Goal: Information Seeking & Learning: Learn about a topic

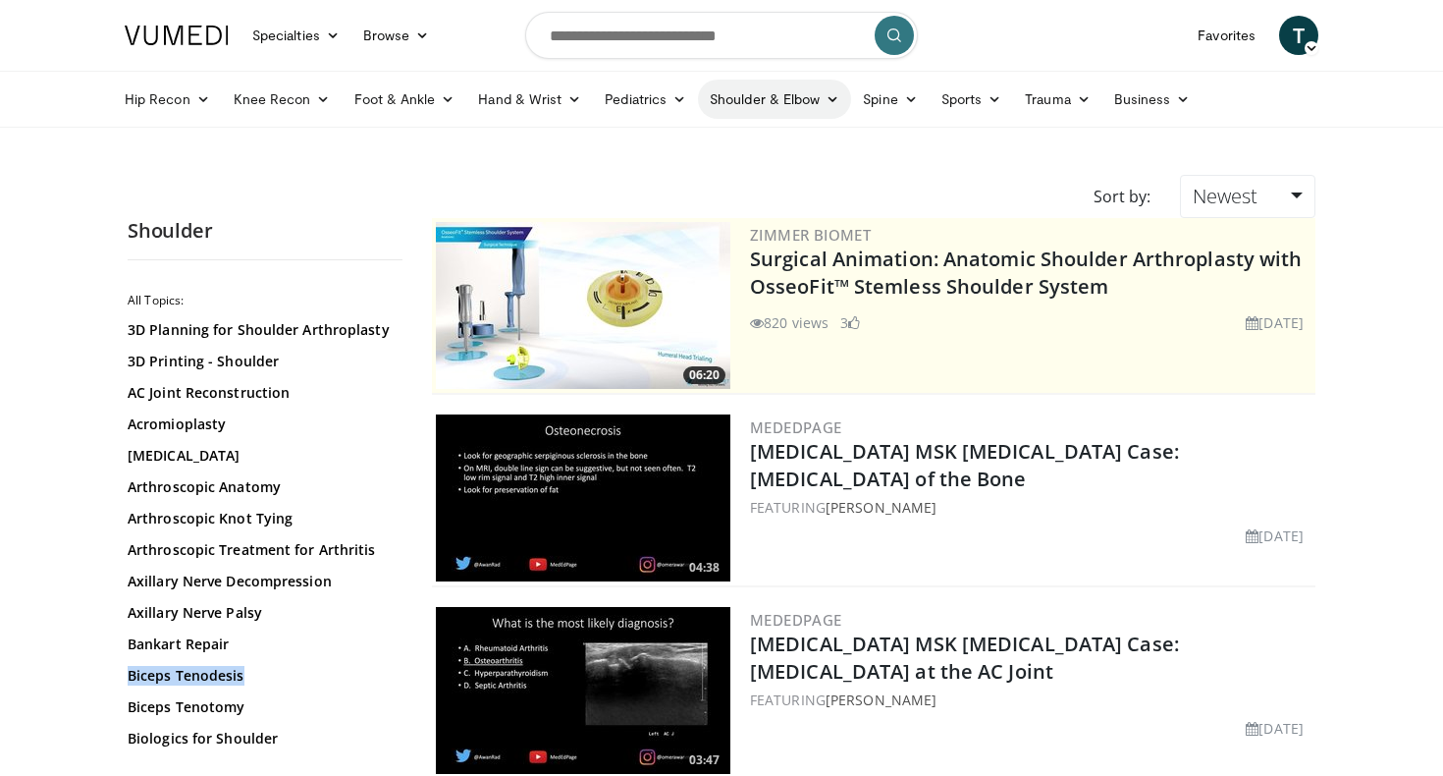
click at [761, 94] on link "Shoulder & Elbow" at bounding box center [774, 99] width 153 height 39
click at [685, 172] on link "Shoulder" at bounding box center [734, 176] width 234 height 31
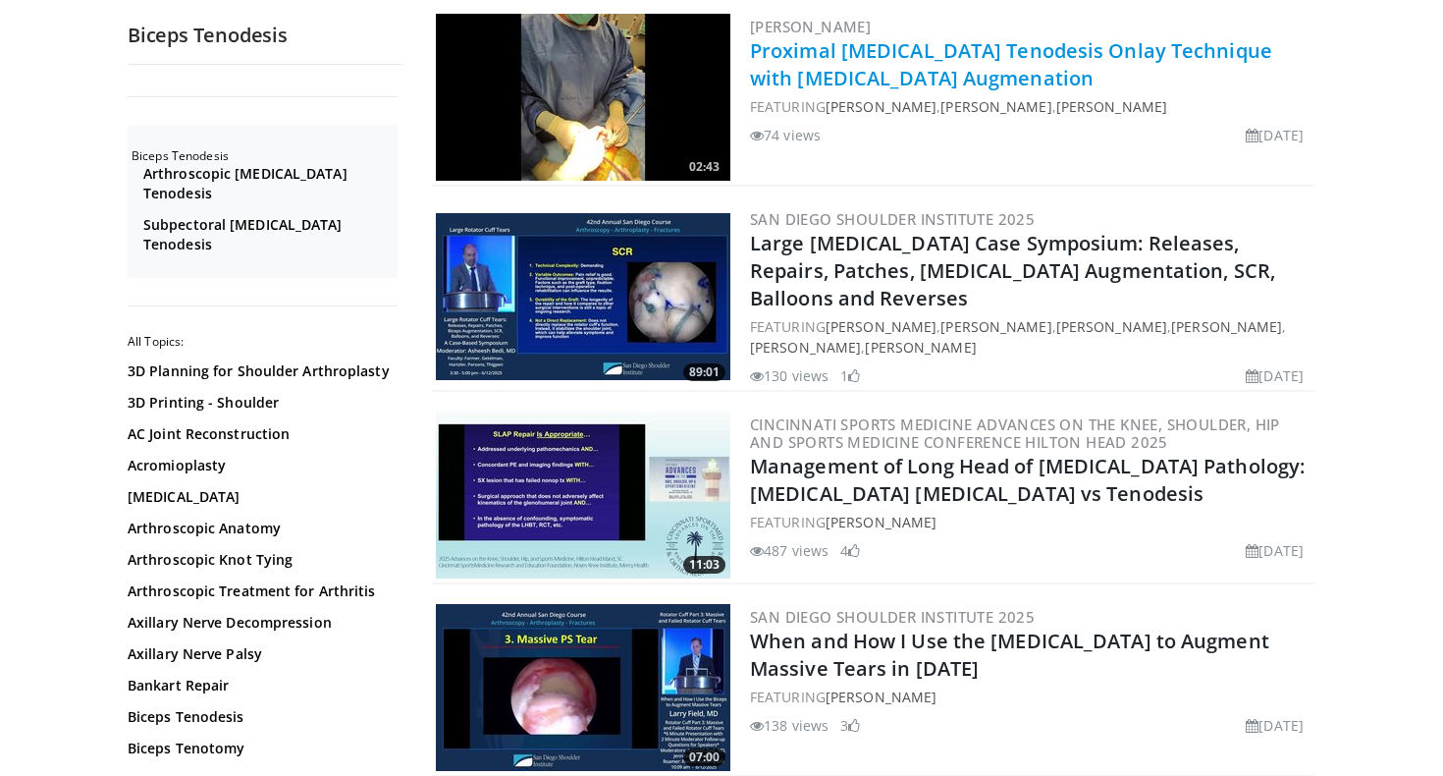
scroll to position [406, 0]
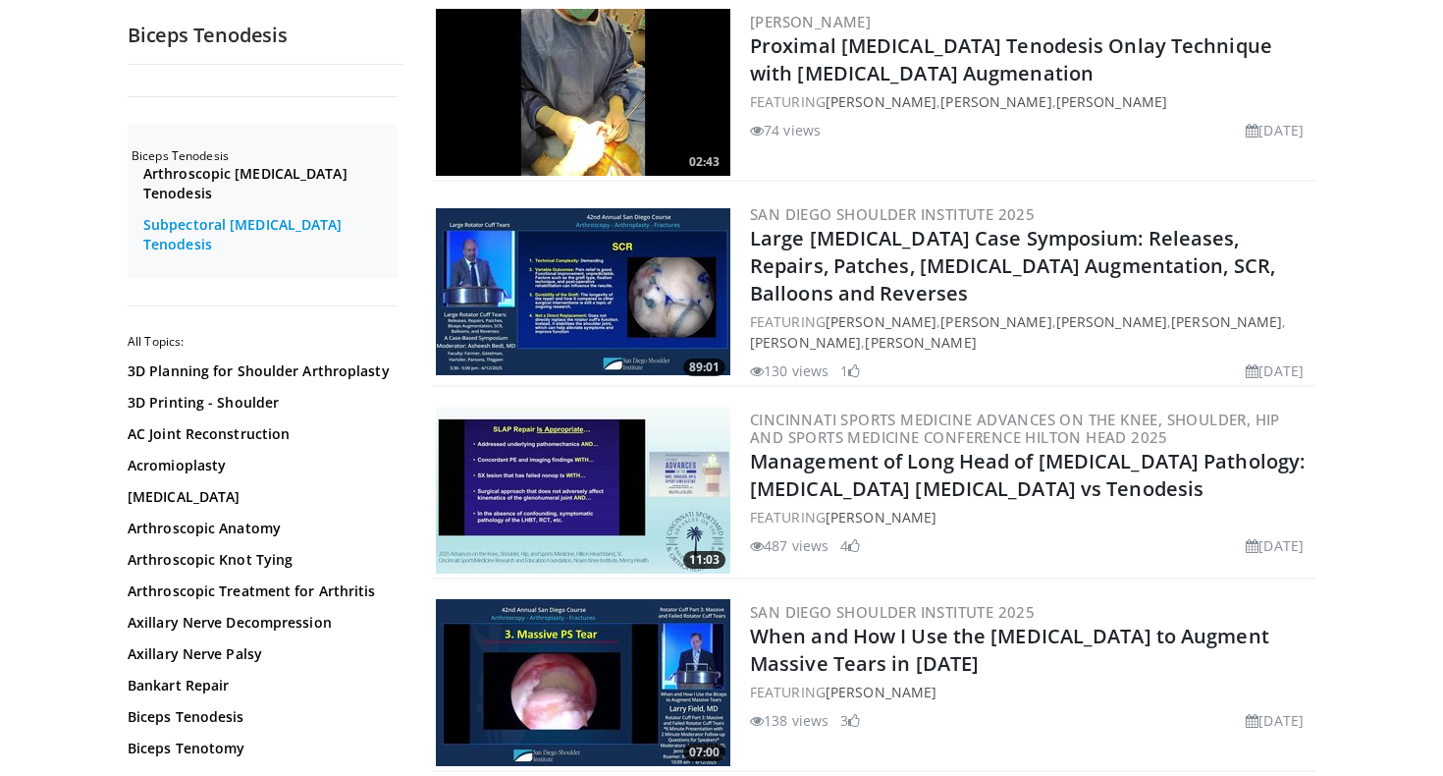
click at [301, 215] on link "Subpectoral Biceps Tenodesis" at bounding box center [267, 234] width 249 height 39
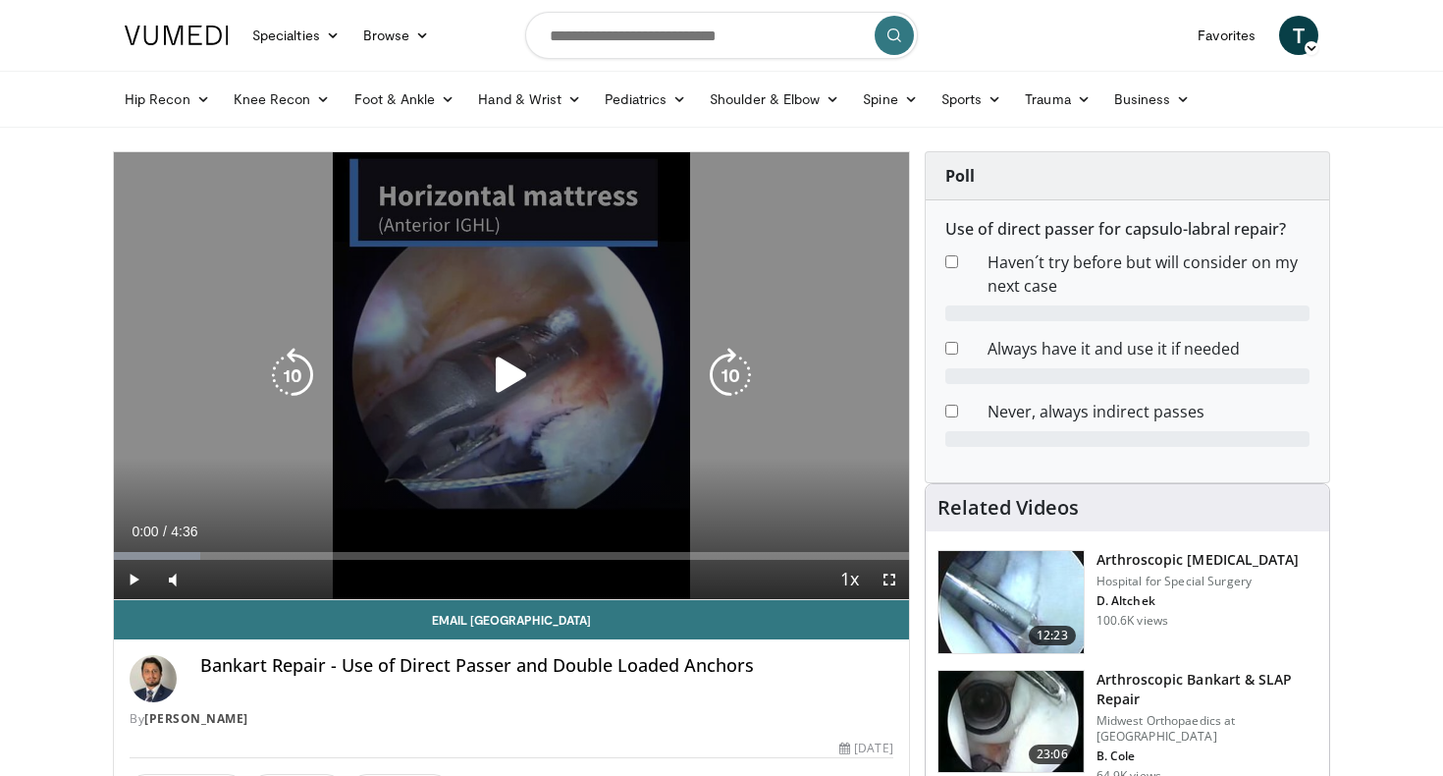
click at [503, 390] on icon "Video Player" at bounding box center [511, 375] width 55 height 55
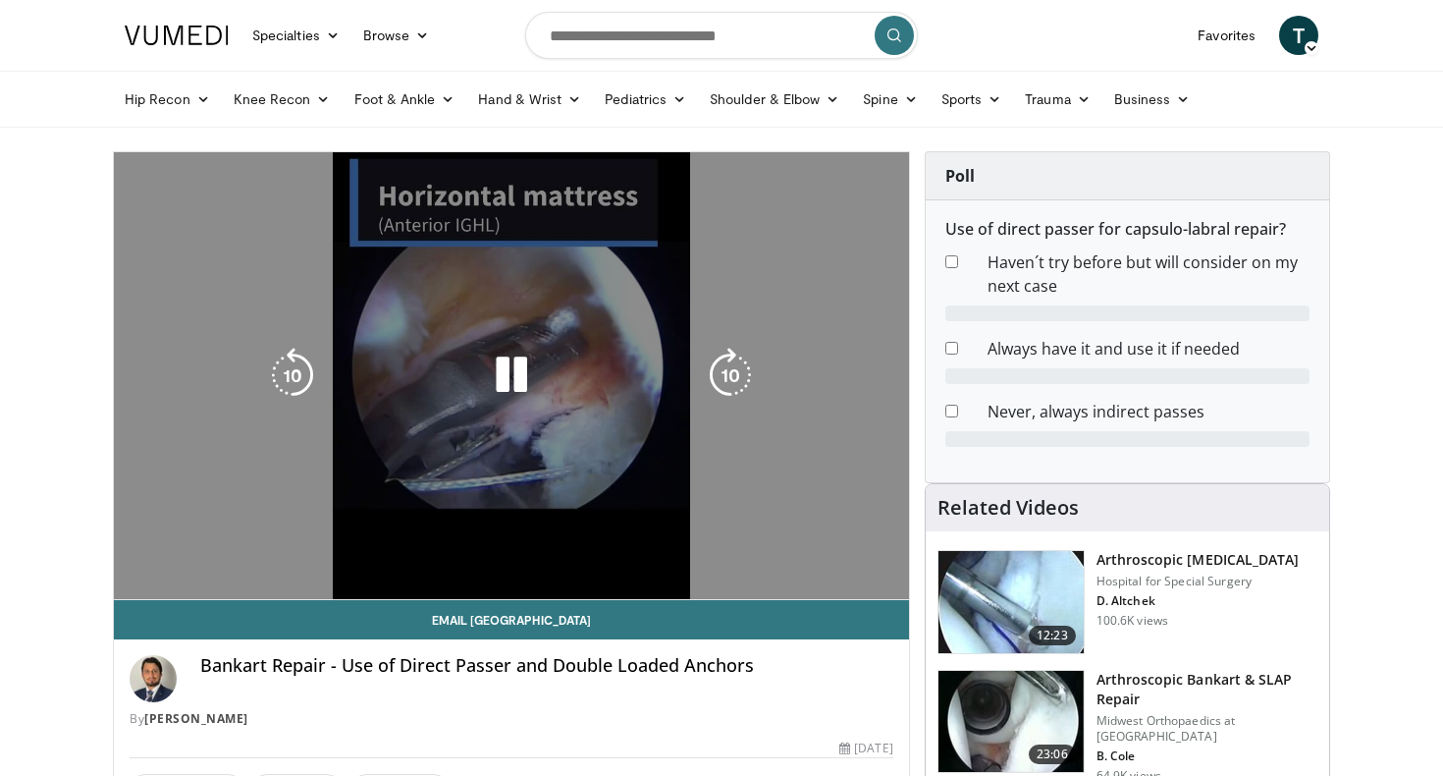
click at [215, 615] on div "Volume Level" at bounding box center [206, 618] width 18 height 7
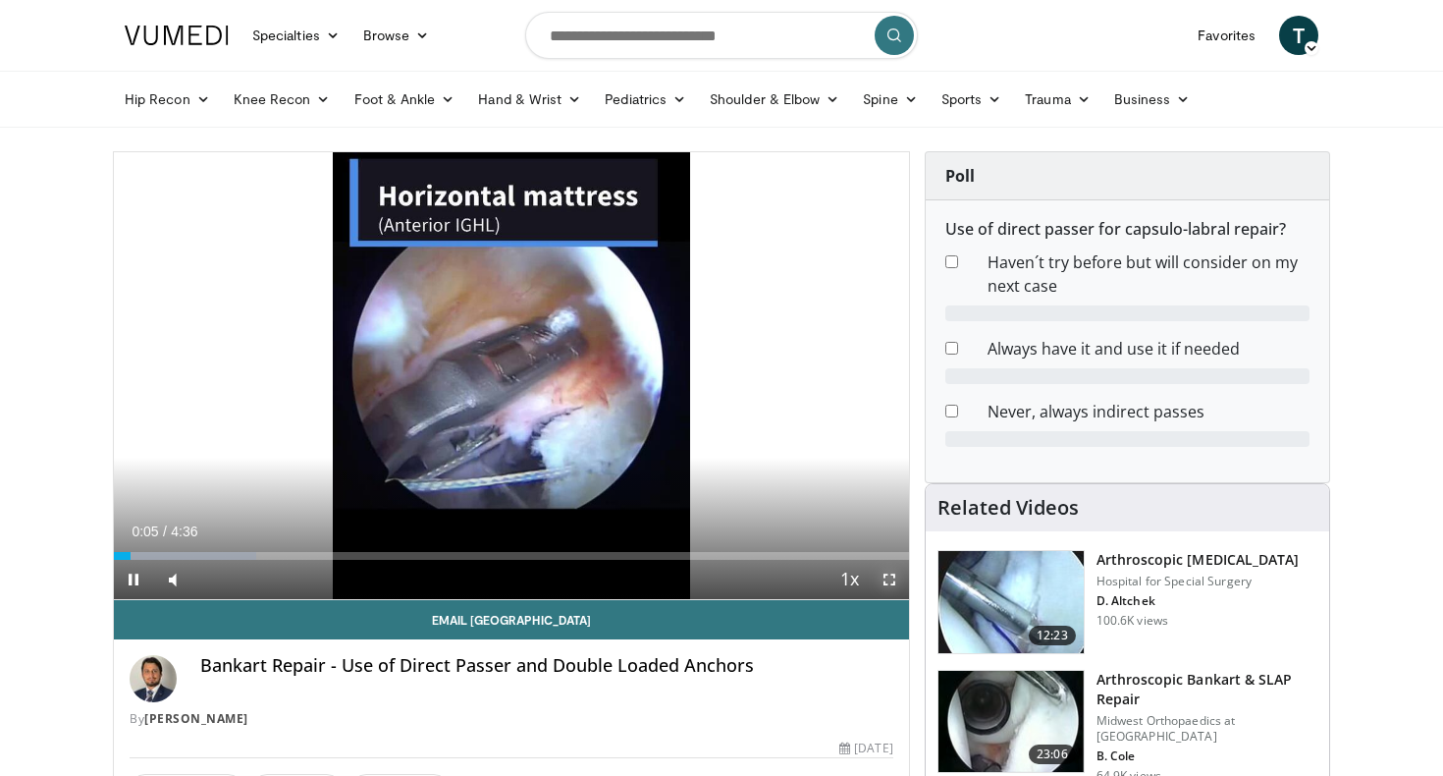
click at [888, 575] on span "Video Player" at bounding box center [889, 579] width 39 height 39
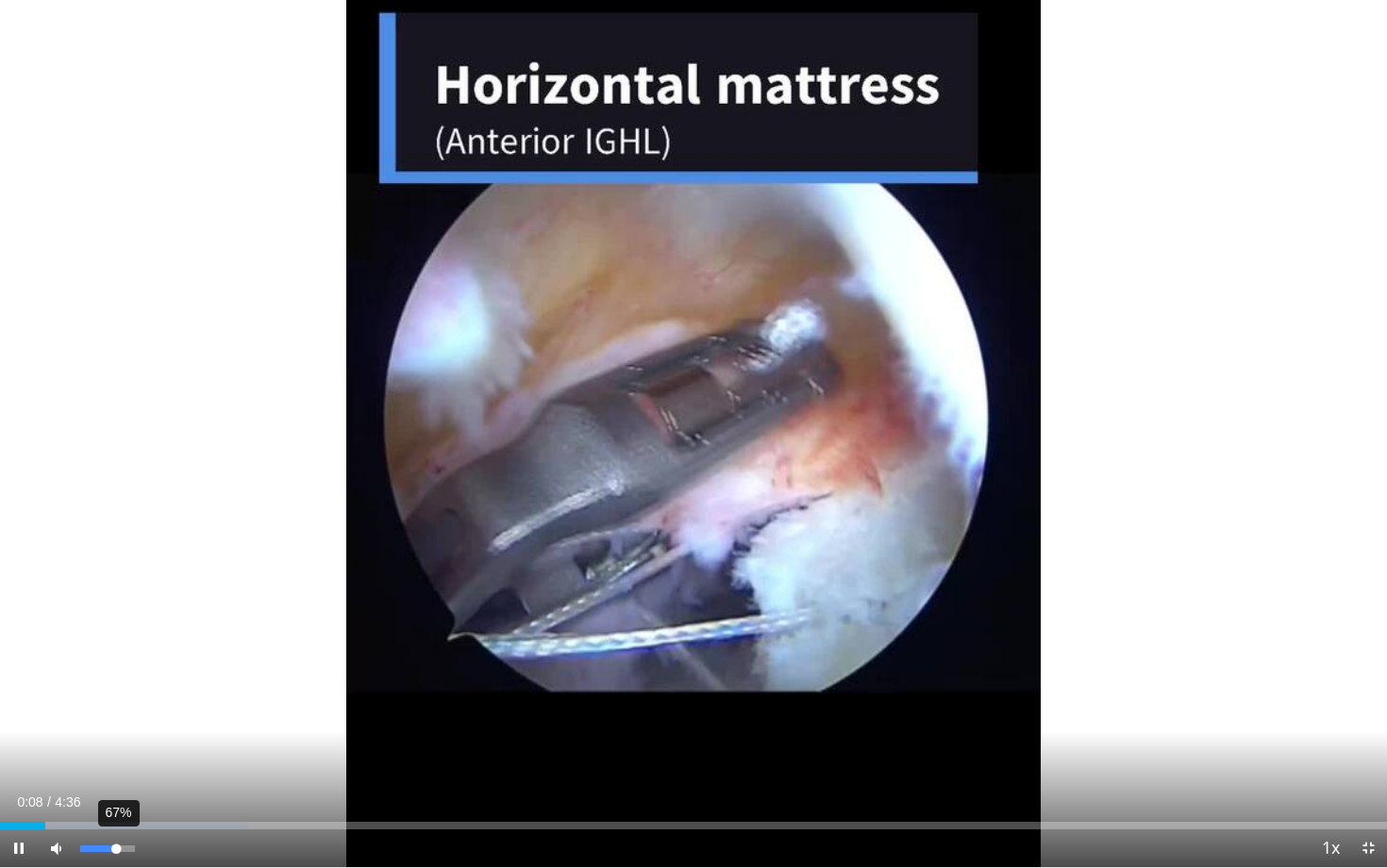
drag, startPoint x: 106, startPoint y: 840, endPoint x: 115, endPoint y: 842, distance: 9.2
click at [115, 745] on div "67%" at bounding box center [108, 848] width 66 height 37
click at [1368, 745] on span "Video Player" at bounding box center [1368, 848] width 37 height 37
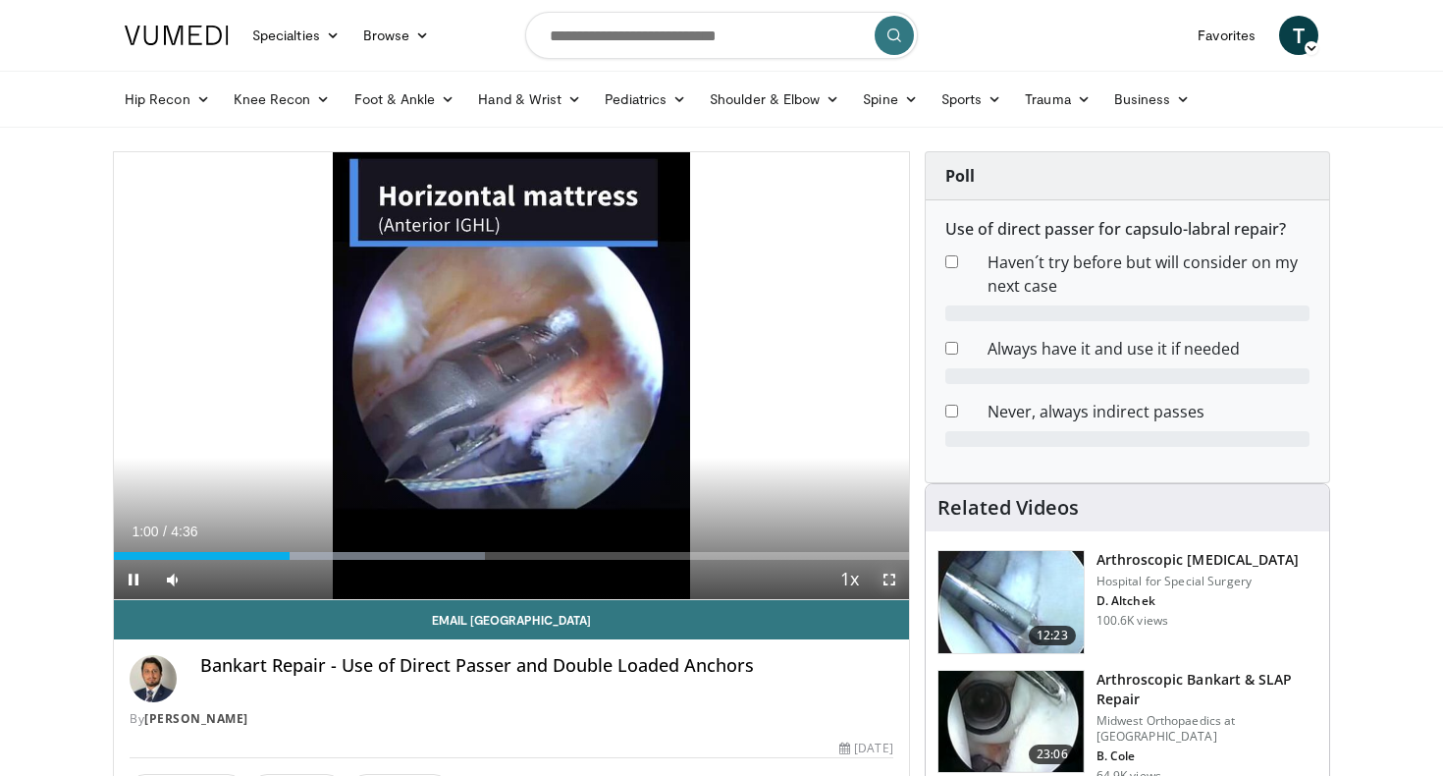
click at [891, 585] on span "Video Player" at bounding box center [889, 579] width 39 height 39
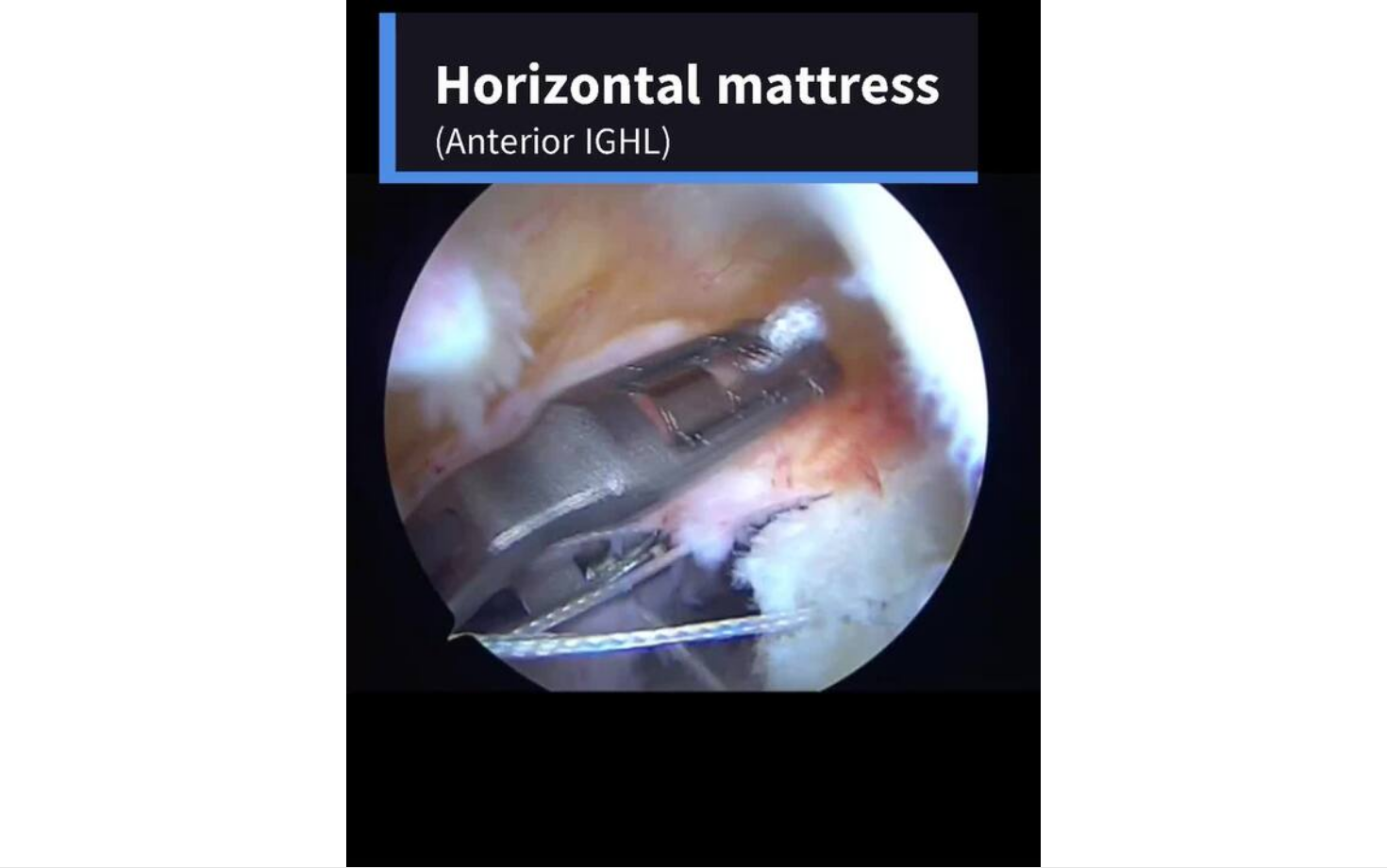
click at [1365, 745] on div "30 seconds Tap to unmute" at bounding box center [693, 434] width 1387 height 867
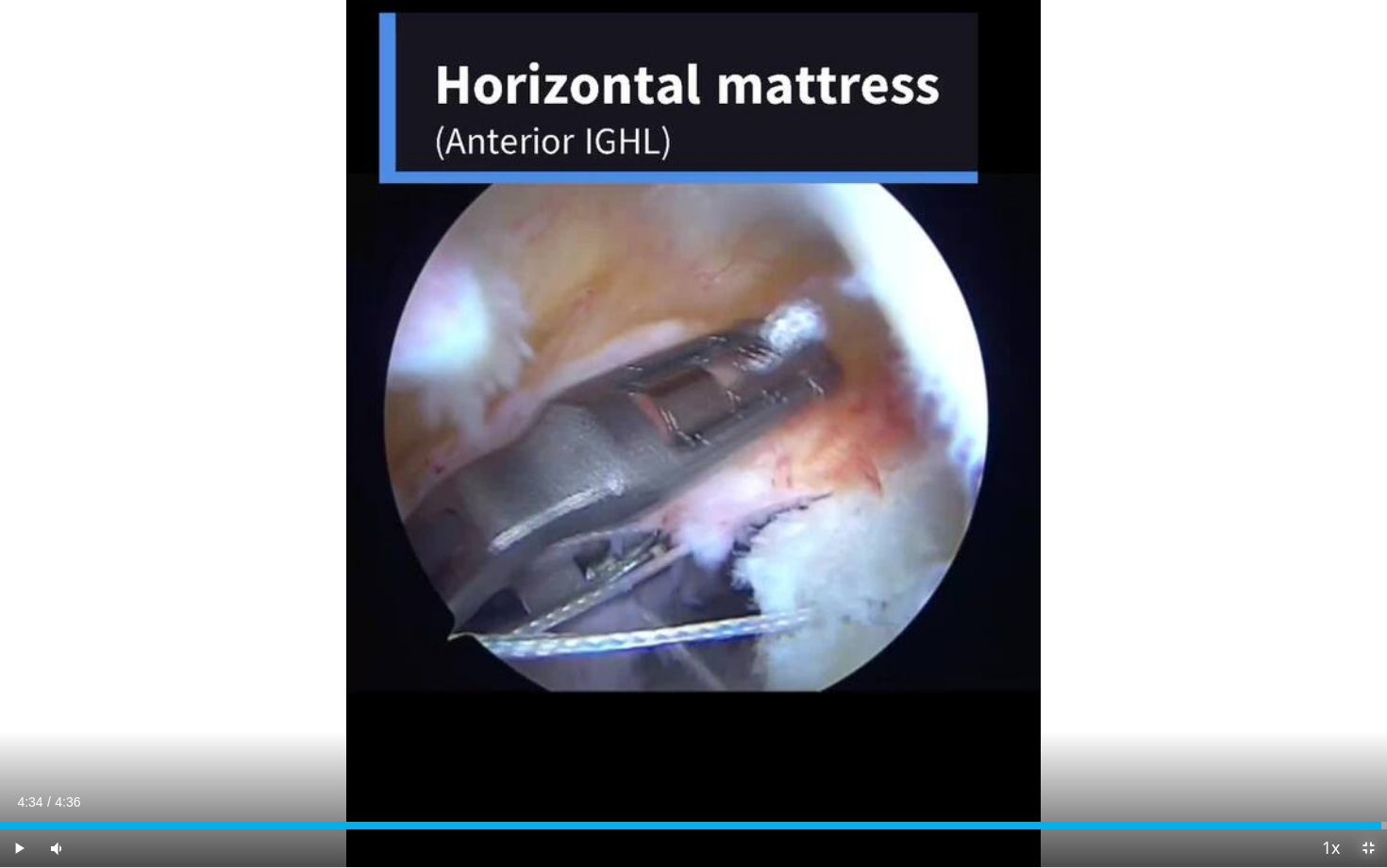
click at [1365, 745] on span "Video Player" at bounding box center [1368, 848] width 37 height 37
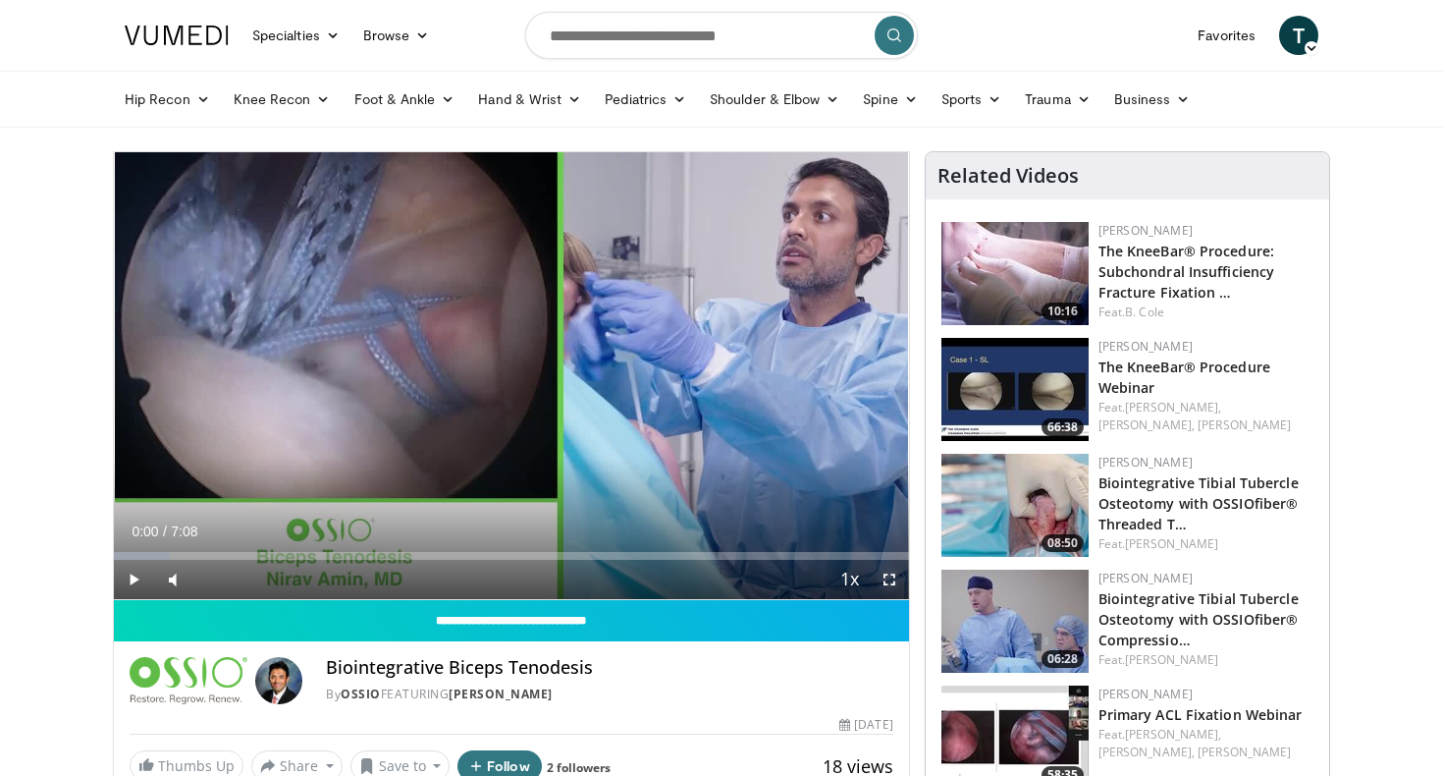
click at [893, 580] on span "Video Player" at bounding box center [889, 579] width 39 height 39
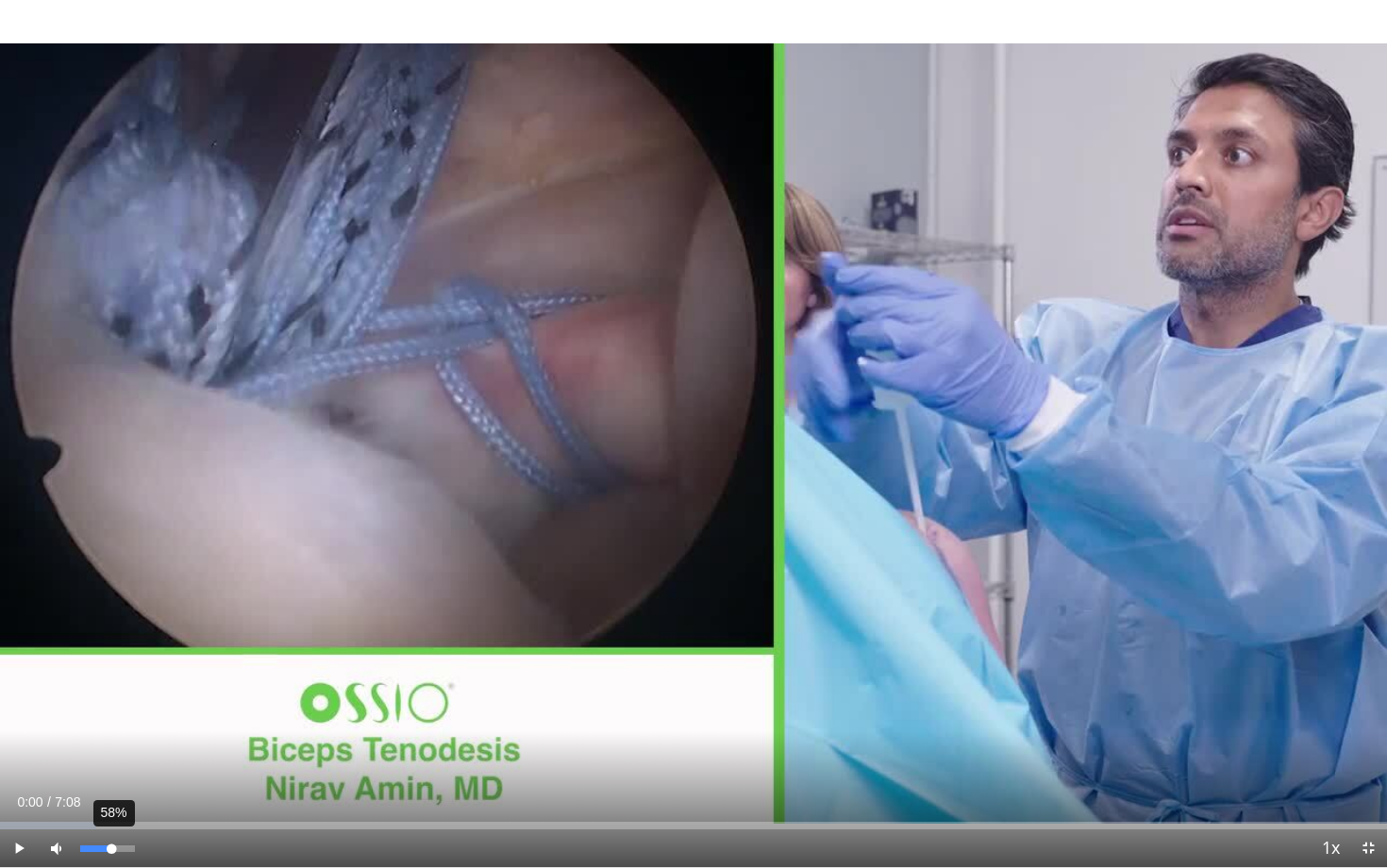
click at [111, 745] on div "58%" at bounding box center [108, 848] width 66 height 37
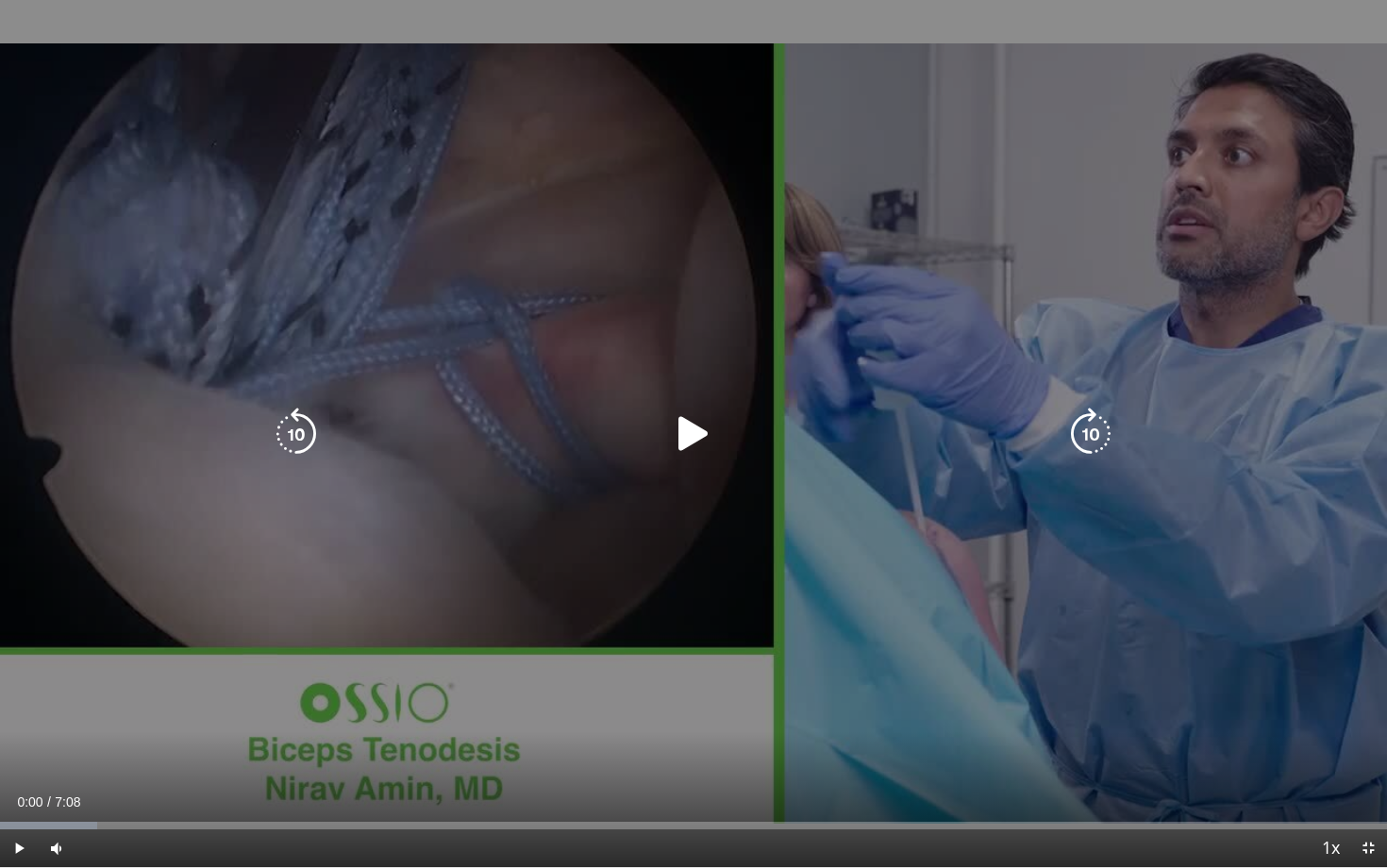
click at [687, 415] on icon "Video Player" at bounding box center [693, 434] width 53 height 53
click at [88, 745] on div "16%" at bounding box center [108, 848] width 66 height 37
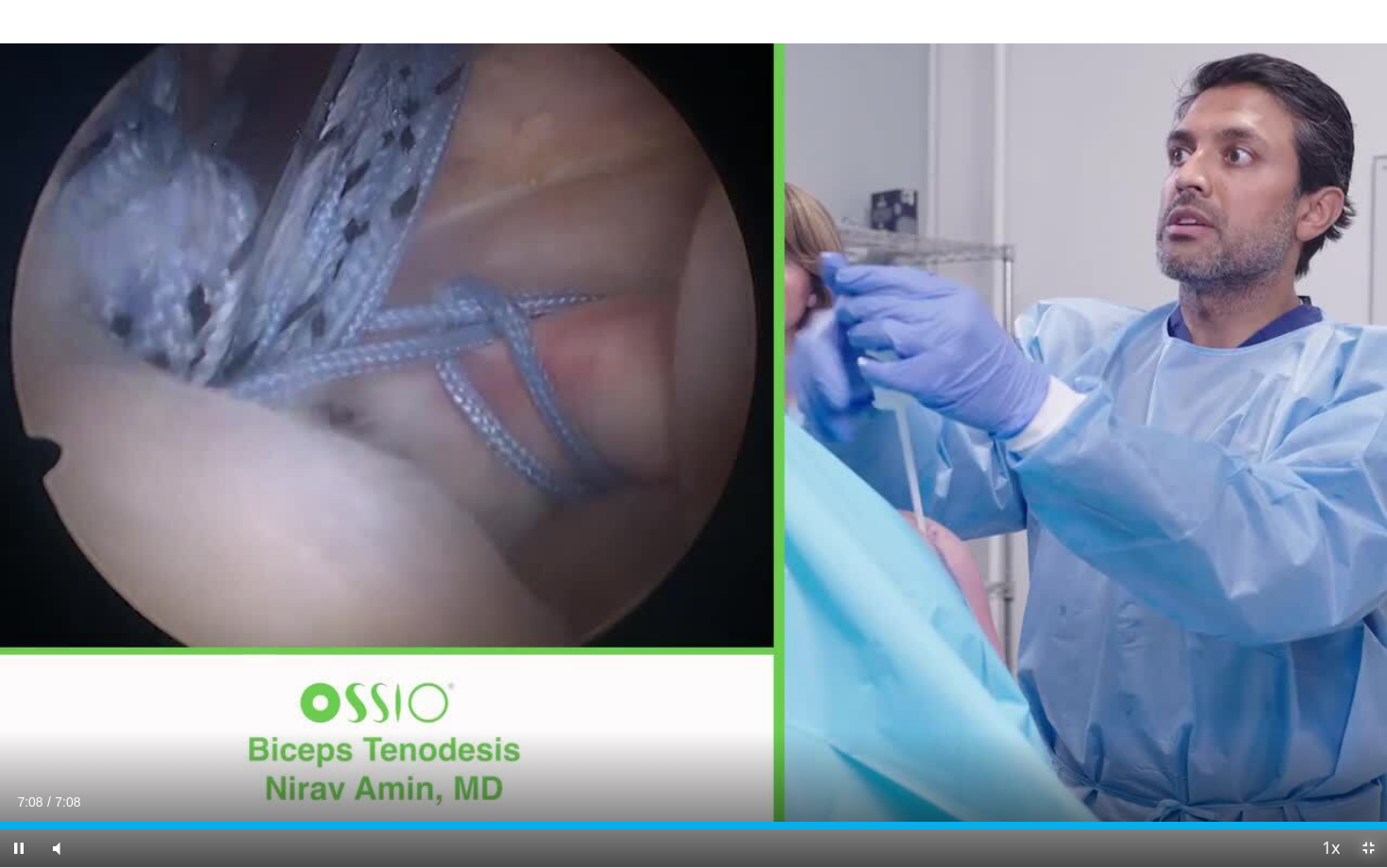
click at [1372, 745] on span "Video Player" at bounding box center [1368, 848] width 37 height 37
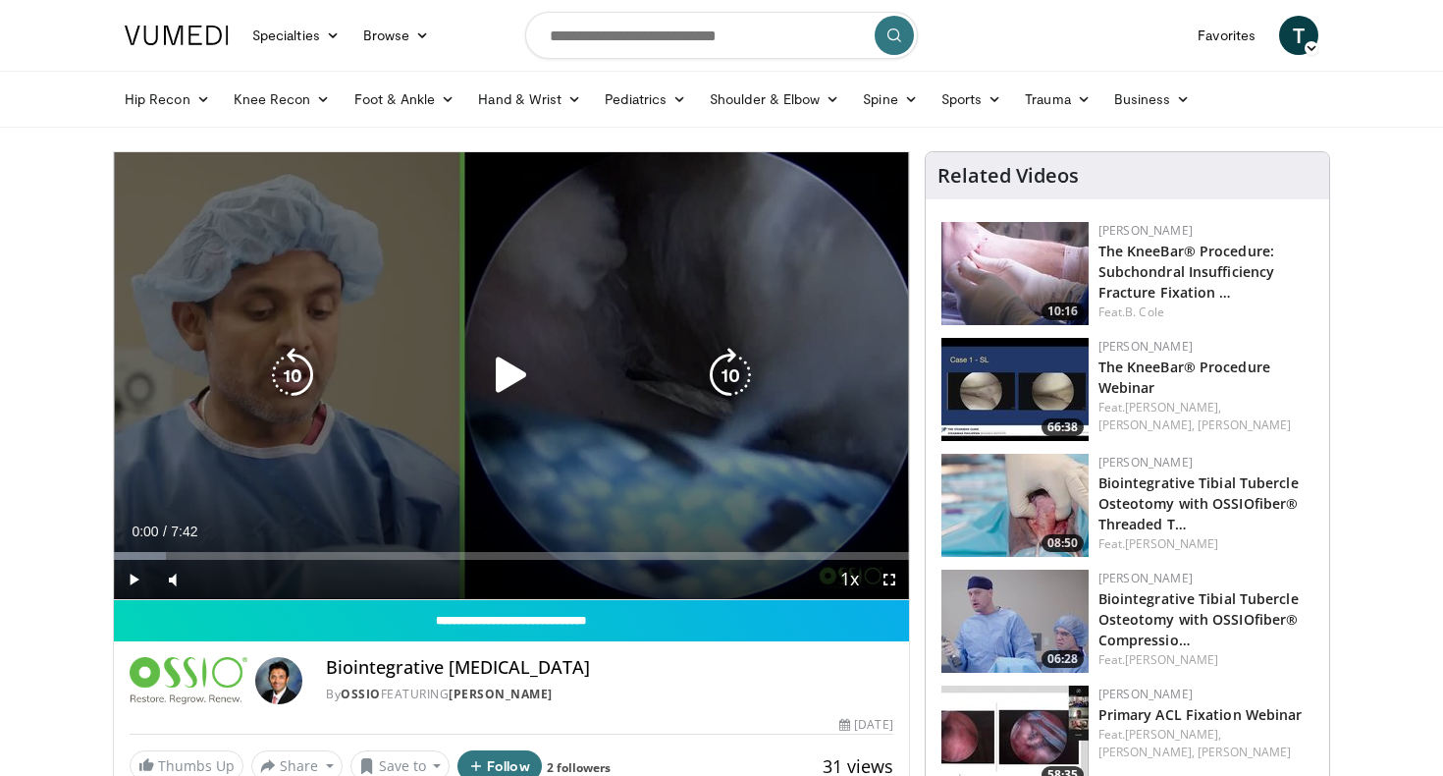
click at [517, 384] on icon "Video Player" at bounding box center [511, 375] width 55 height 55
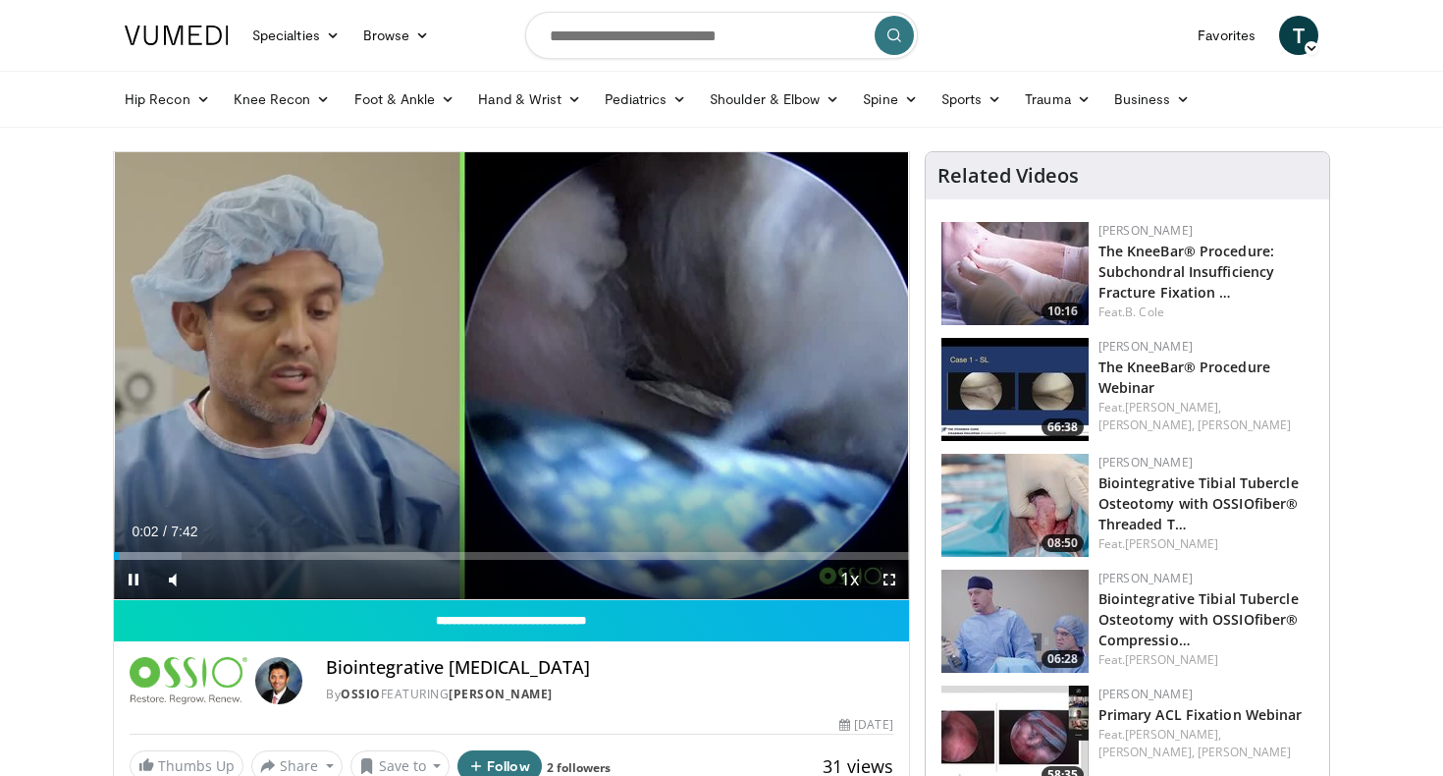
click at [896, 595] on span "Video Player" at bounding box center [889, 579] width 39 height 39
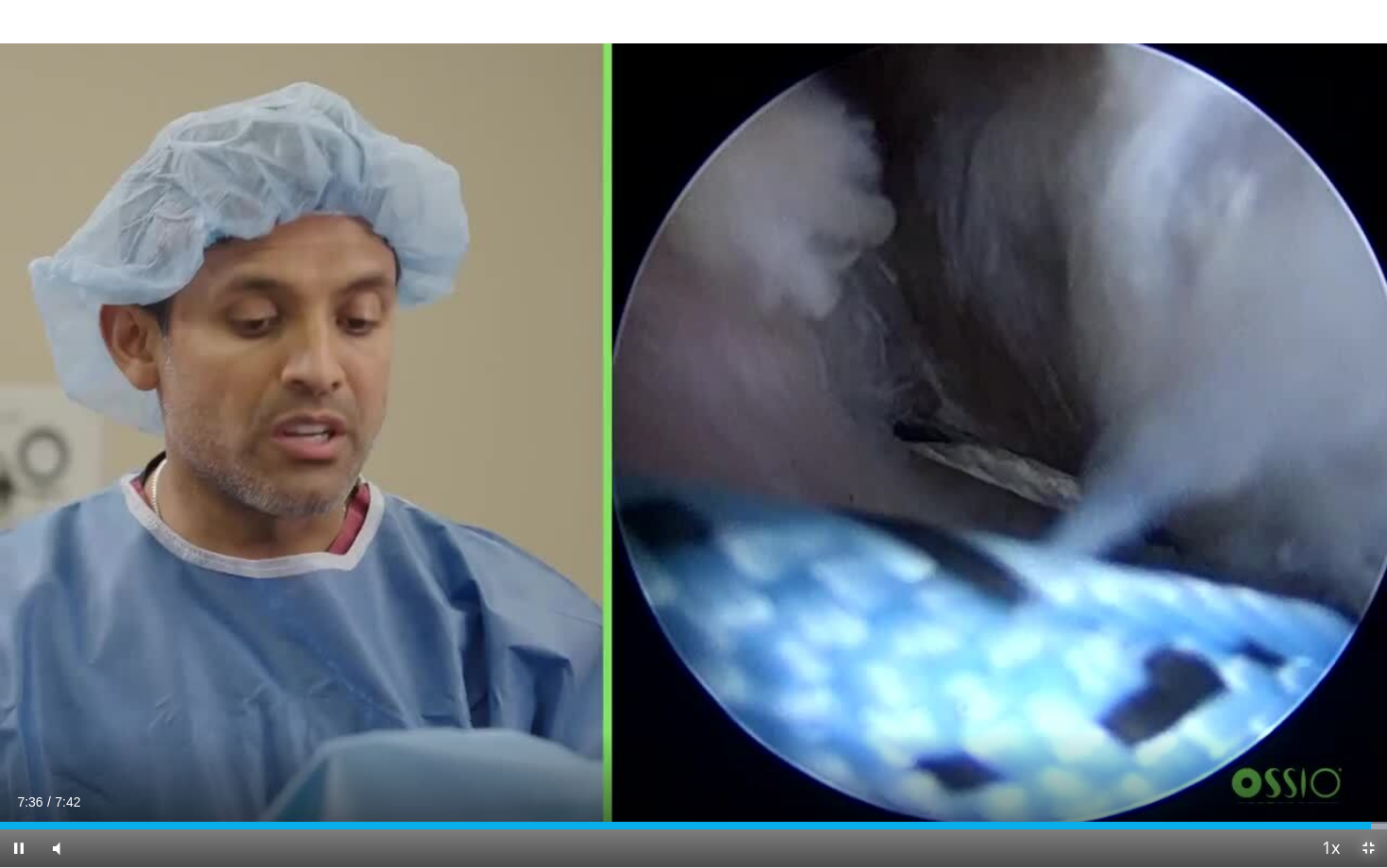
click at [1370, 745] on span "Video Player" at bounding box center [1368, 848] width 37 height 37
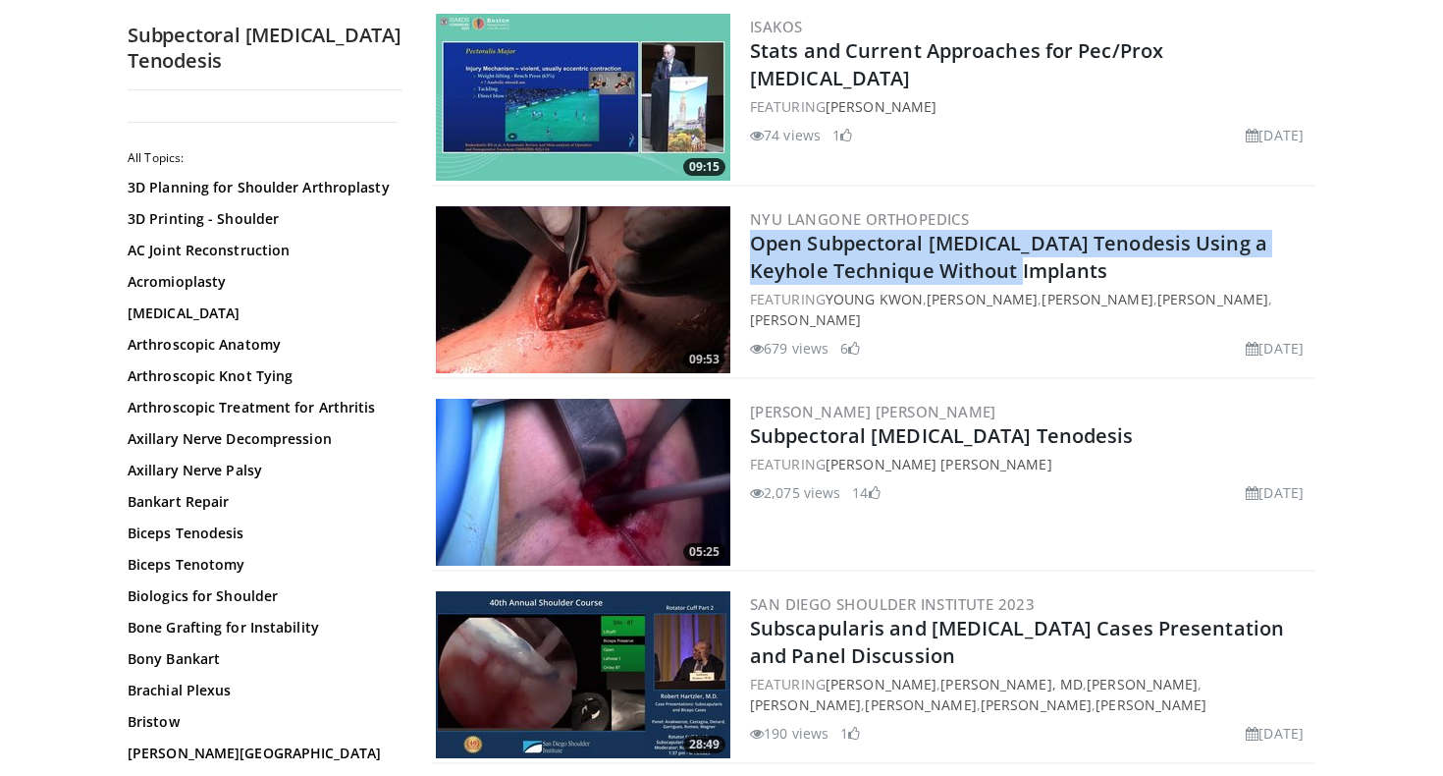
scroll to position [1602, 0]
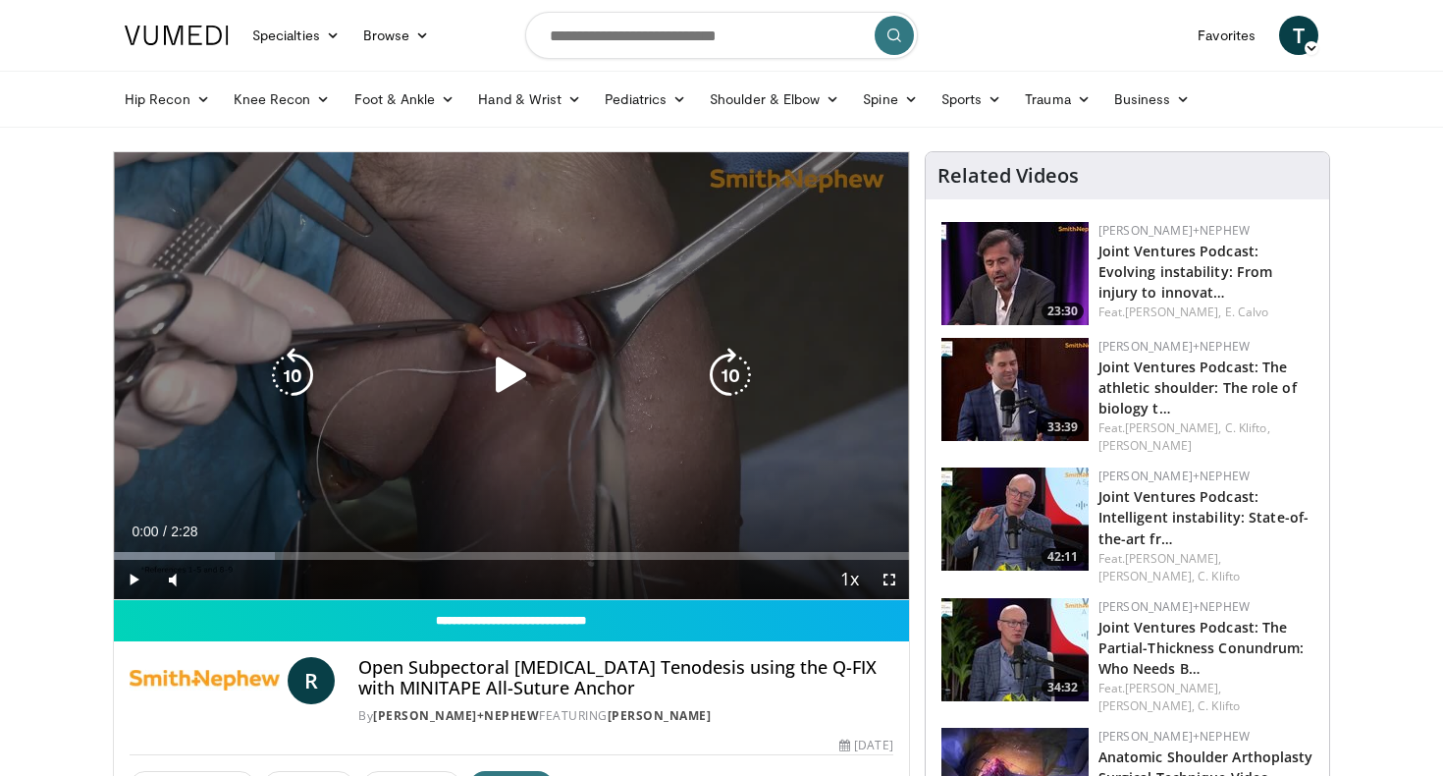
click at [517, 385] on icon "Video Player" at bounding box center [511, 375] width 55 height 55
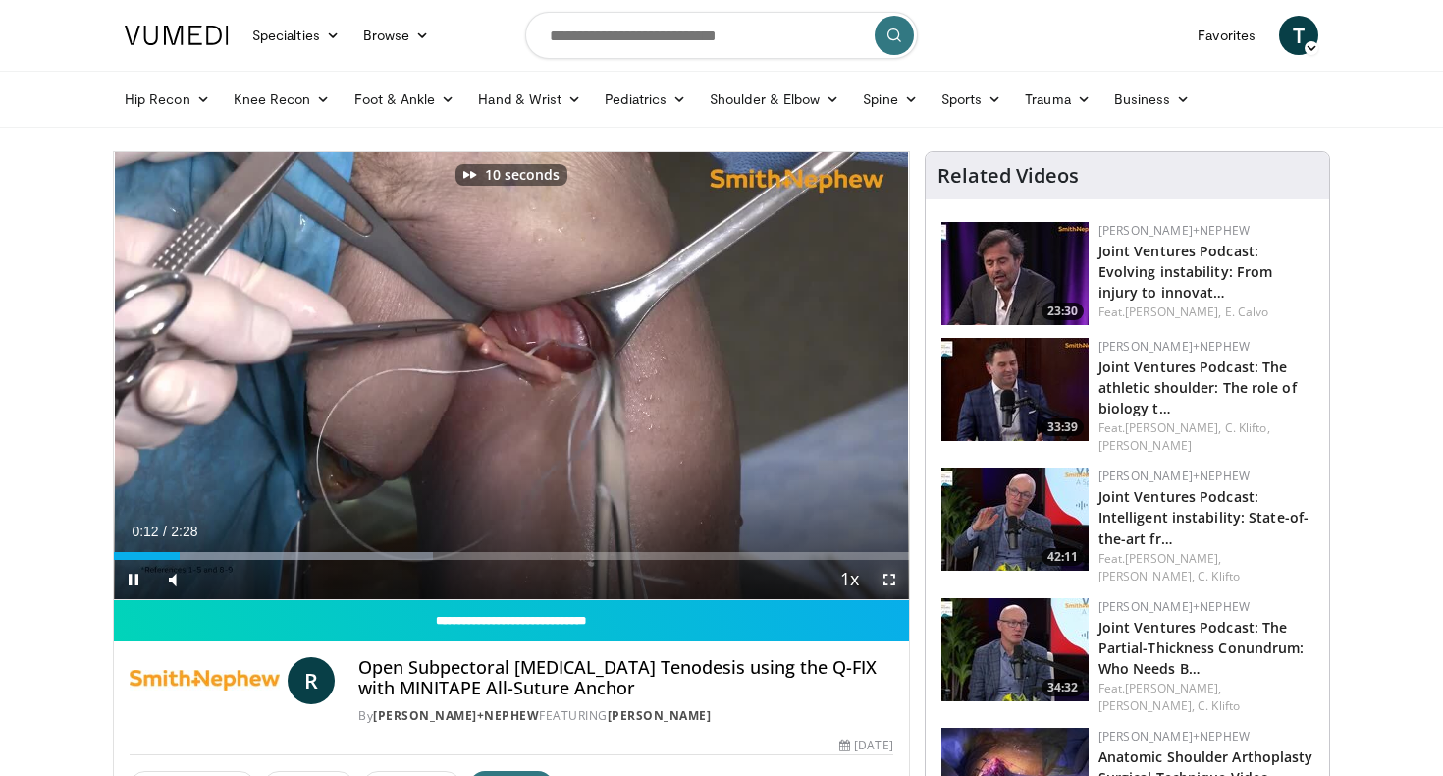
click at [892, 579] on span "Video Player" at bounding box center [889, 579] width 39 height 39
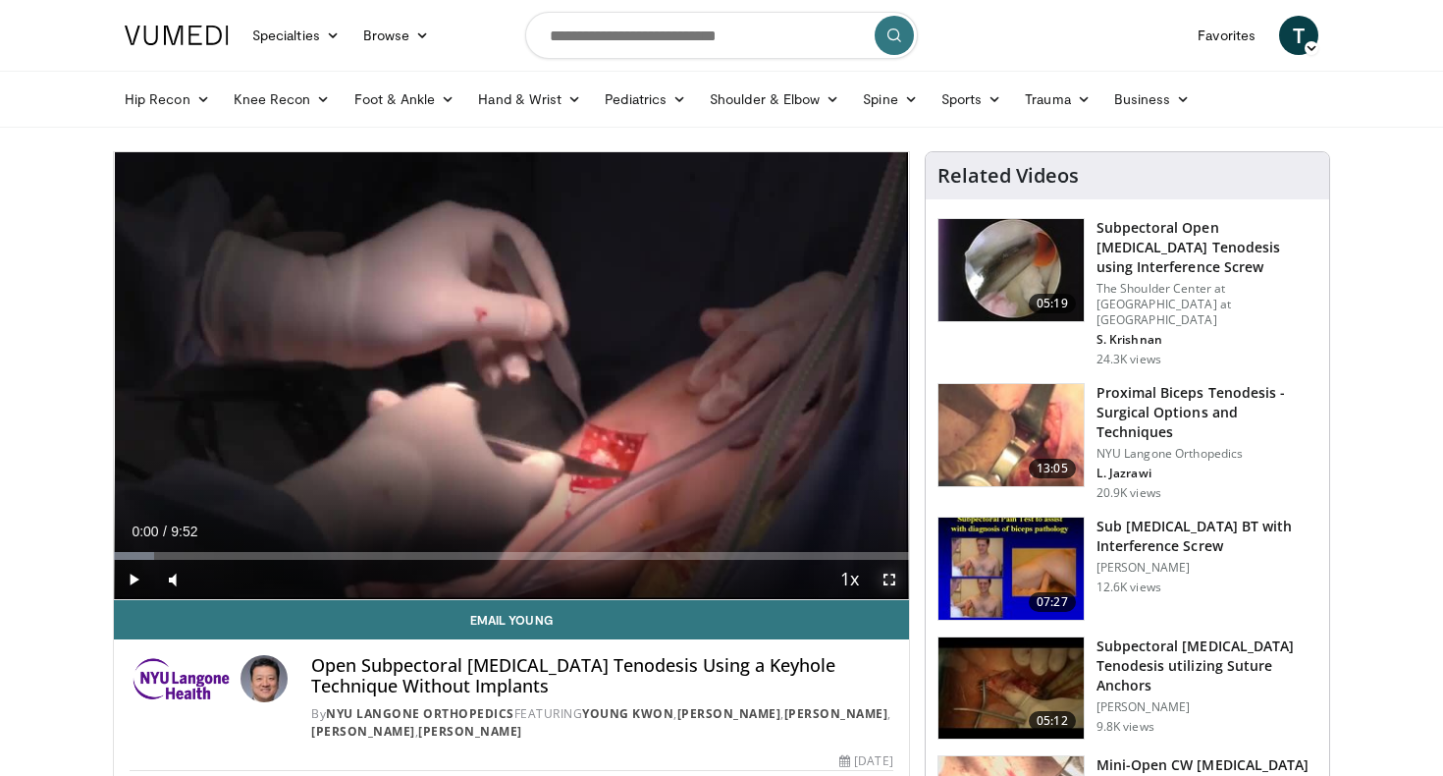
click at [891, 583] on span "Video Player" at bounding box center [889, 579] width 39 height 39
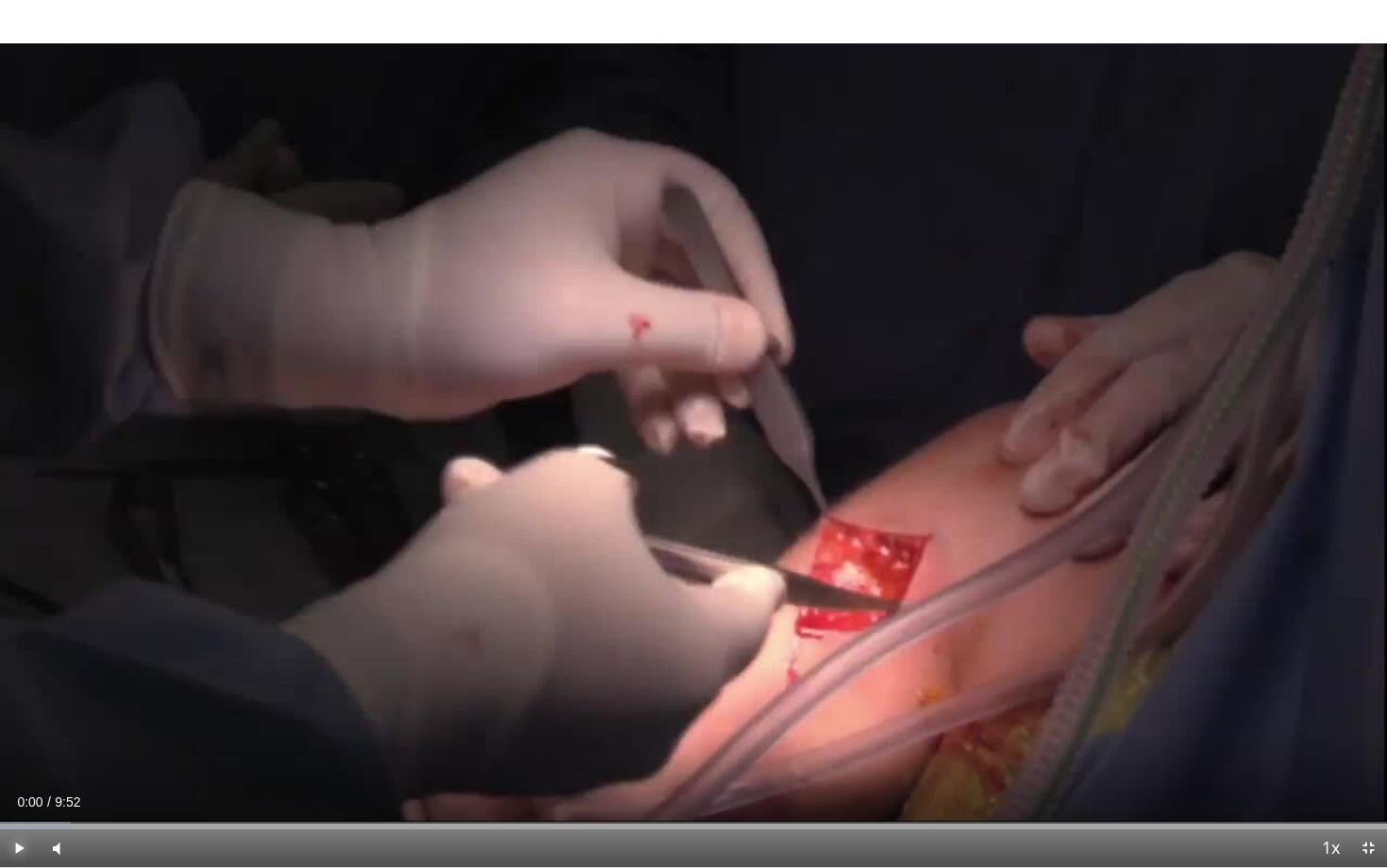
click at [20, 745] on span "Video Player" at bounding box center [18, 848] width 37 height 37
click at [29, 745] on div "Progress Bar" at bounding box center [30, 826] width 2 height 8
click at [72, 745] on div "Loaded : 13.39% 0:24 0:30" at bounding box center [693, 820] width 1387 height 18
drag, startPoint x: 107, startPoint y: 825, endPoint x: 120, endPoint y: 825, distance: 13.0
click at [120, 745] on div "Progress Bar" at bounding box center [121, 826] width 2 height 8
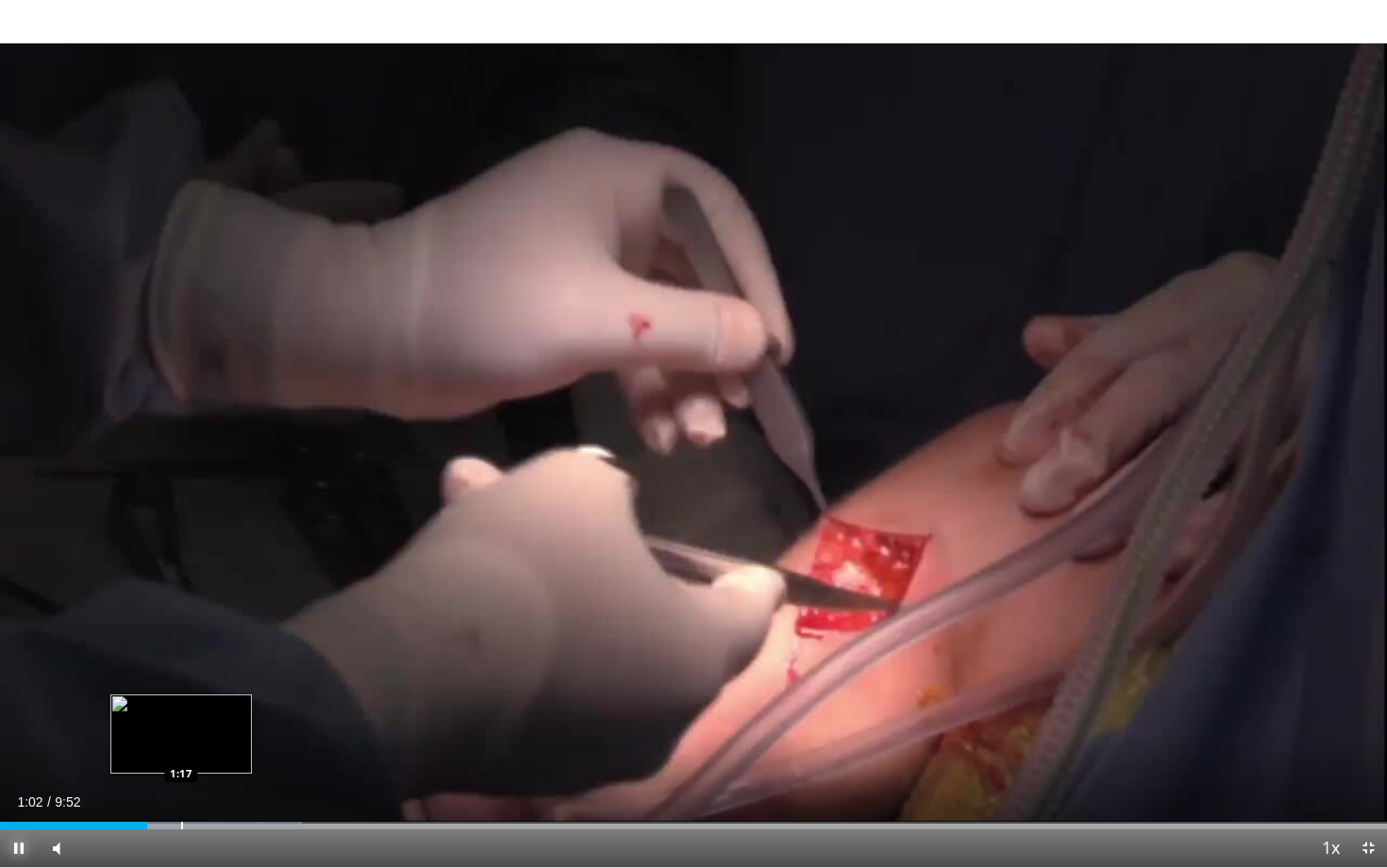
click at [182, 745] on div "Progress Bar" at bounding box center [183, 826] width 2 height 8
click at [202, 745] on div "Progress Bar" at bounding box center [203, 826] width 2 height 8
click at [181, 745] on div "Progress Bar" at bounding box center [182, 826] width 2 height 8
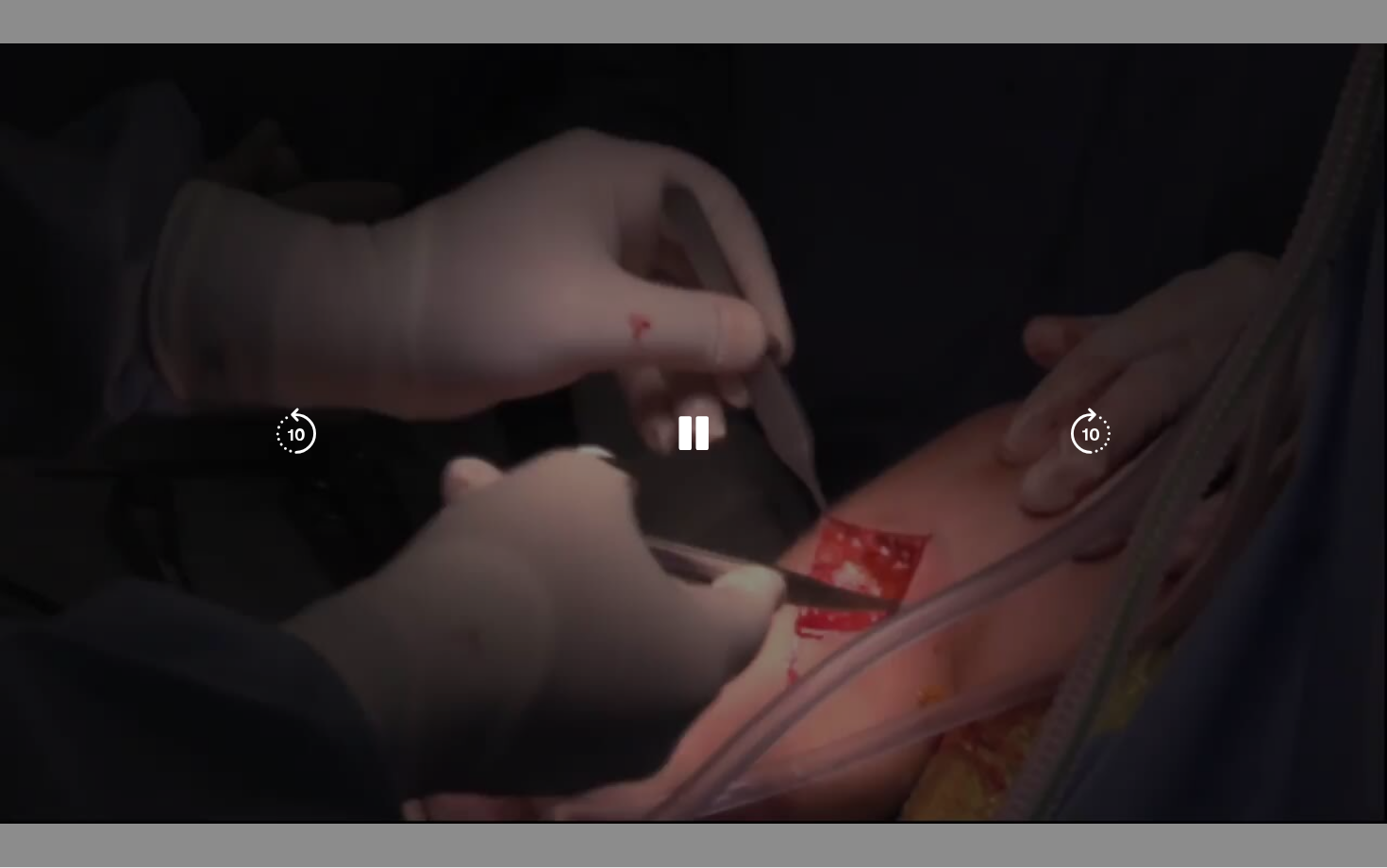
click at [178, 745] on div "10 seconds Tap to unmute" at bounding box center [693, 434] width 1387 height 867
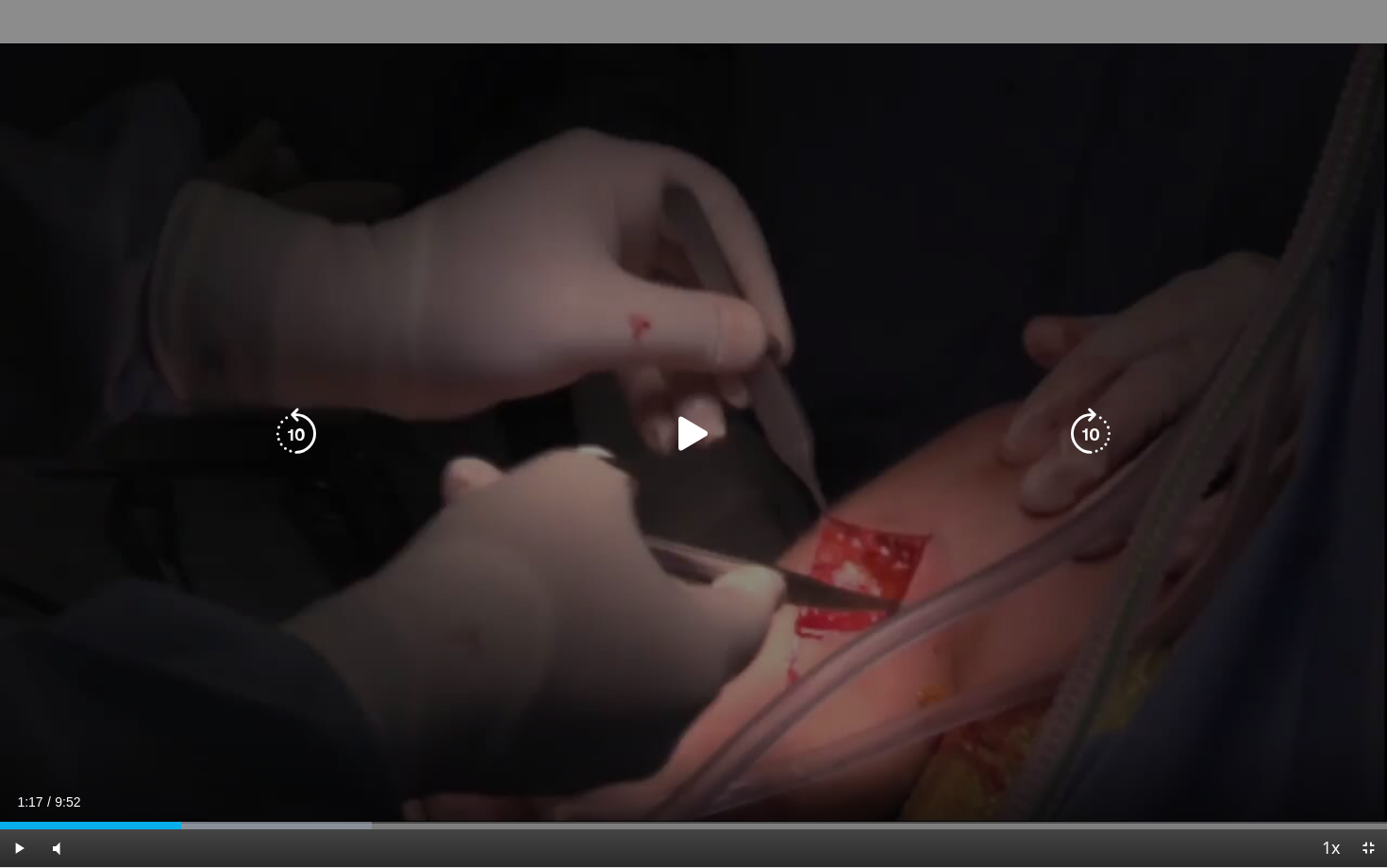
click at [178, 745] on div "1:17" at bounding box center [90, 826] width 182 height 8
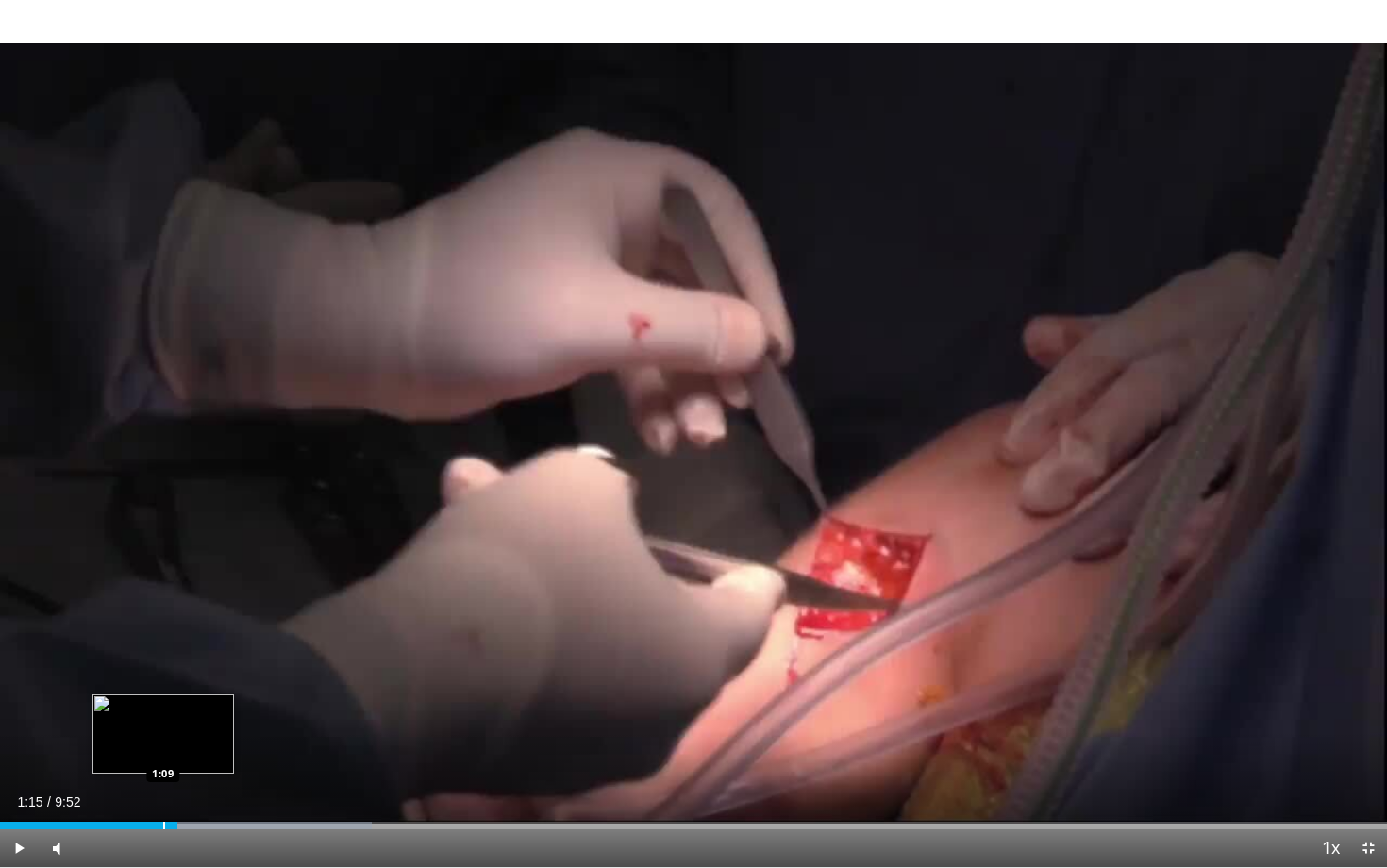
click at [163, 745] on div "Progress Bar" at bounding box center [164, 826] width 2 height 8
click at [147, 745] on div "1:09" at bounding box center [82, 826] width 163 height 8
click at [24, 745] on span "Video Player" at bounding box center [18, 848] width 37 height 37
click at [234, 745] on div "Progress Bar" at bounding box center [235, 826] width 2 height 8
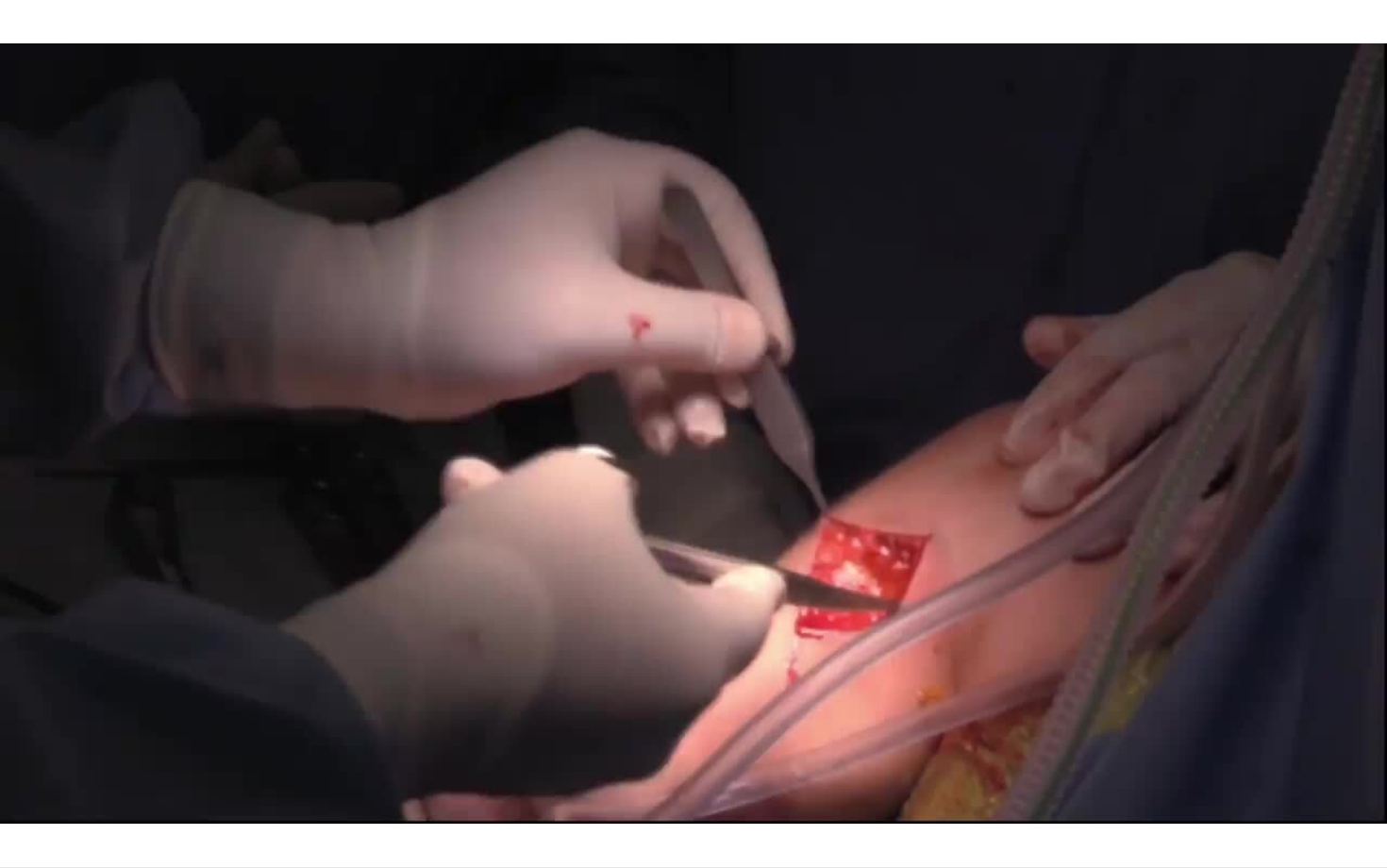
click at [267, 745] on div "10 seconds Tap to unmute" at bounding box center [693, 434] width 1387 height 867
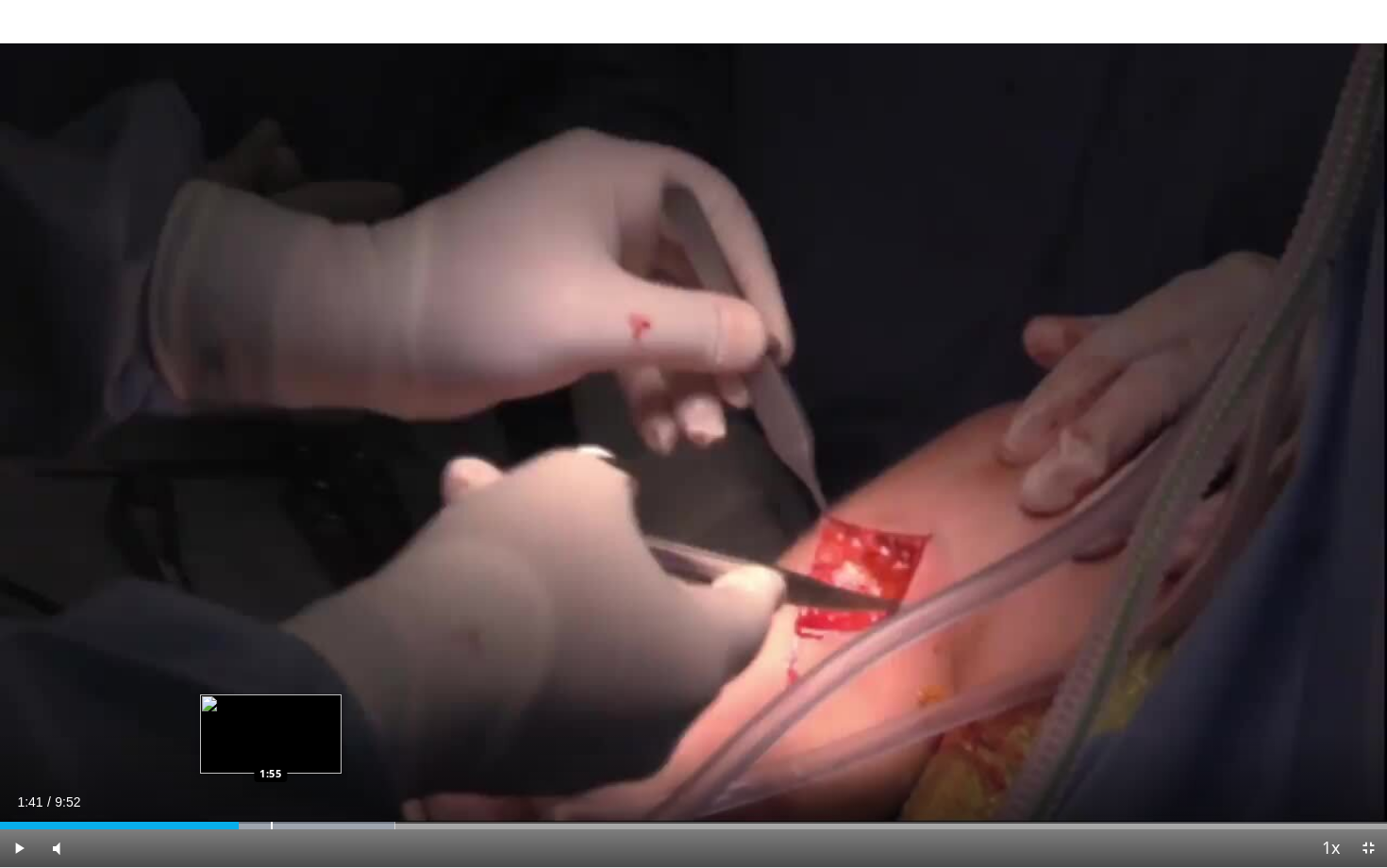
click at [271, 745] on div "Progress Bar" at bounding box center [272, 826] width 2 height 8
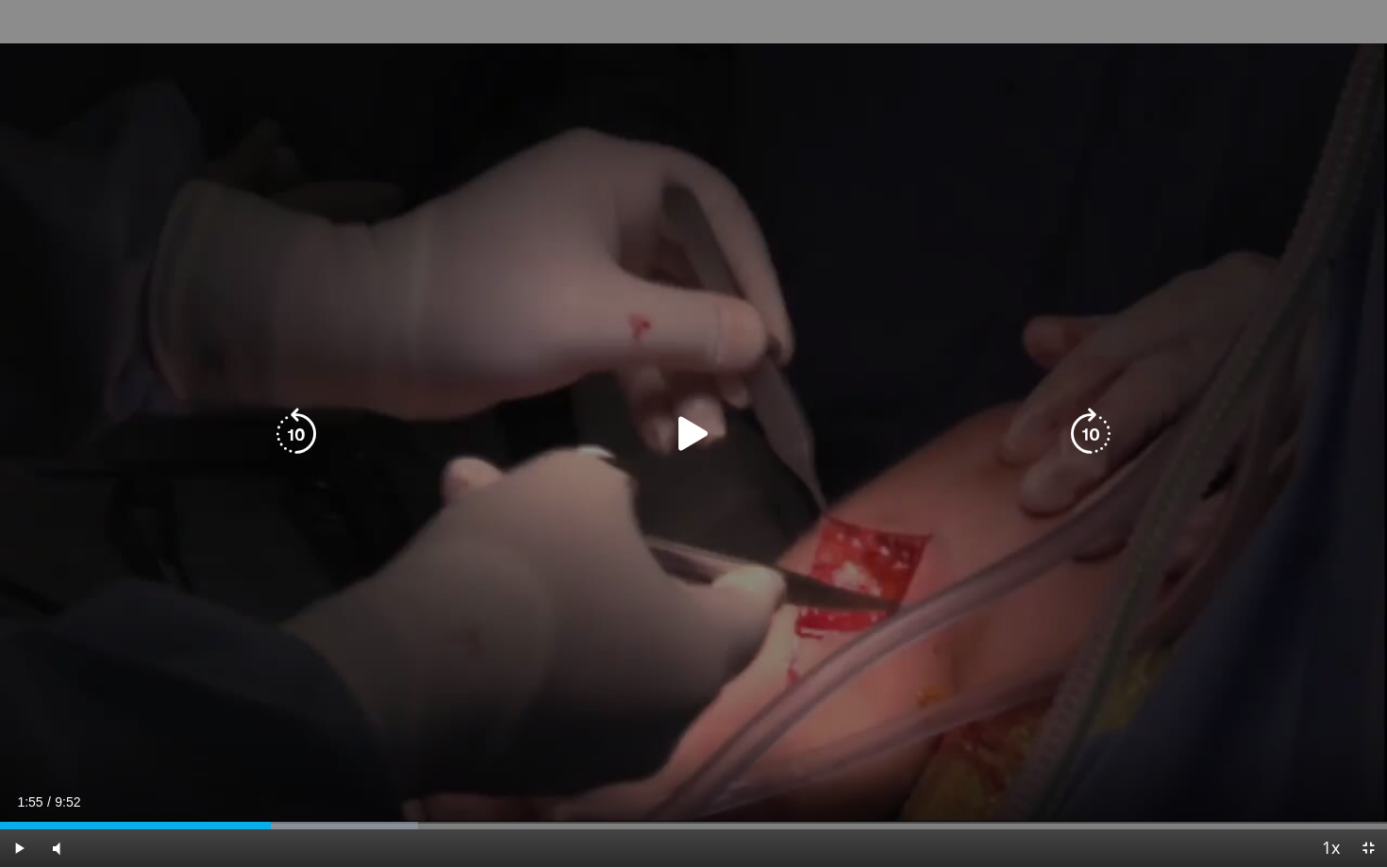
click at [412, 620] on div "10 seconds Tap to unmute" at bounding box center [693, 434] width 1387 height 867
click at [700, 436] on icon "Video Player" at bounding box center [693, 434] width 53 height 53
click at [693, 646] on div "10 seconds Tap to unmute" at bounding box center [693, 434] width 1387 height 867
click at [662, 614] on div "10 seconds Tap to unmute" at bounding box center [693, 434] width 1387 height 867
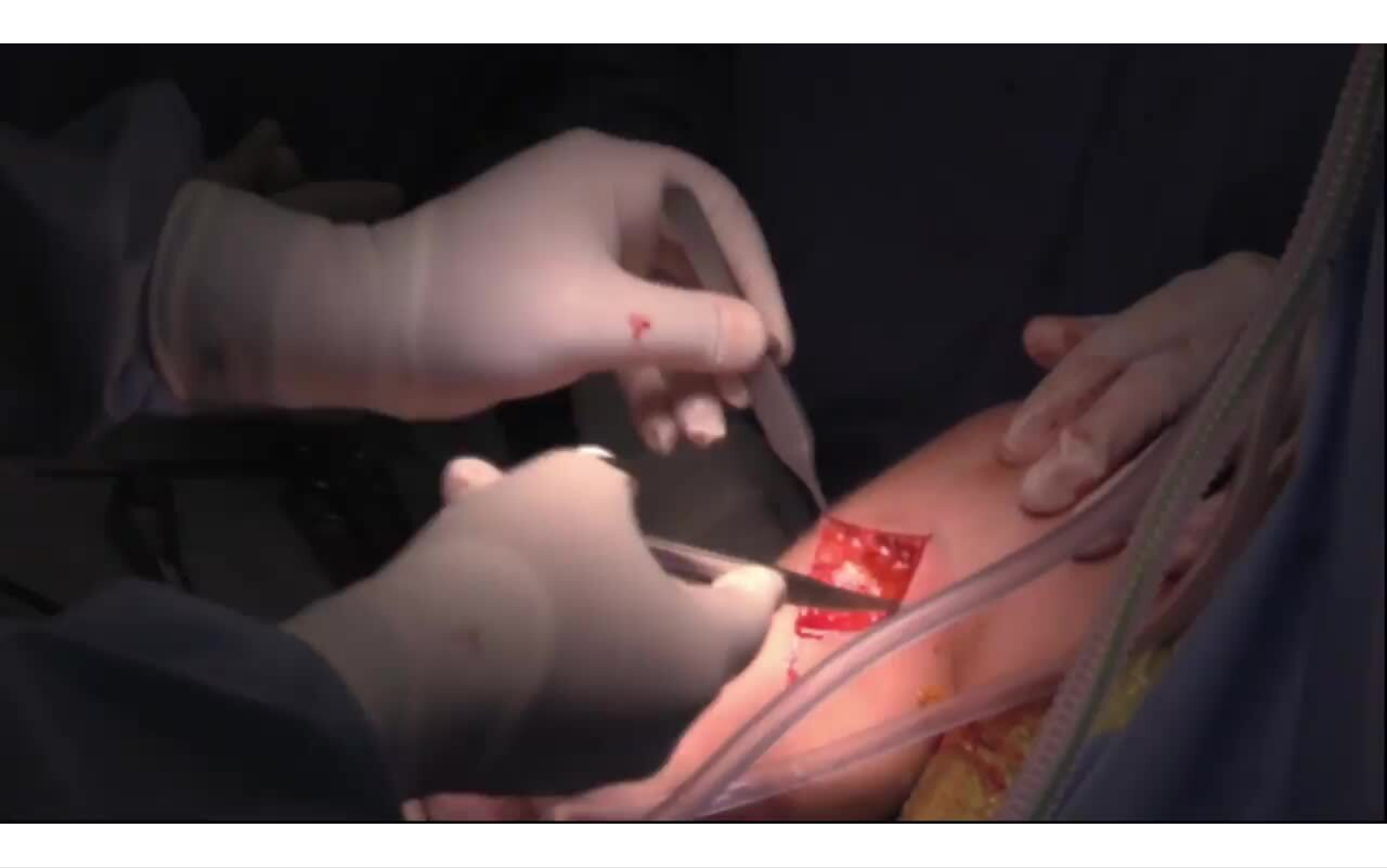
click at [751, 745] on video-js "**********" at bounding box center [693, 434] width 1387 height 868
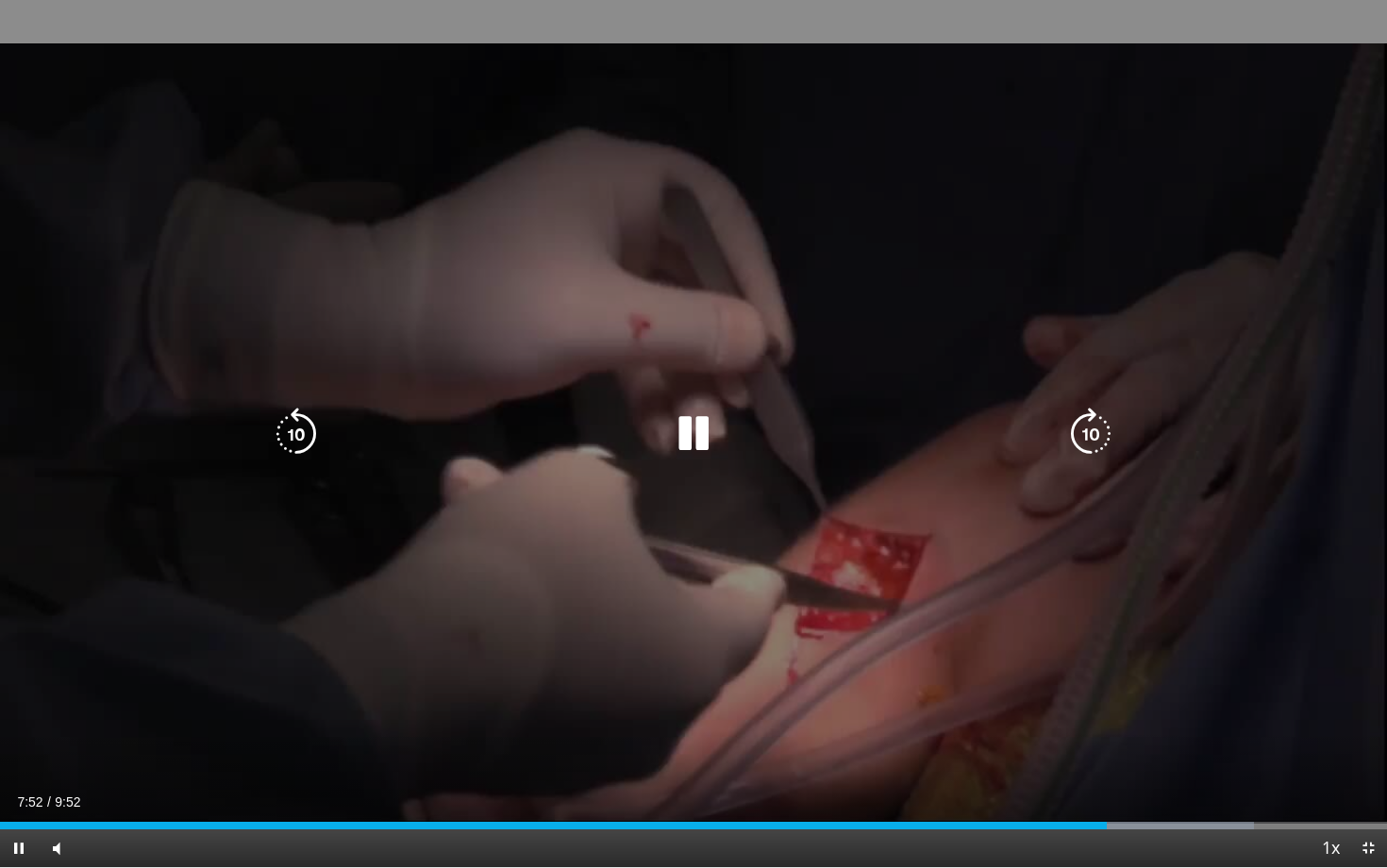
click at [687, 425] on icon "Video Player" at bounding box center [693, 434] width 53 height 53
click at [683, 439] on icon "Video Player" at bounding box center [693, 434] width 53 height 53
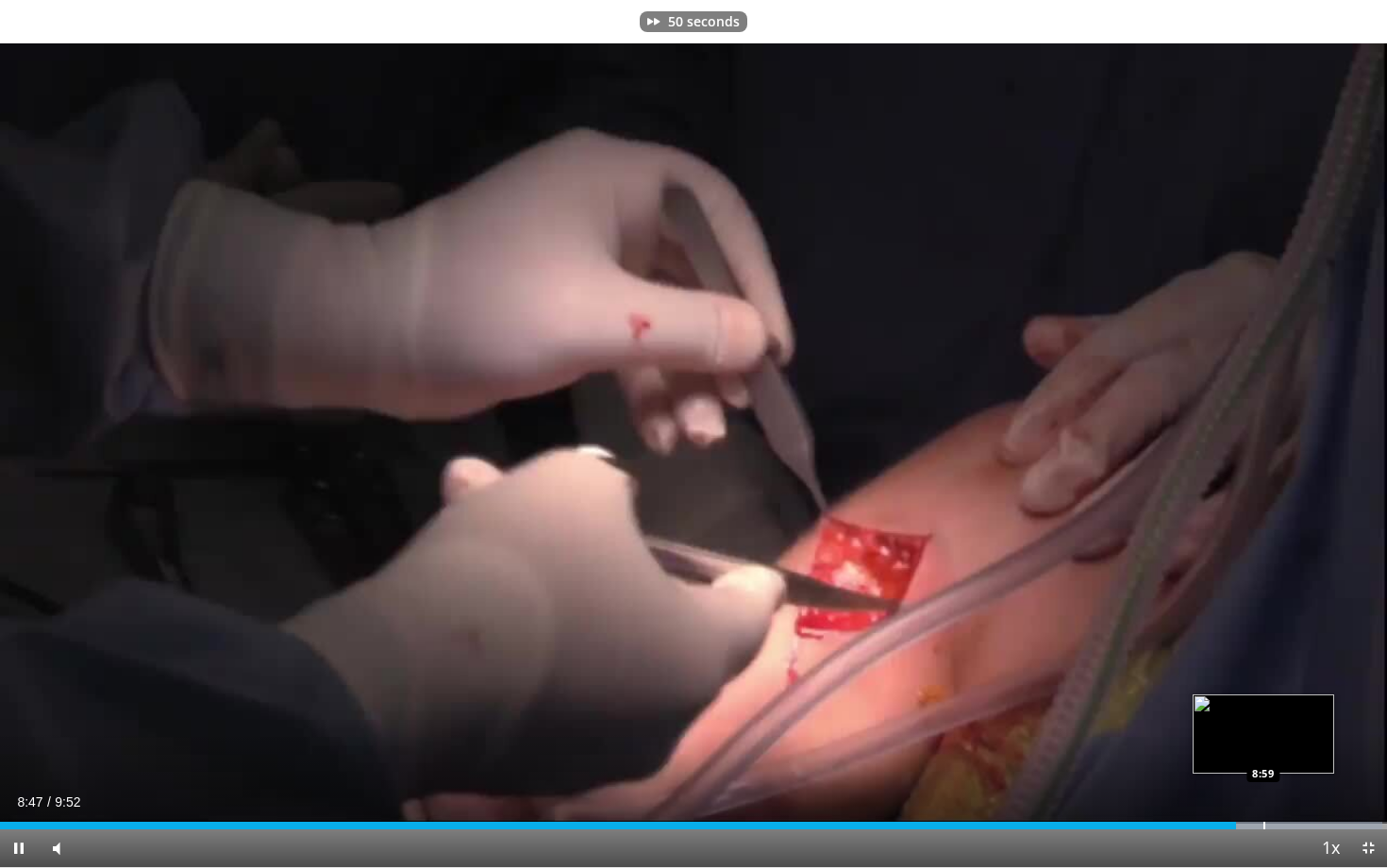
click at [1263, 745] on div "Loaded : 99.63% 8:47 8:59" at bounding box center [693, 820] width 1387 height 18
click at [1294, 745] on div "Progress Bar" at bounding box center [1295, 826] width 2 height 8
click at [1324, 745] on div "Loaded : 100.00% 9:12 9:25" at bounding box center [693, 820] width 1387 height 18
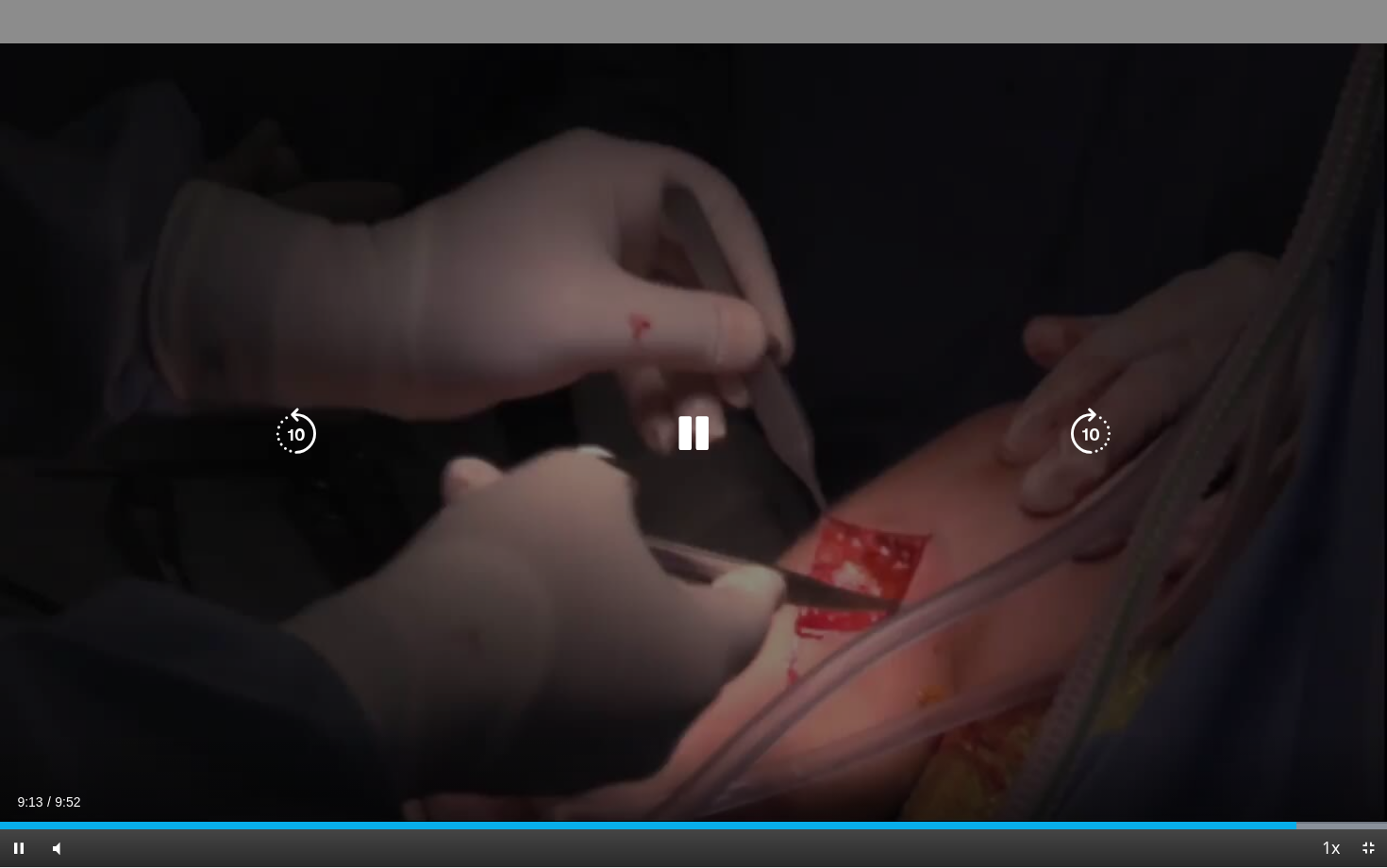
click at [692, 558] on div "10 seconds Tap to unmute" at bounding box center [693, 434] width 1387 height 867
click at [689, 451] on icon "Video Player" at bounding box center [693, 434] width 53 height 53
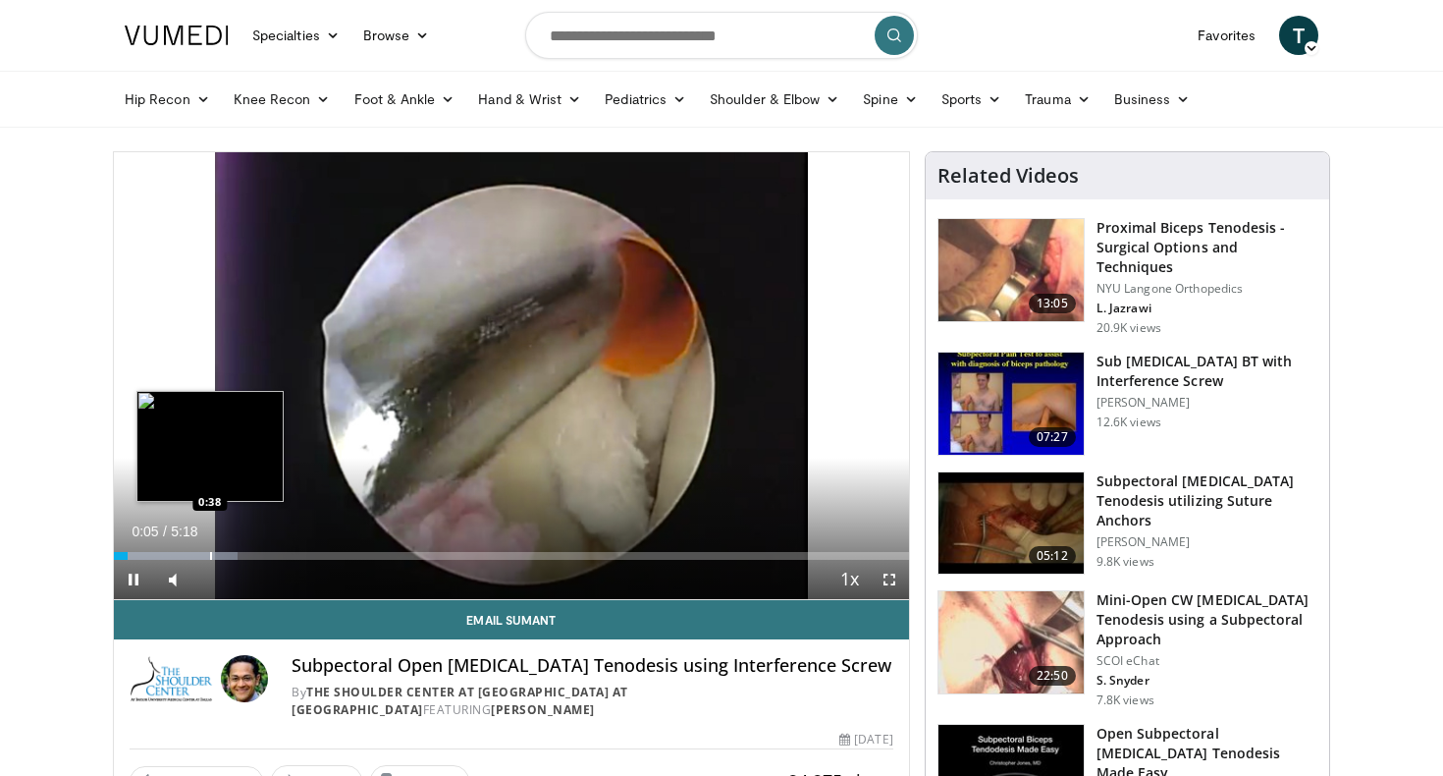
click at [210, 557] on div "Progress Bar" at bounding box center [211, 556] width 2 height 8
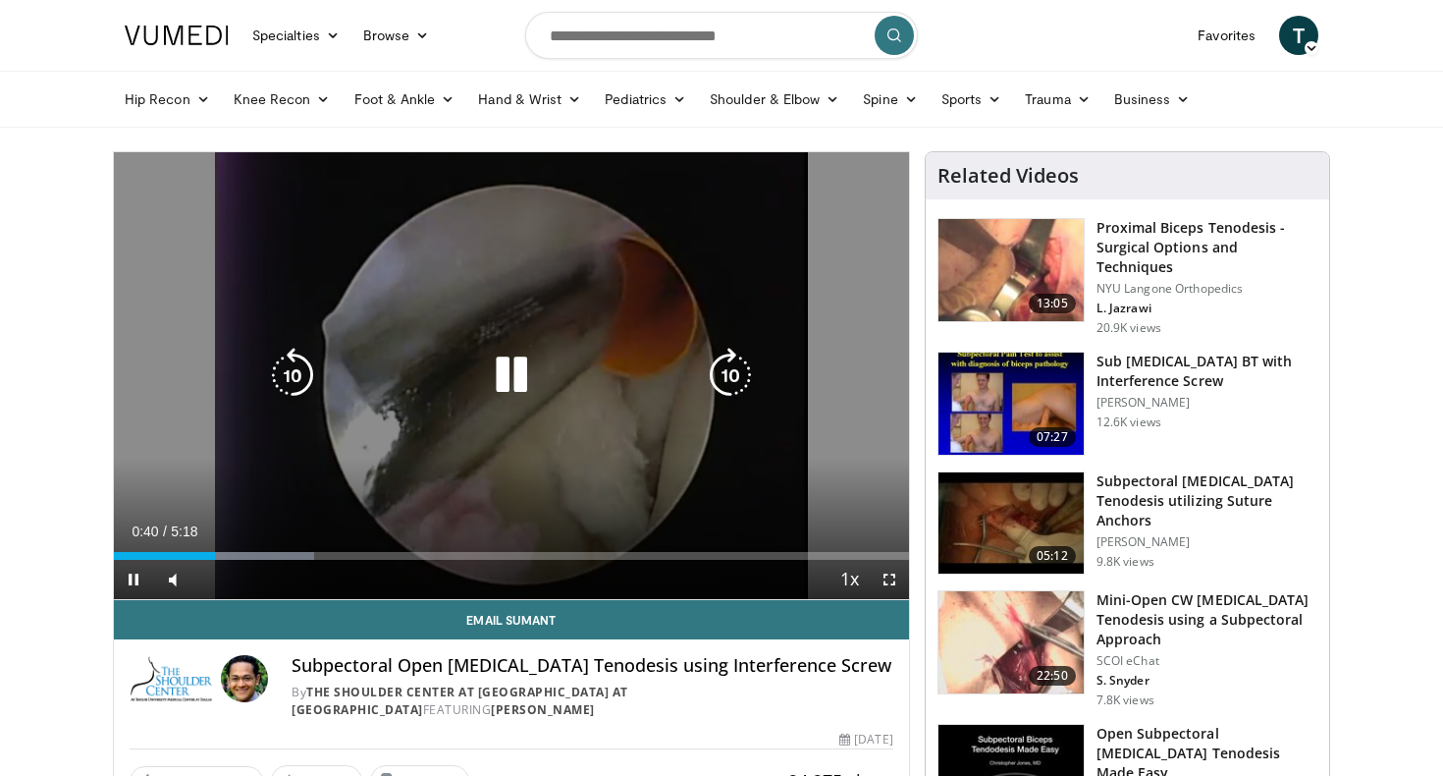
click at [303, 559] on div "Progress Bar" at bounding box center [227, 556] width 173 height 8
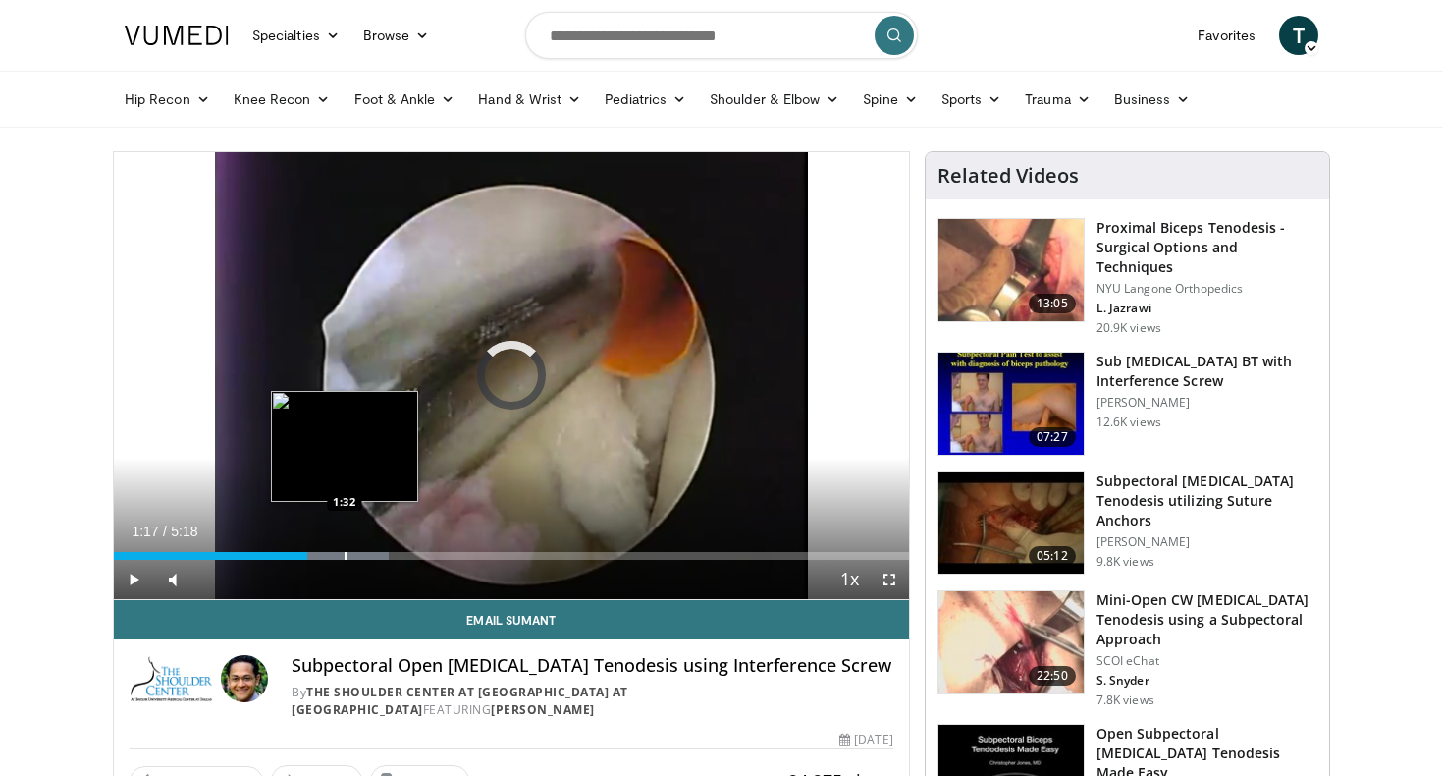
click at [345, 558] on div "Progress Bar" at bounding box center [346, 556] width 2 height 8
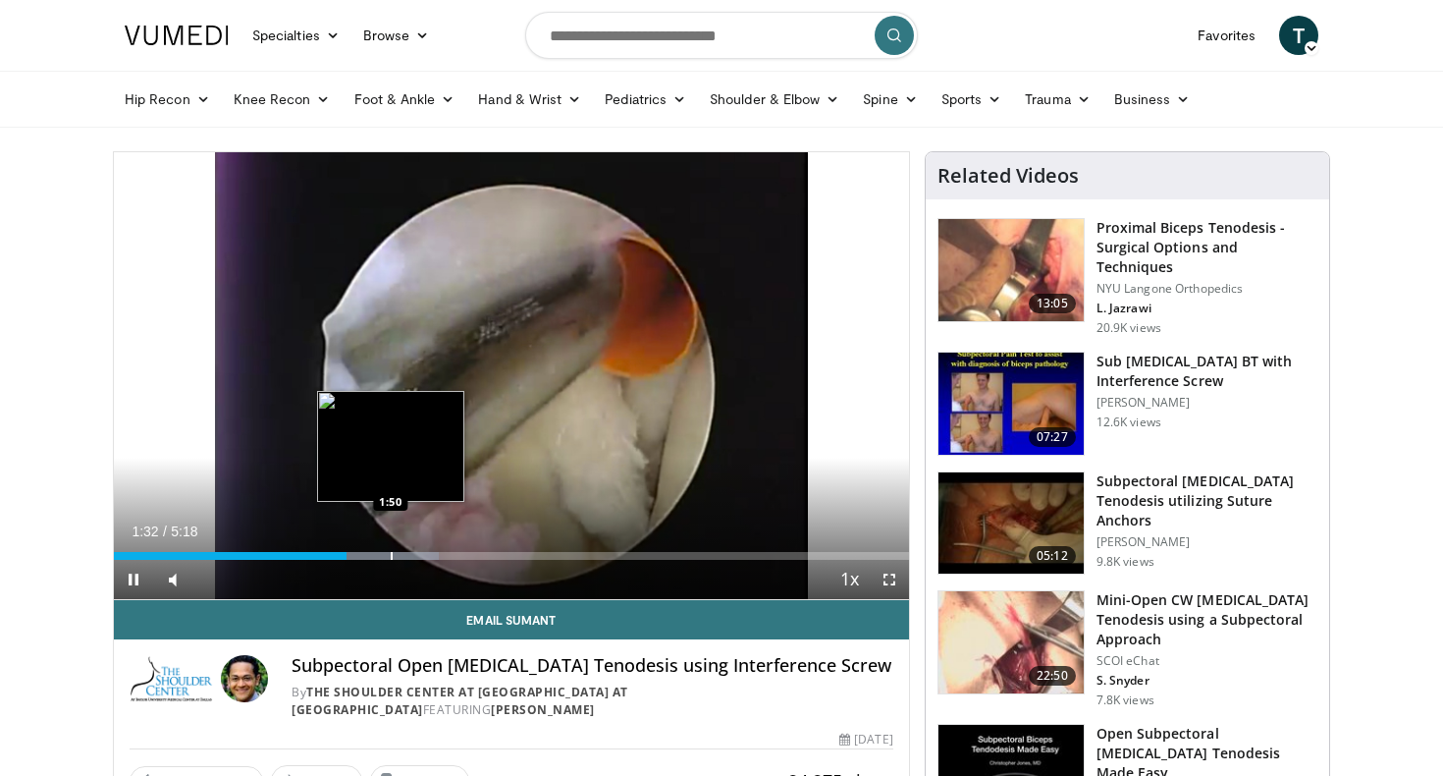
click at [391, 553] on div "10 seconds Tap to unmute" at bounding box center [511, 375] width 795 height 447
click at [419, 559] on div "Progress Bar" at bounding box center [420, 556] width 2 height 8
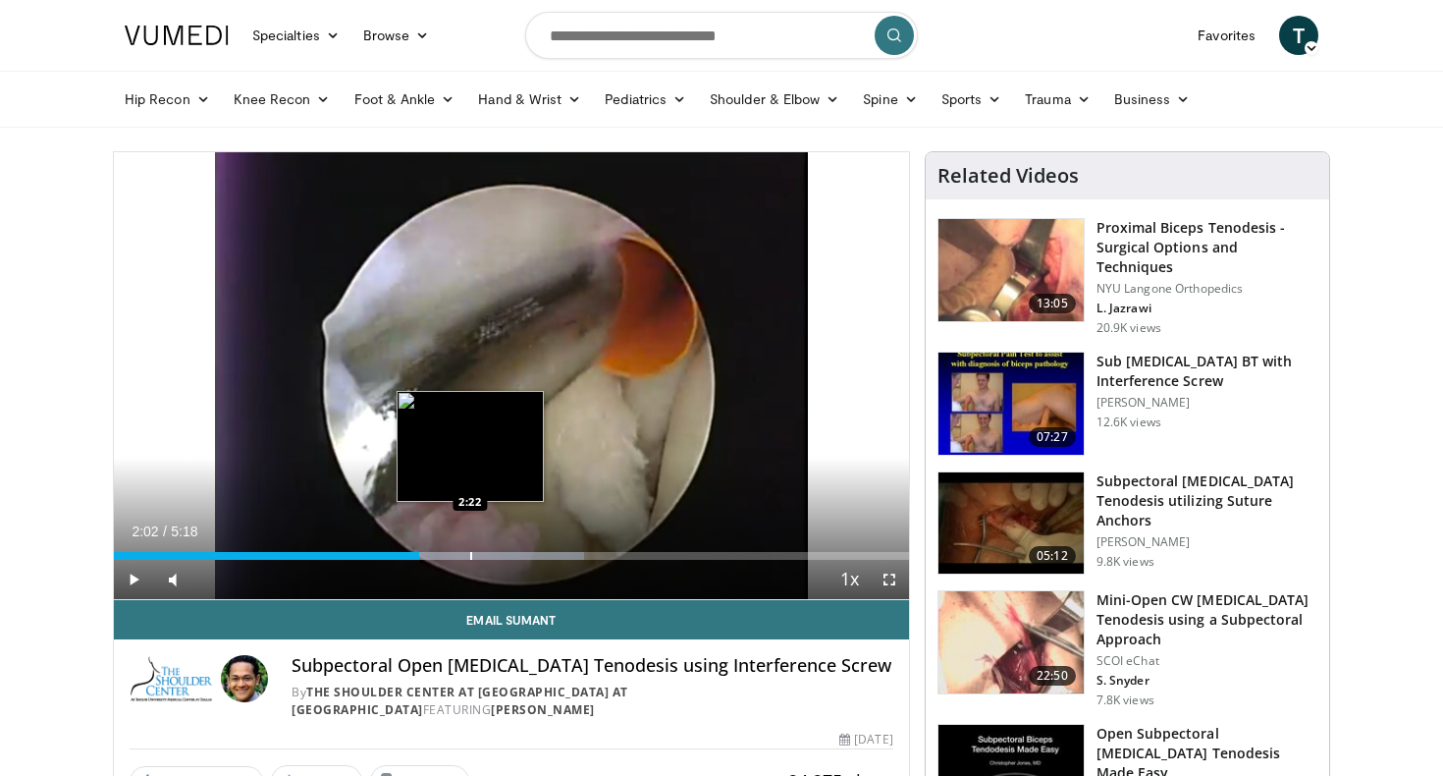
click at [471, 551] on div "Loaded : 59.20% 2:02 2:22" at bounding box center [511, 550] width 795 height 19
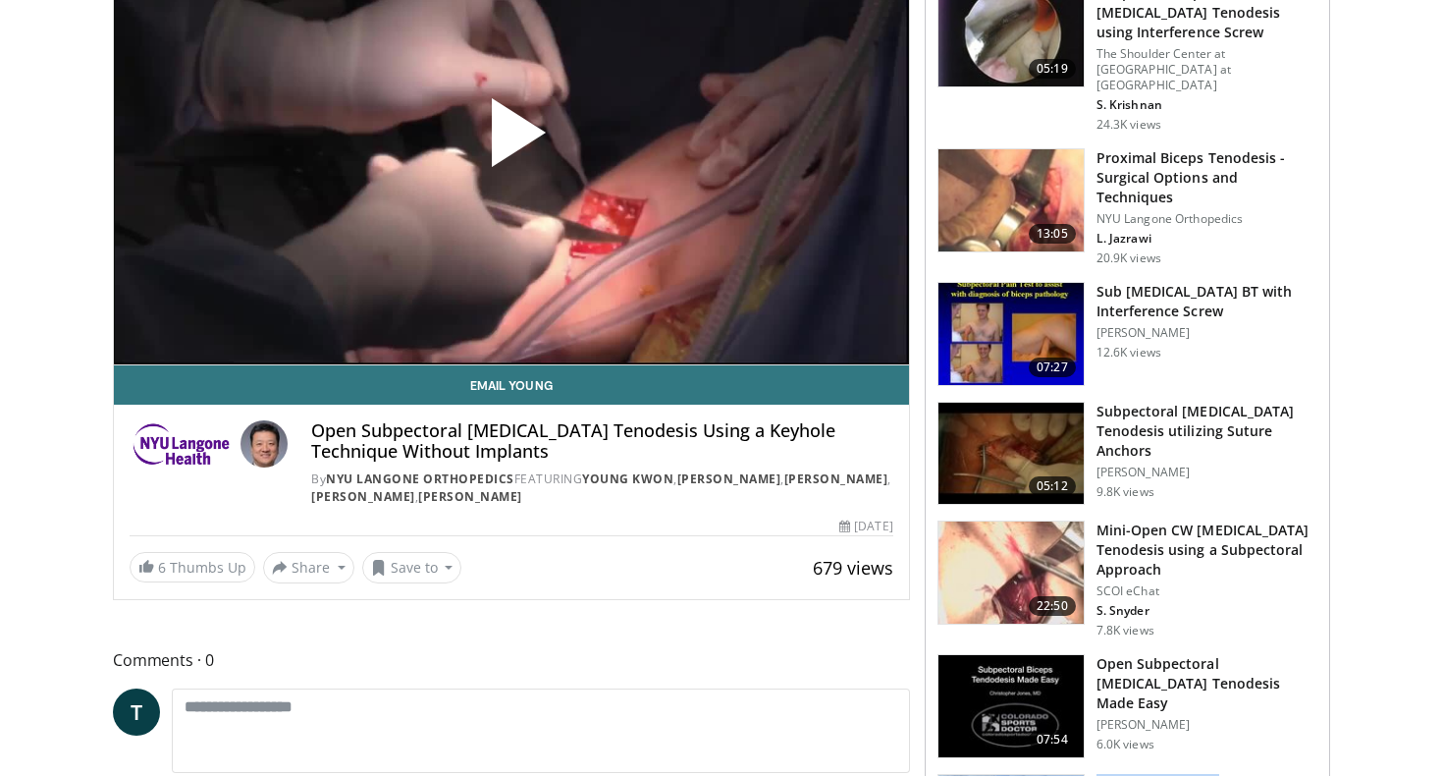
scroll to position [221, 0]
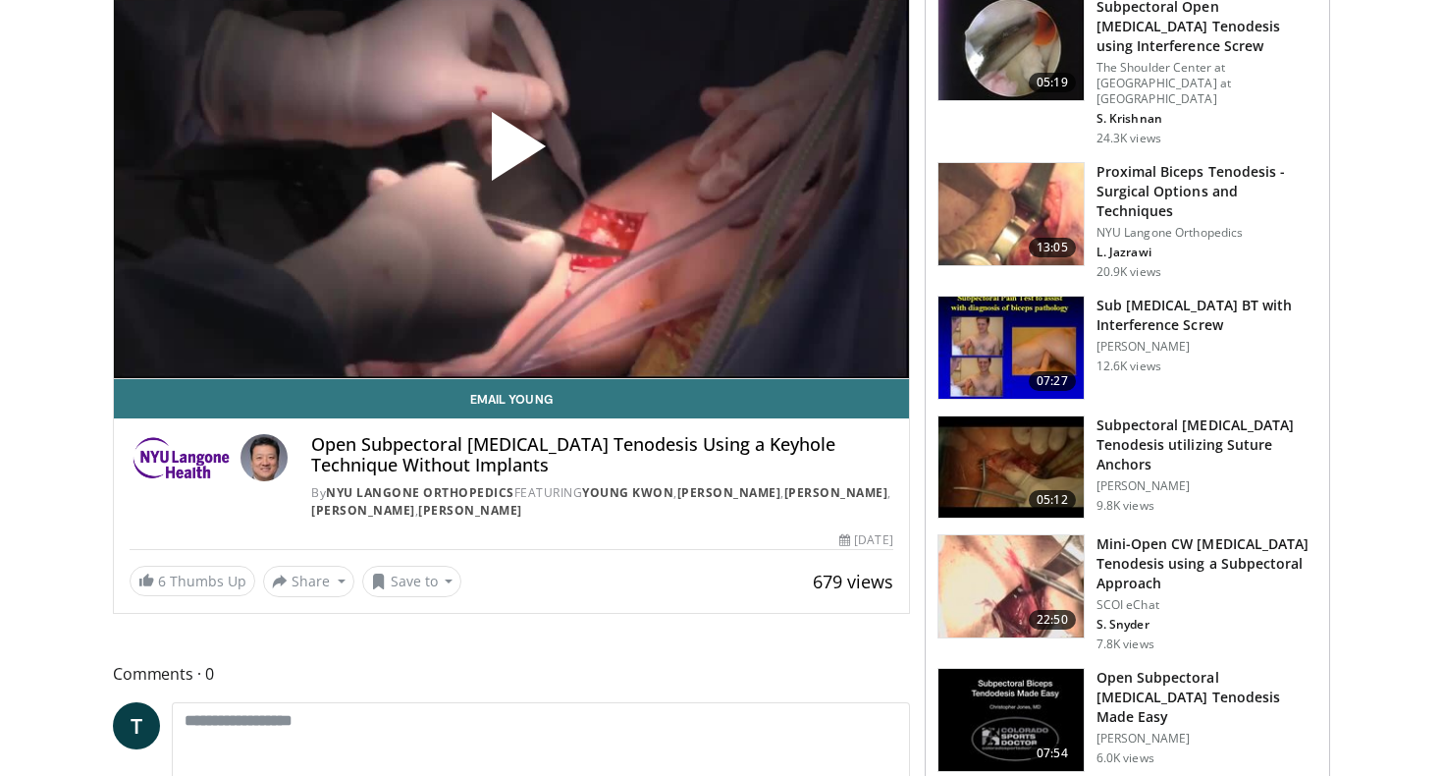
click at [512, 154] on span "Video Player" at bounding box center [512, 154] width 0 height 0
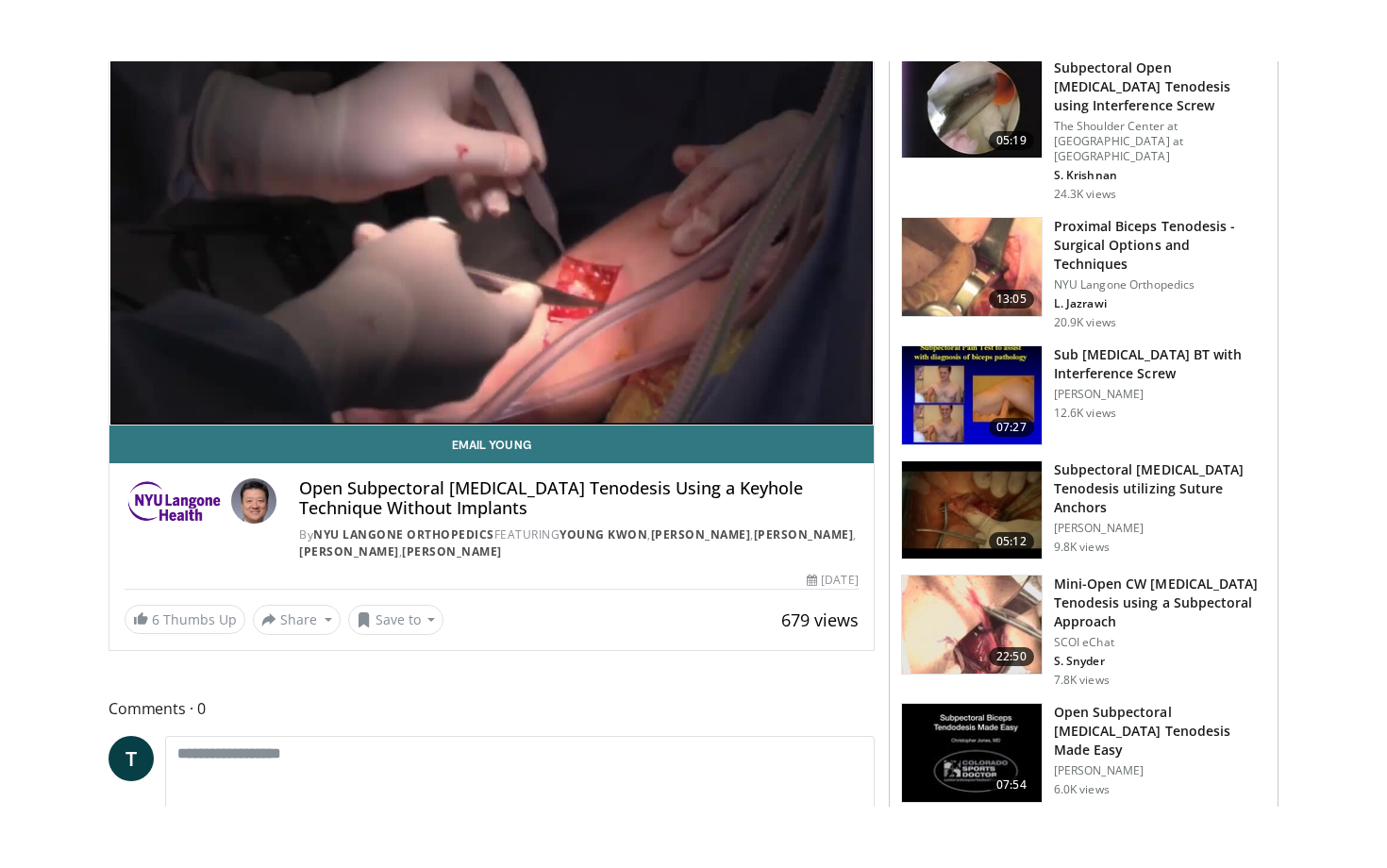
scroll to position [146, 0]
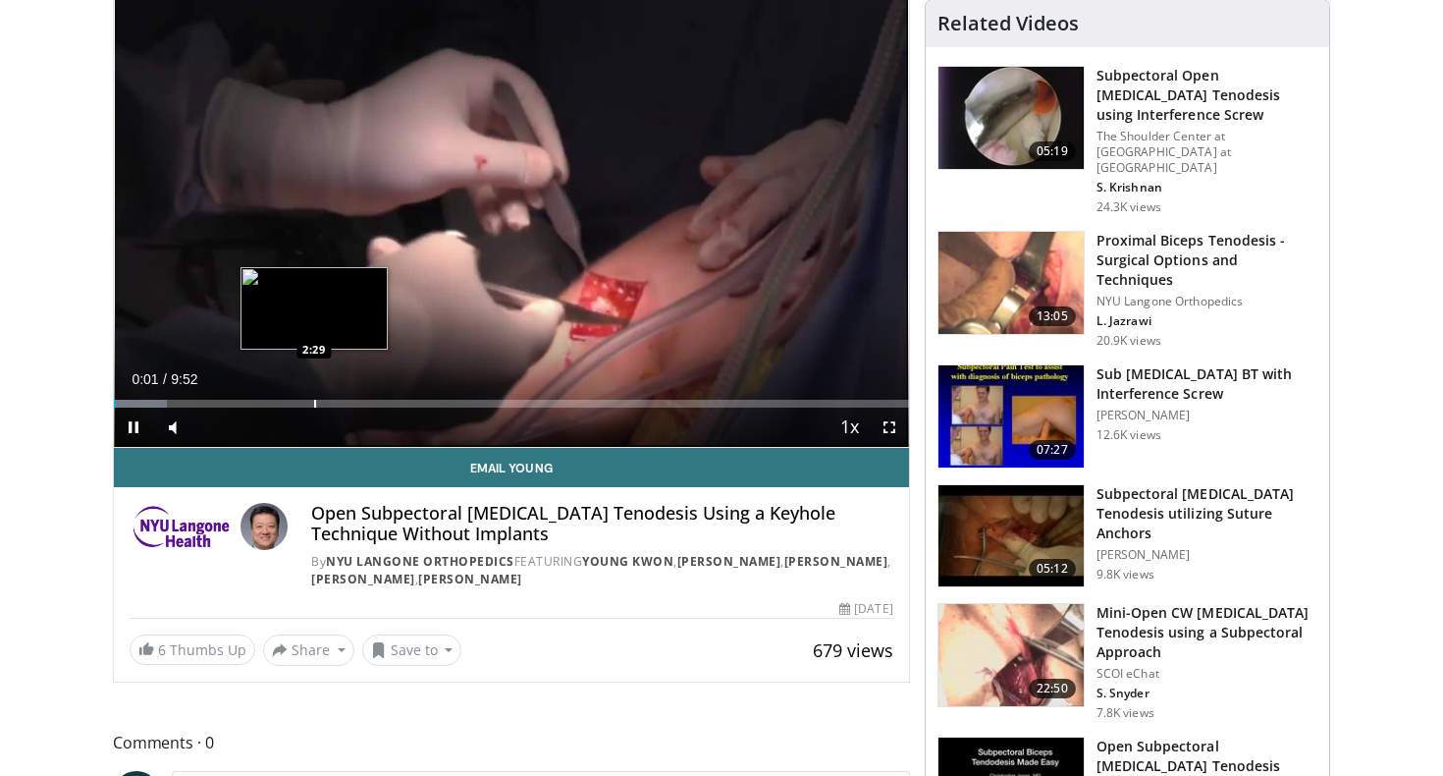
click at [314, 400] on div "Progress Bar" at bounding box center [315, 404] width 2 height 8
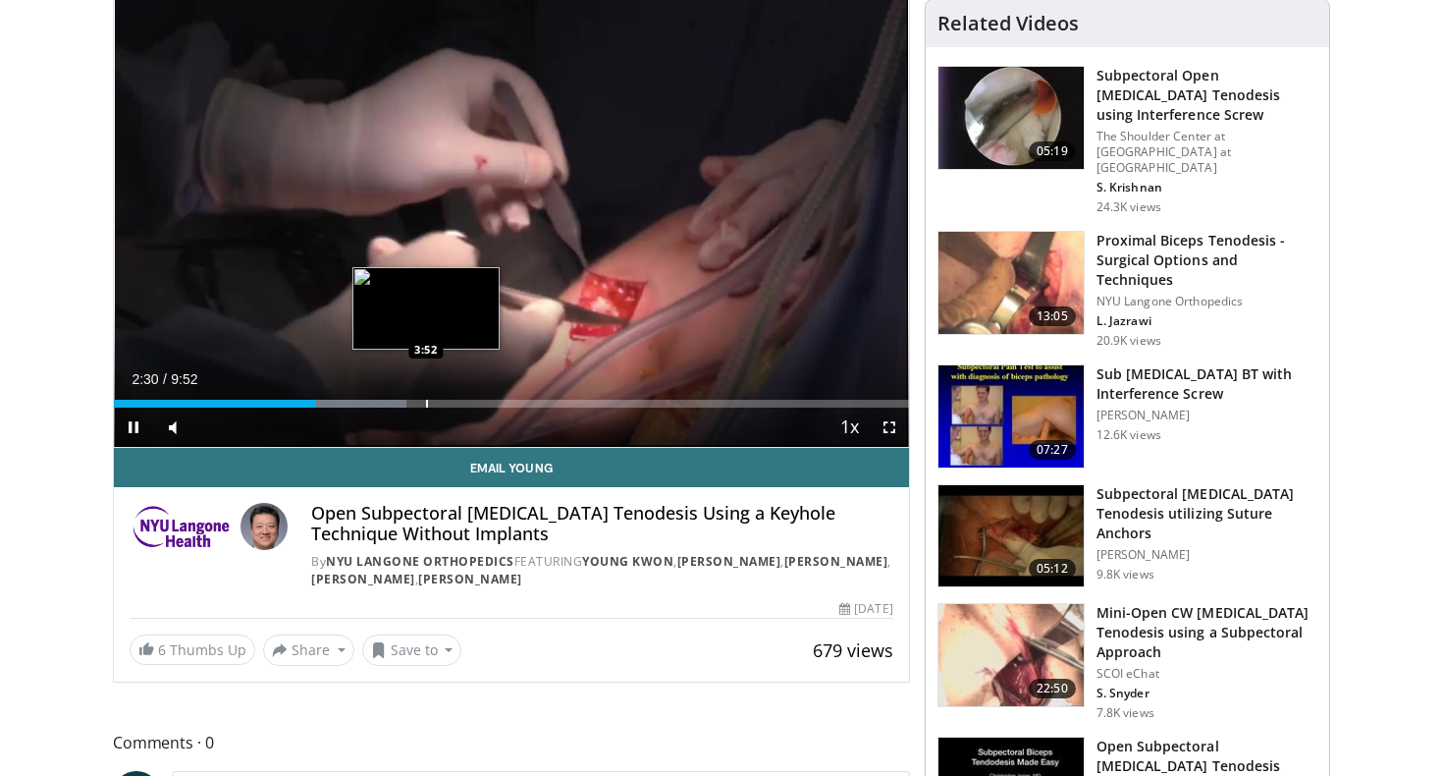
click at [426, 405] on div "Progress Bar" at bounding box center [427, 404] width 2 height 8
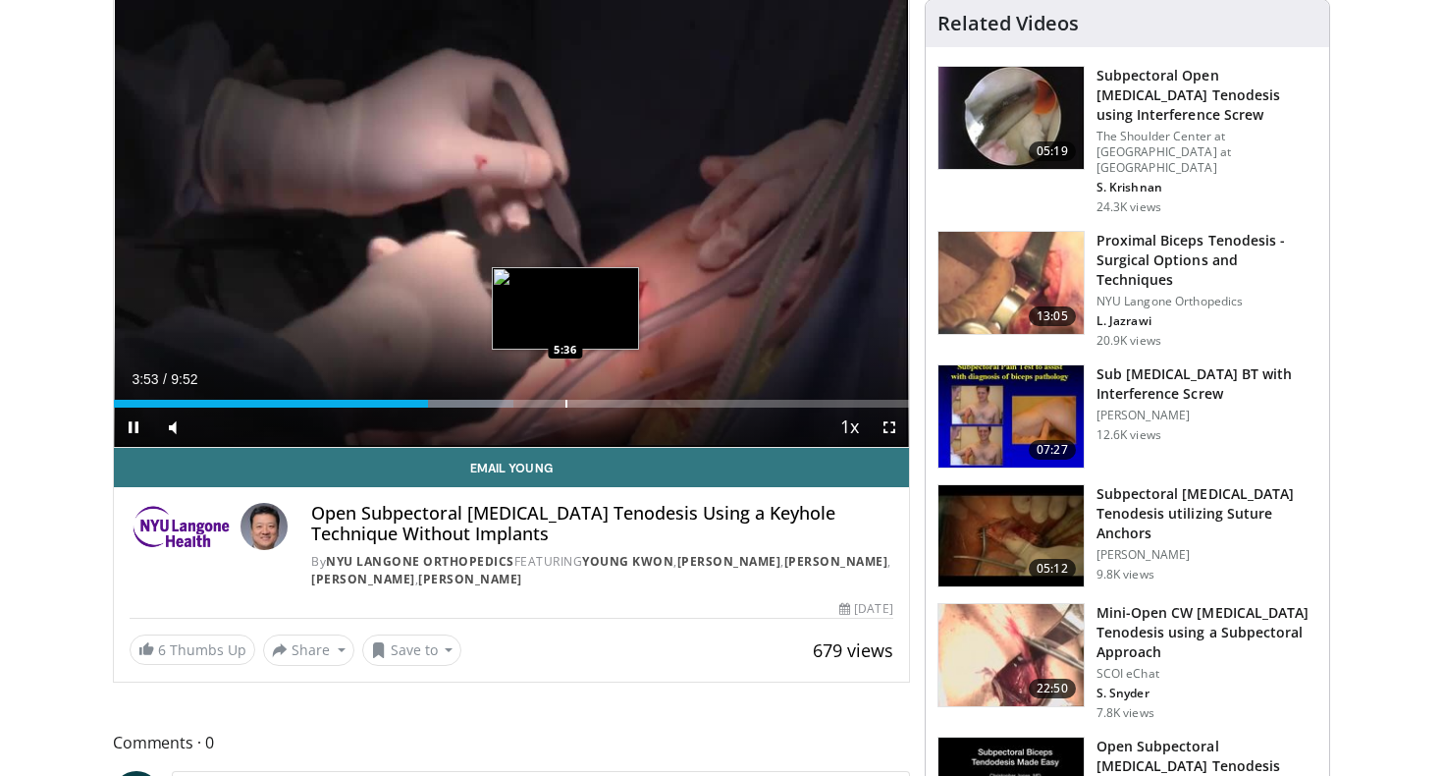
click at [566, 406] on div "Progress Bar" at bounding box center [567, 404] width 2 height 8
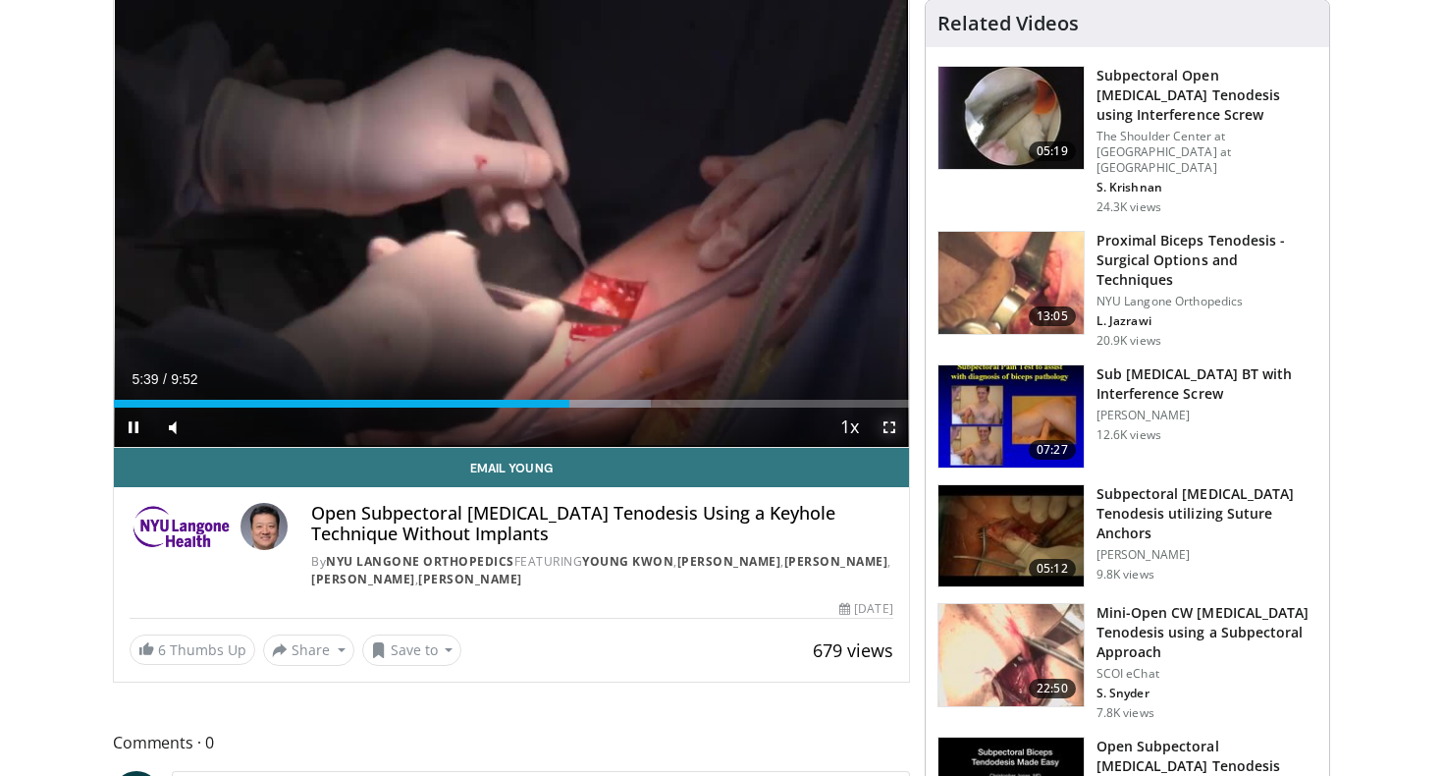
click at [888, 426] on span "Video Player" at bounding box center [889, 427] width 39 height 39
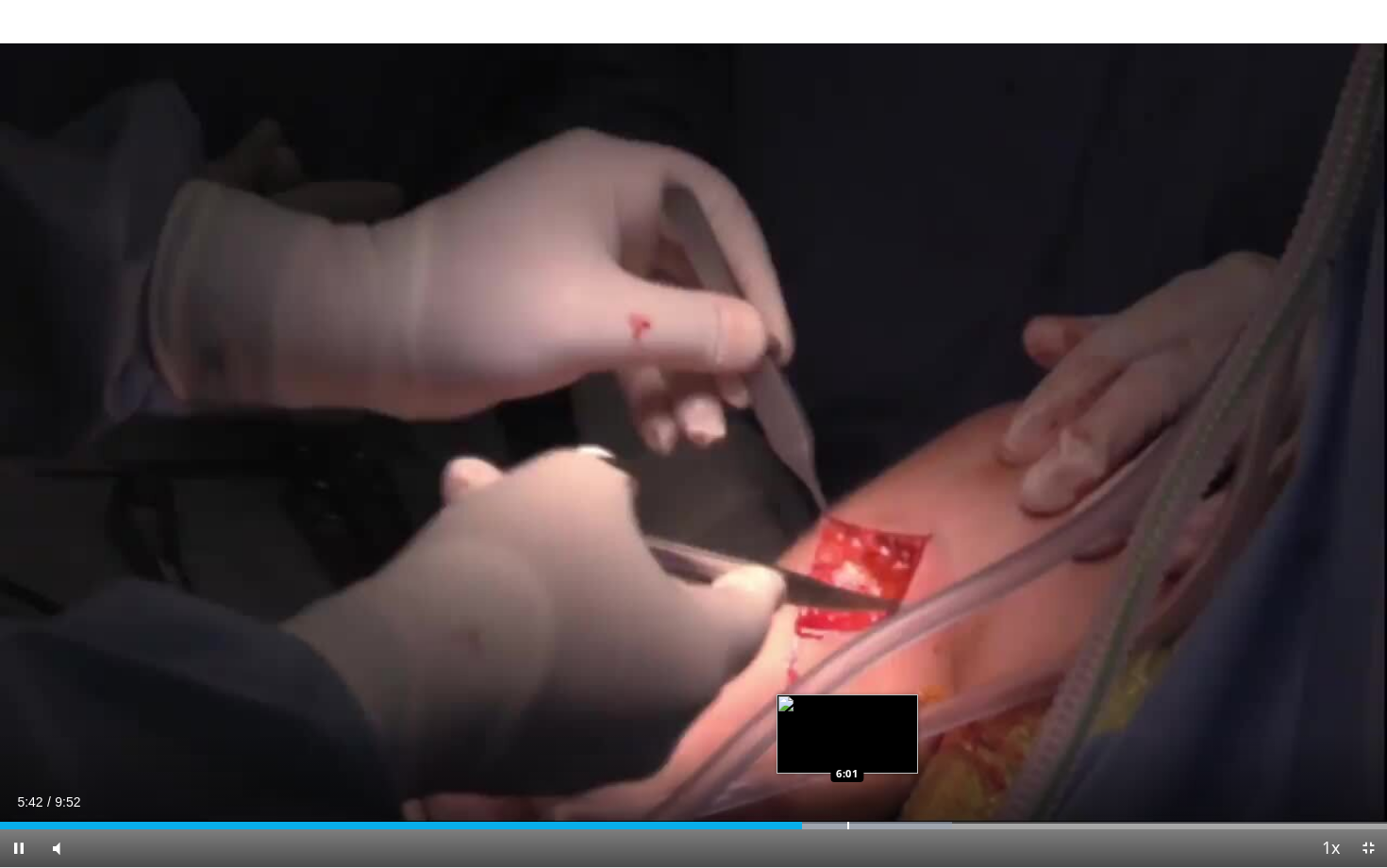
click at [847, 745] on div "Loaded : 68.67% 5:42 6:01" at bounding box center [693, 820] width 1387 height 18
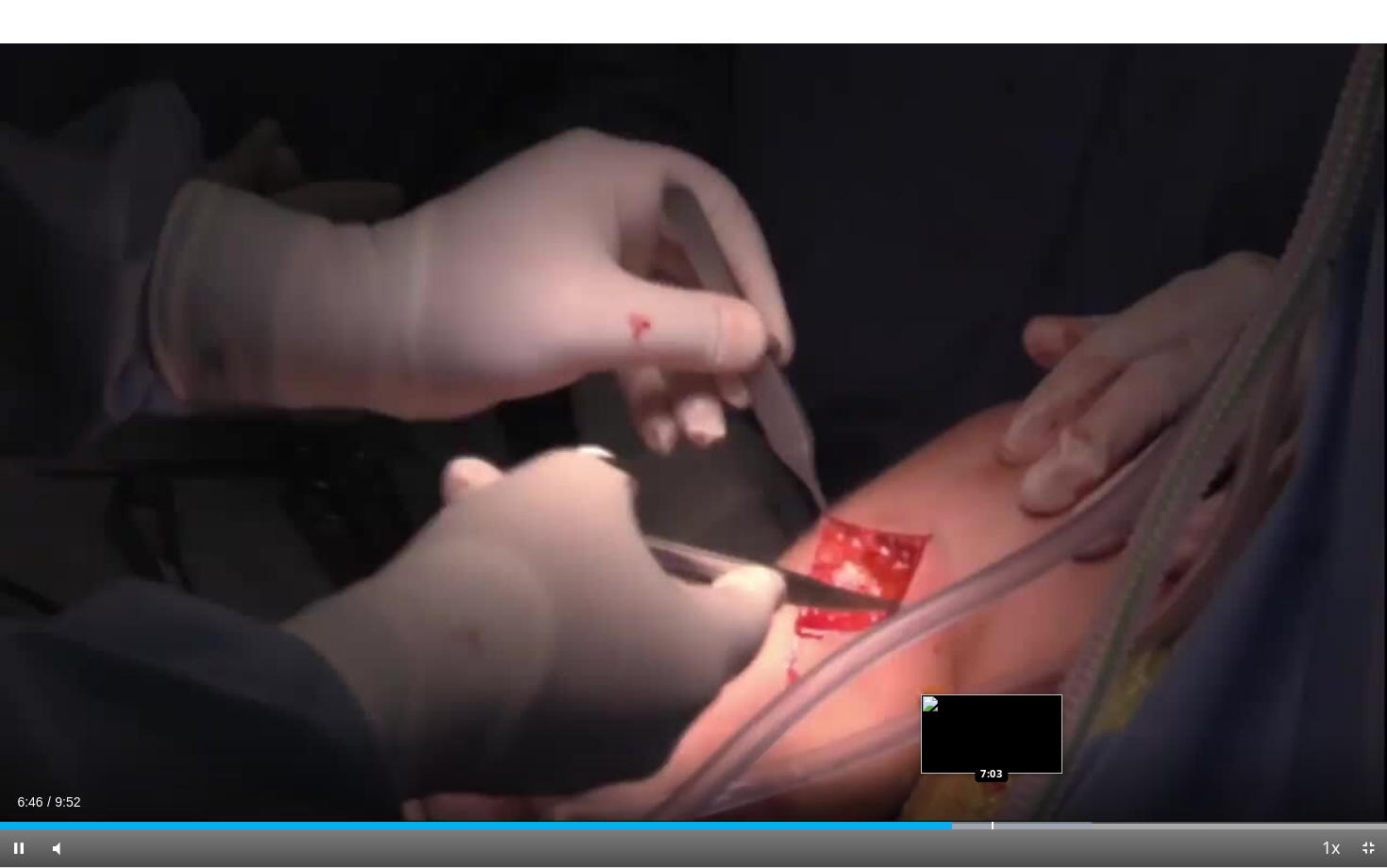
click at [992, 745] on div "Progress Bar" at bounding box center [993, 826] width 2 height 8
click at [1026, 745] on div "Progress Bar" at bounding box center [1027, 826] width 2 height 8
click at [1012, 745] on div "Progress Bar" at bounding box center [1013, 826] width 2 height 8
click at [993, 745] on div "Progress Bar" at bounding box center [994, 826] width 2 height 8
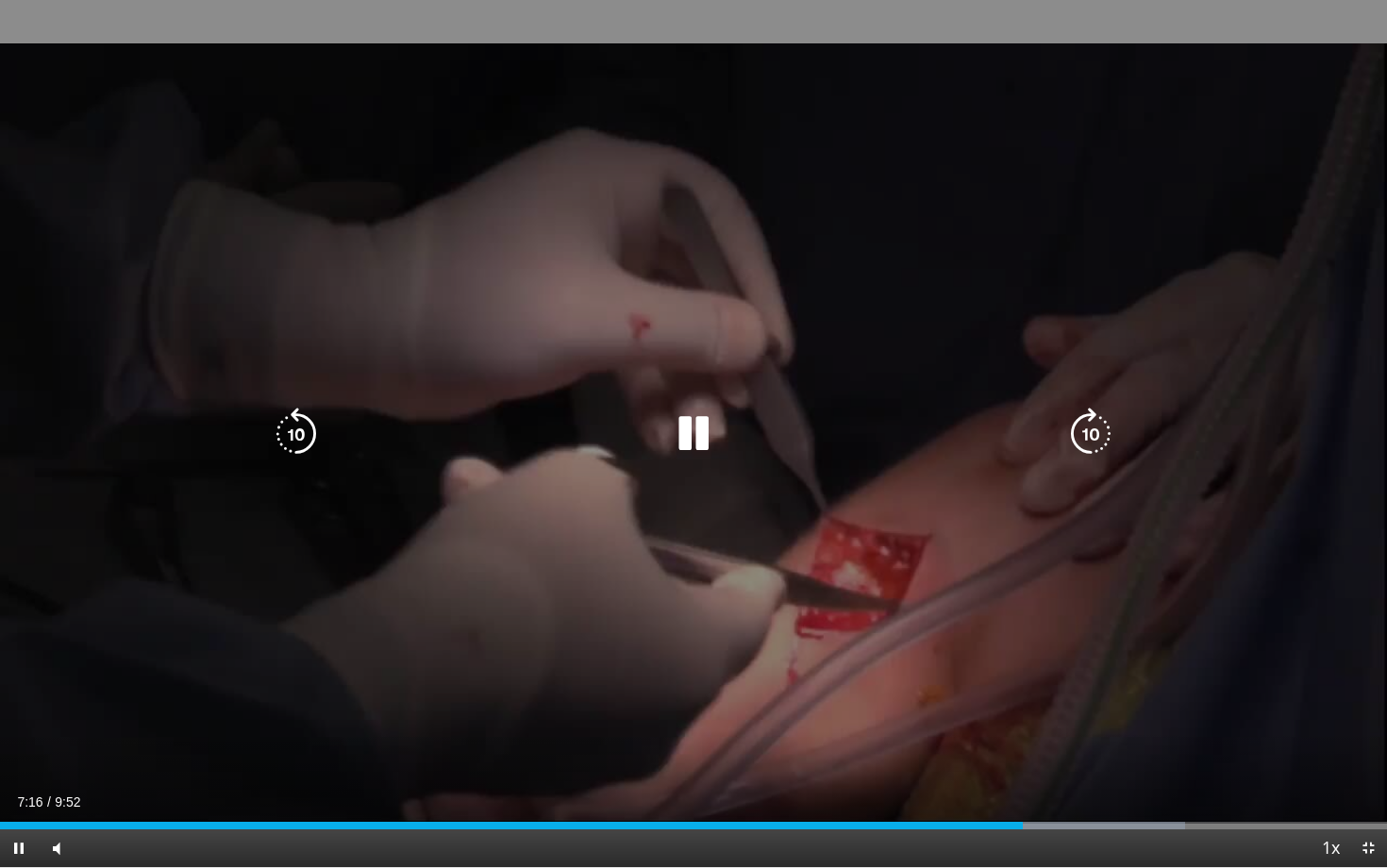
click at [692, 436] on icon "Video Player" at bounding box center [693, 434] width 53 height 53
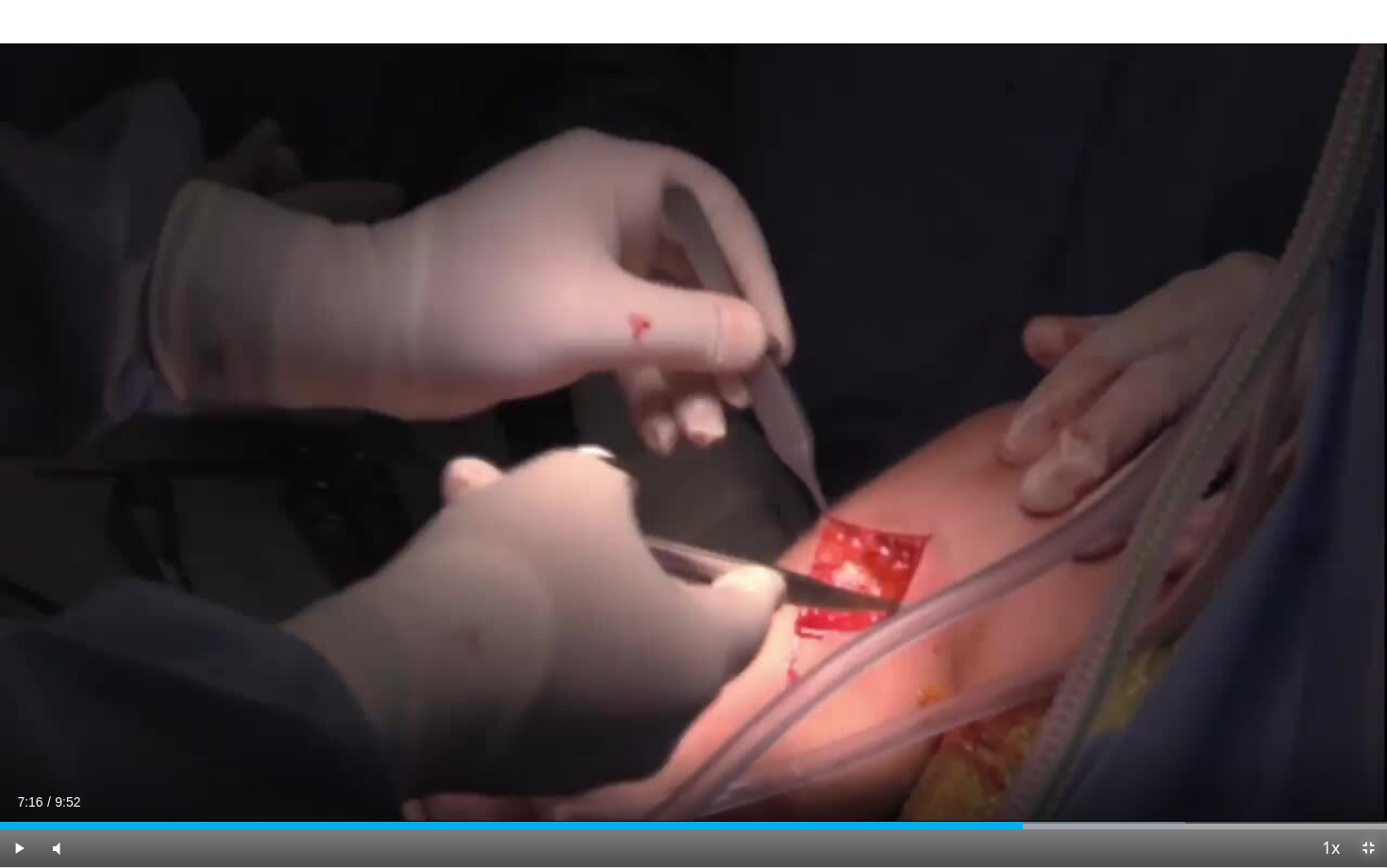
click at [1375, 745] on span "Video Player" at bounding box center [1368, 848] width 37 height 37
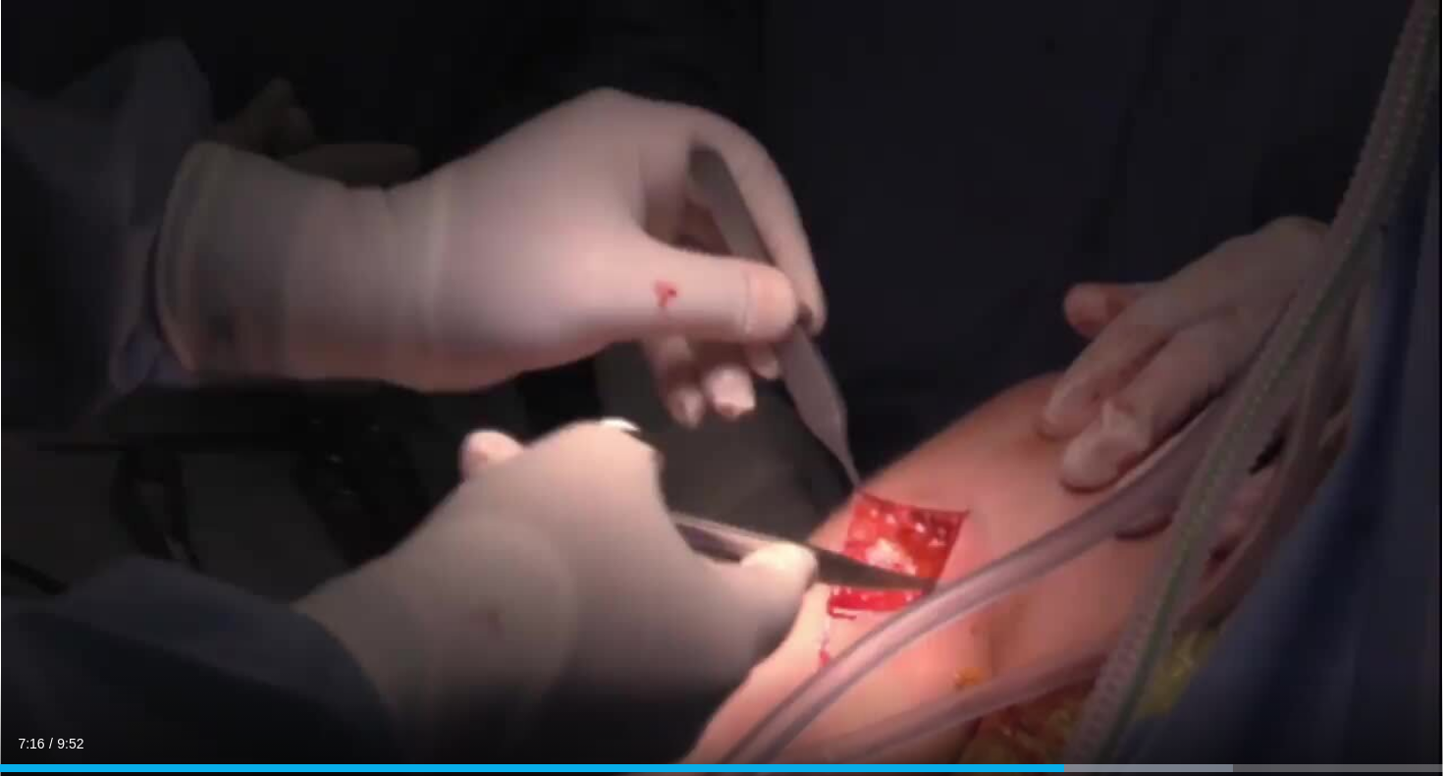
scroll to position [0, 0]
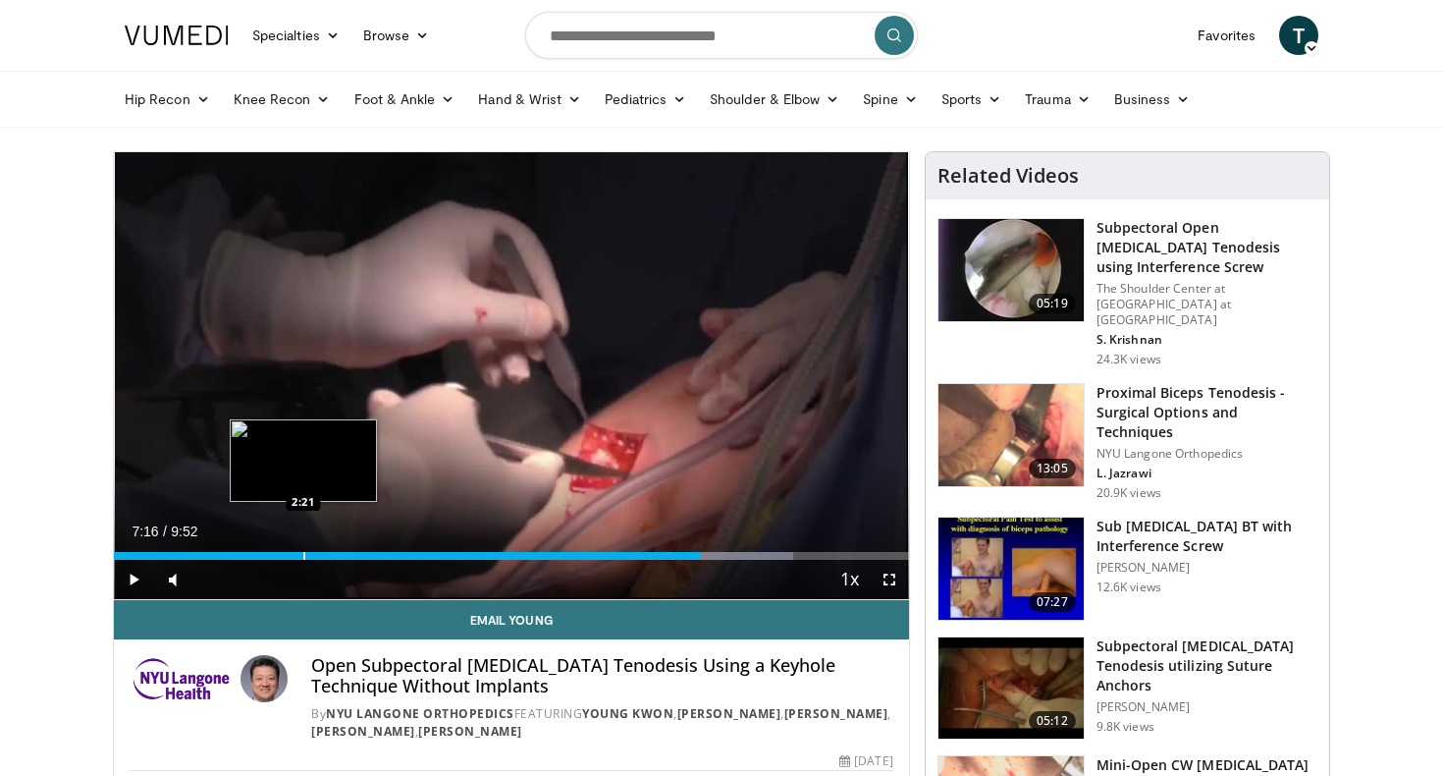
click at [303, 549] on div "Loaded : 85.42% 7:16 2:21" at bounding box center [511, 550] width 795 height 19
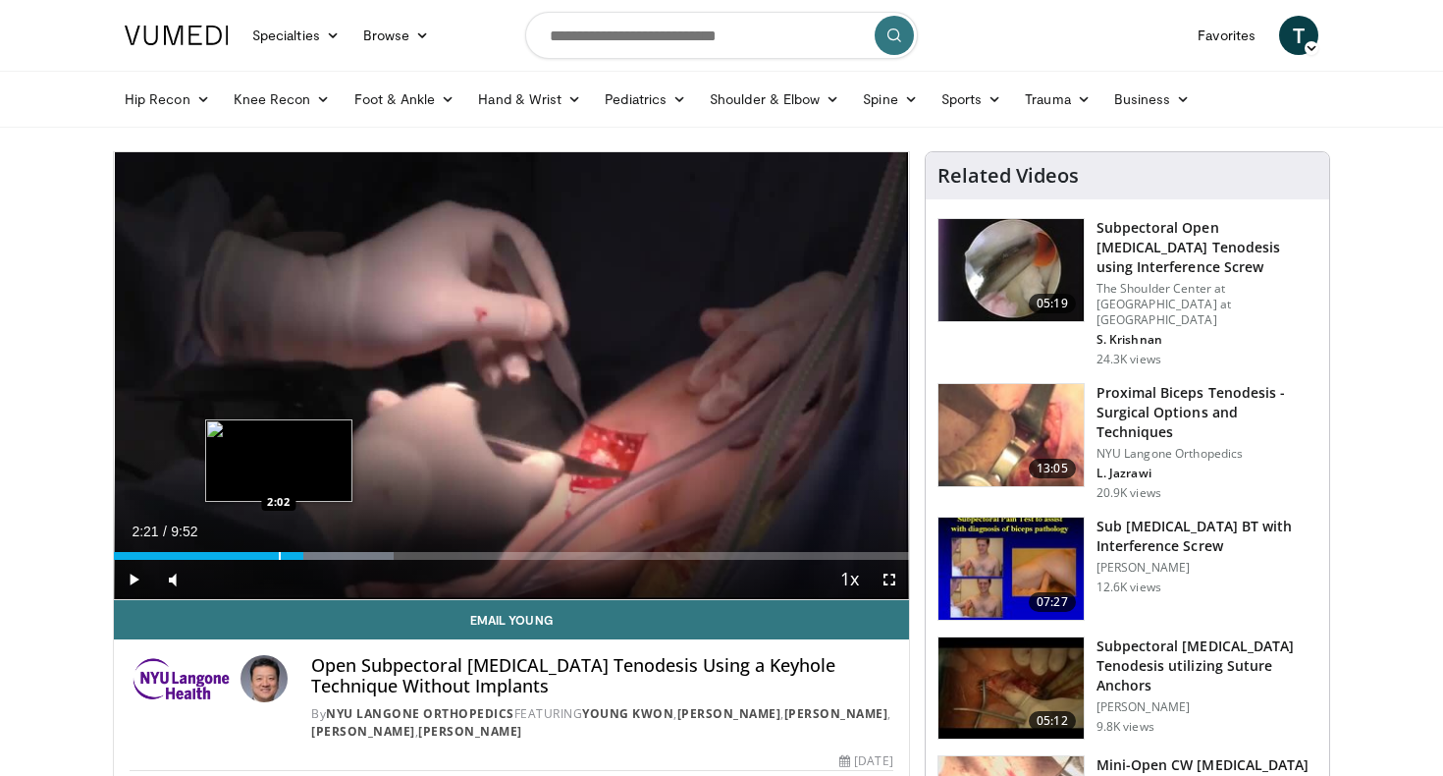
click at [279, 552] on div "Progress Bar" at bounding box center [280, 556] width 2 height 8
click at [252, 557] on div "Progress Bar" at bounding box center [253, 556] width 2 height 8
click at [228, 551] on div "Loaded : 28.47% 1:43 1:25" at bounding box center [511, 550] width 795 height 19
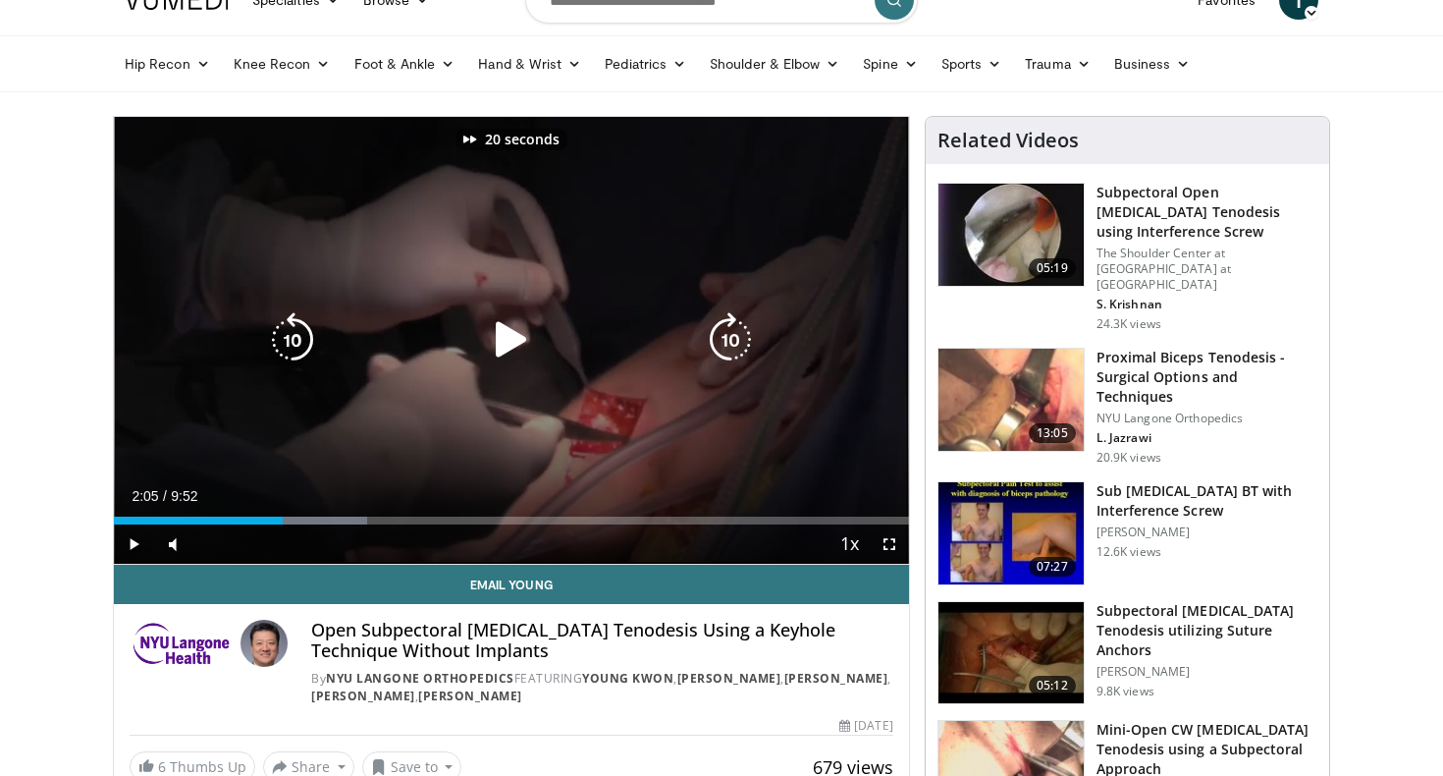
scroll to position [39, 0]
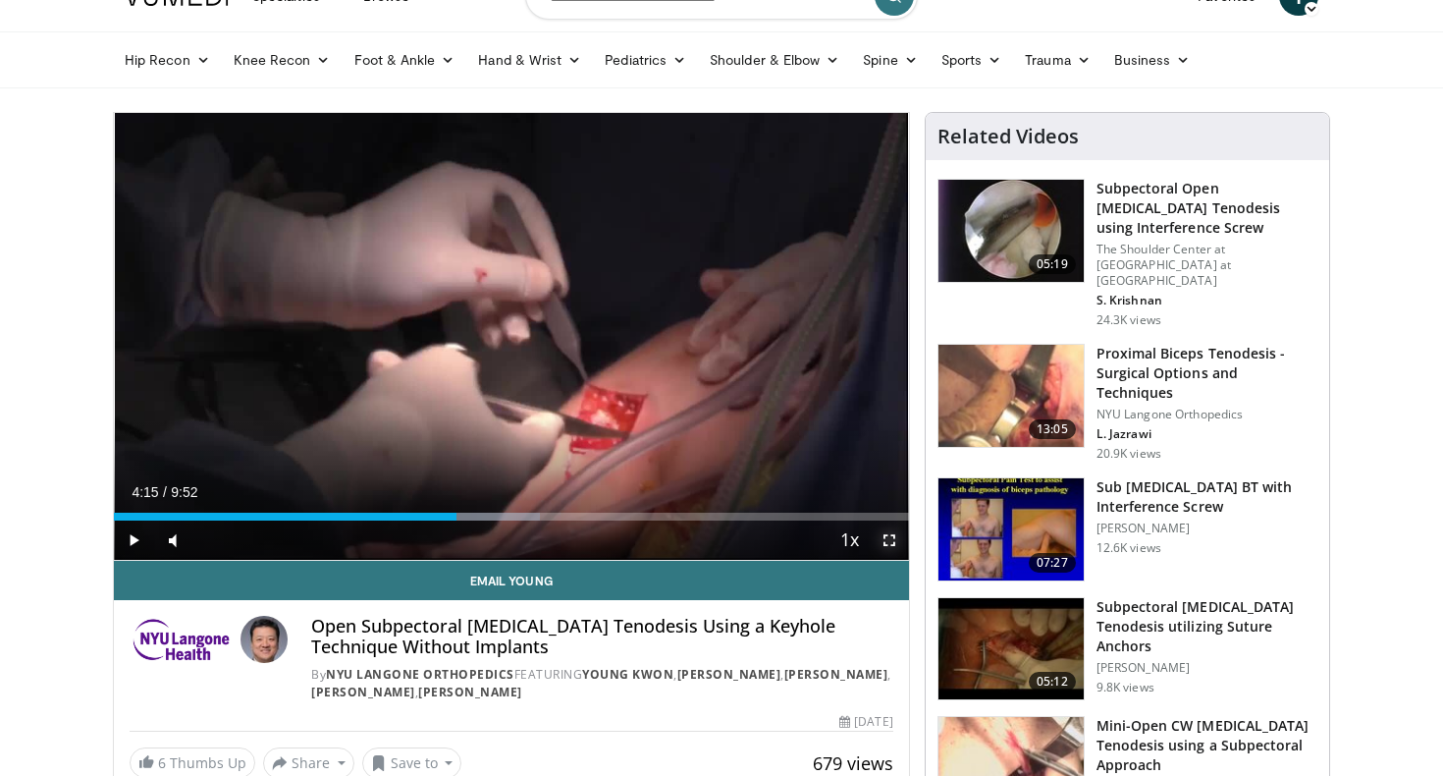
click at [887, 534] on span "Video Player" at bounding box center [889, 539] width 39 height 39
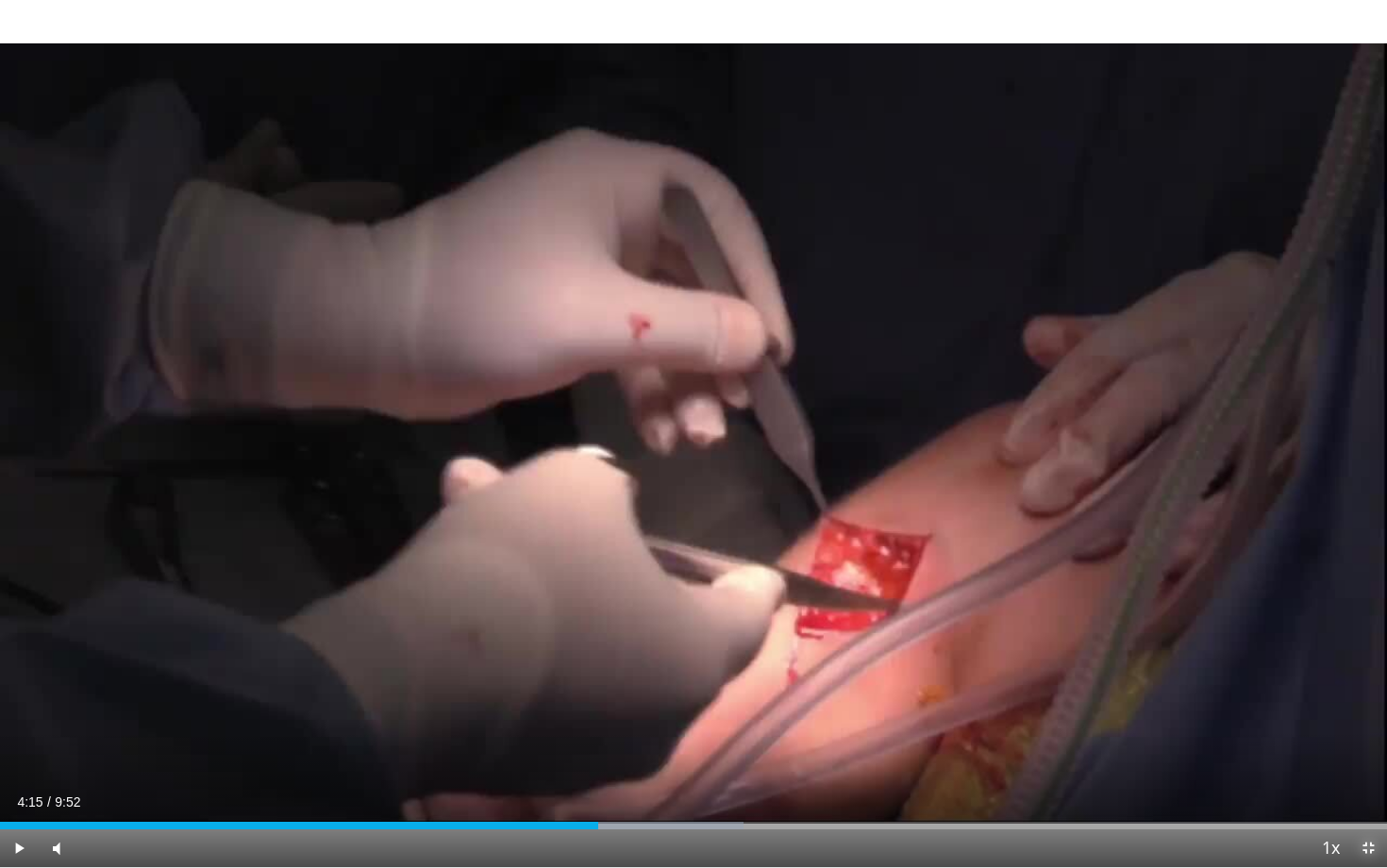
click at [1369, 745] on span "Video Player" at bounding box center [1368, 848] width 37 height 37
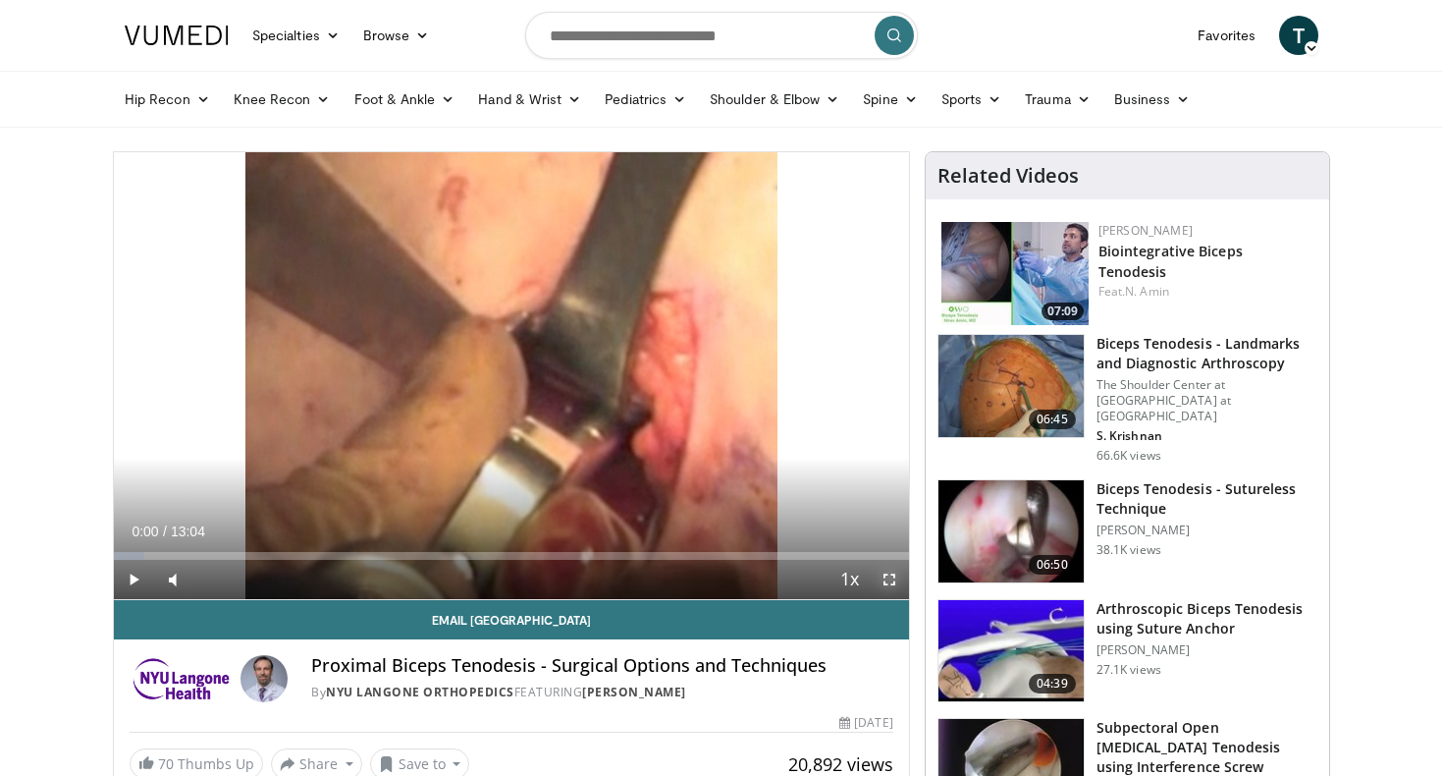
click at [883, 579] on span "Video Player" at bounding box center [889, 579] width 39 height 39
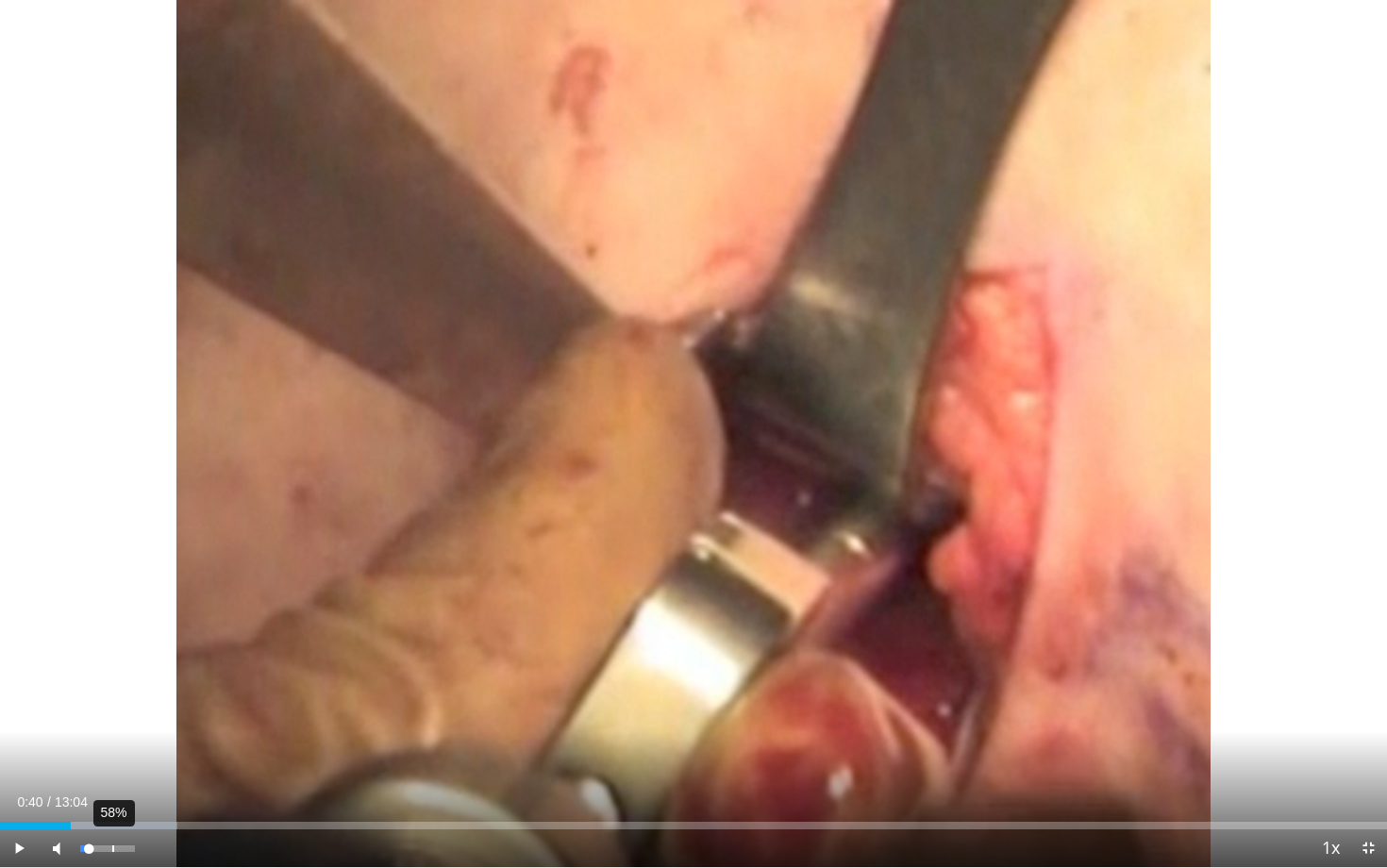
click at [111, 745] on div "58%" at bounding box center [108, 848] width 66 height 37
click at [109, 745] on div "54%" at bounding box center [108, 848] width 66 height 37
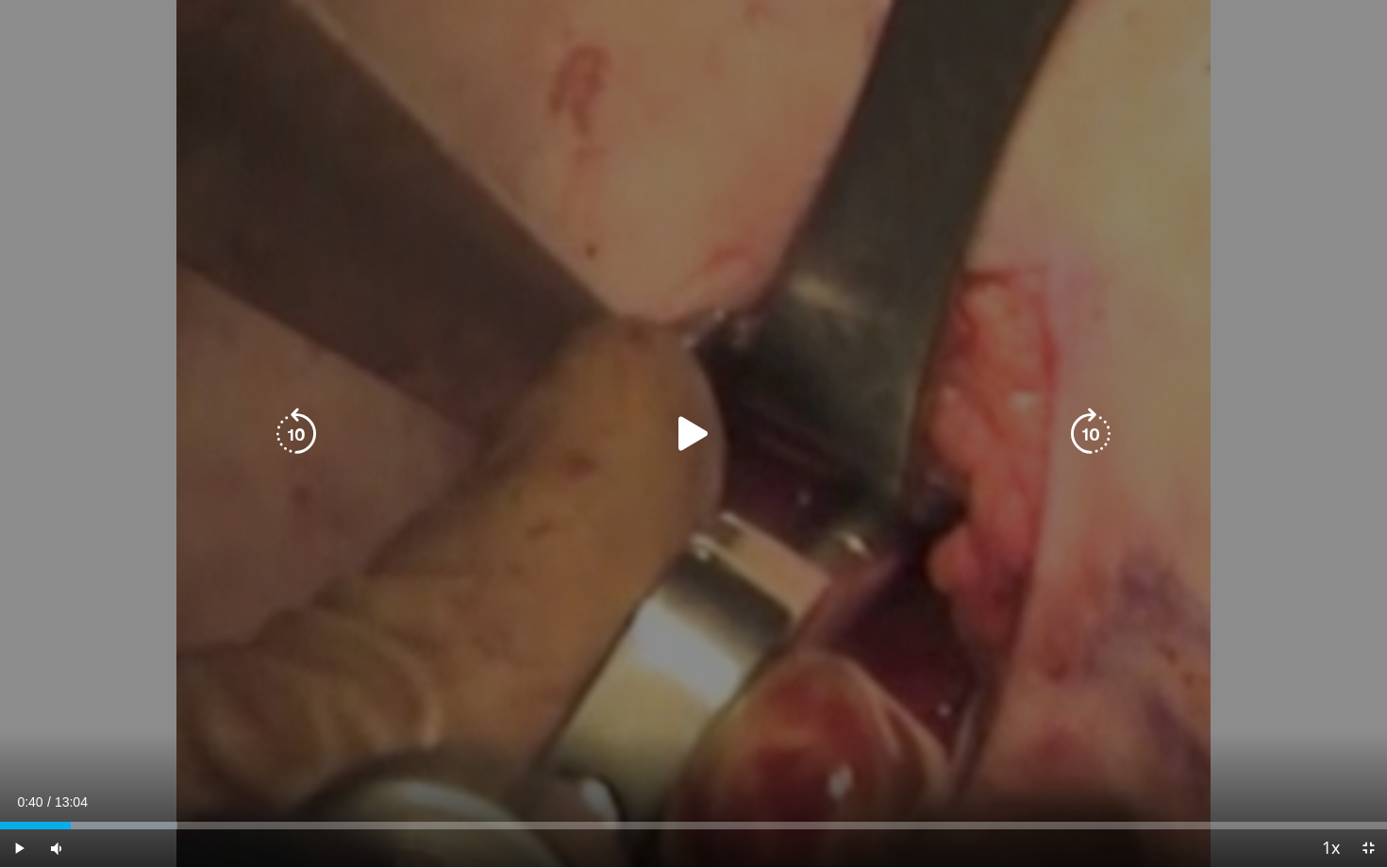
click at [684, 440] on icon "Video Player" at bounding box center [693, 434] width 53 height 53
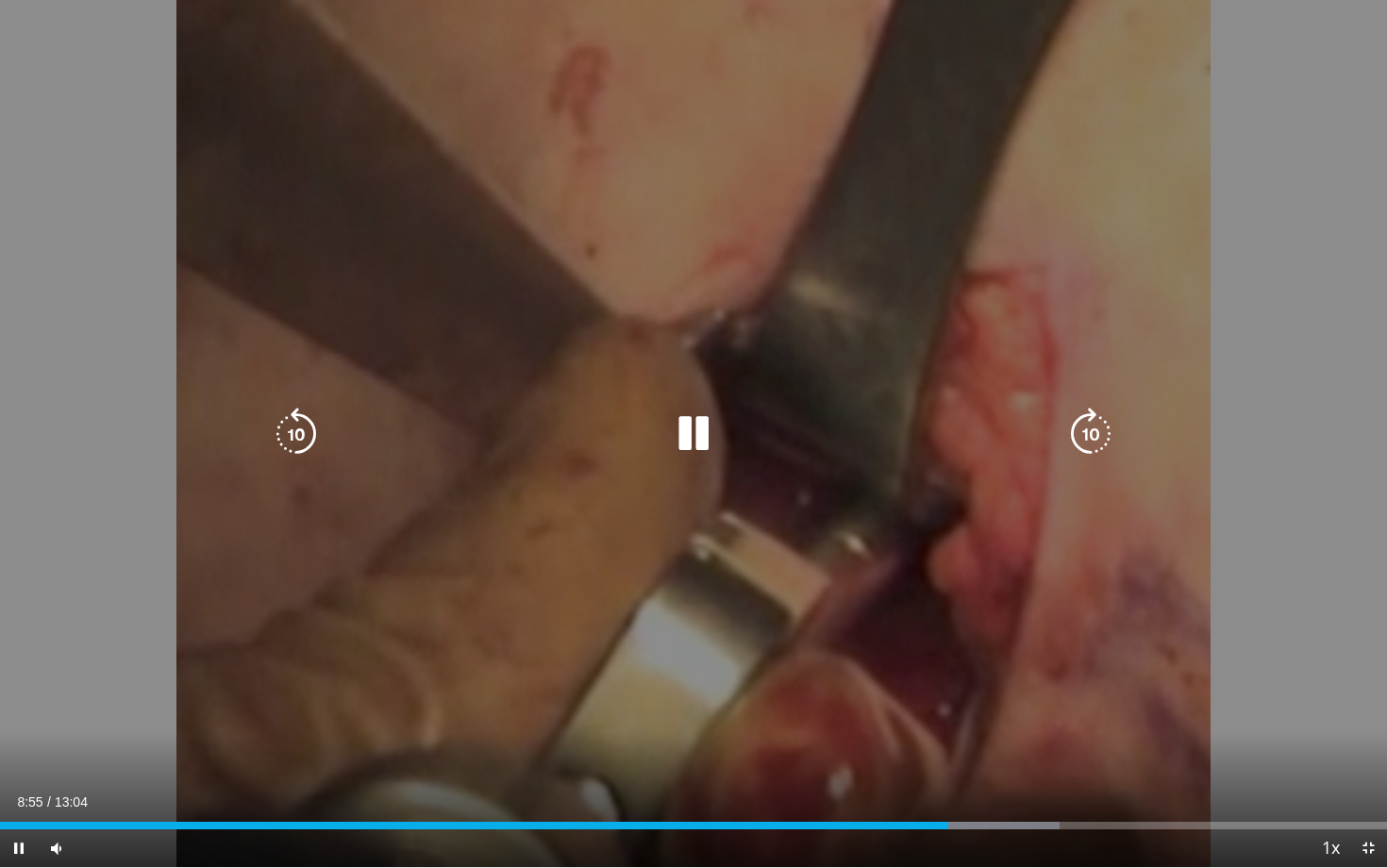
click at [682, 436] on icon "Video Player" at bounding box center [693, 434] width 53 height 53
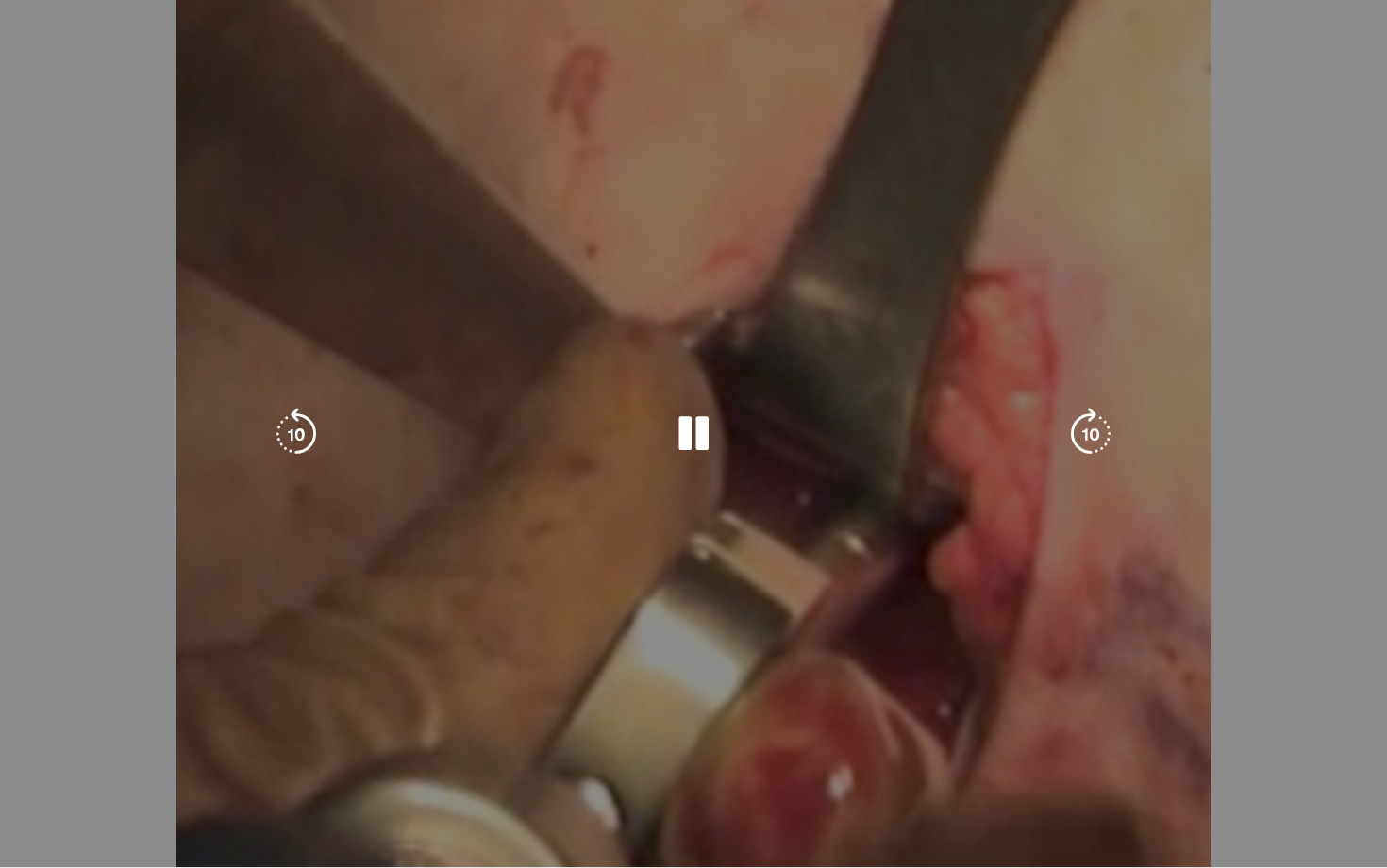
click at [682, 436] on icon "Video Player" at bounding box center [693, 434] width 53 height 53
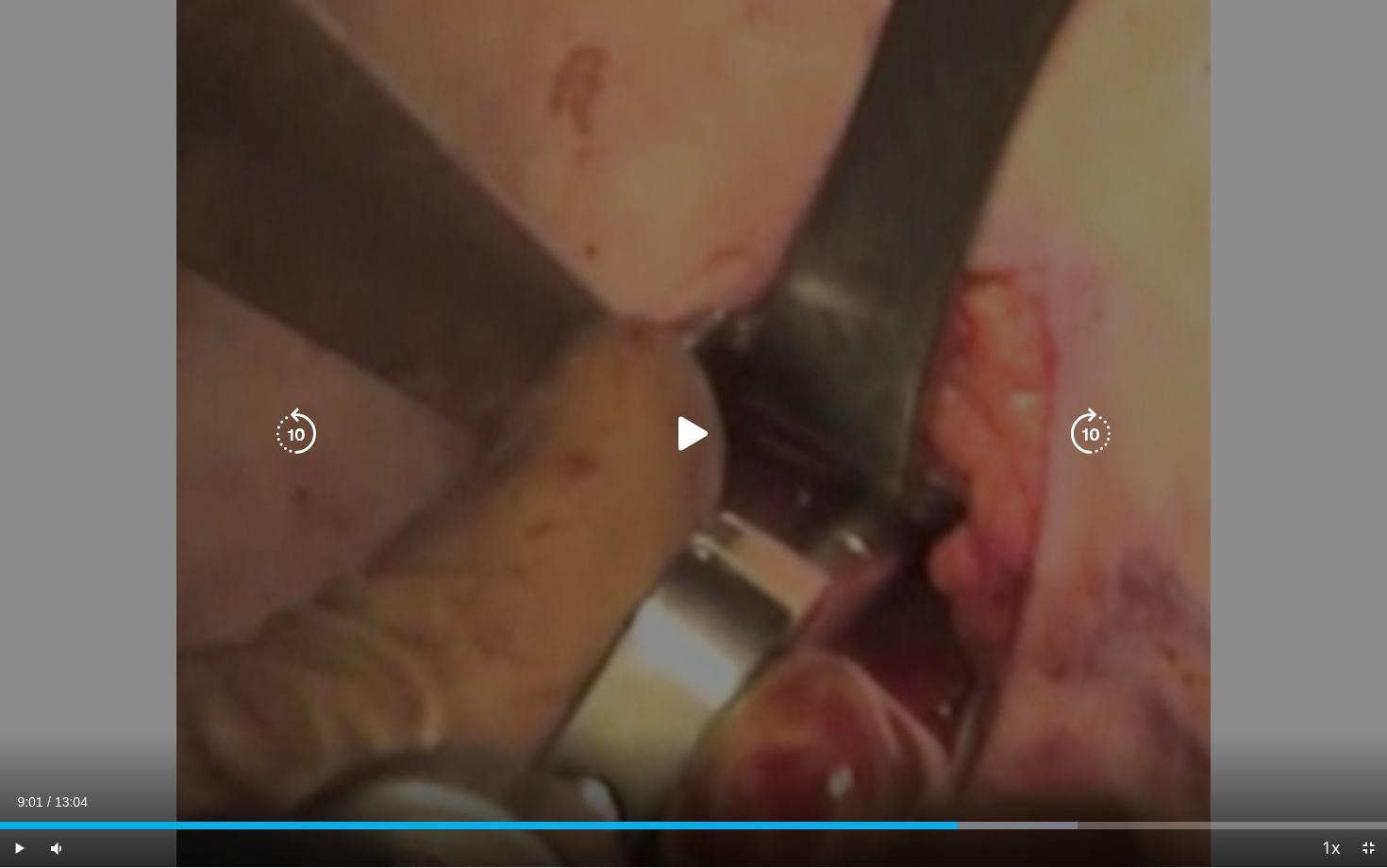
click at [682, 436] on icon "Video Player" at bounding box center [693, 434] width 53 height 53
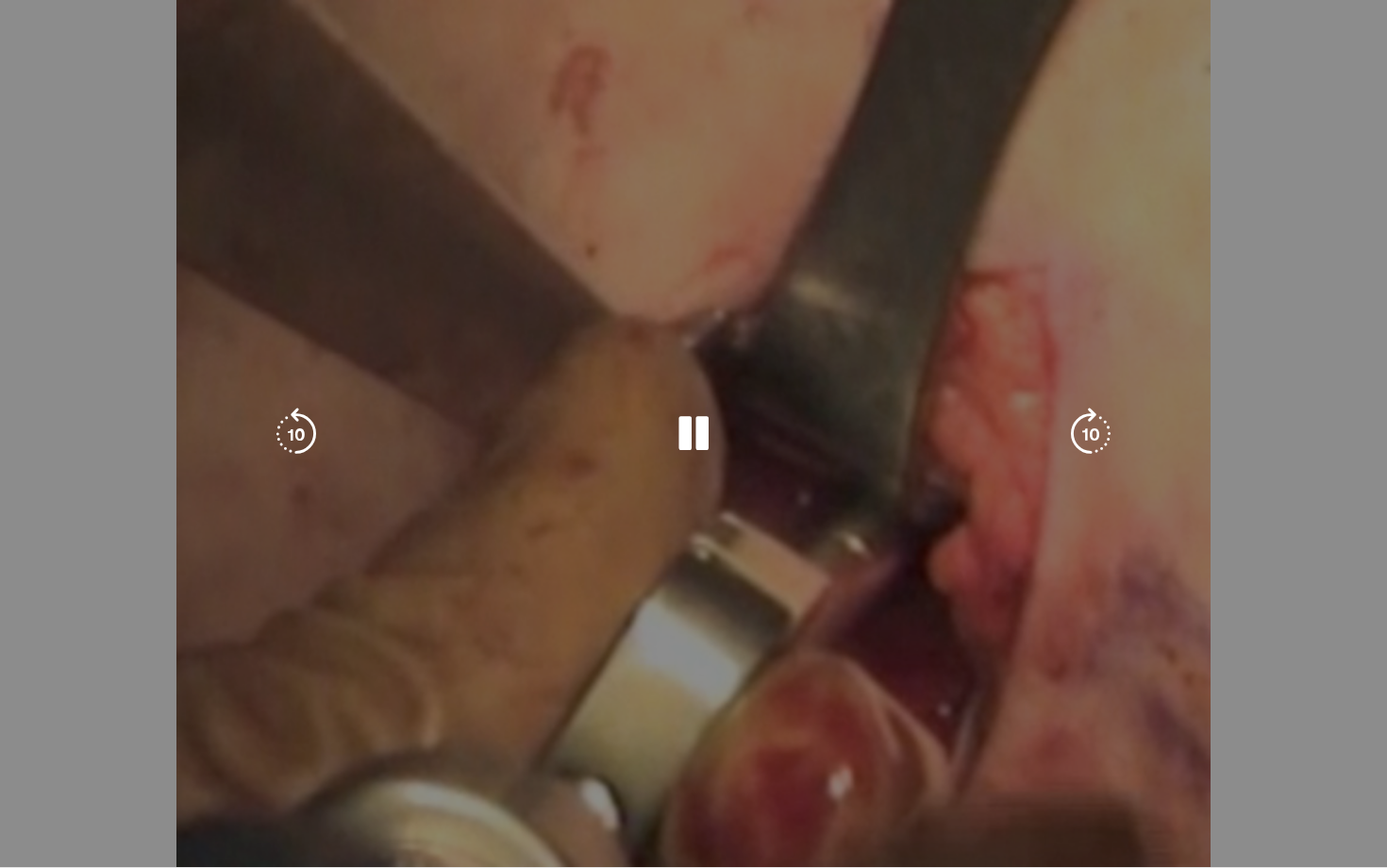
click at [682, 436] on icon "Video Player" at bounding box center [693, 434] width 53 height 53
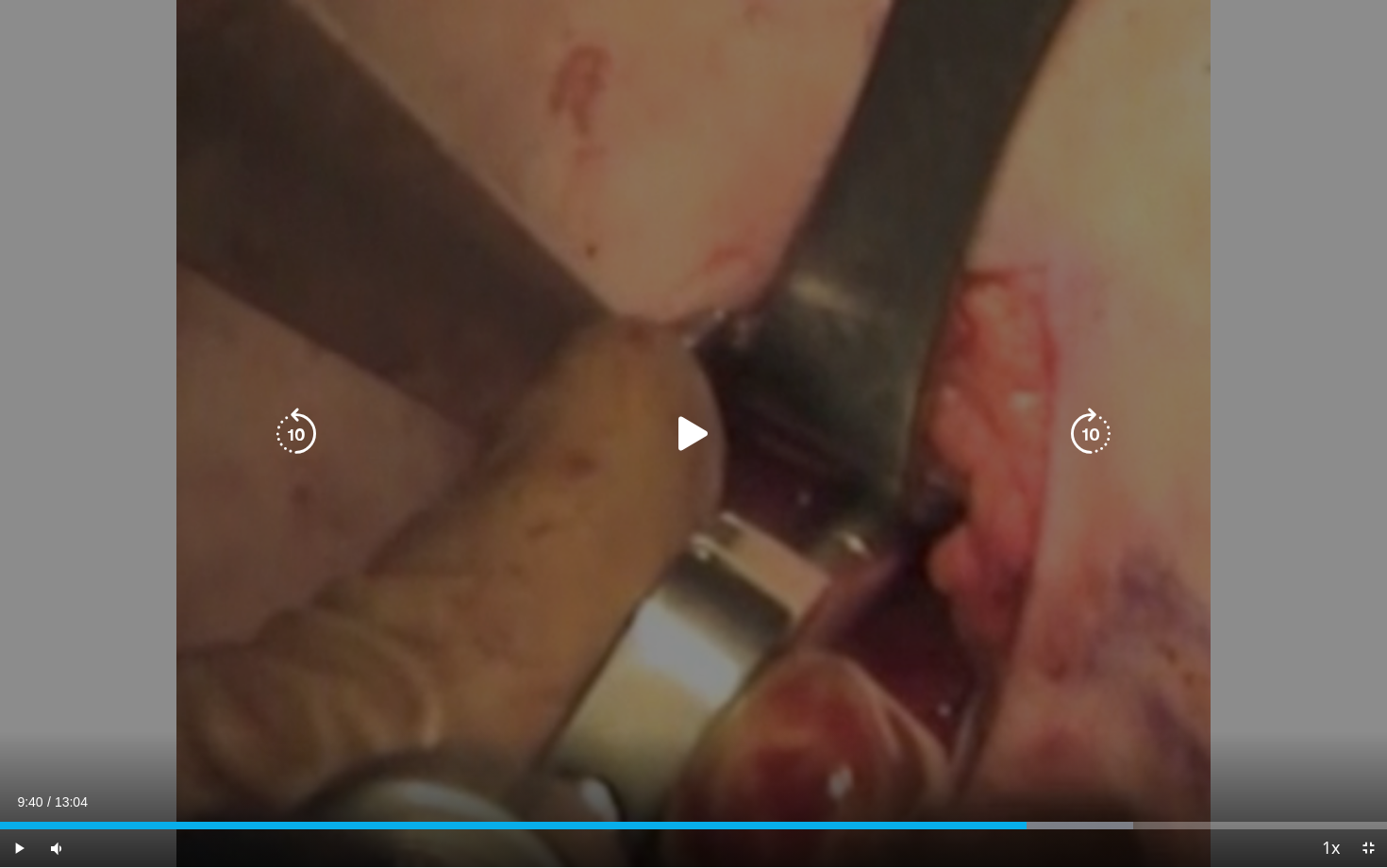
click at [682, 436] on icon "Video Player" at bounding box center [693, 434] width 53 height 53
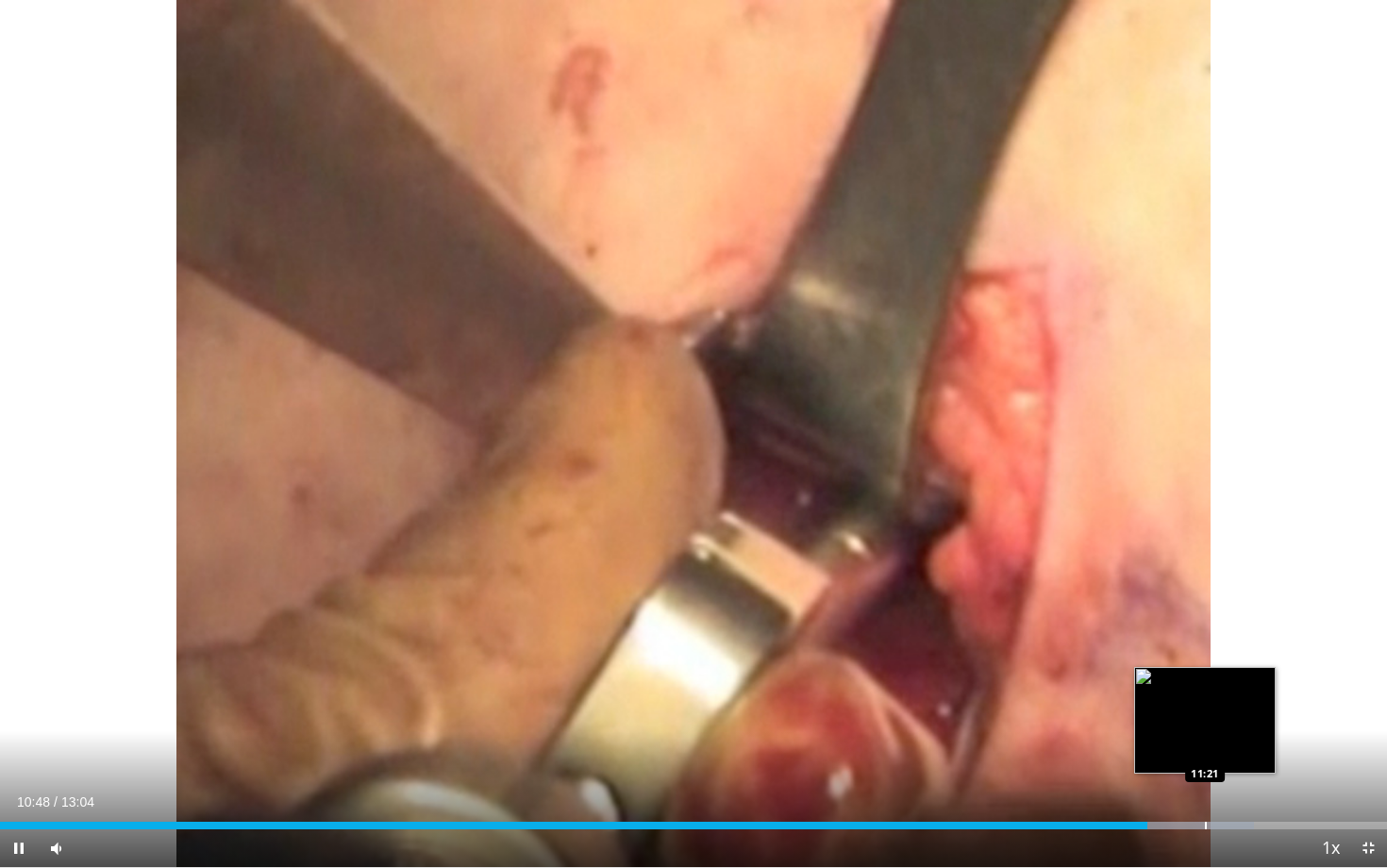
click at [1206, 745] on div "Progress Bar" at bounding box center [1206, 826] width 2 height 8
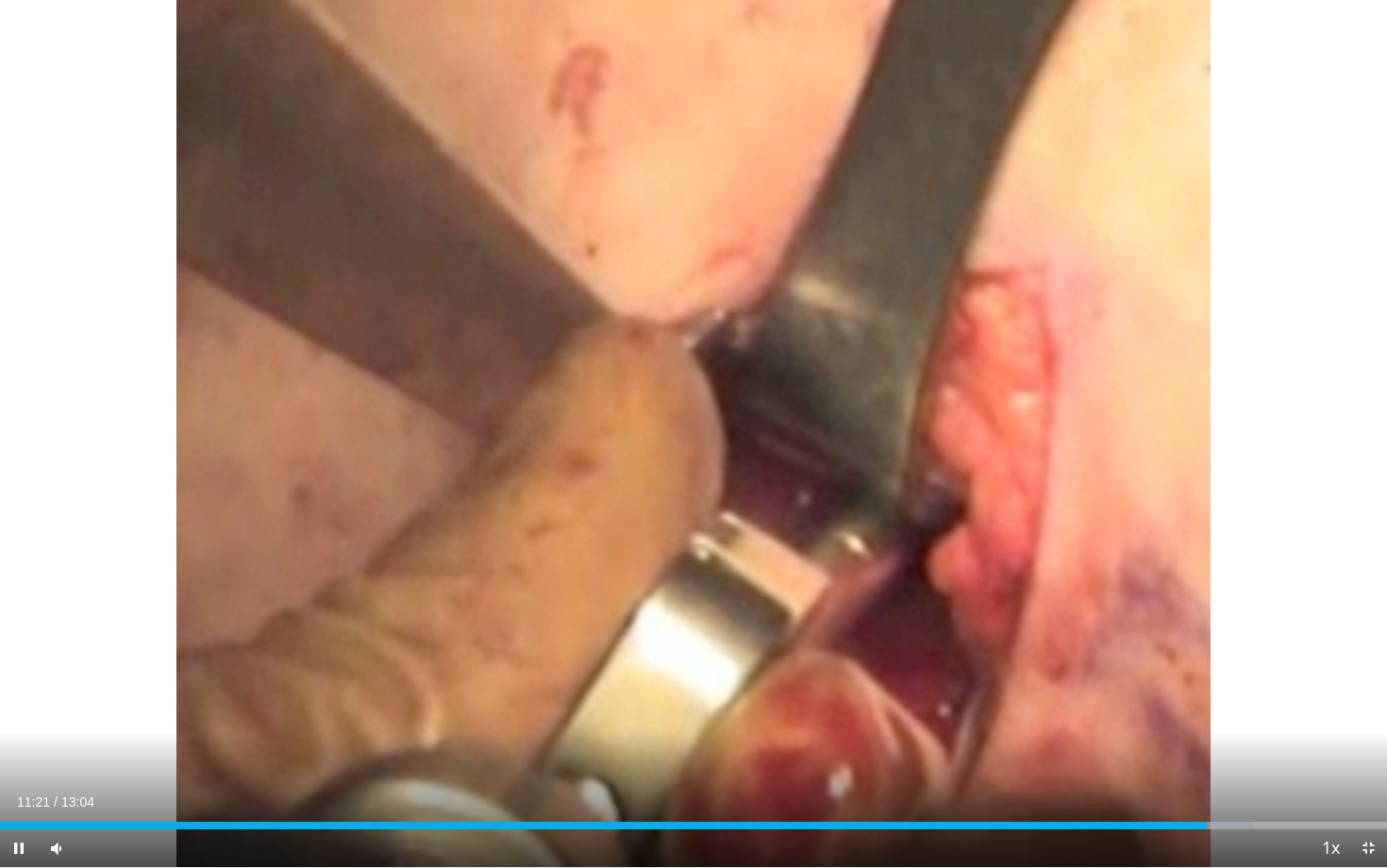
click at [1248, 745] on div "Current Time 11:21 / Duration 13:04 Pause Skip Backward Skip Forward Mute 54% L…" at bounding box center [693, 848] width 1387 height 37
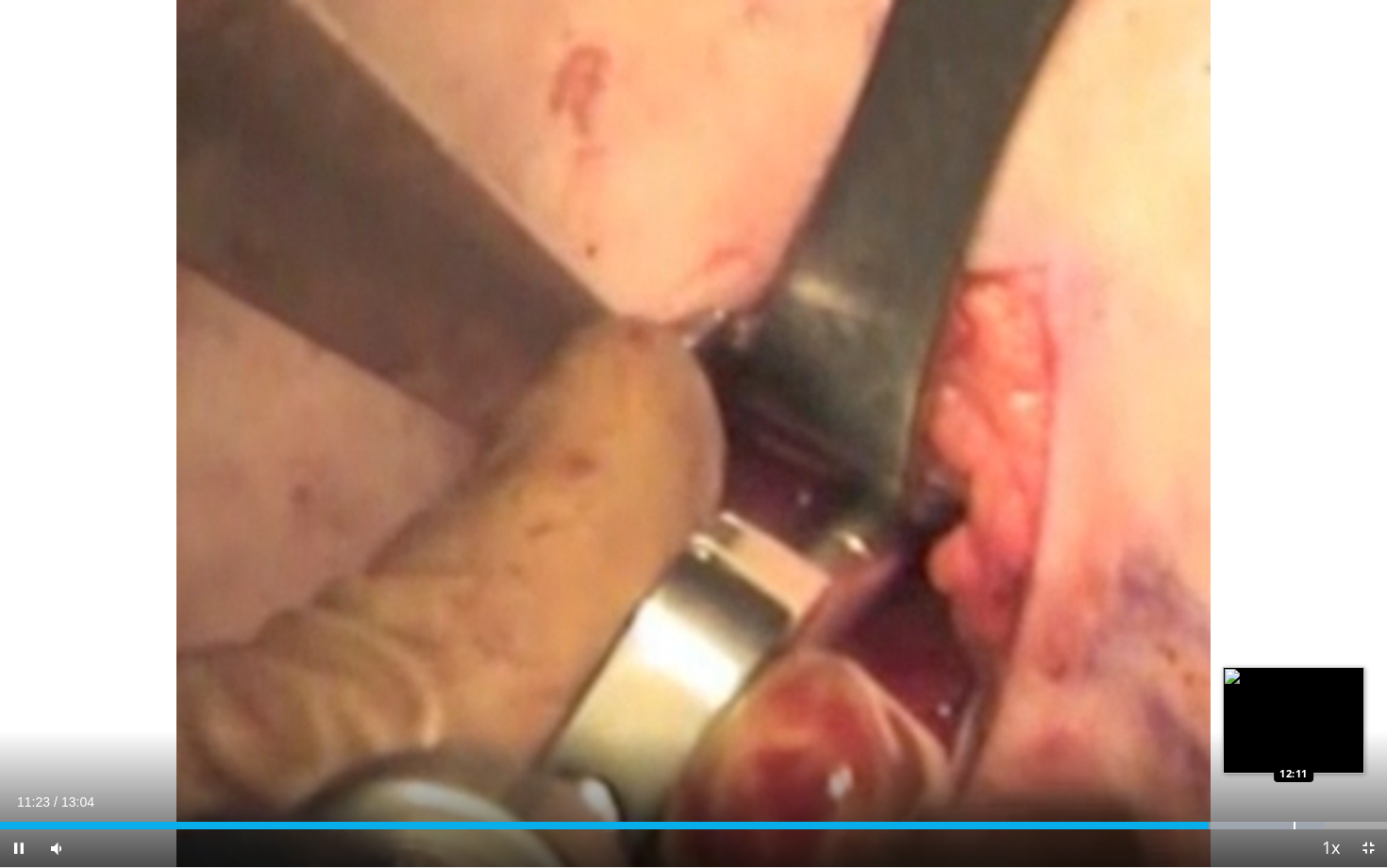
click at [1294, 745] on div "Progress Bar" at bounding box center [1295, 826] width 2 height 8
click at [1324, 745] on div "Progress Bar" at bounding box center [1325, 826] width 2 height 8
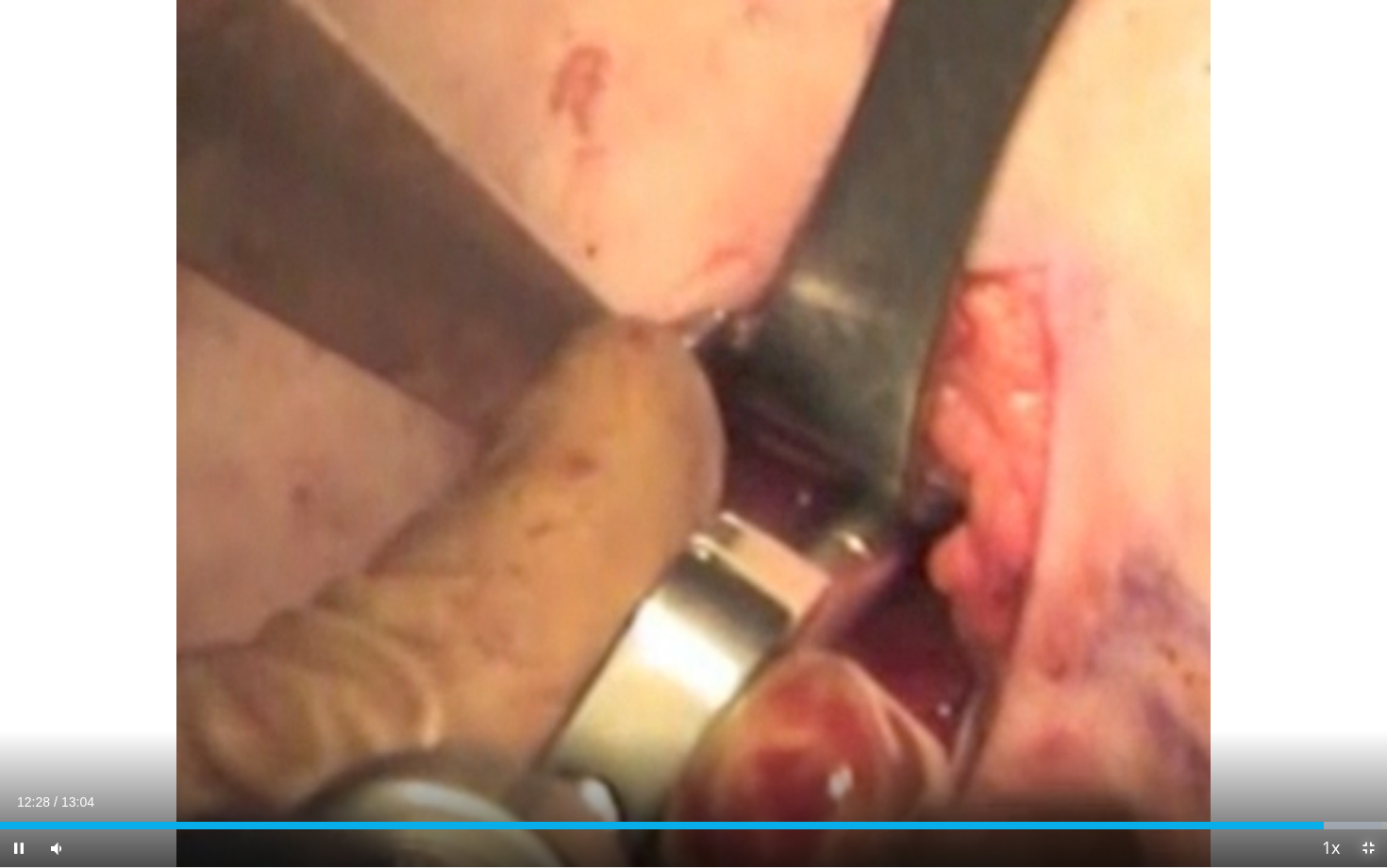
click at [1365, 745] on span "Video Player" at bounding box center [1368, 848] width 37 height 37
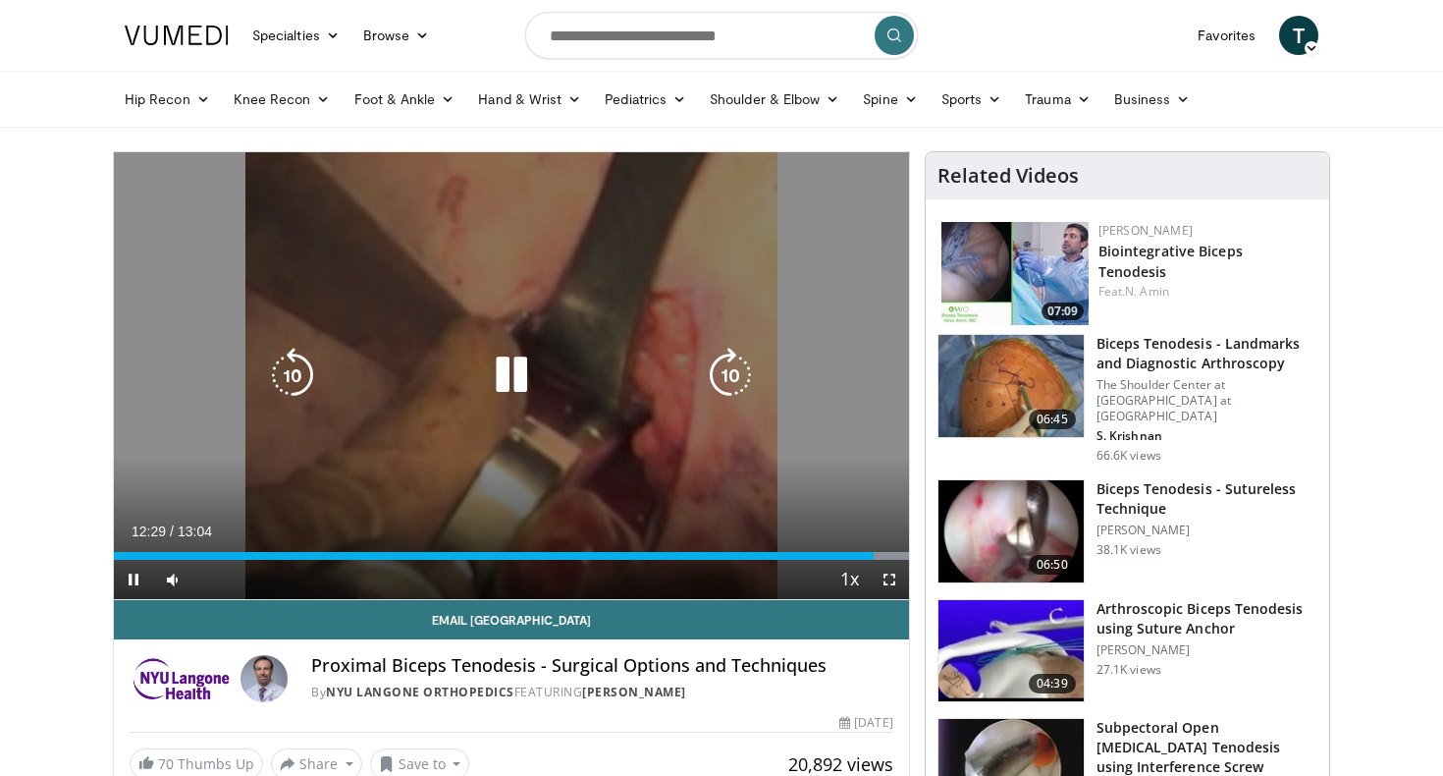
click at [523, 302] on div "50 seconds Tap to unmute" at bounding box center [511, 375] width 795 height 447
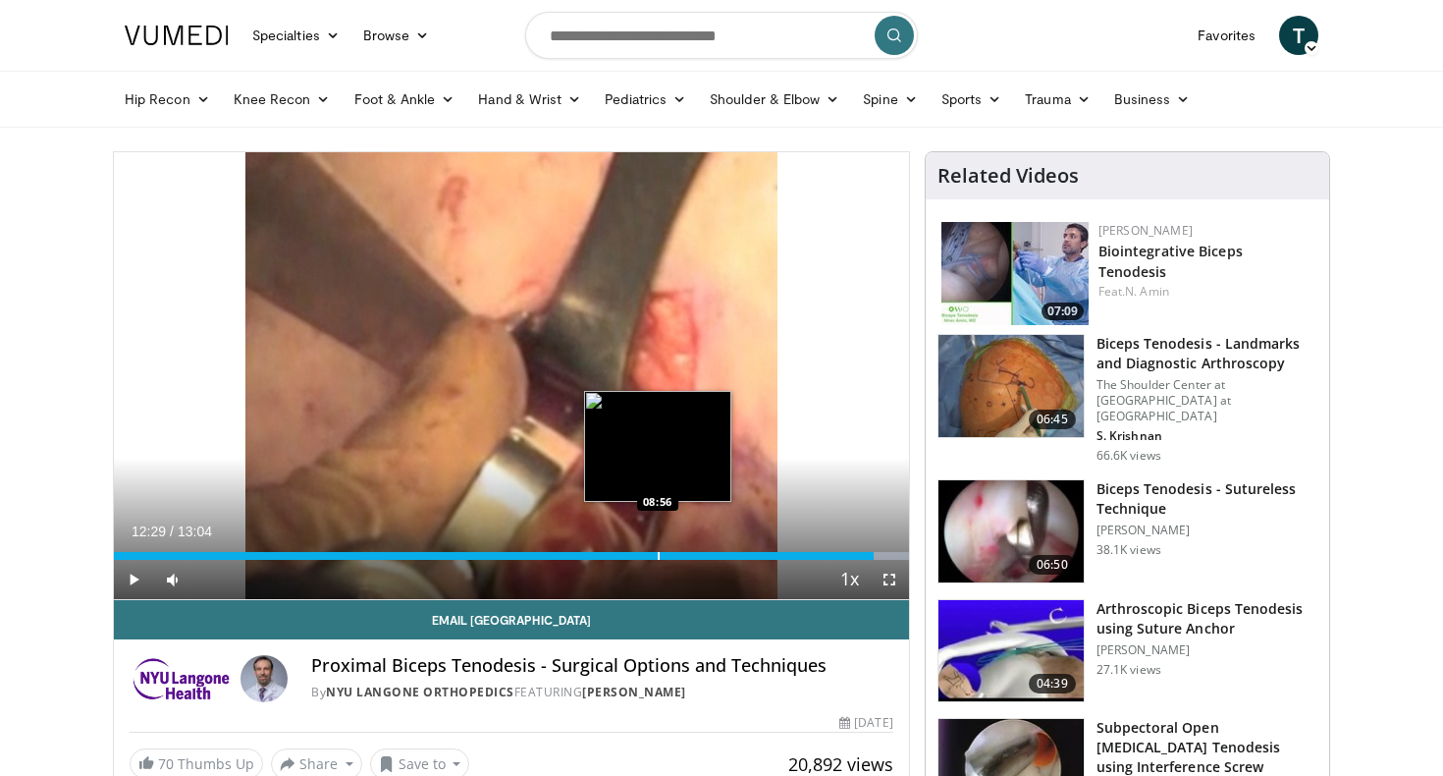
click at [657, 546] on div "Loaded : 100.00% 12:29 08:56" at bounding box center [511, 550] width 795 height 19
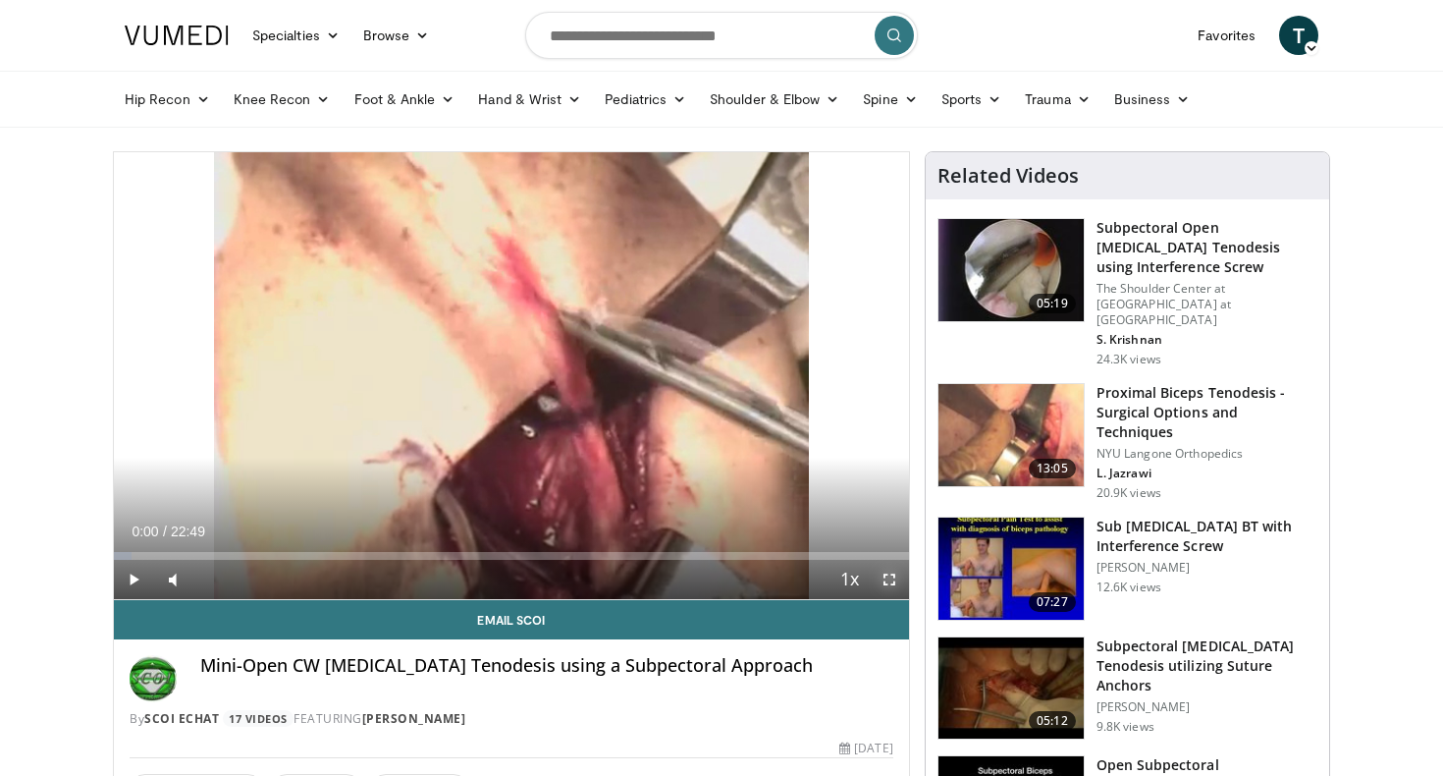
click at [898, 585] on span "Video Player" at bounding box center [889, 579] width 39 height 39
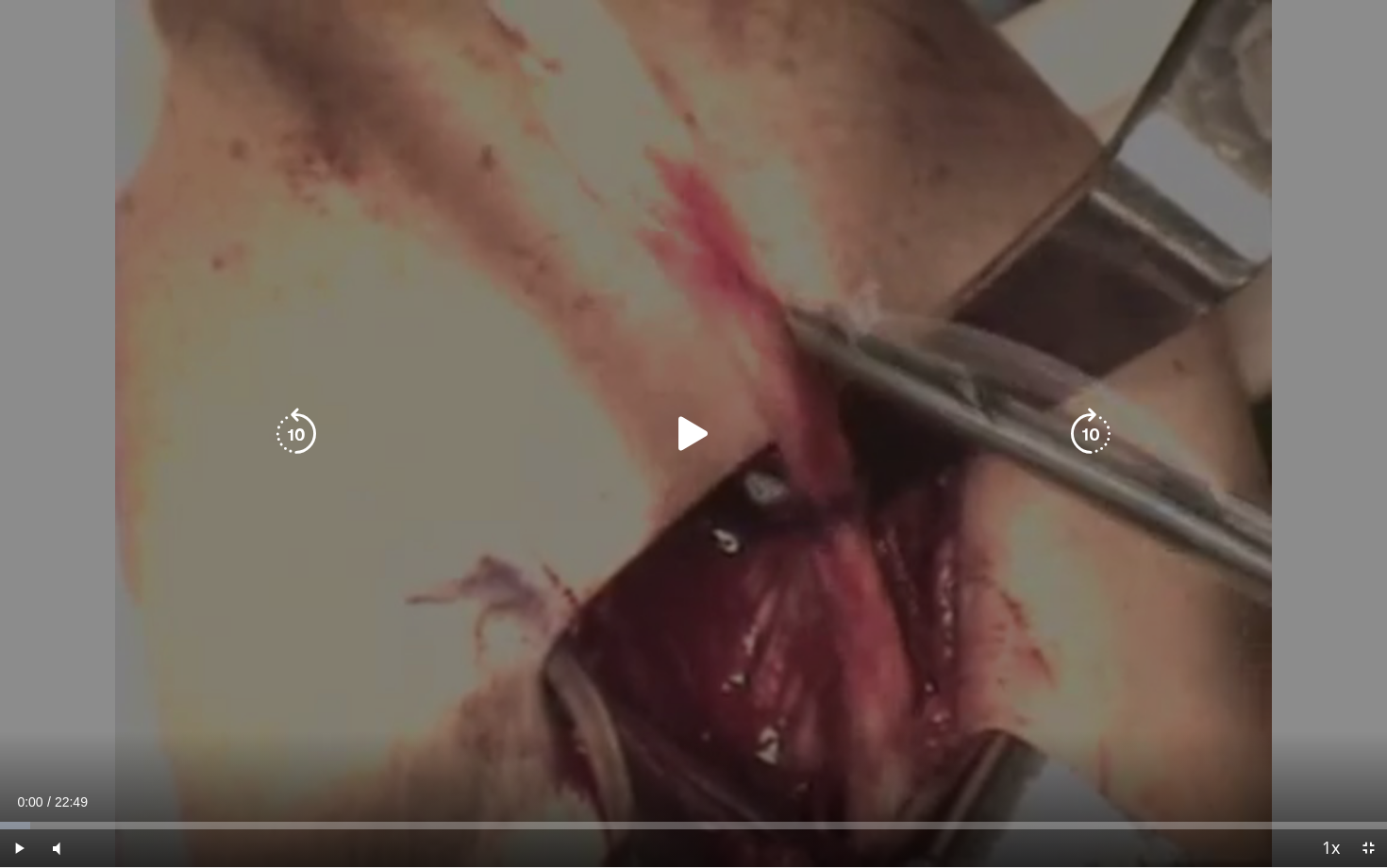
click at [684, 416] on icon "Video Player" at bounding box center [693, 434] width 53 height 53
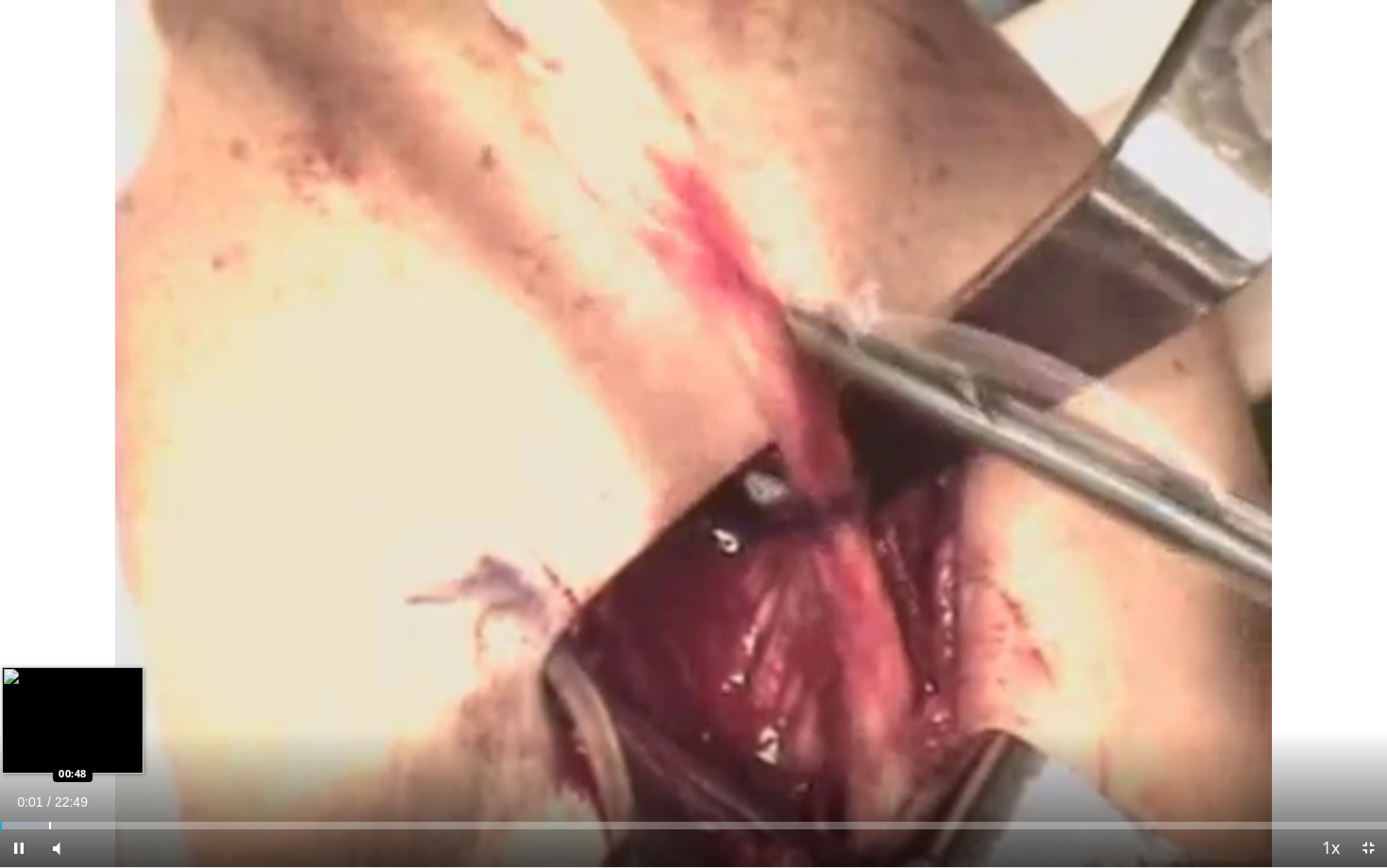
click at [48, 745] on div "Loaded : 2.89% 00:01 00:48" at bounding box center [693, 820] width 1387 height 18
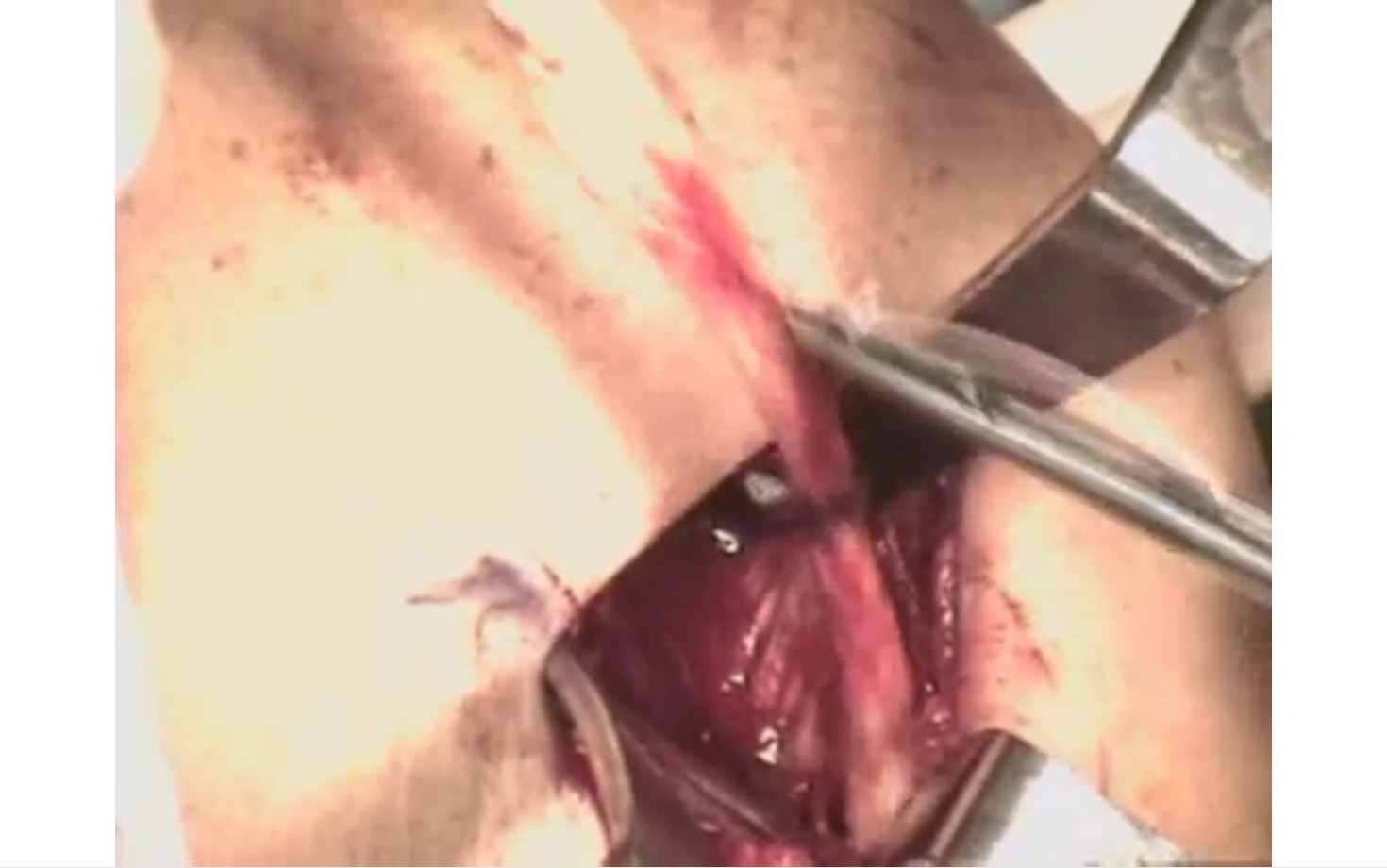
click at [339, 745] on div "10 seconds Tap to unmute" at bounding box center [693, 434] width 1387 height 867
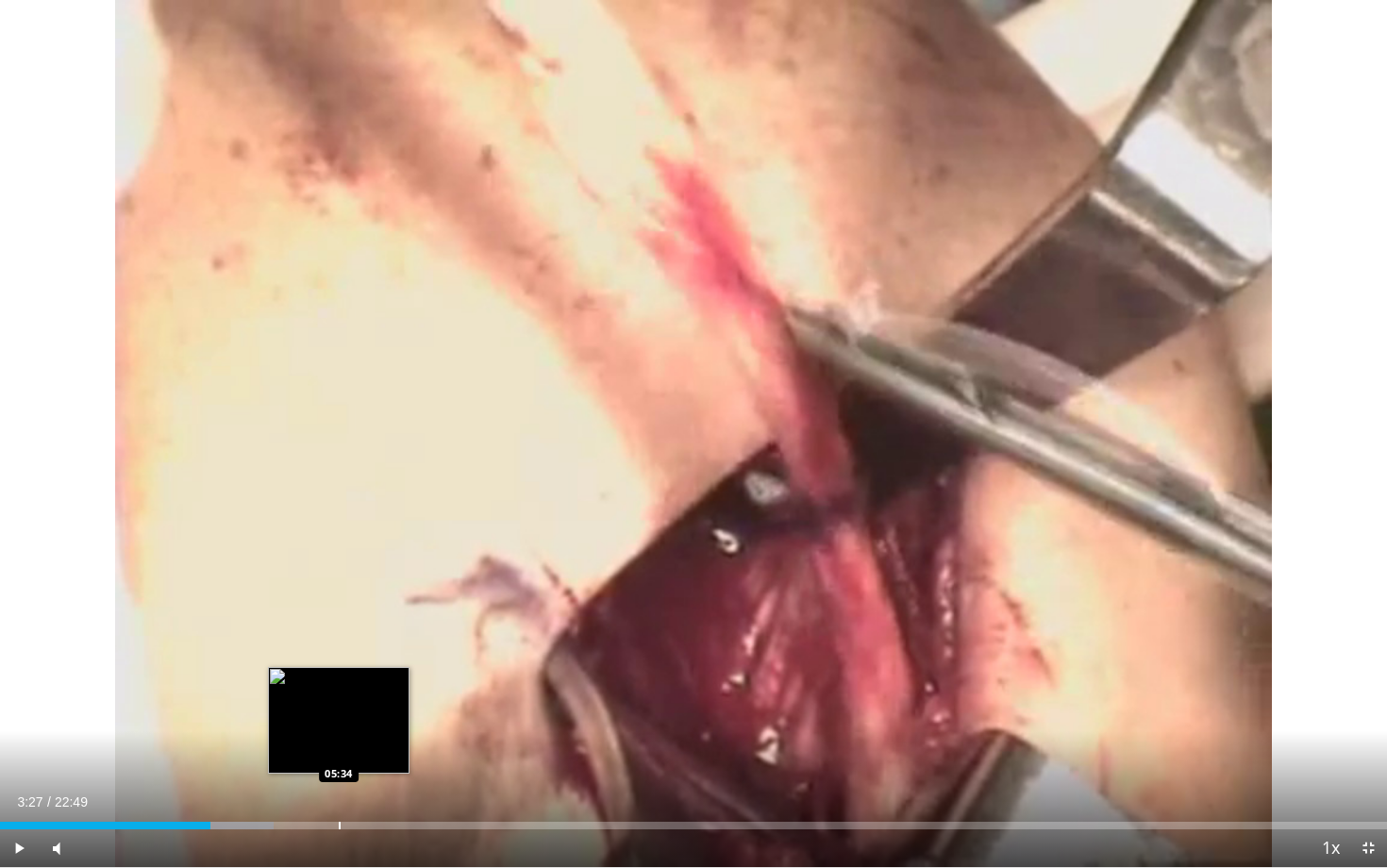
click at [339, 745] on div "Loaded : 19.73% 03:27 05:34" at bounding box center [693, 820] width 1387 height 18
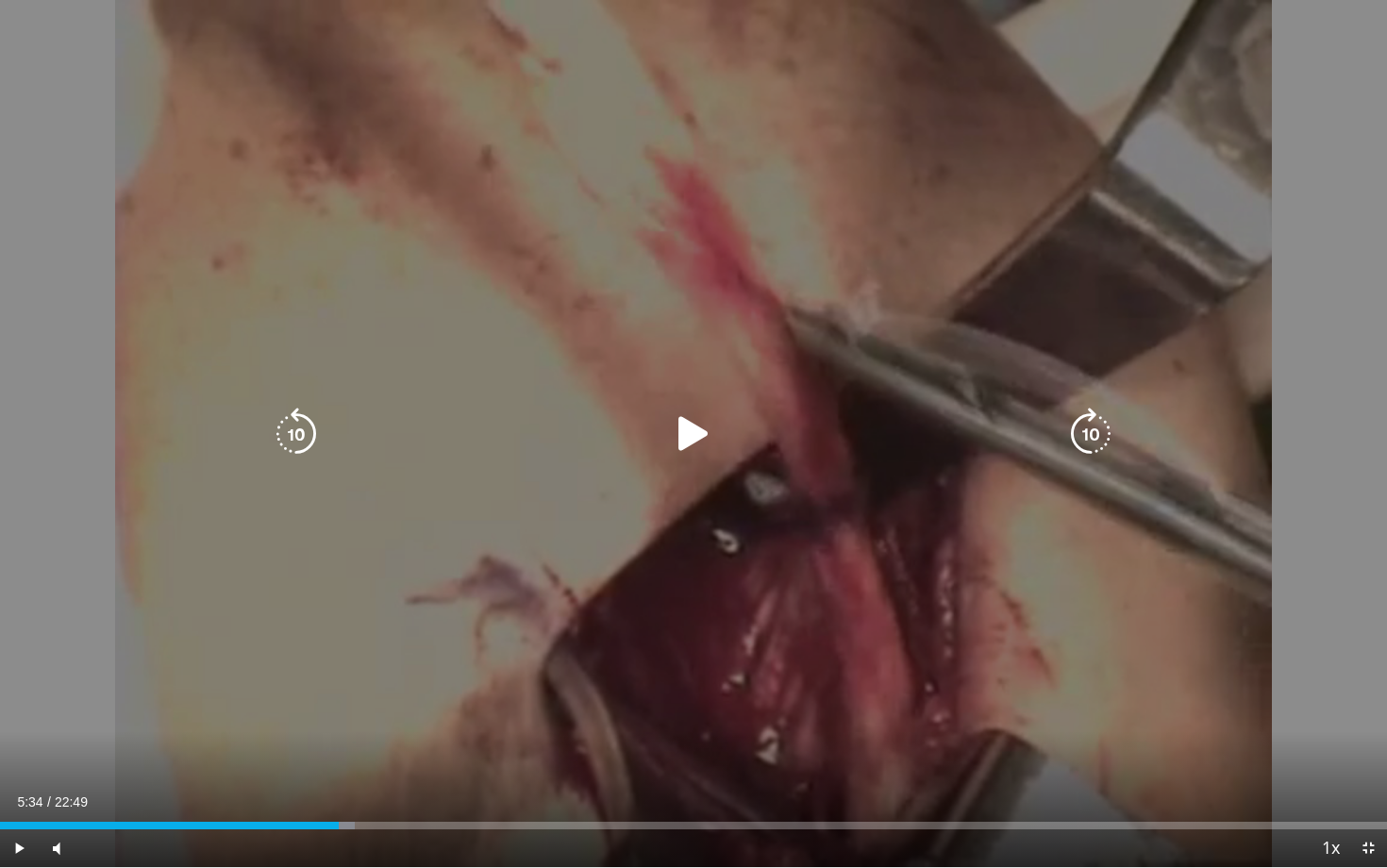
click at [688, 425] on icon "Video Player" at bounding box center [693, 434] width 53 height 53
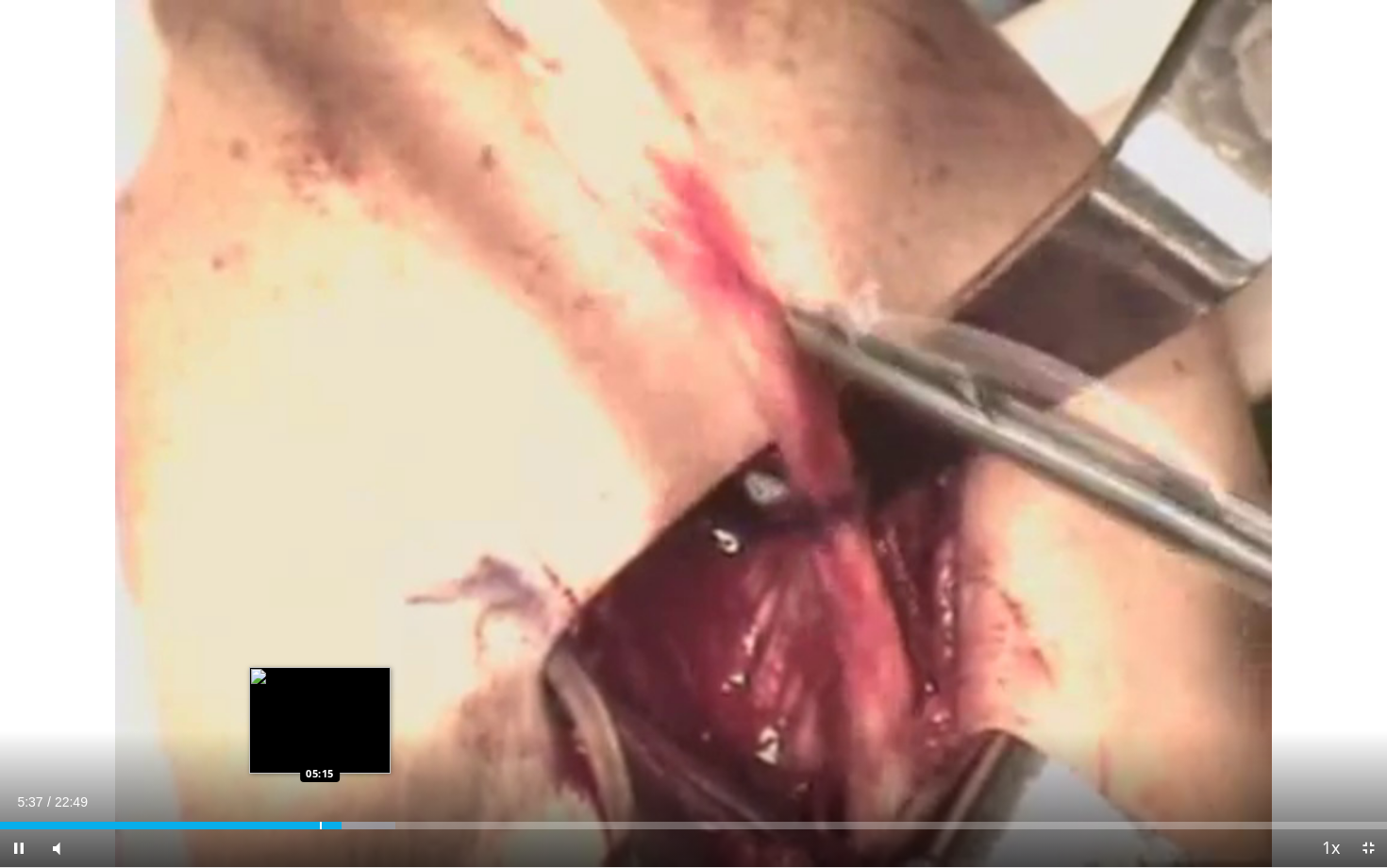
click at [318, 745] on div "05:37" at bounding box center [170, 826] width 341 height 8
click at [294, 745] on div "Loaded : 27.52% 05:16 04:51" at bounding box center [693, 820] width 1387 height 18
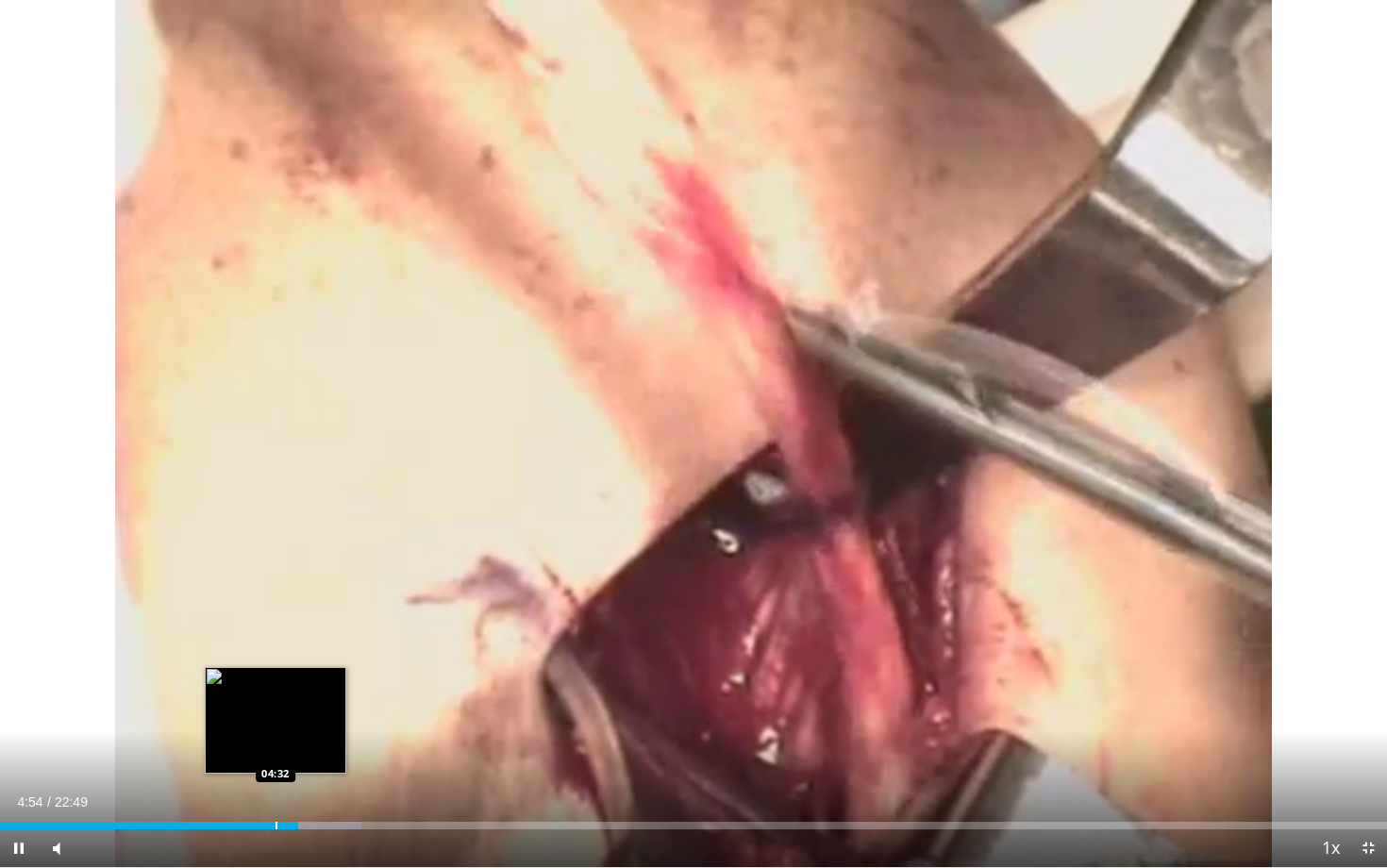
click at [276, 745] on div "Progress Bar" at bounding box center [277, 826] width 2 height 8
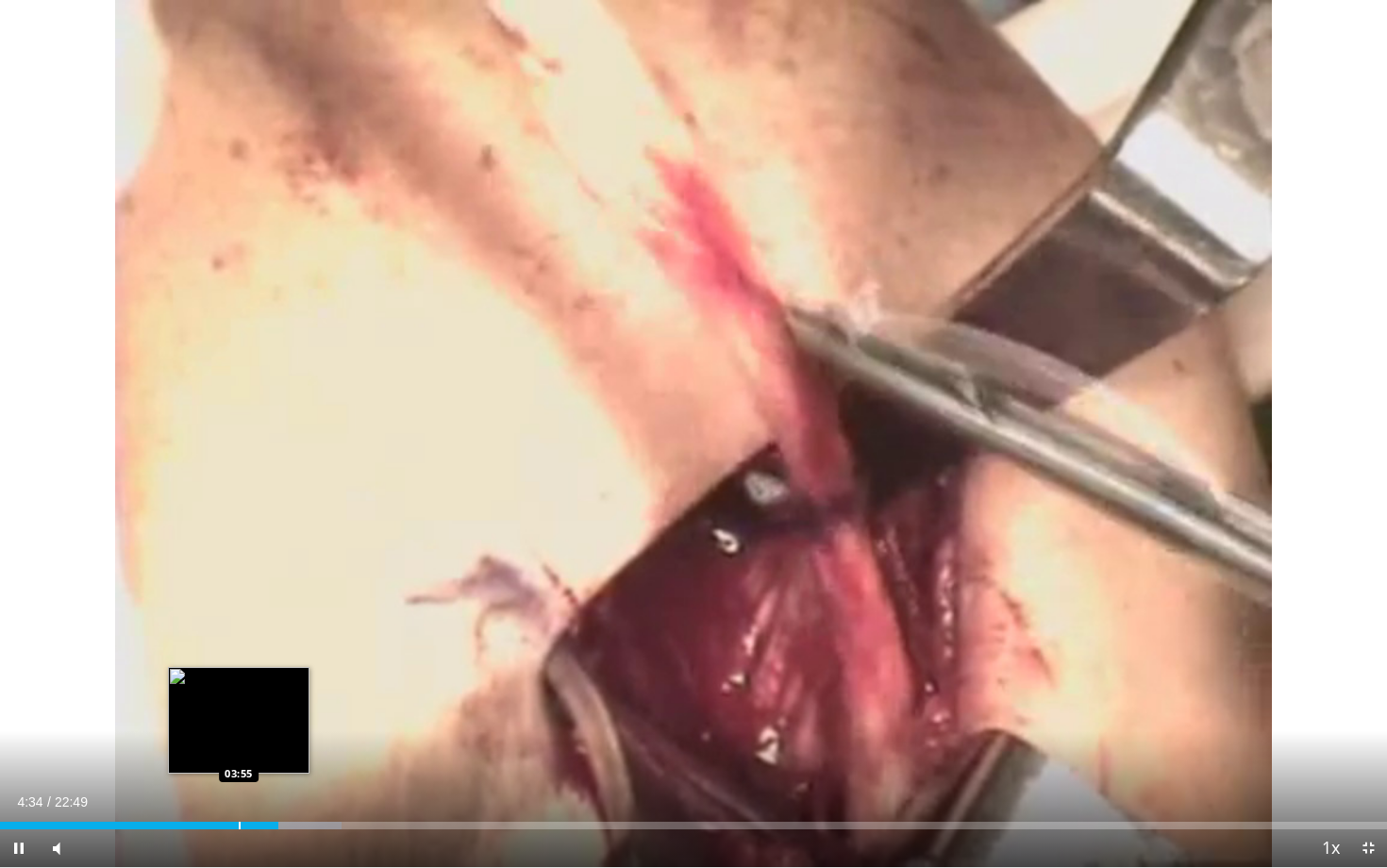
click at [237, 745] on div "Loaded : 24.62% 04:34 03:55" at bounding box center [693, 820] width 1387 height 18
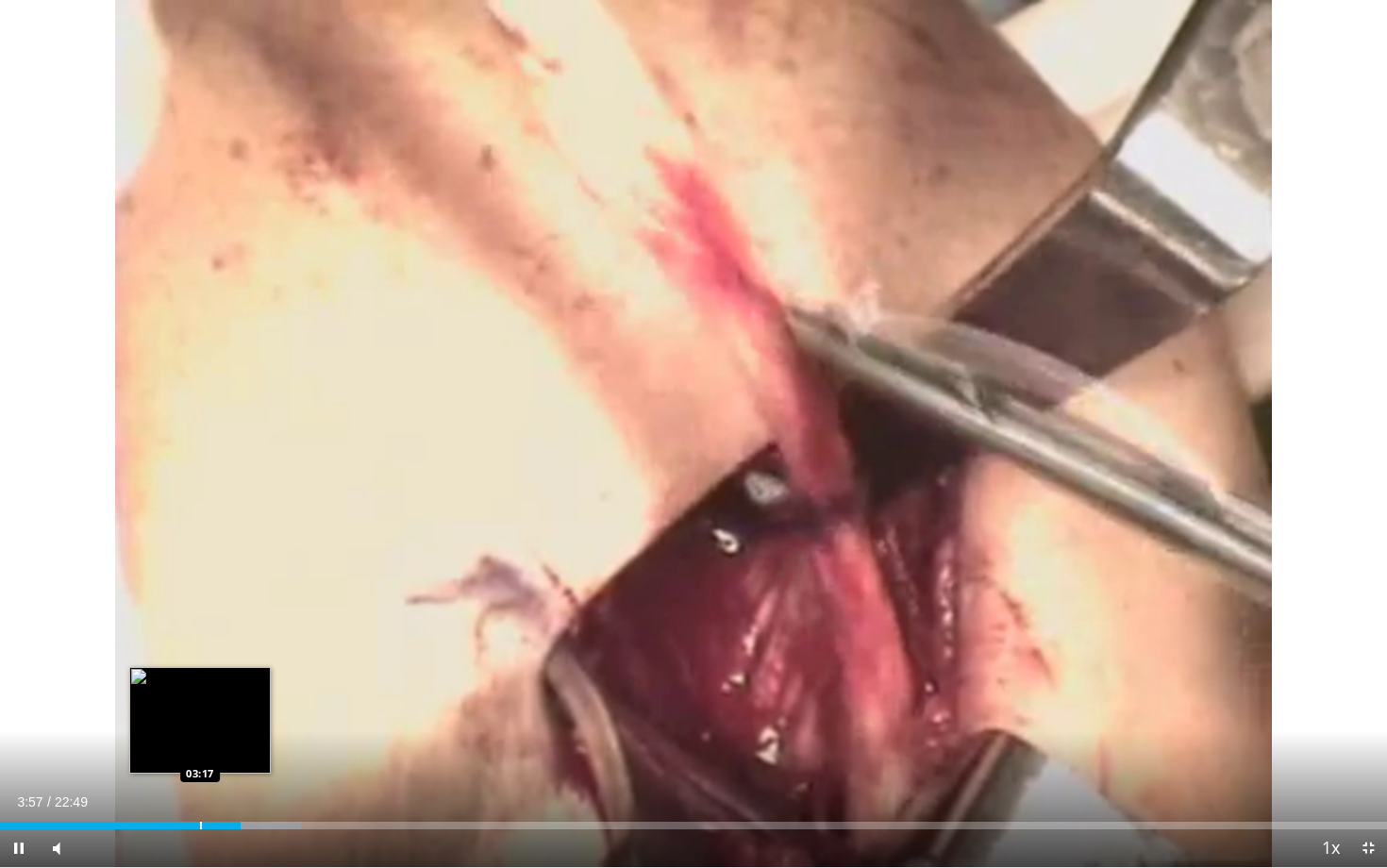
click at [200, 745] on div "Progress Bar" at bounding box center [201, 826] width 2 height 8
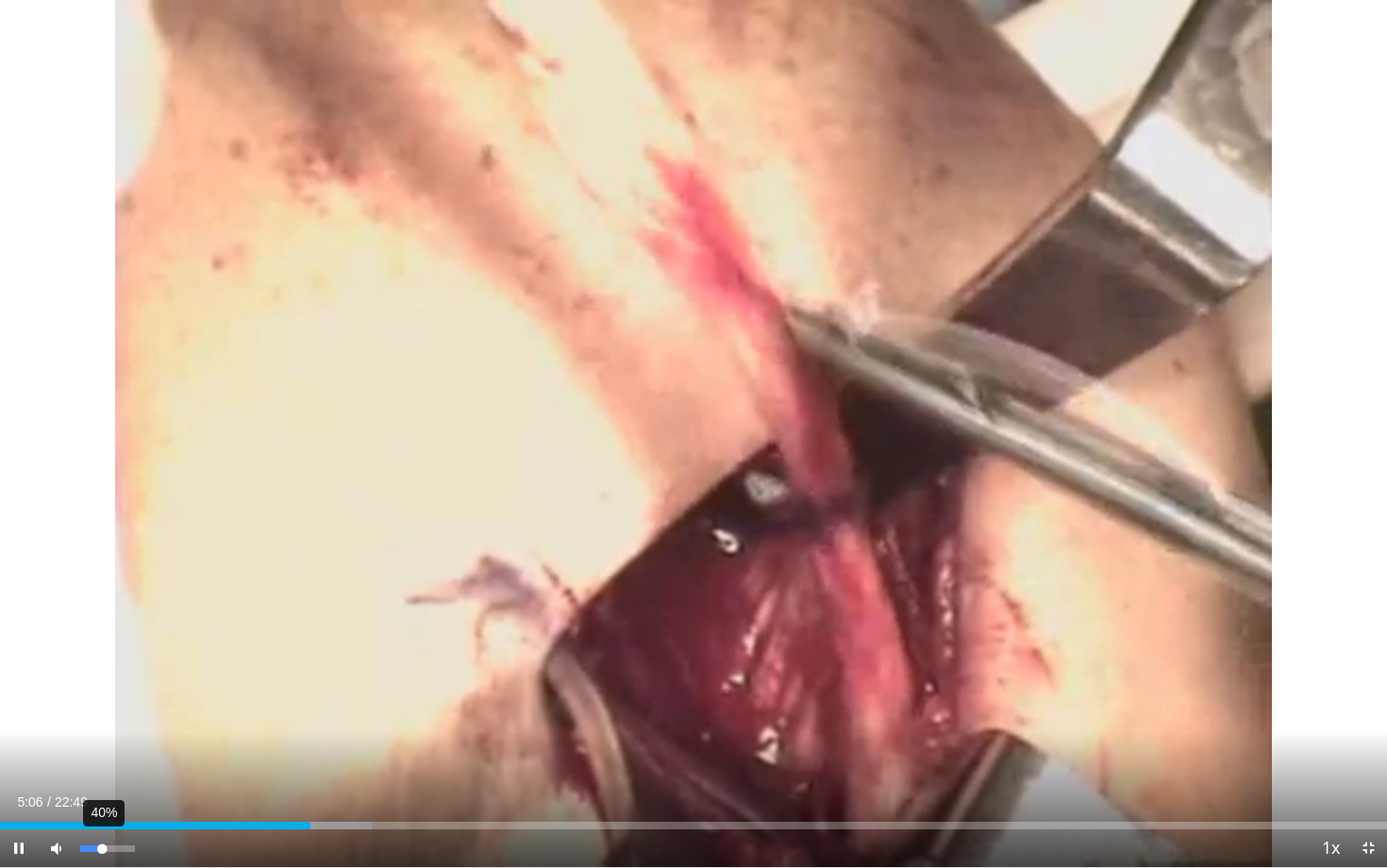
click at [102, 745] on div "40%" at bounding box center [107, 849] width 54 height 7
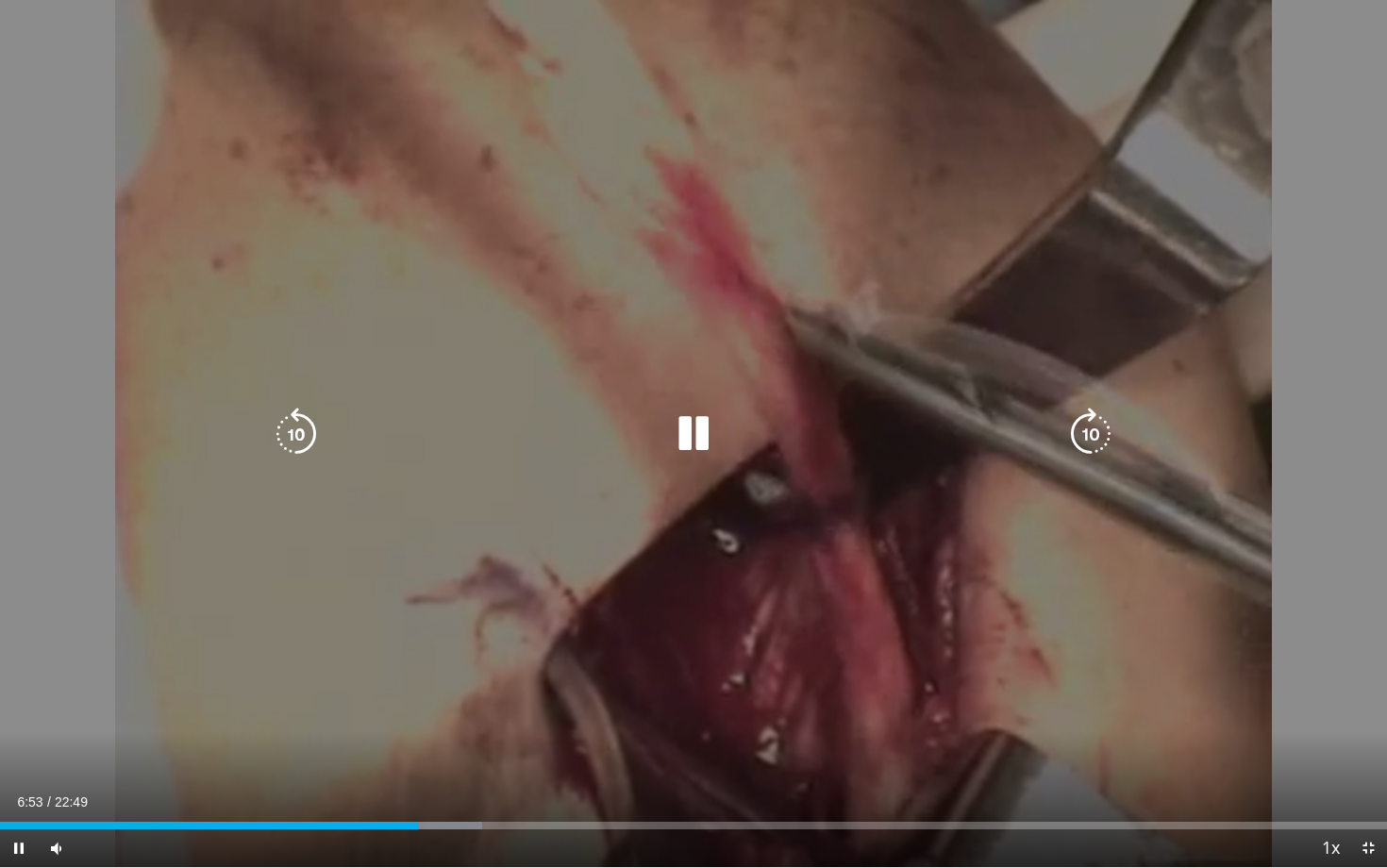
click at [686, 443] on icon "Video Player" at bounding box center [693, 434] width 53 height 53
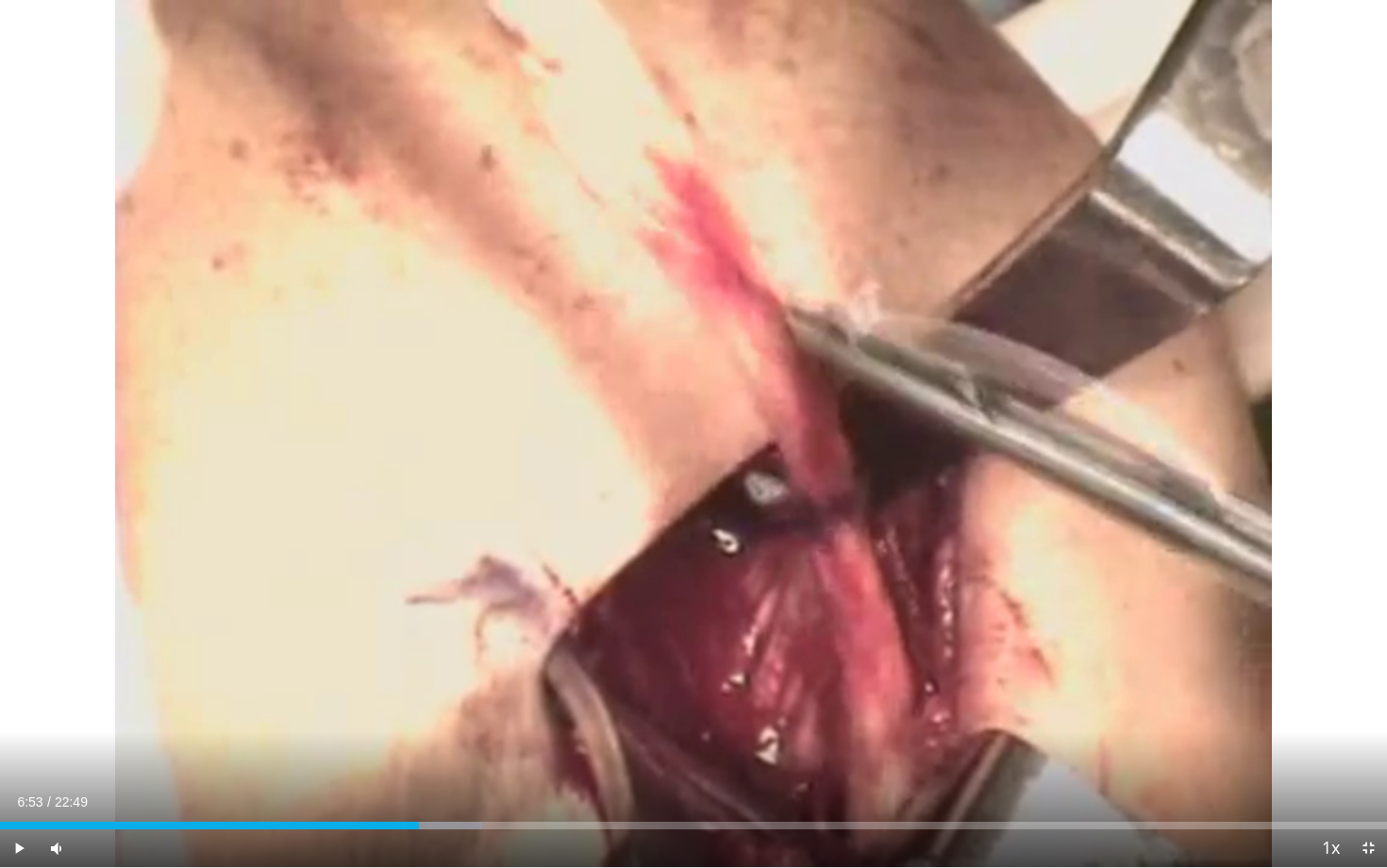
click at [686, 443] on div "10 seconds Tap to unmute" at bounding box center [693, 434] width 1387 height 867
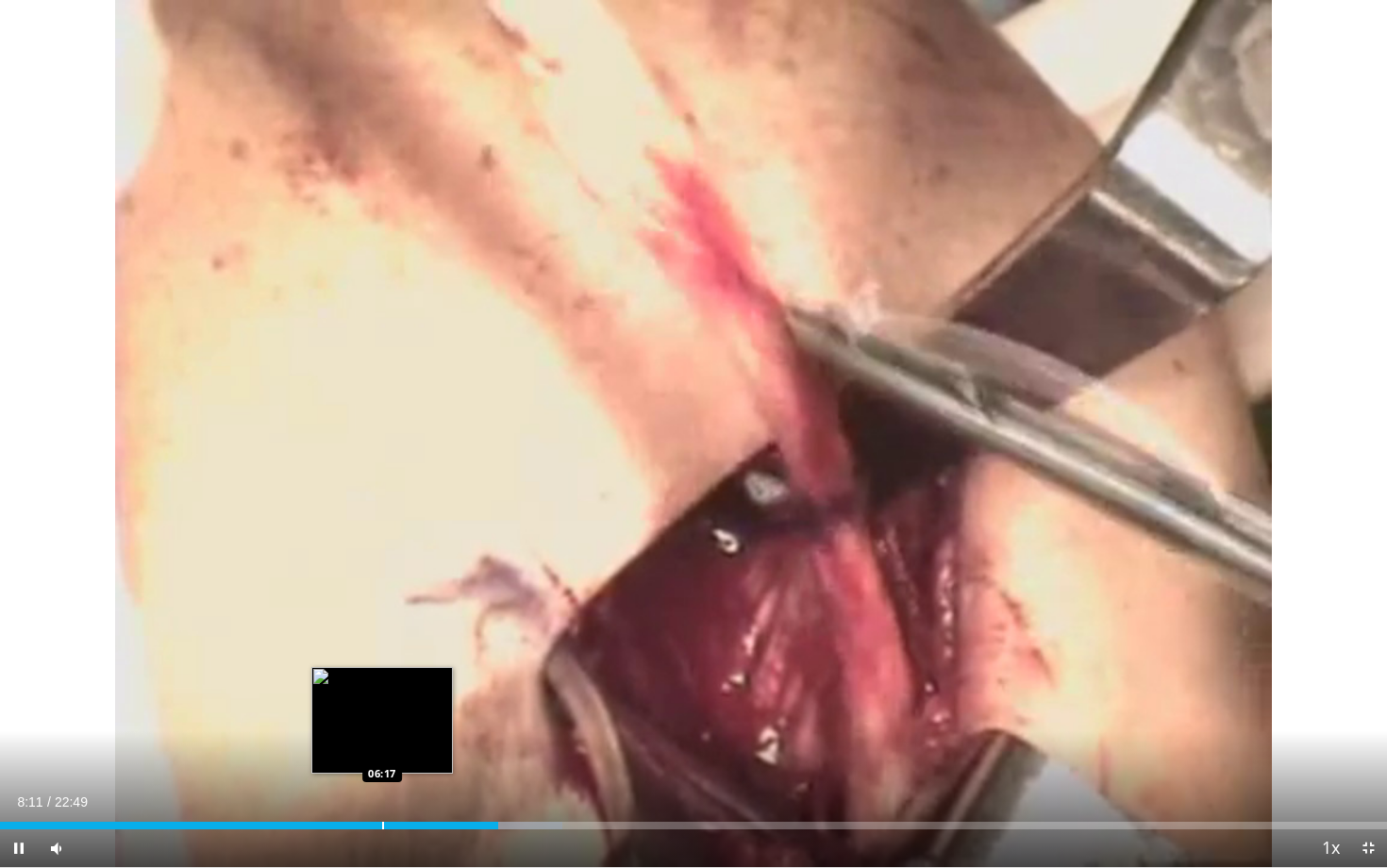
click at [383, 745] on div "Progress Bar" at bounding box center [384, 826] width 2 height 8
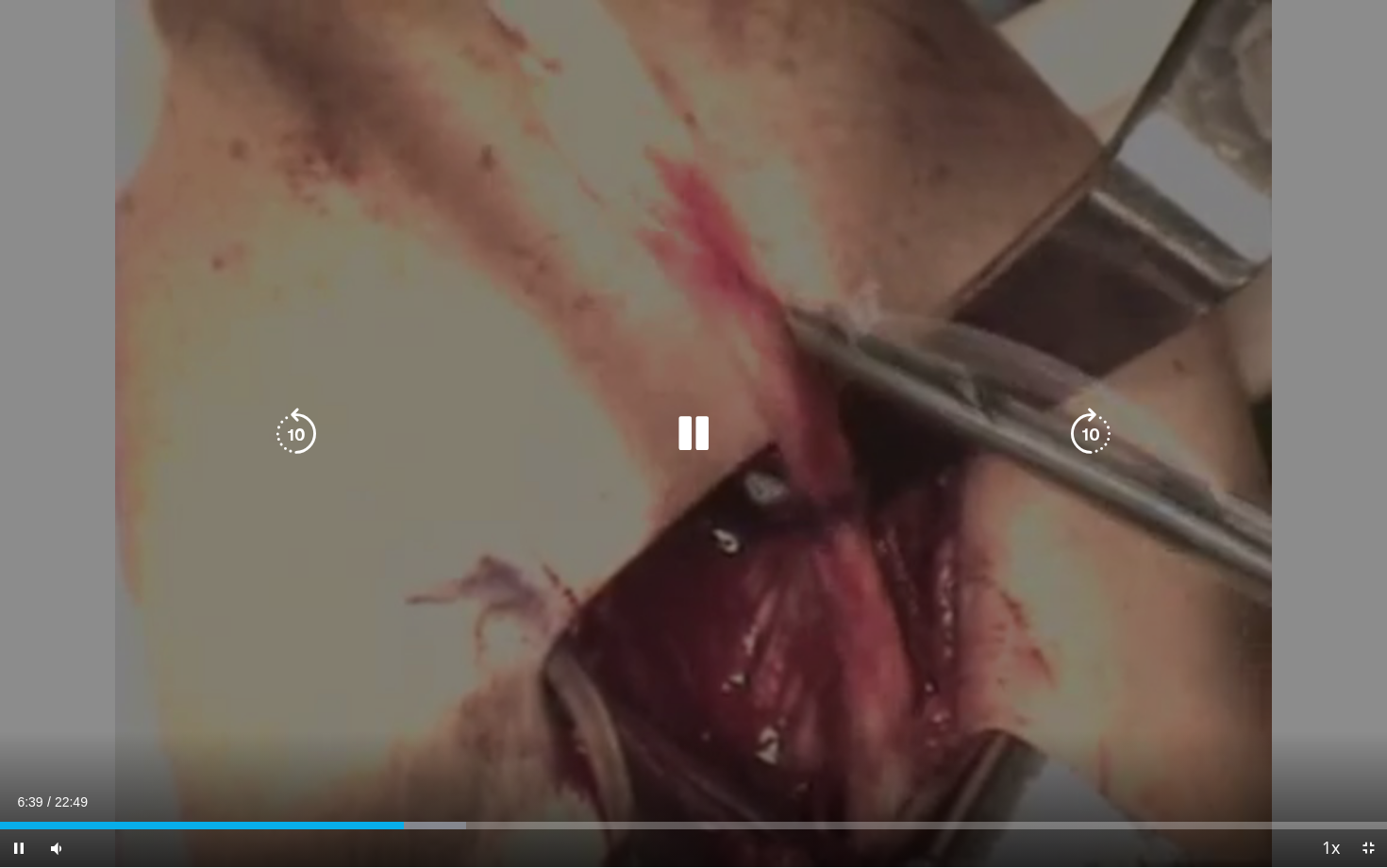
click at [691, 439] on icon "Video Player" at bounding box center [693, 434] width 53 height 53
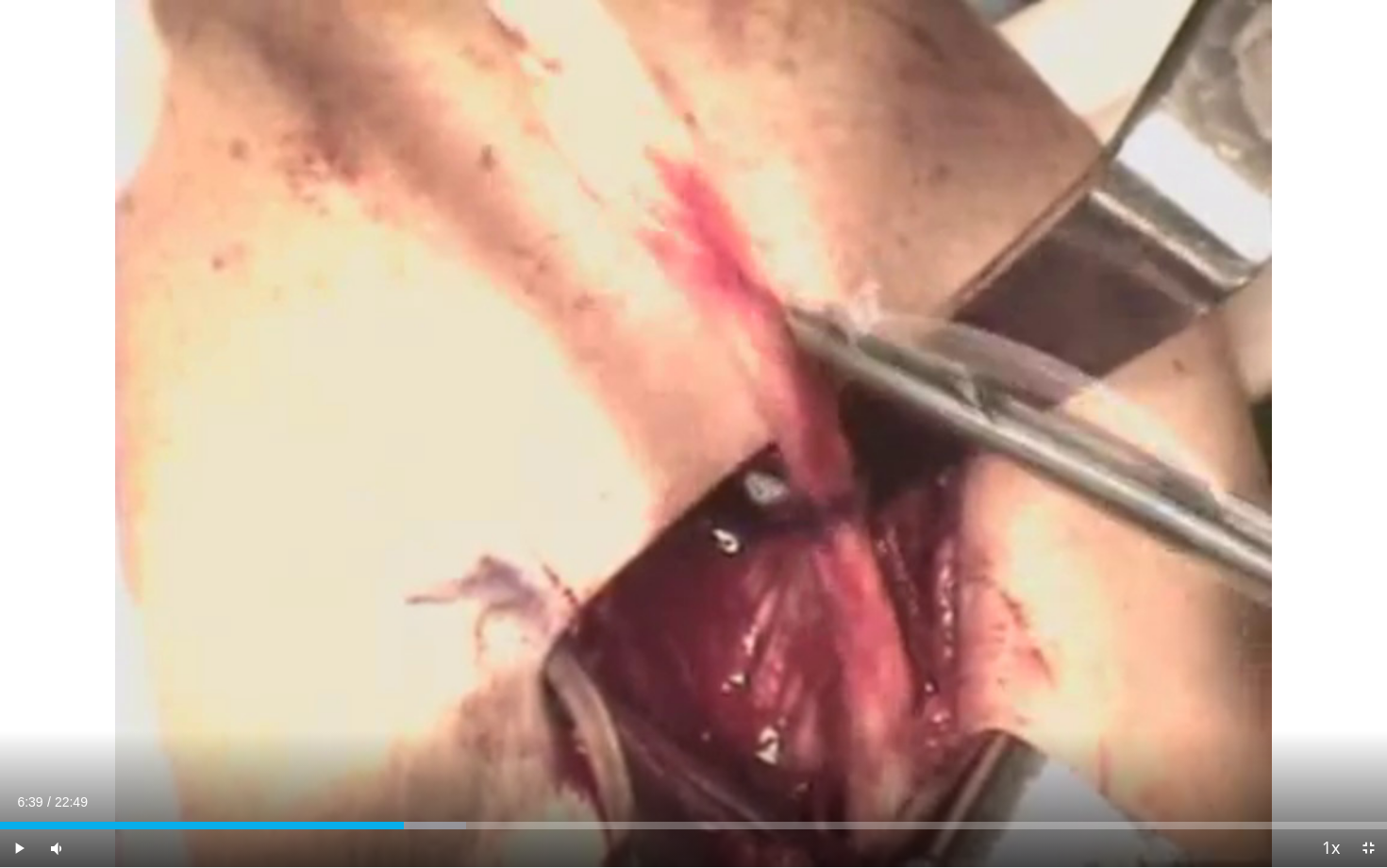
click at [691, 439] on div "70 seconds Tap to unmute" at bounding box center [693, 434] width 1387 height 867
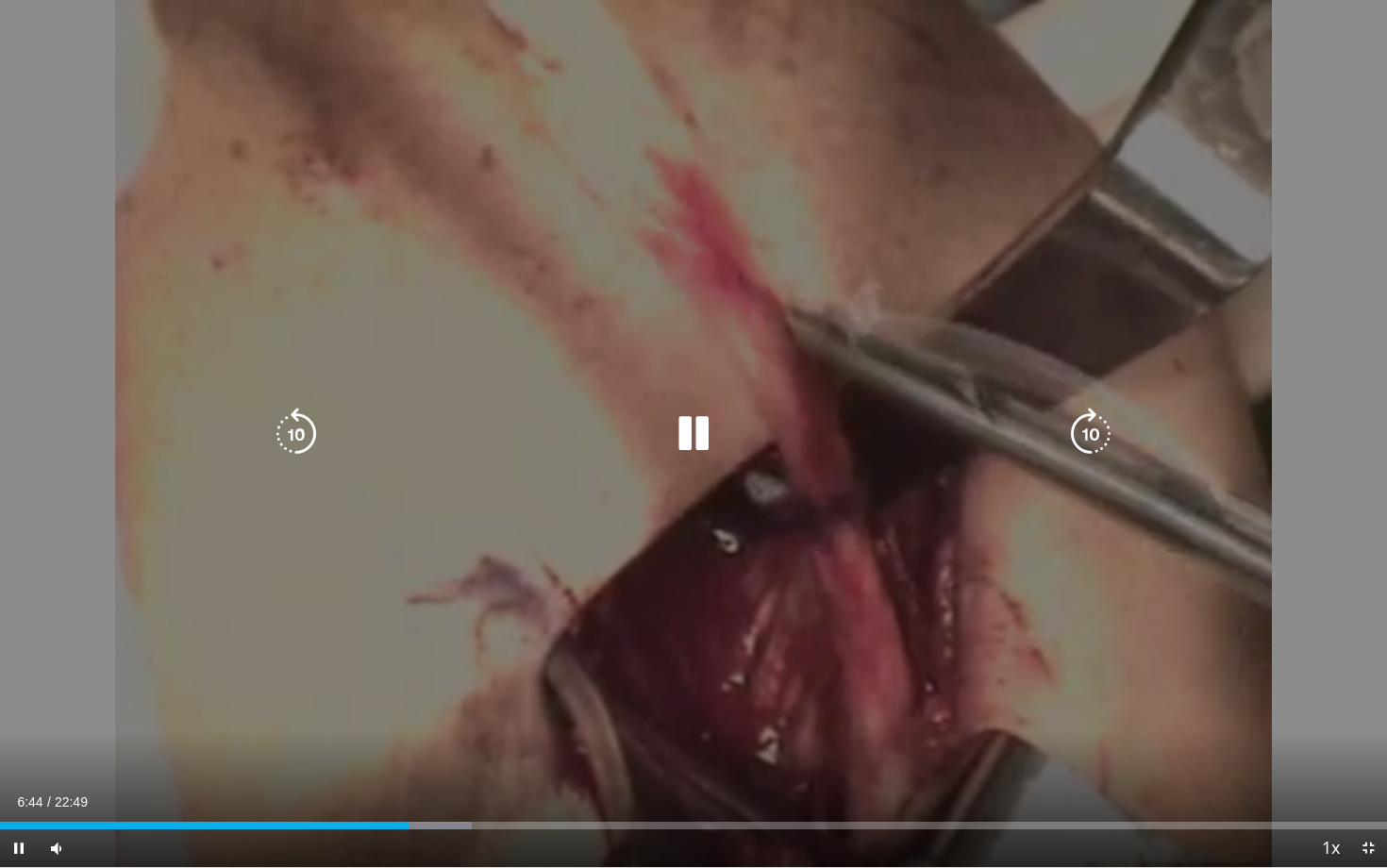
click at [655, 357] on div "70 seconds Tap to unmute" at bounding box center [693, 434] width 1387 height 867
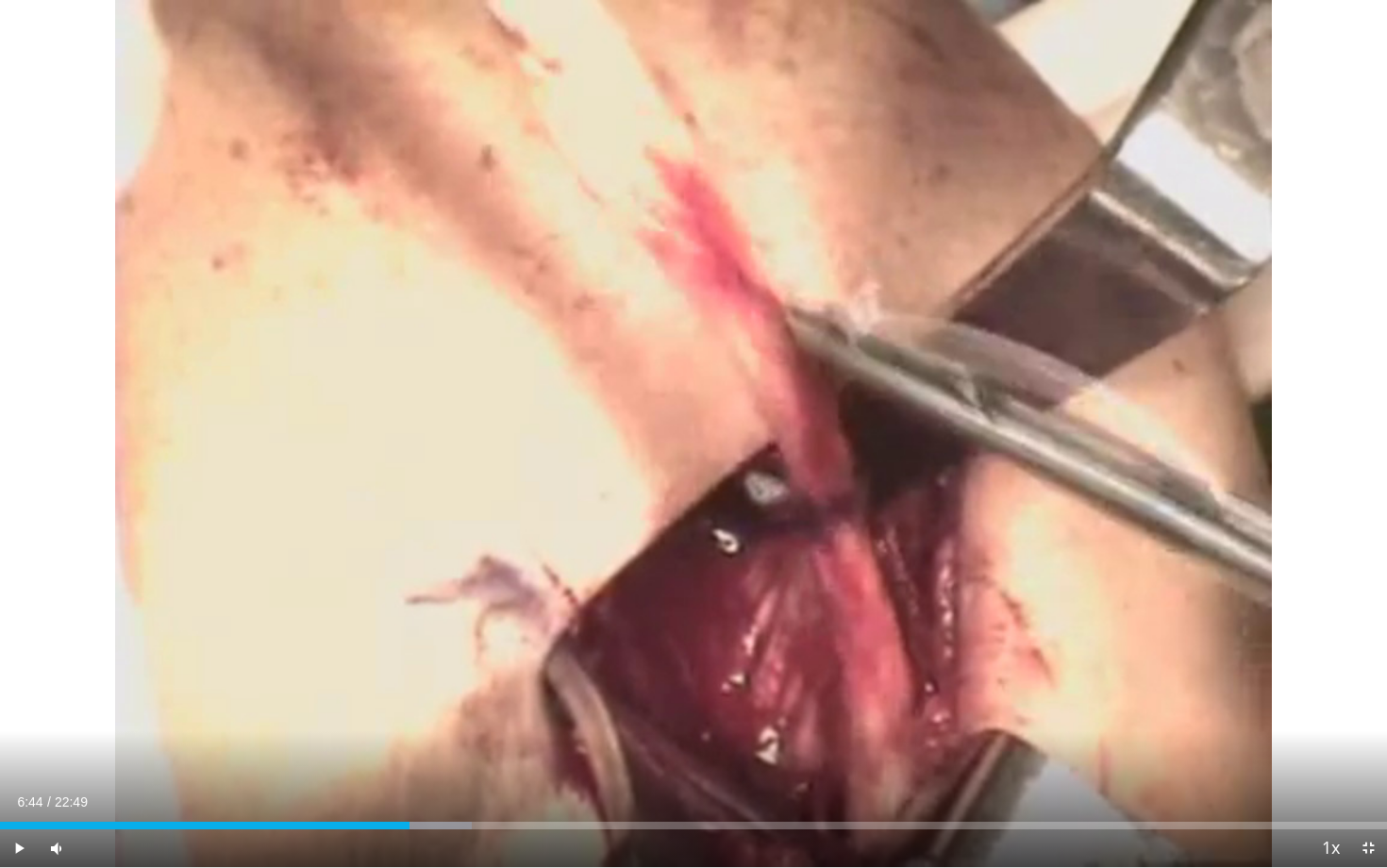
click at [655, 357] on div "70 seconds Tap to unmute" at bounding box center [693, 434] width 1387 height 867
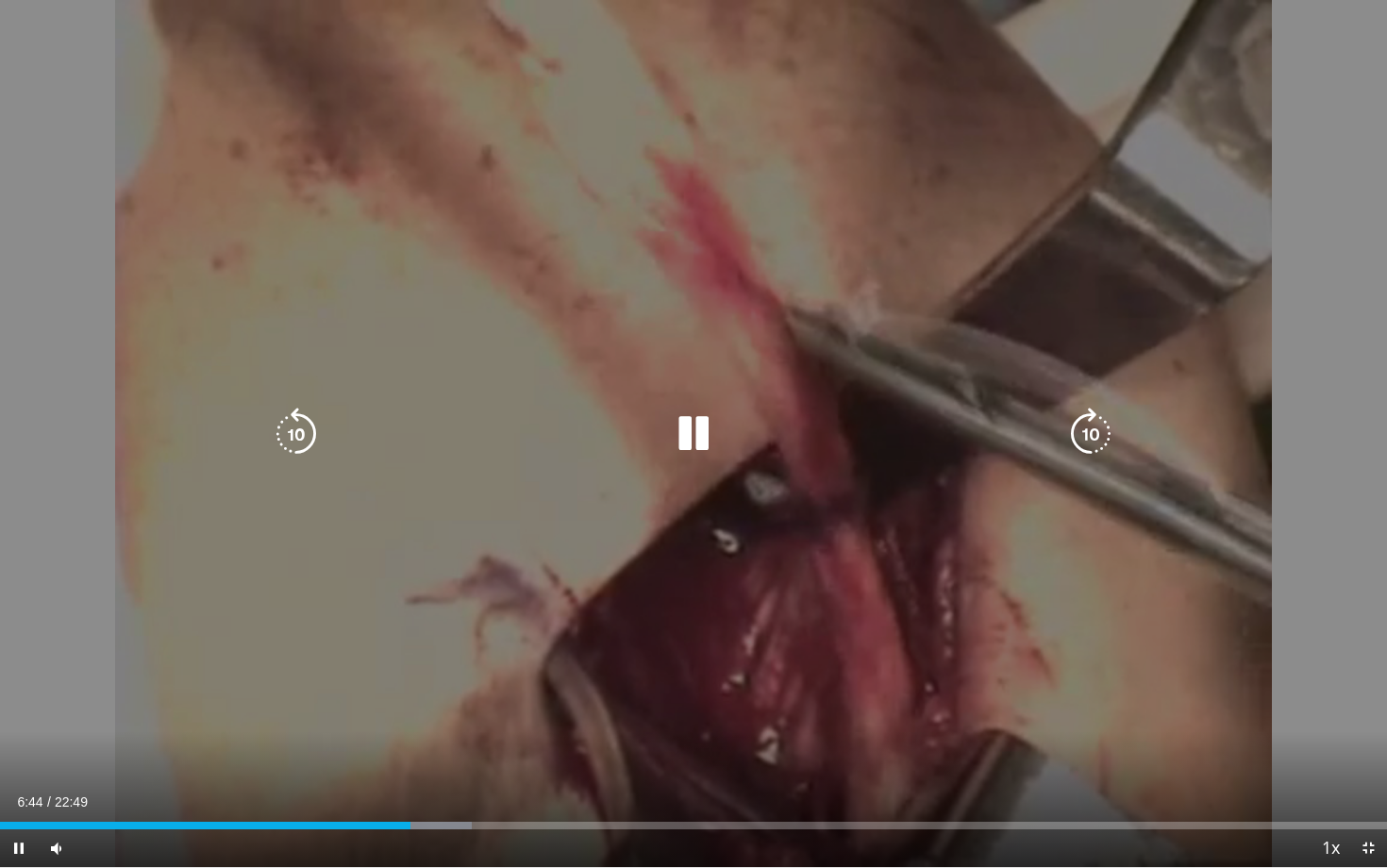
click at [679, 326] on div "10 seconds Tap to unmute" at bounding box center [693, 434] width 1387 height 867
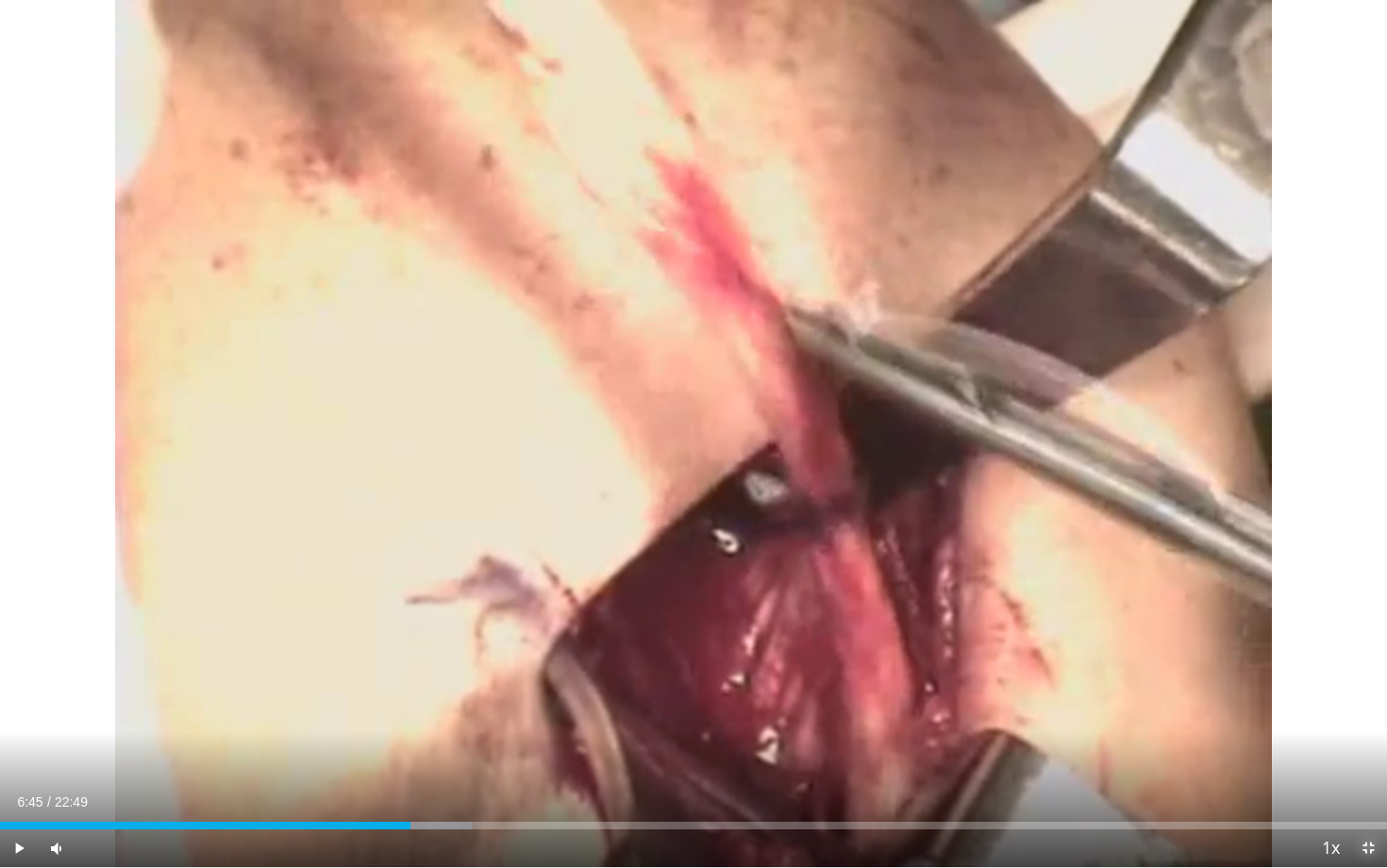
click at [1367, 745] on span "Video Player" at bounding box center [1368, 848] width 37 height 37
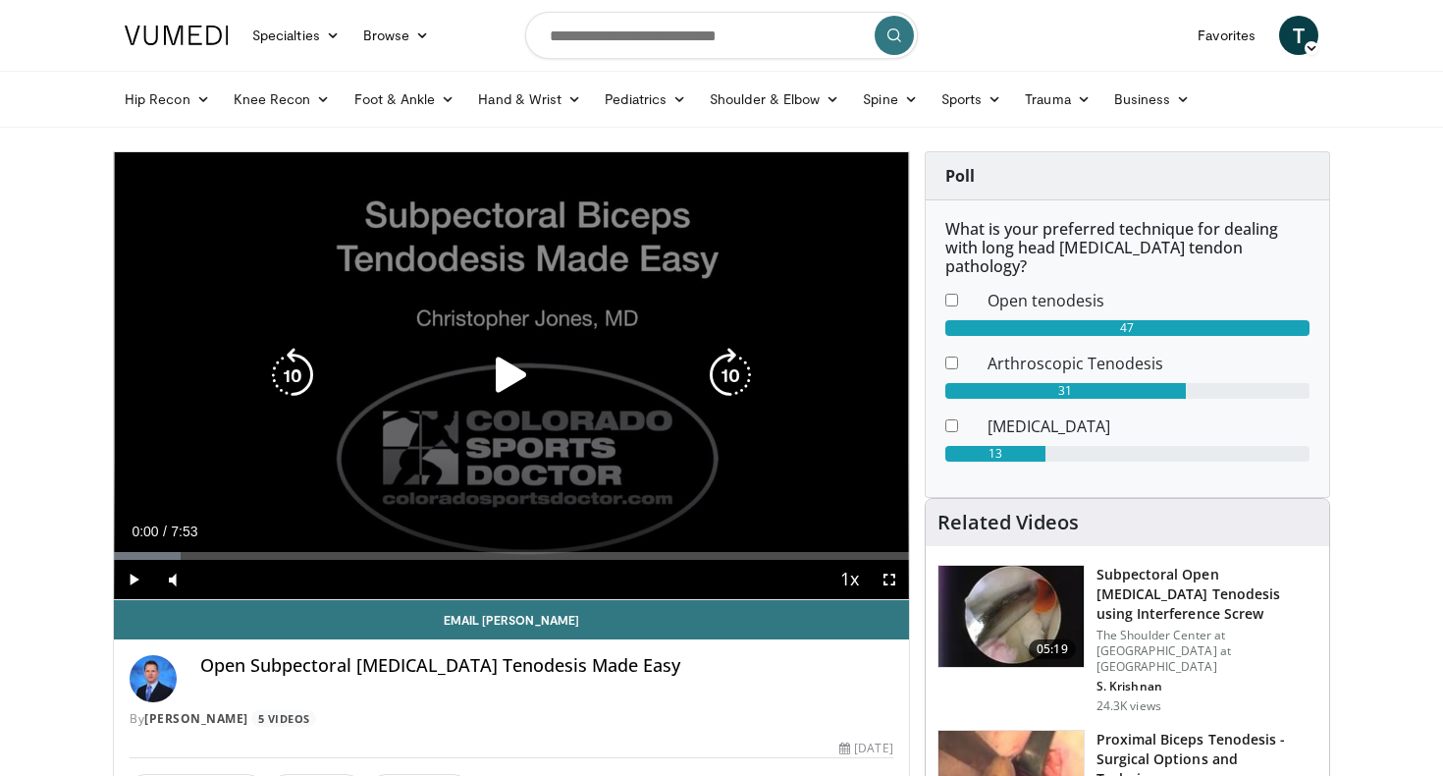
click at [508, 368] on icon "Video Player" at bounding box center [511, 375] width 55 height 55
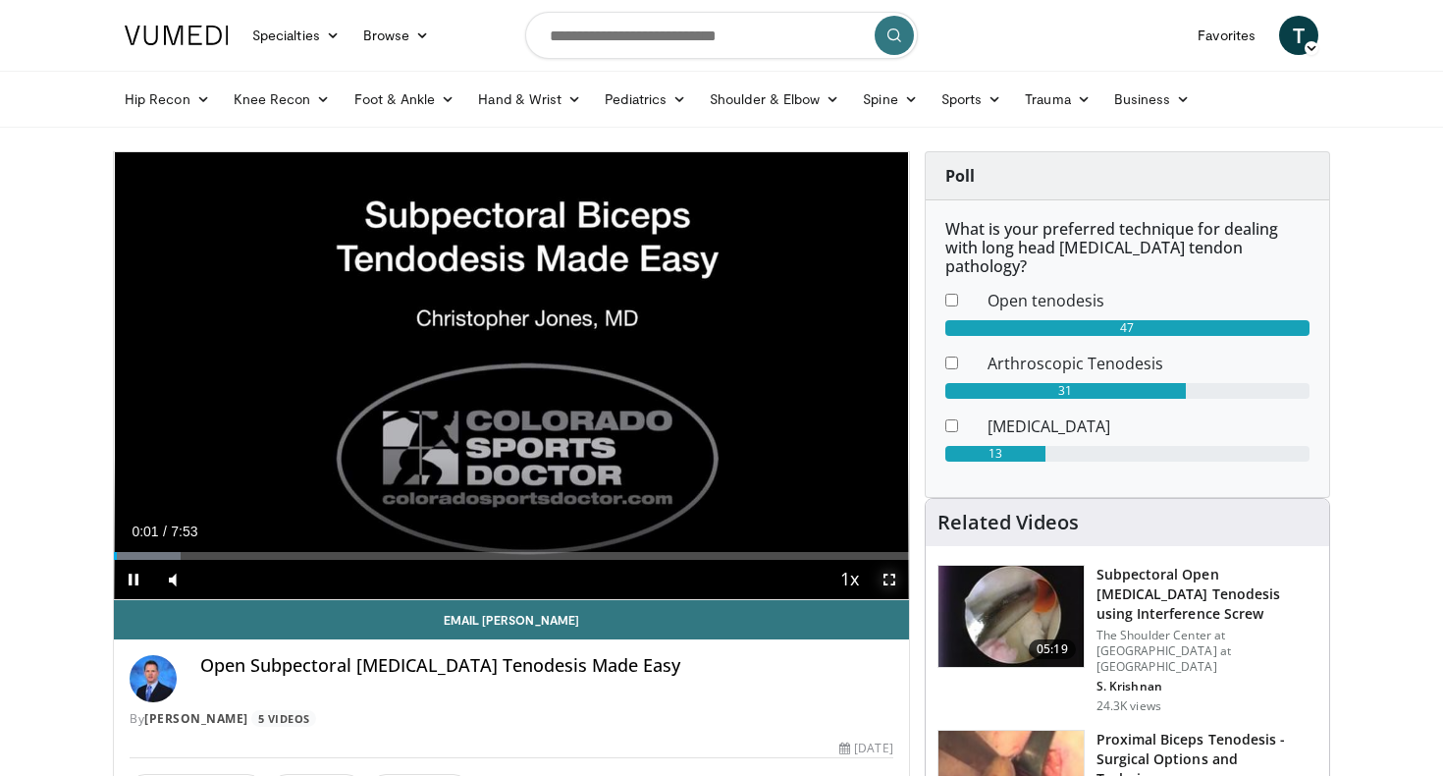
click at [893, 584] on span "Video Player" at bounding box center [889, 579] width 39 height 39
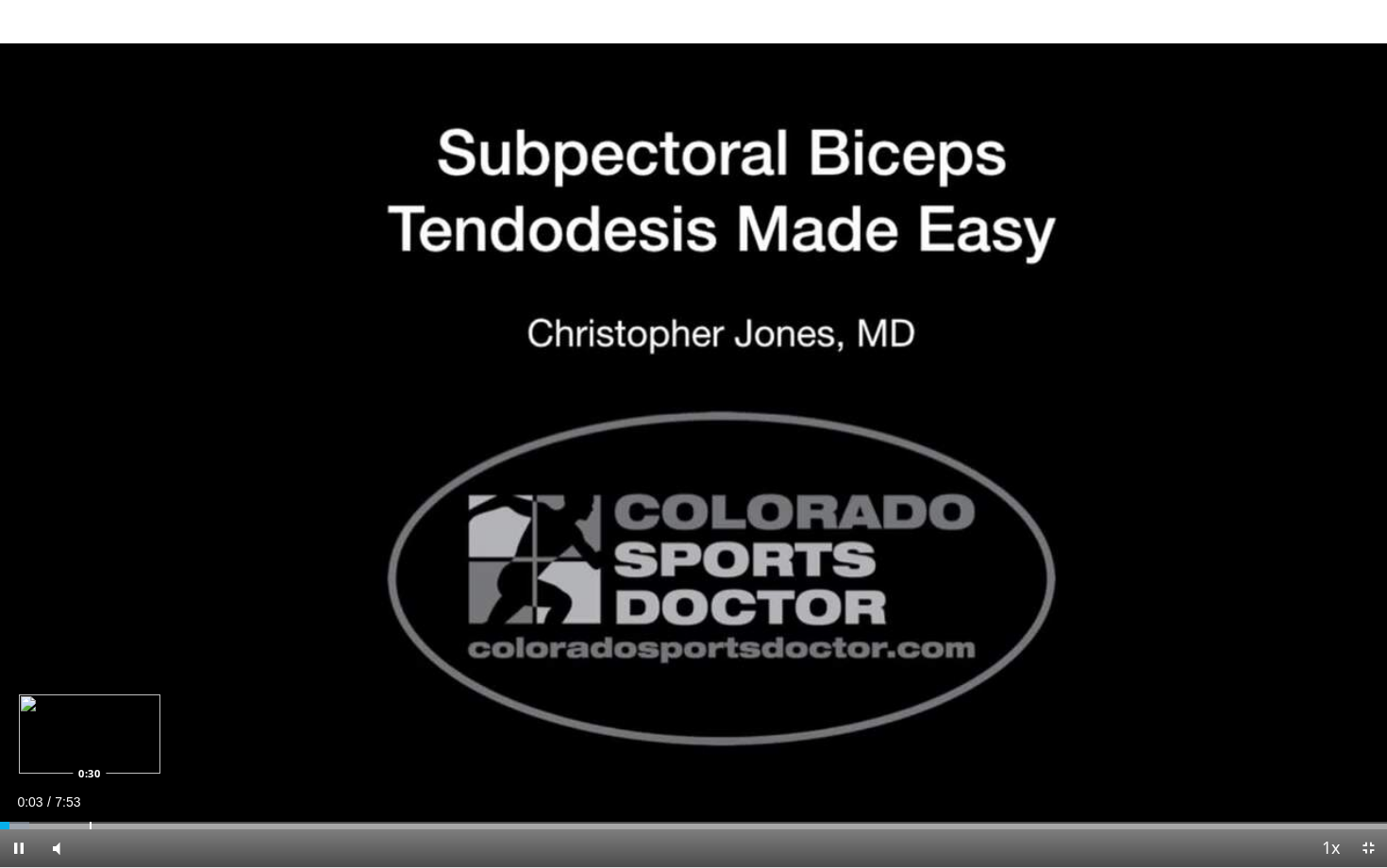
click at [89, 745] on div "Loaded : 2.11% 0:03 0:30" at bounding box center [693, 820] width 1387 height 18
click at [81, 745] on div "Progress Bar" at bounding box center [82, 826] width 2 height 8
click at [67, 745] on div "Loaded : 21.08% 0:36 0:23" at bounding box center [693, 820] width 1387 height 18
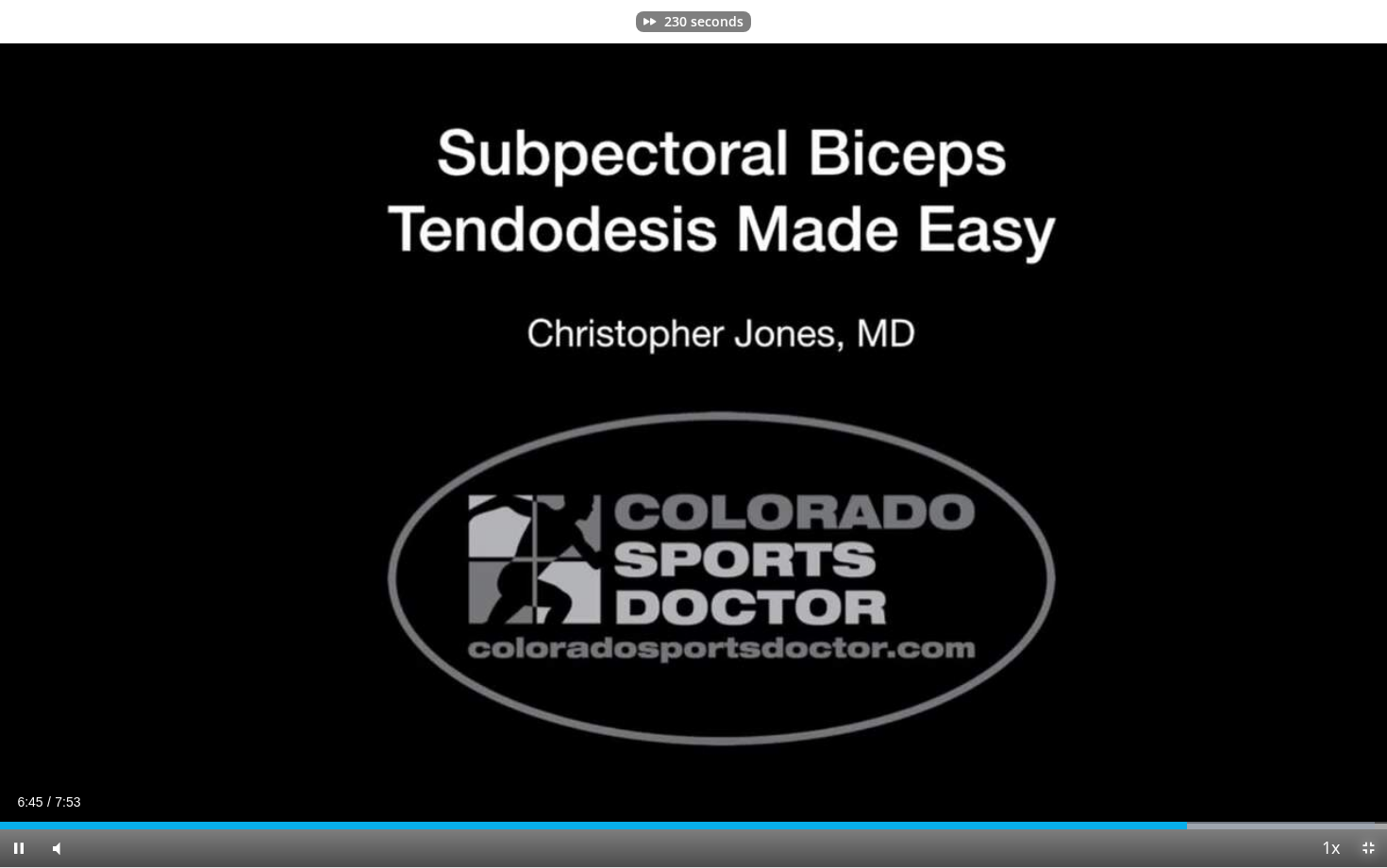
click at [1372, 745] on span "Video Player" at bounding box center [1368, 848] width 37 height 37
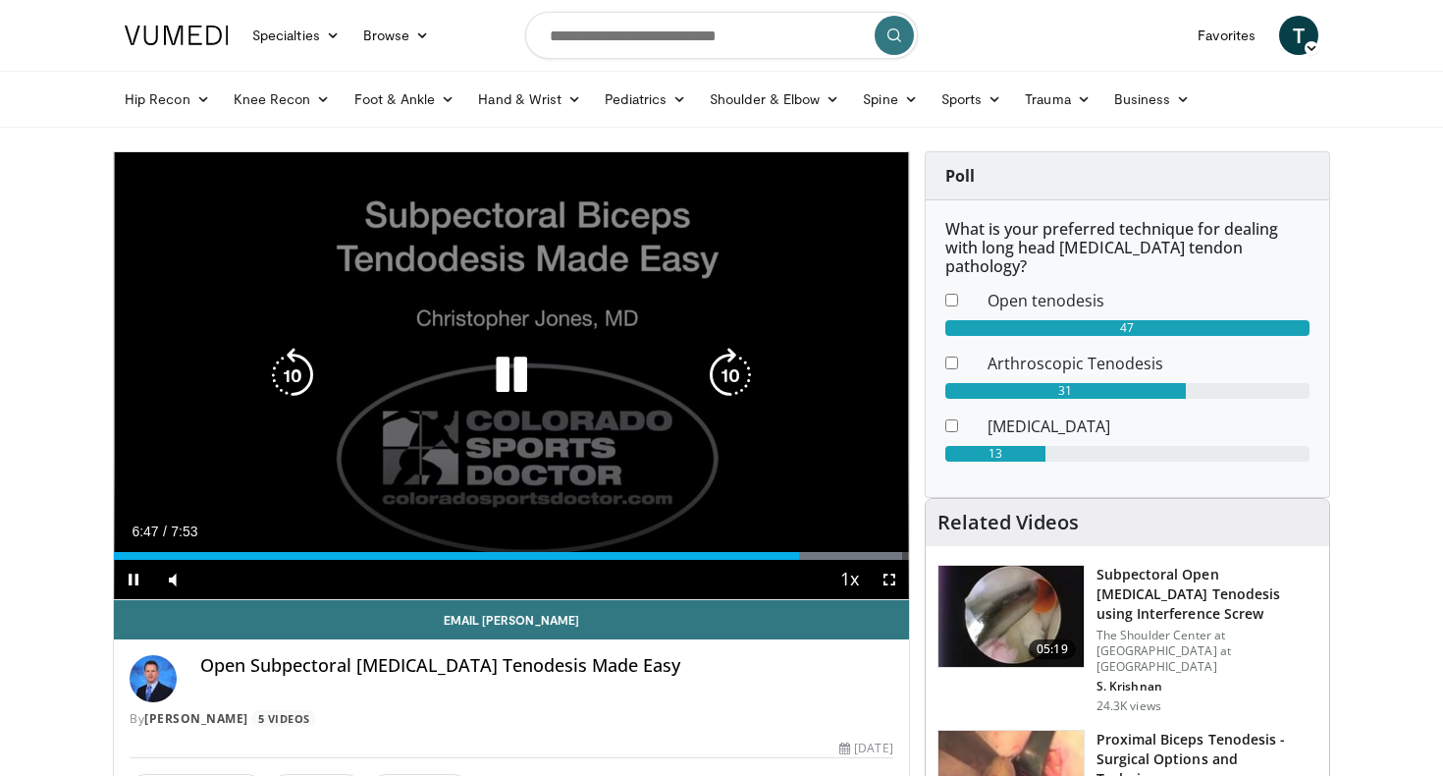
click at [504, 365] on icon "Video Player" at bounding box center [511, 375] width 55 height 55
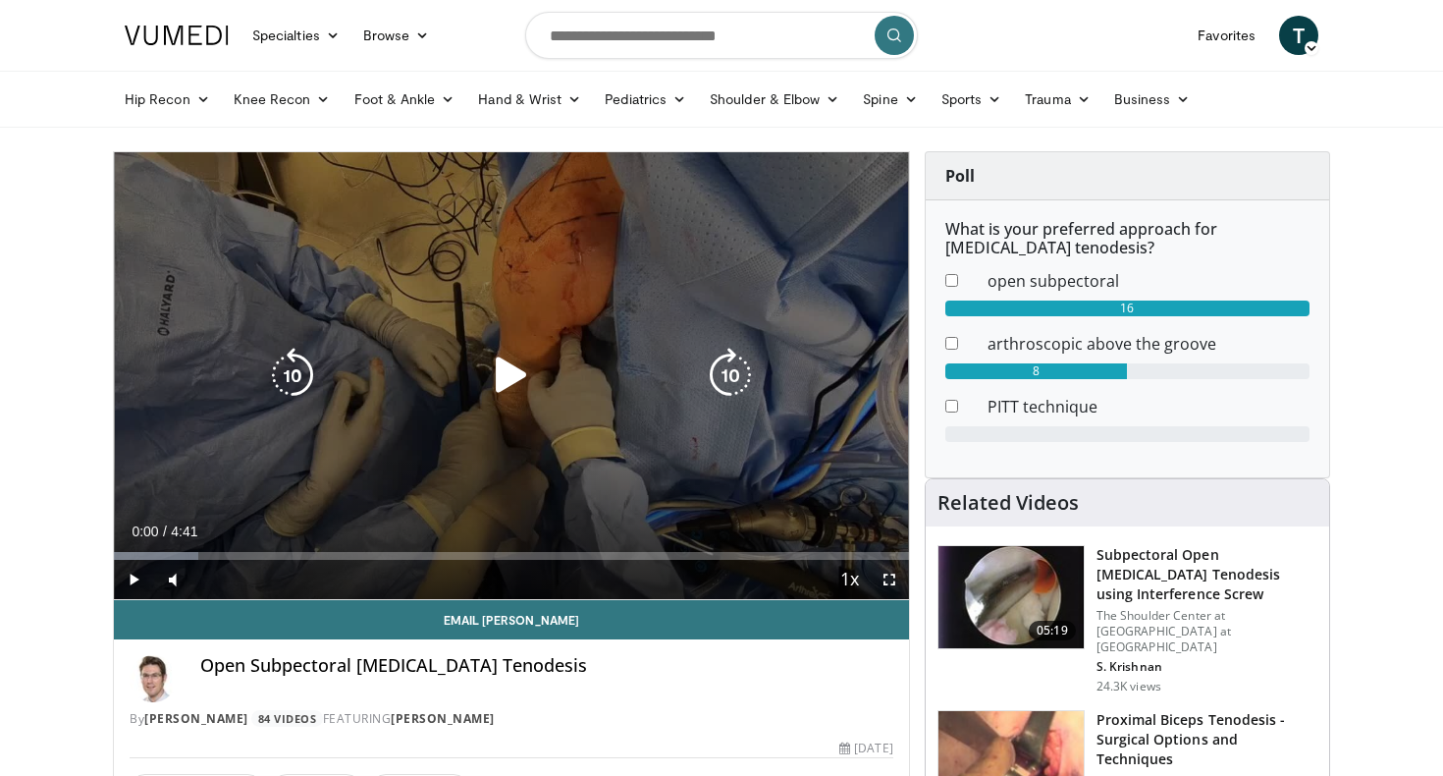
click at [502, 379] on icon "Video Player" at bounding box center [511, 375] width 55 height 55
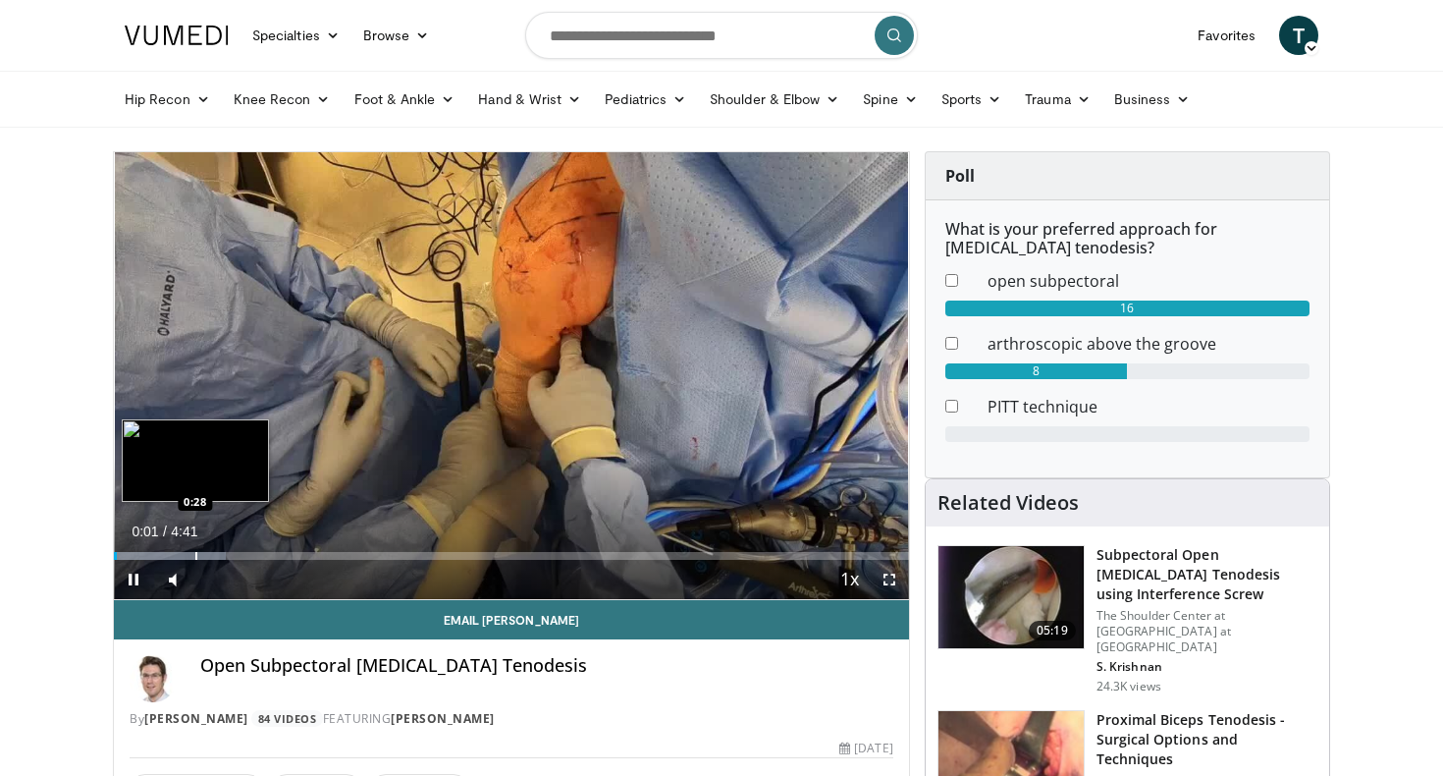
click at [195, 557] on div "Progress Bar" at bounding box center [196, 556] width 2 height 8
click at [237, 557] on div "Progress Bar" at bounding box center [238, 556] width 2 height 8
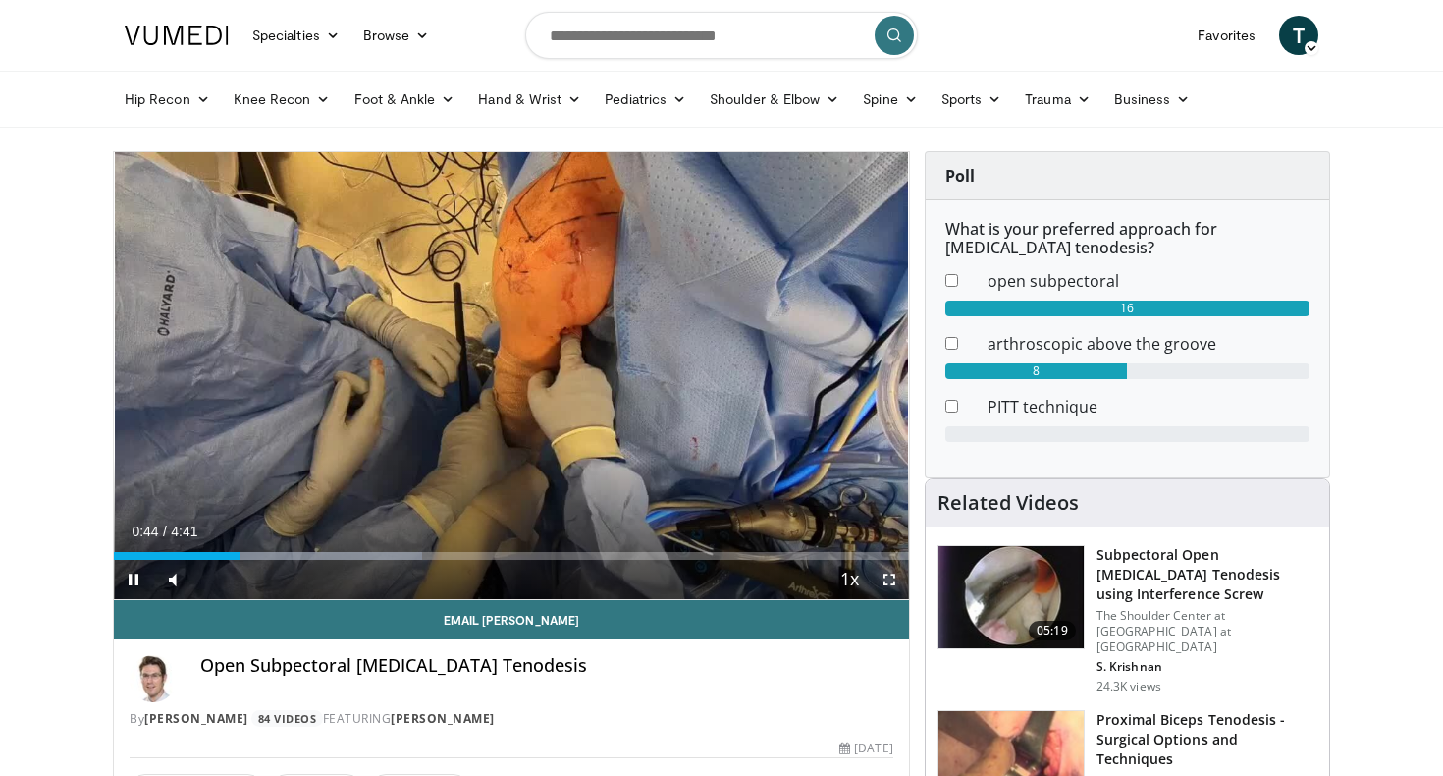
click at [890, 578] on span "Video Player" at bounding box center [889, 579] width 39 height 39
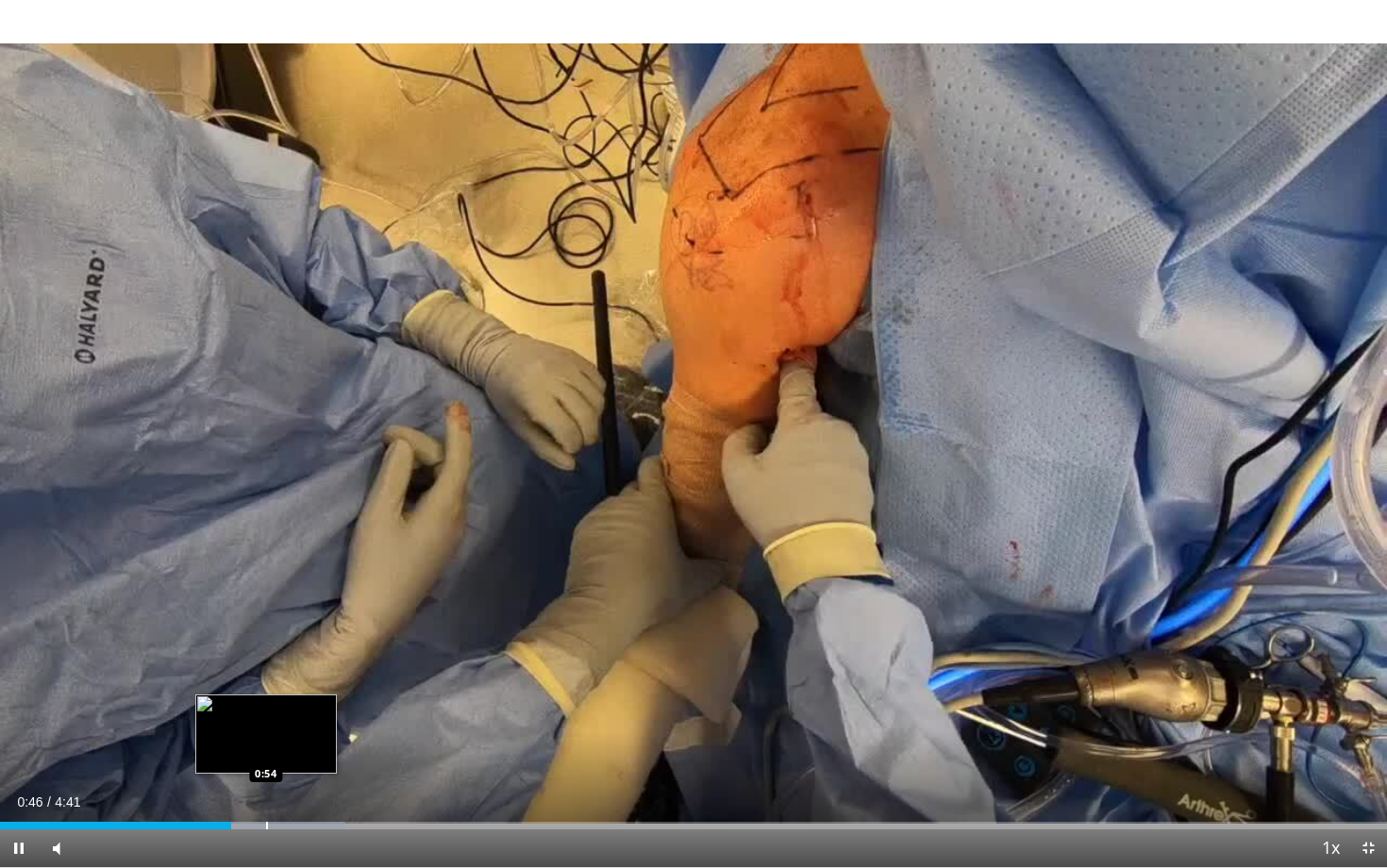
click at [266, 745] on div "Progress Bar" at bounding box center [267, 826] width 2 height 8
click at [320, 745] on div "10 seconds Tap to unmute" at bounding box center [693, 434] width 1387 height 867
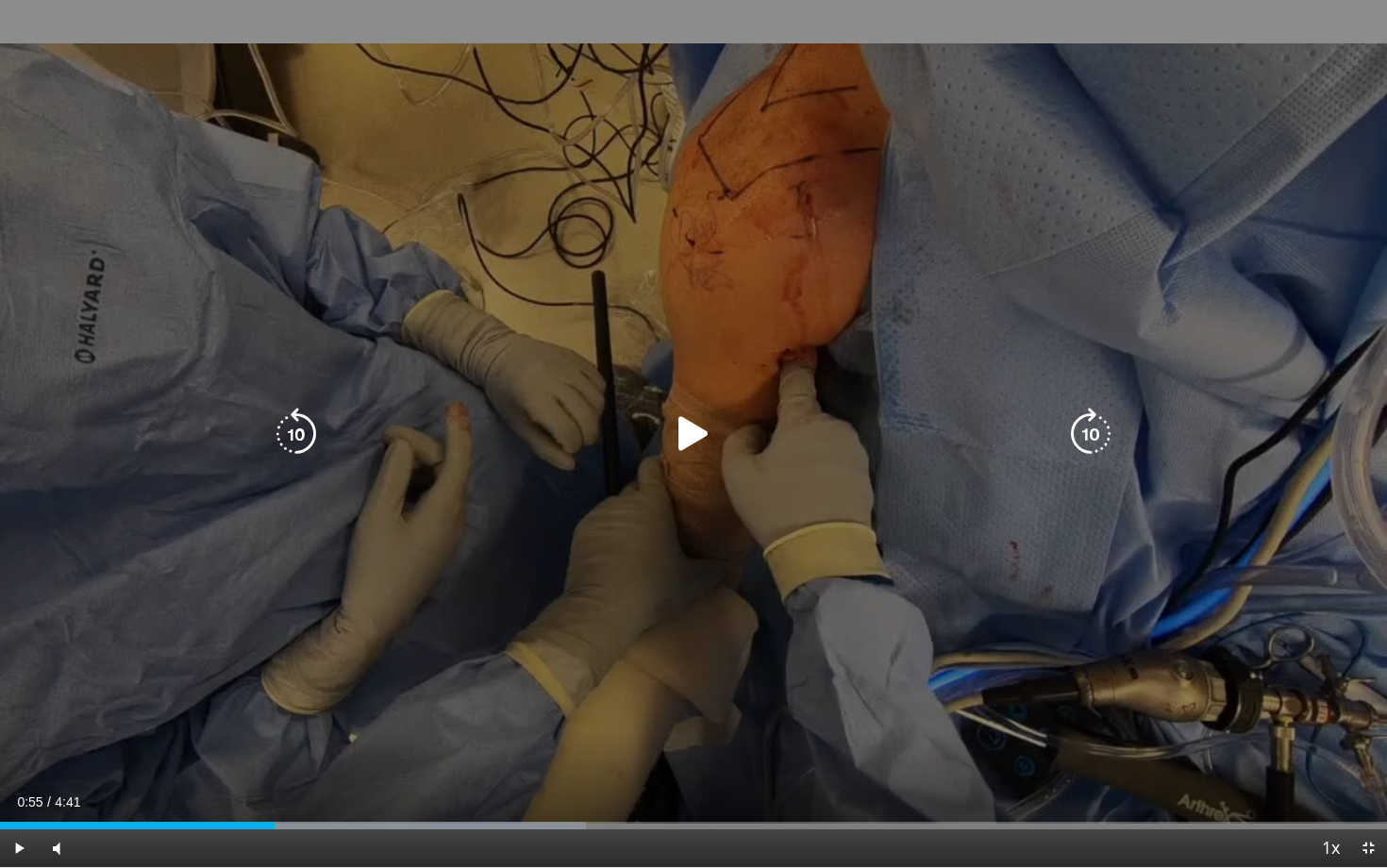
click at [382, 531] on div "10 seconds Tap to unmute" at bounding box center [693, 434] width 1387 height 867
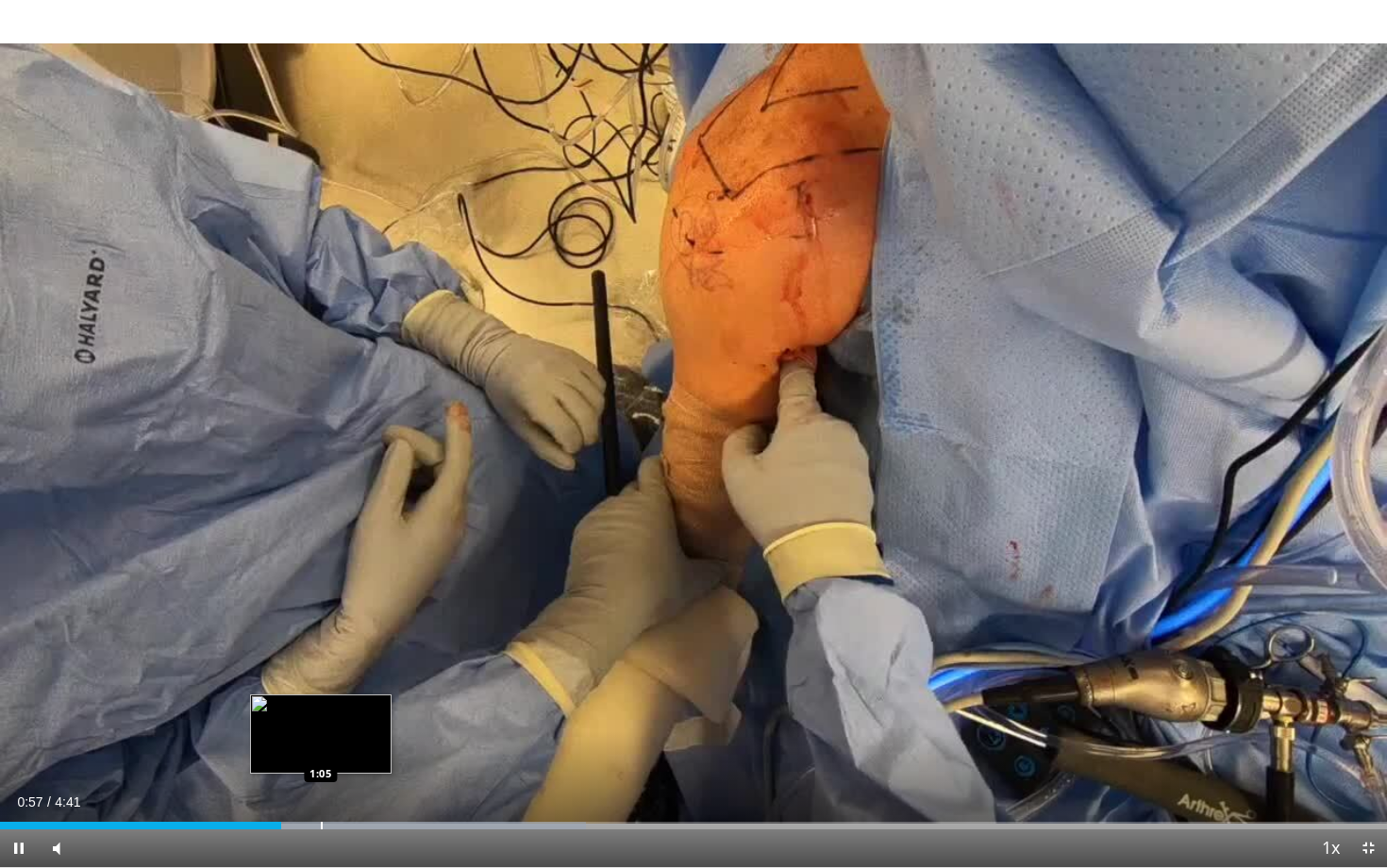
click at [321, 745] on div "Progress Bar" at bounding box center [322, 826] width 2 height 8
click at [368, 745] on div "Loaded : 45.78% 1:05 1:14" at bounding box center [693, 820] width 1387 height 18
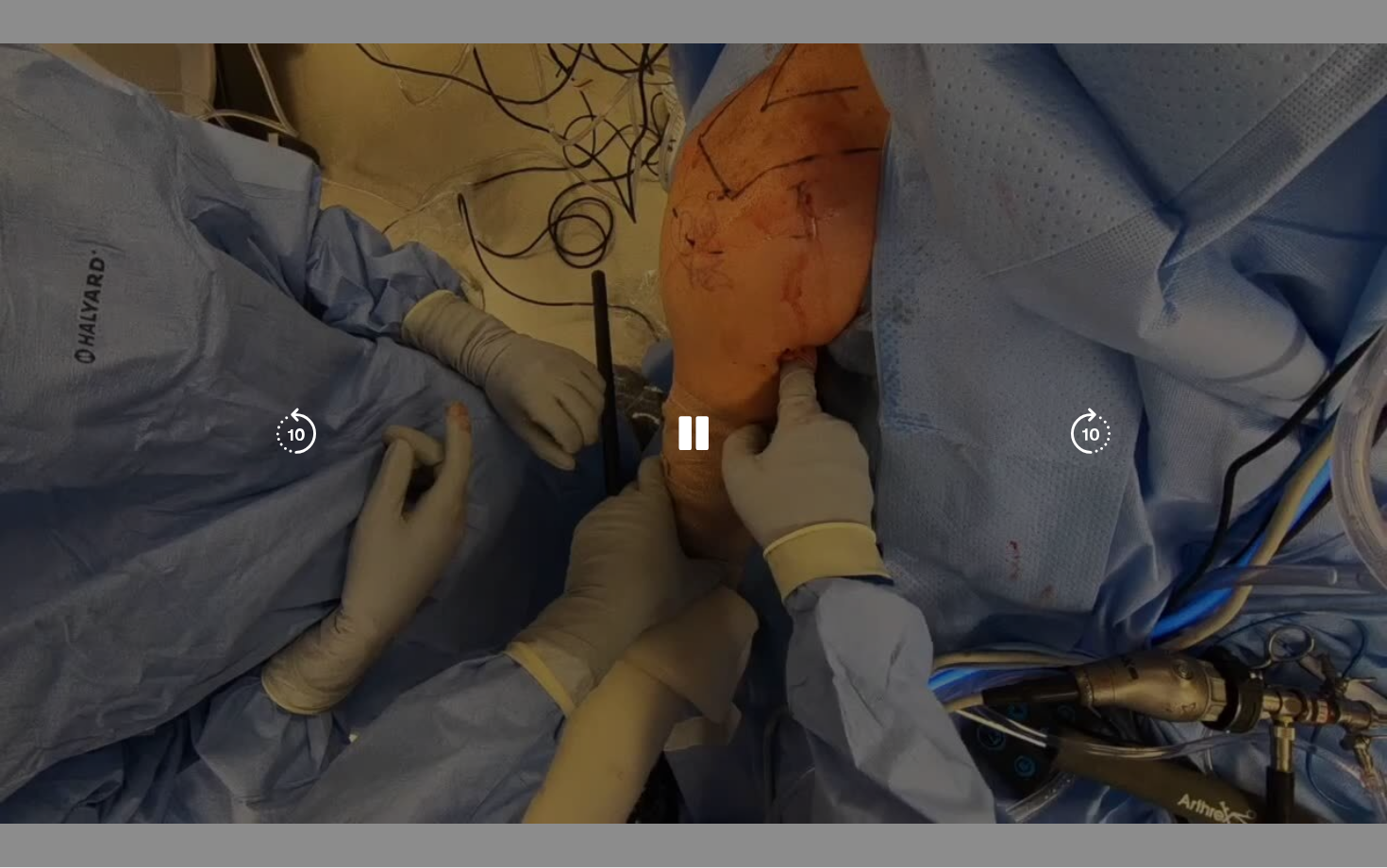
click at [420, 745] on div "Progress Bar" at bounding box center [429, 864] width 413 height 8
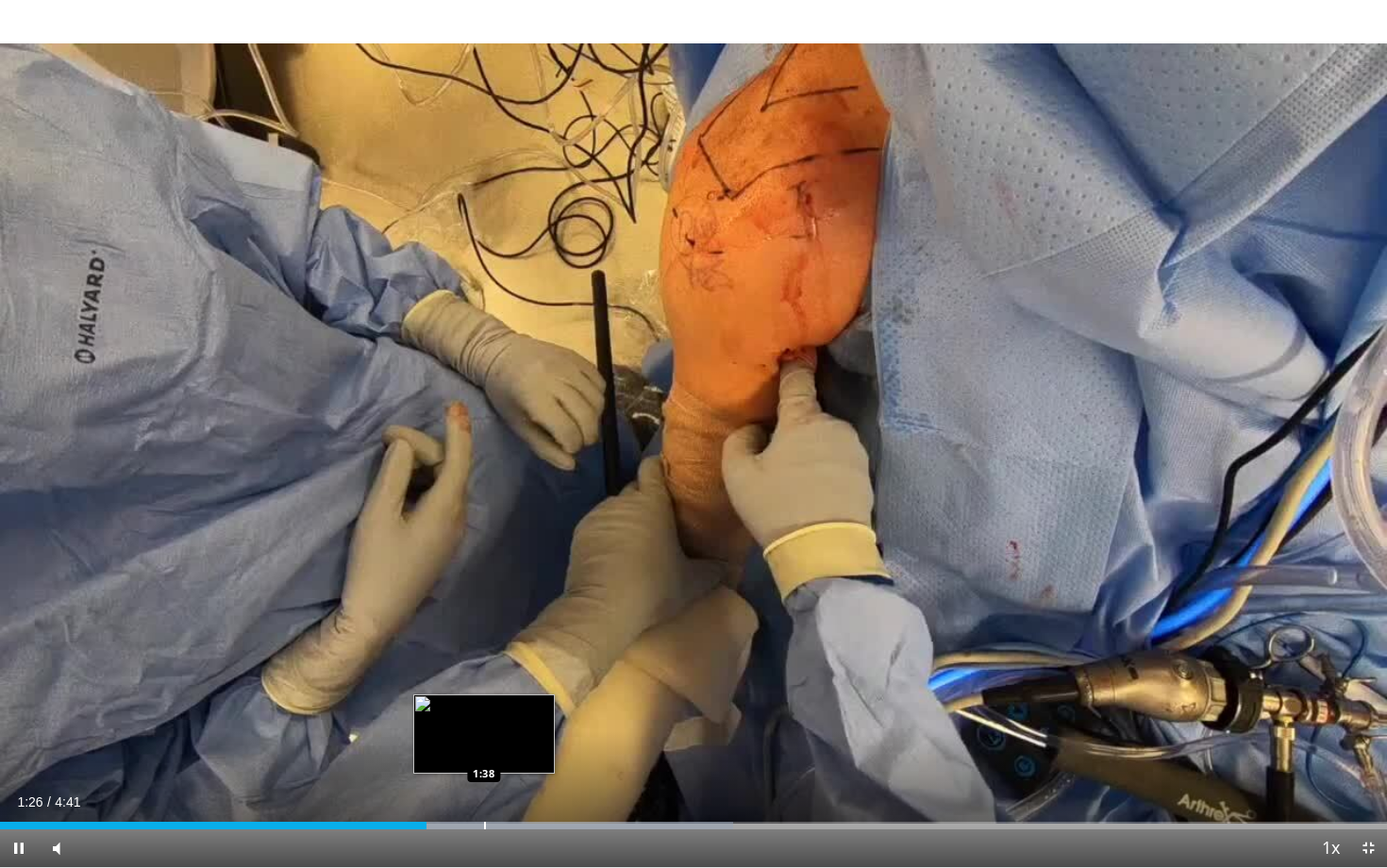
click at [484, 745] on div "Progress Bar" at bounding box center [485, 826] width 2 height 8
click at [530, 745] on div "Loaded : 56.89% 1:40 1:47" at bounding box center [693, 820] width 1387 height 18
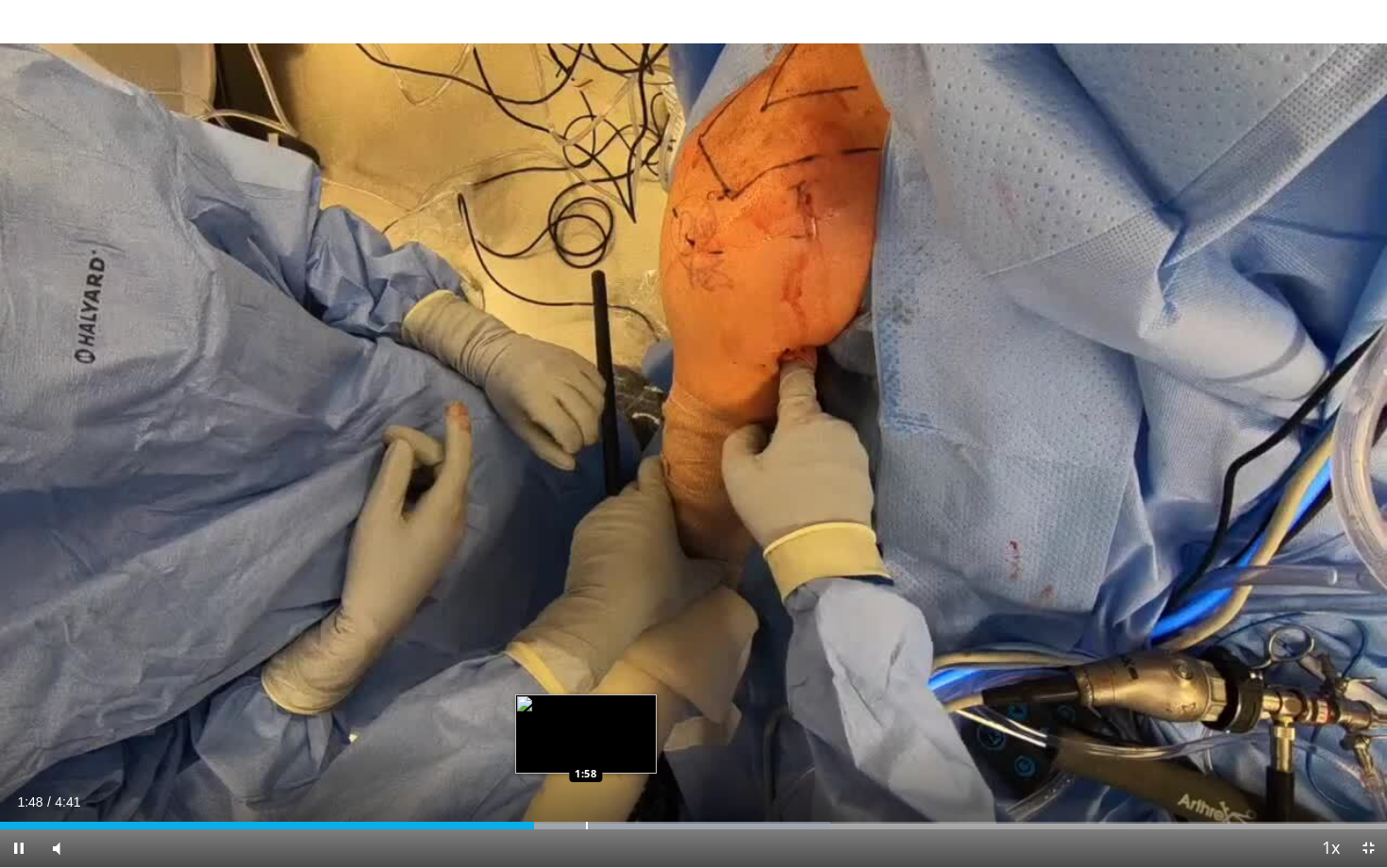
click at [586, 745] on div "Progress Bar" at bounding box center [587, 826] width 2 height 8
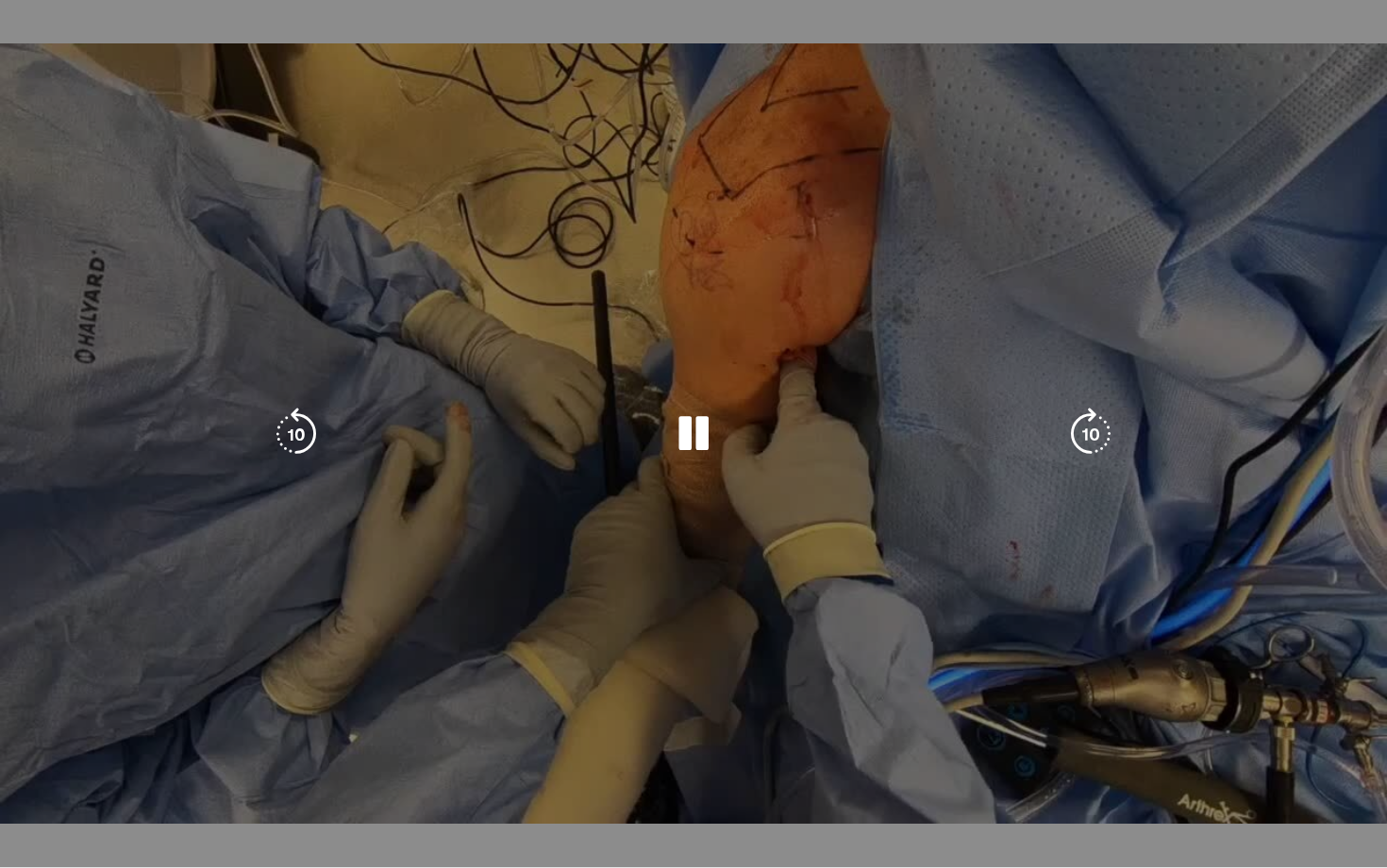
click at [635, 745] on div "Loaded : 66.92% 2:01 2:08" at bounding box center [693, 858] width 1387 height 18
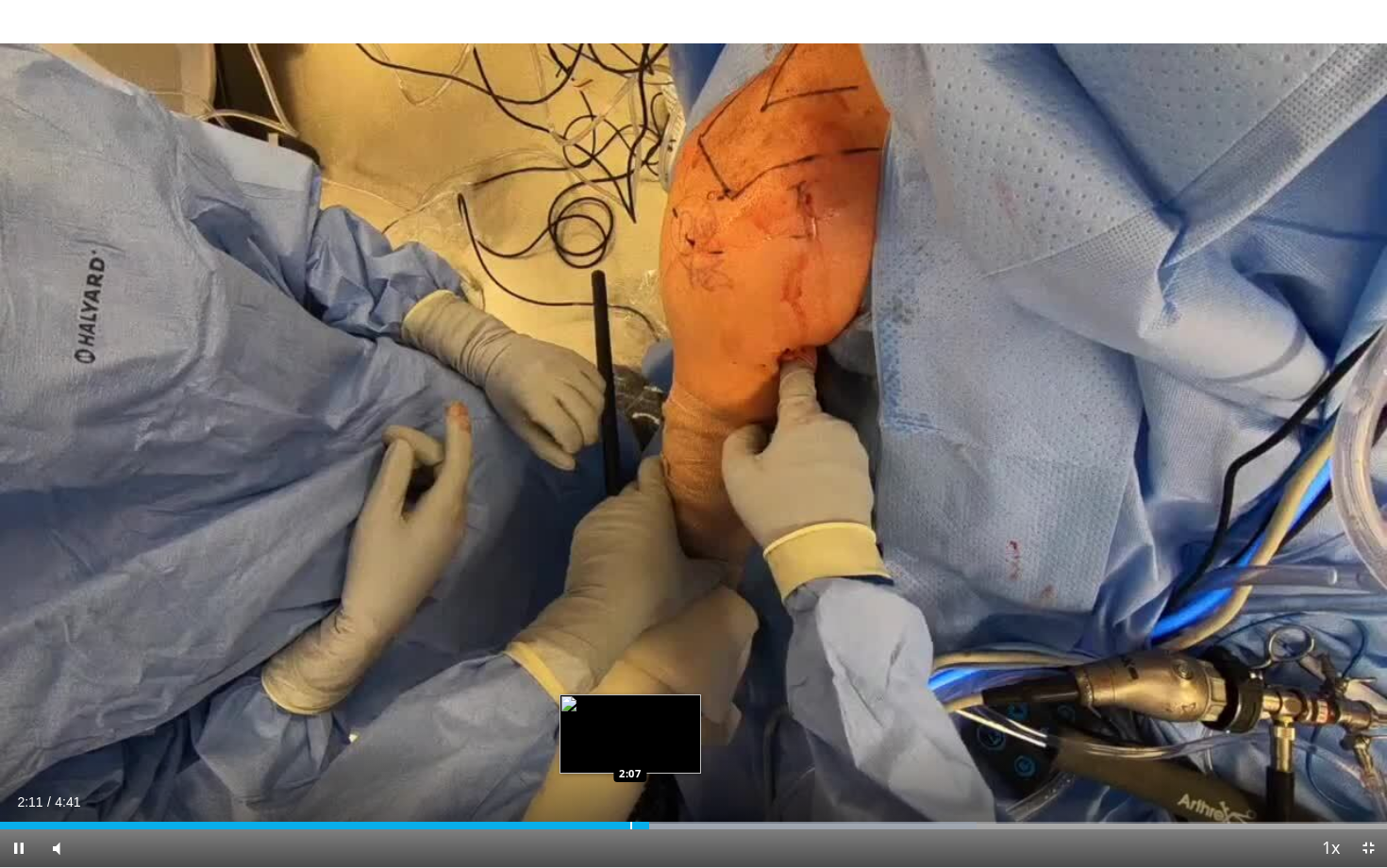
click at [631, 745] on div "Progress Bar" at bounding box center [632, 826] width 2 height 8
click at [613, 745] on div "Loaded : 70.44% 2:10 2:04" at bounding box center [693, 820] width 1387 height 18
click at [594, 745] on div "10 seconds Tap to unmute" at bounding box center [693, 434] width 1387 height 867
click at [586, 745] on div "Loaded : 70.44% 2:09 1:58" at bounding box center [693, 820] width 1387 height 18
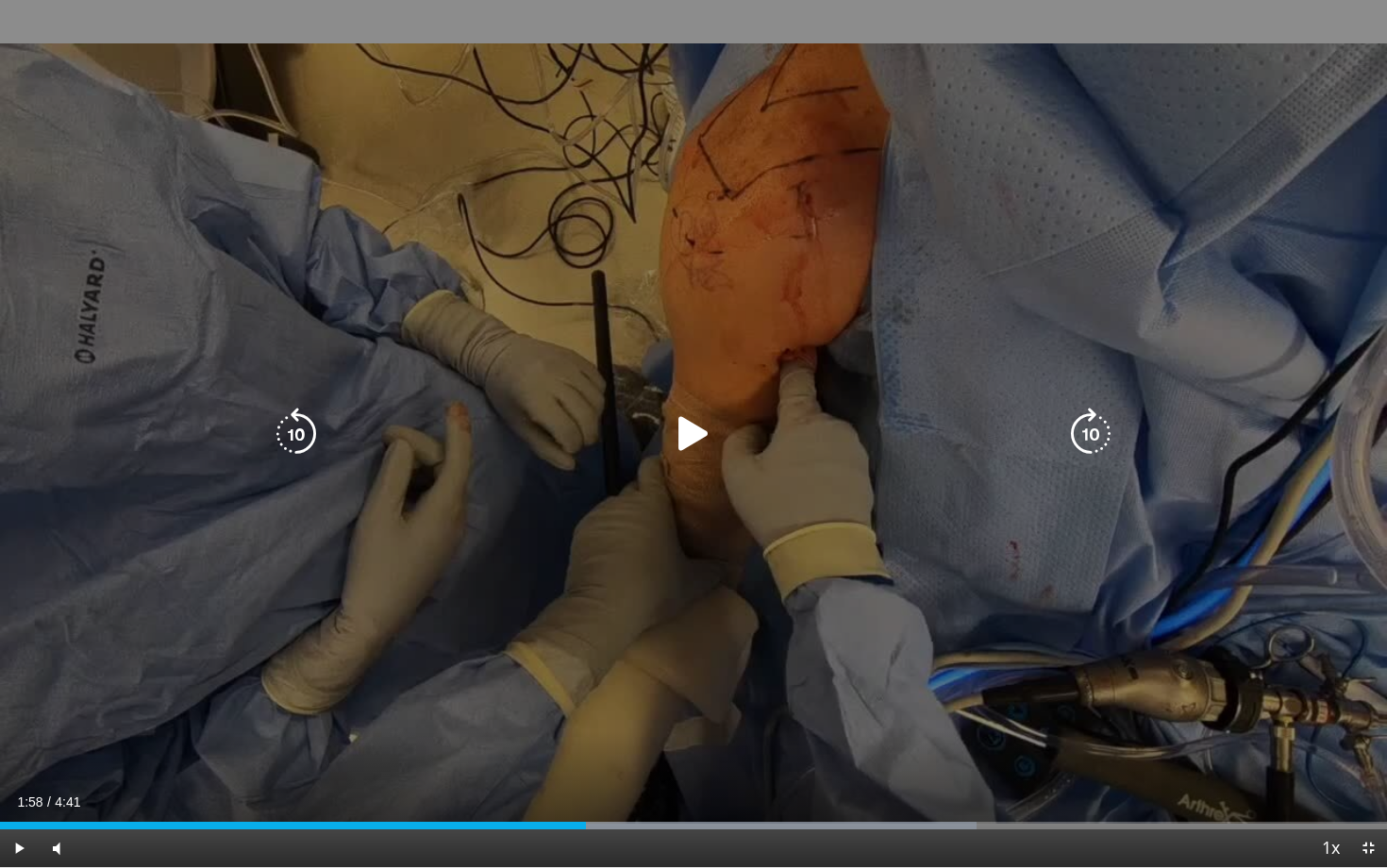
click at [583, 538] on div "10 seconds Tap to unmute" at bounding box center [693, 434] width 1387 height 867
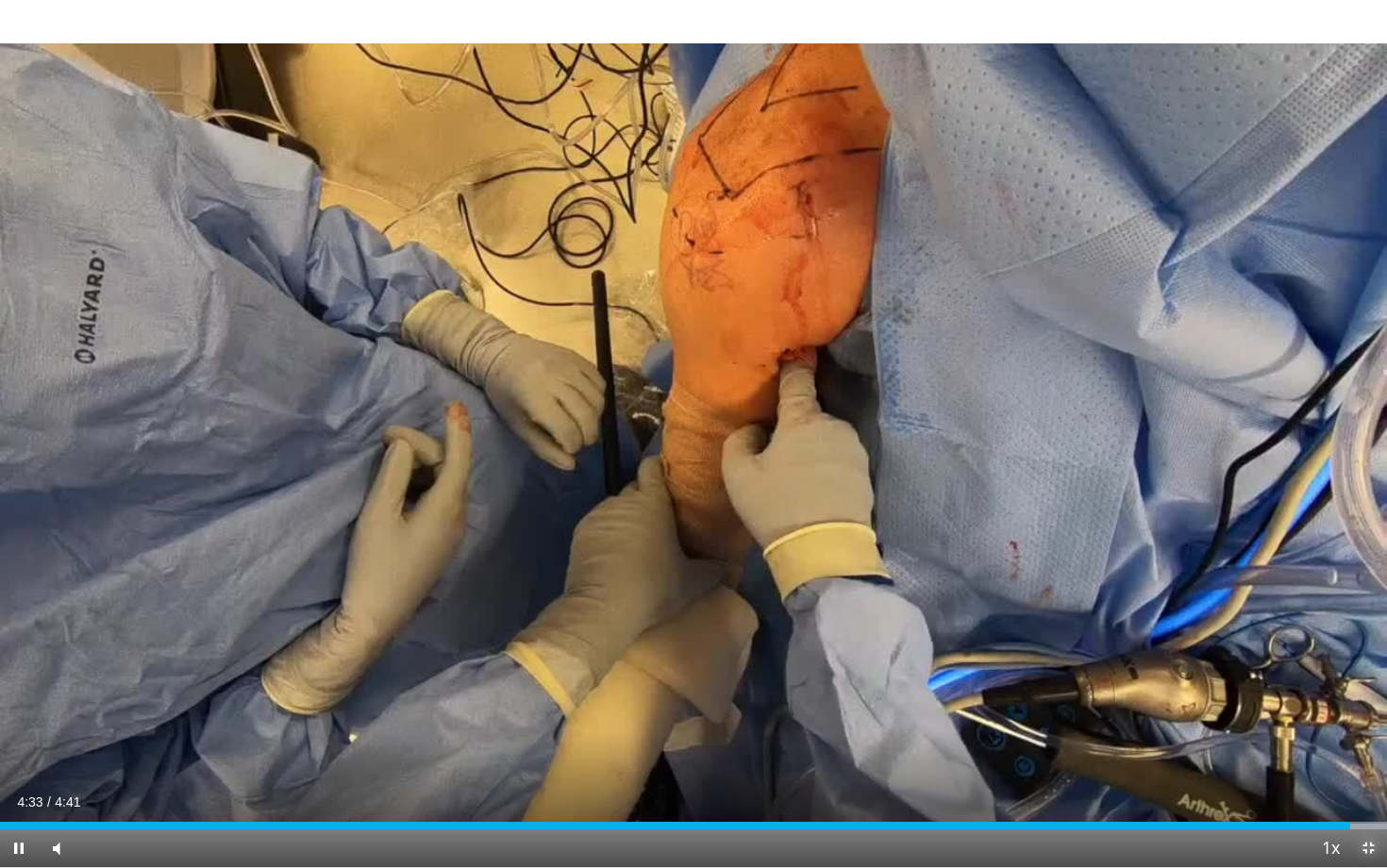
click at [1372, 745] on span "Video Player" at bounding box center [1368, 848] width 37 height 37
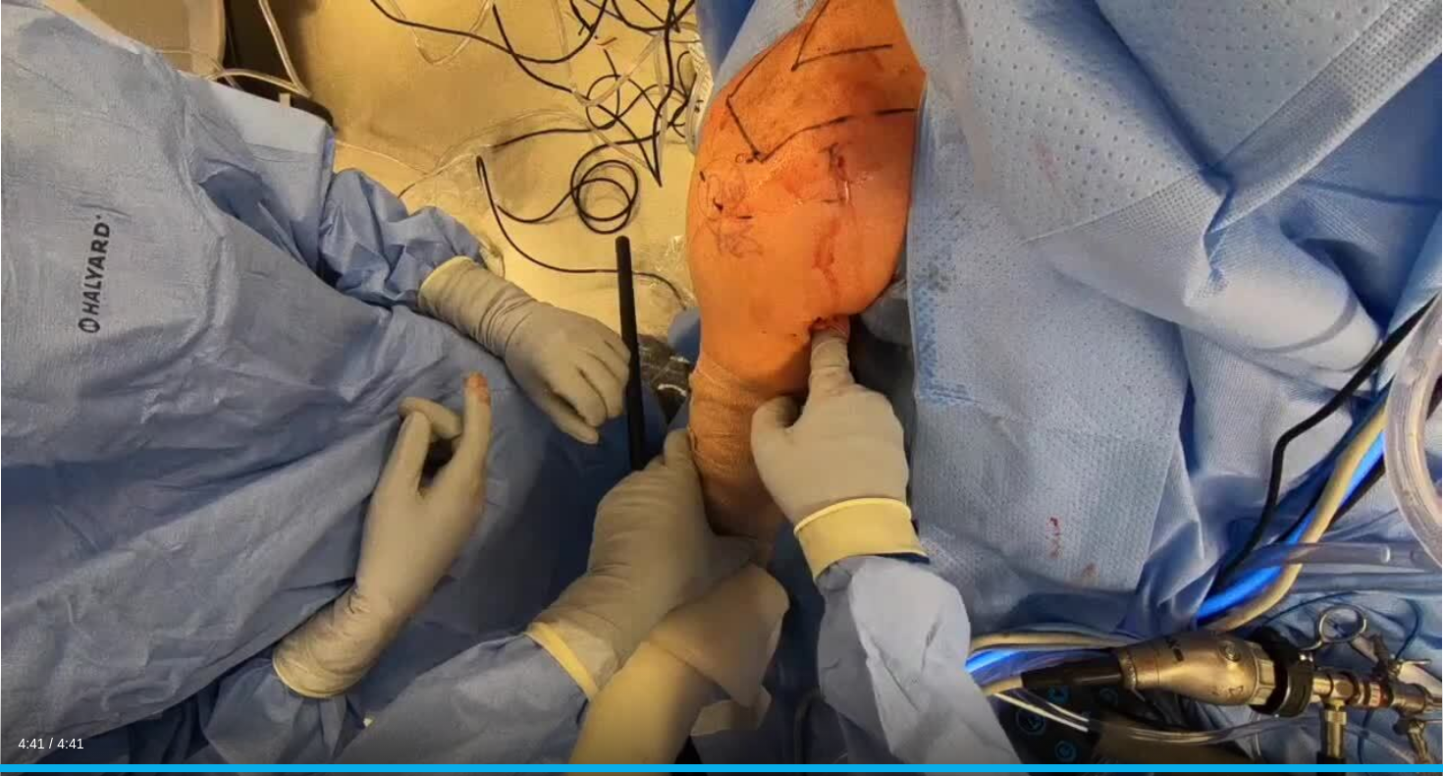
scroll to position [399, 0]
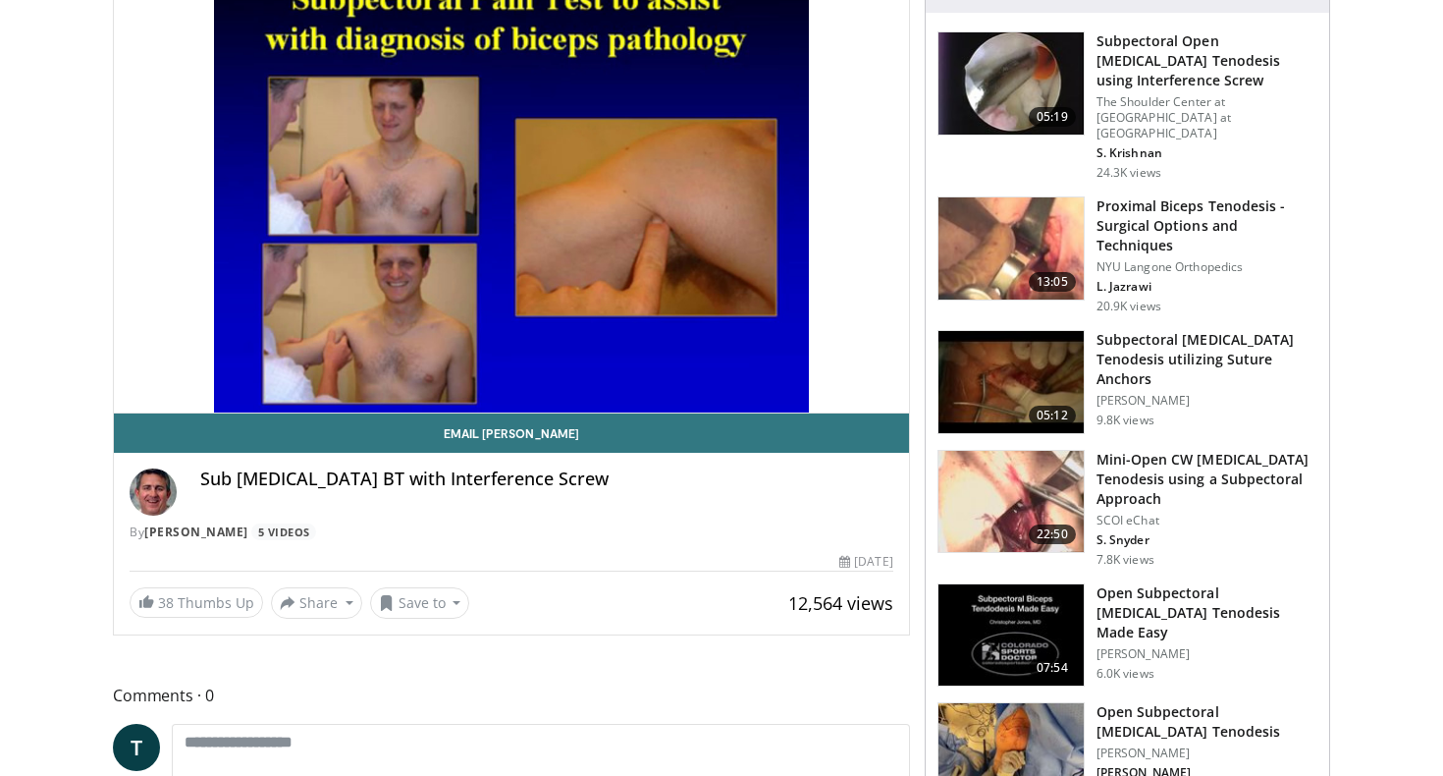
scroll to position [127, 0]
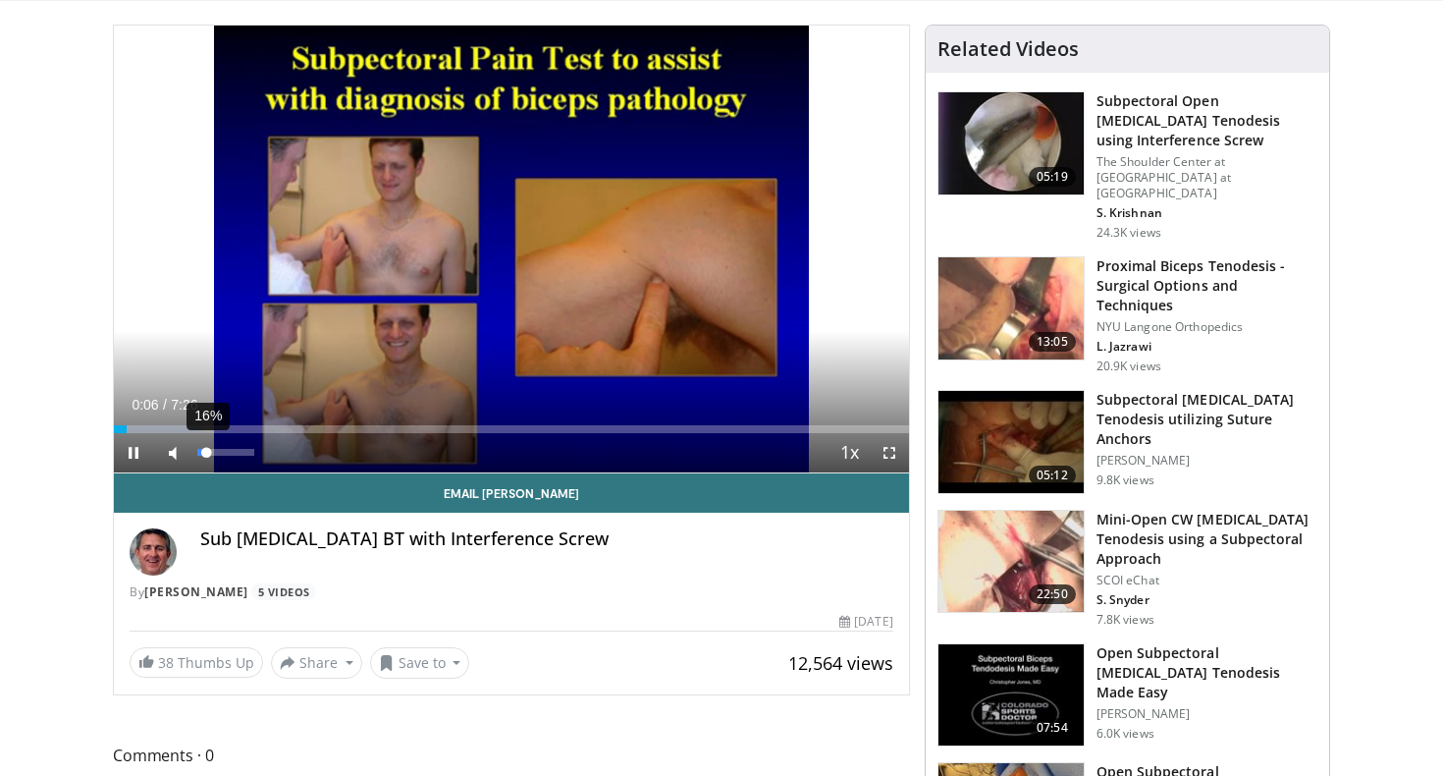
click at [205, 455] on div "16%" at bounding box center [225, 452] width 56 height 7
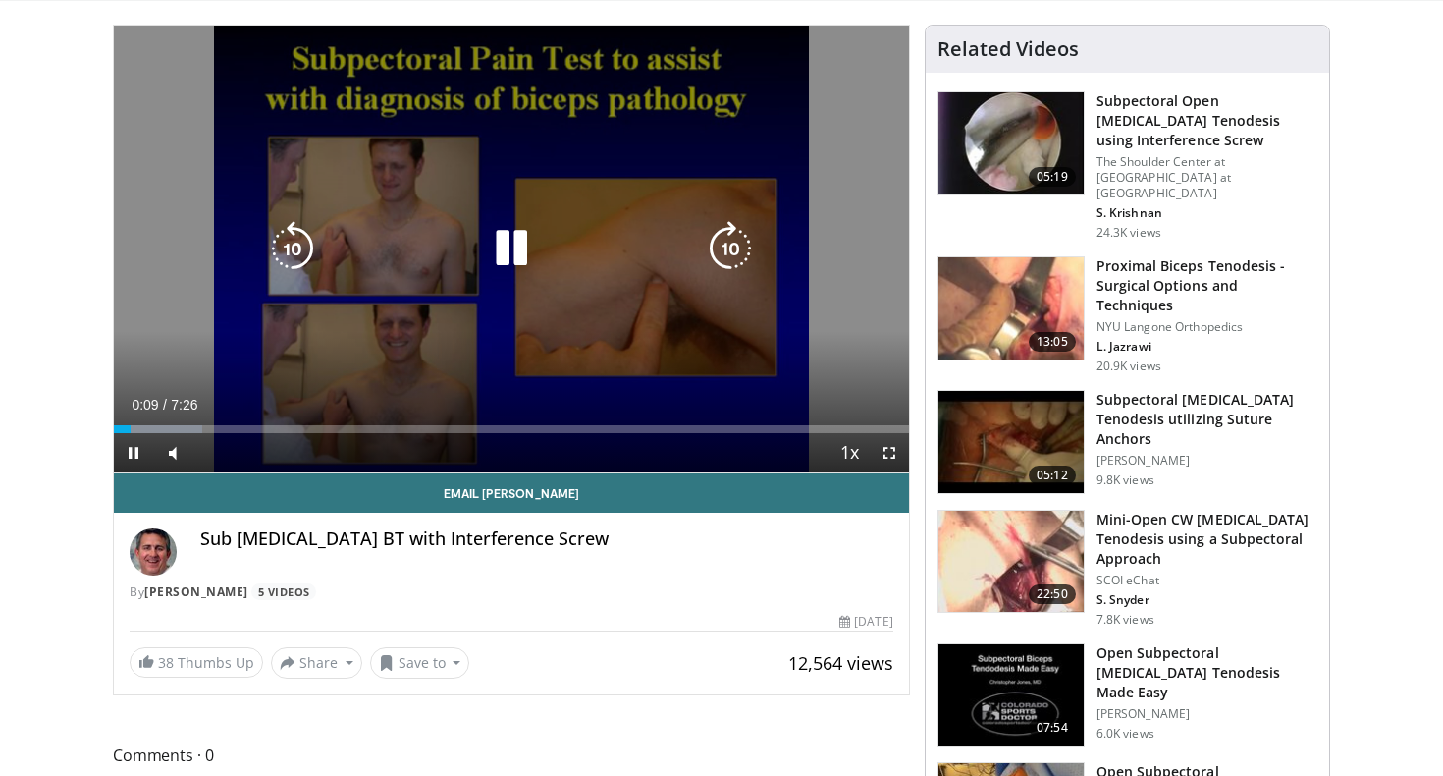
click at [550, 207] on div "10 seconds Tap to unmute" at bounding box center [511, 249] width 795 height 447
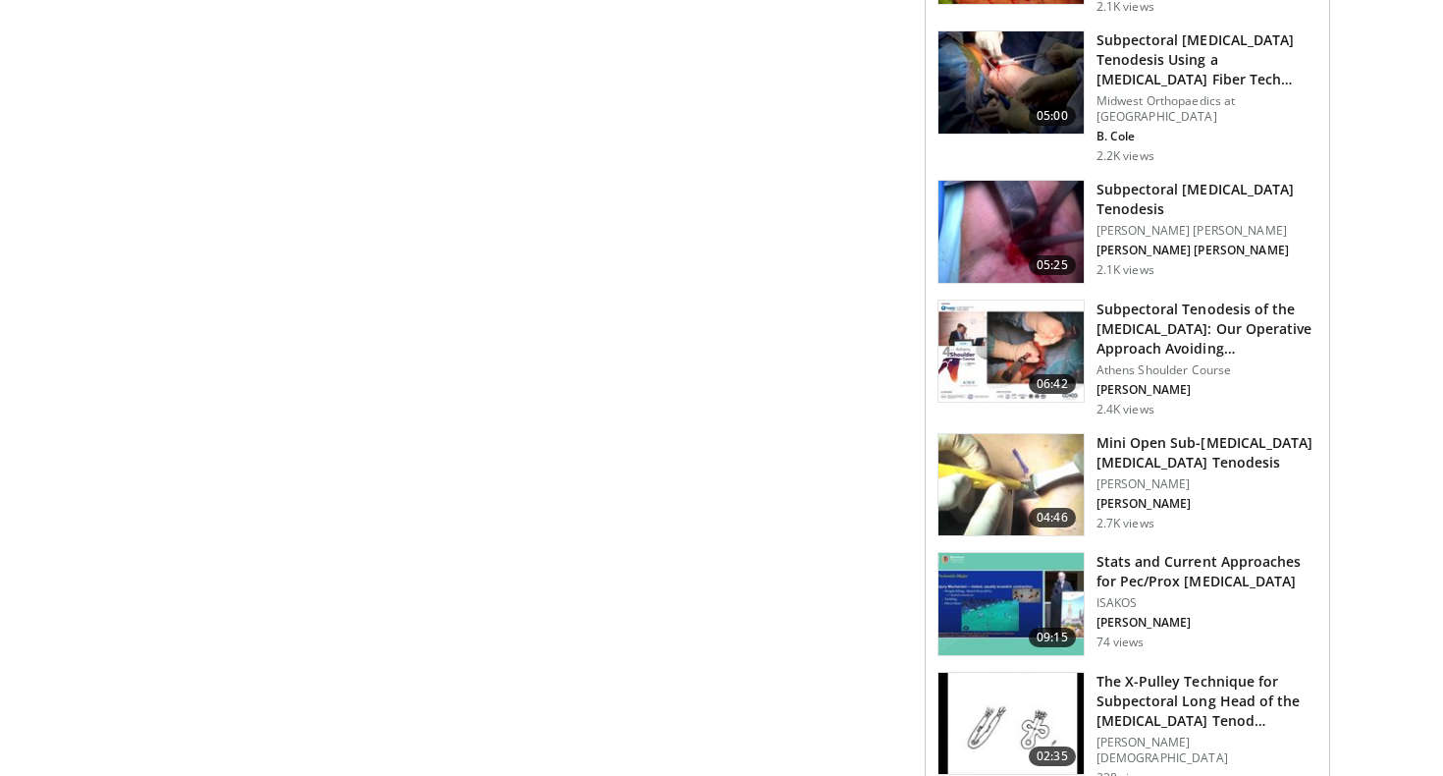
scroll to position [1582, 0]
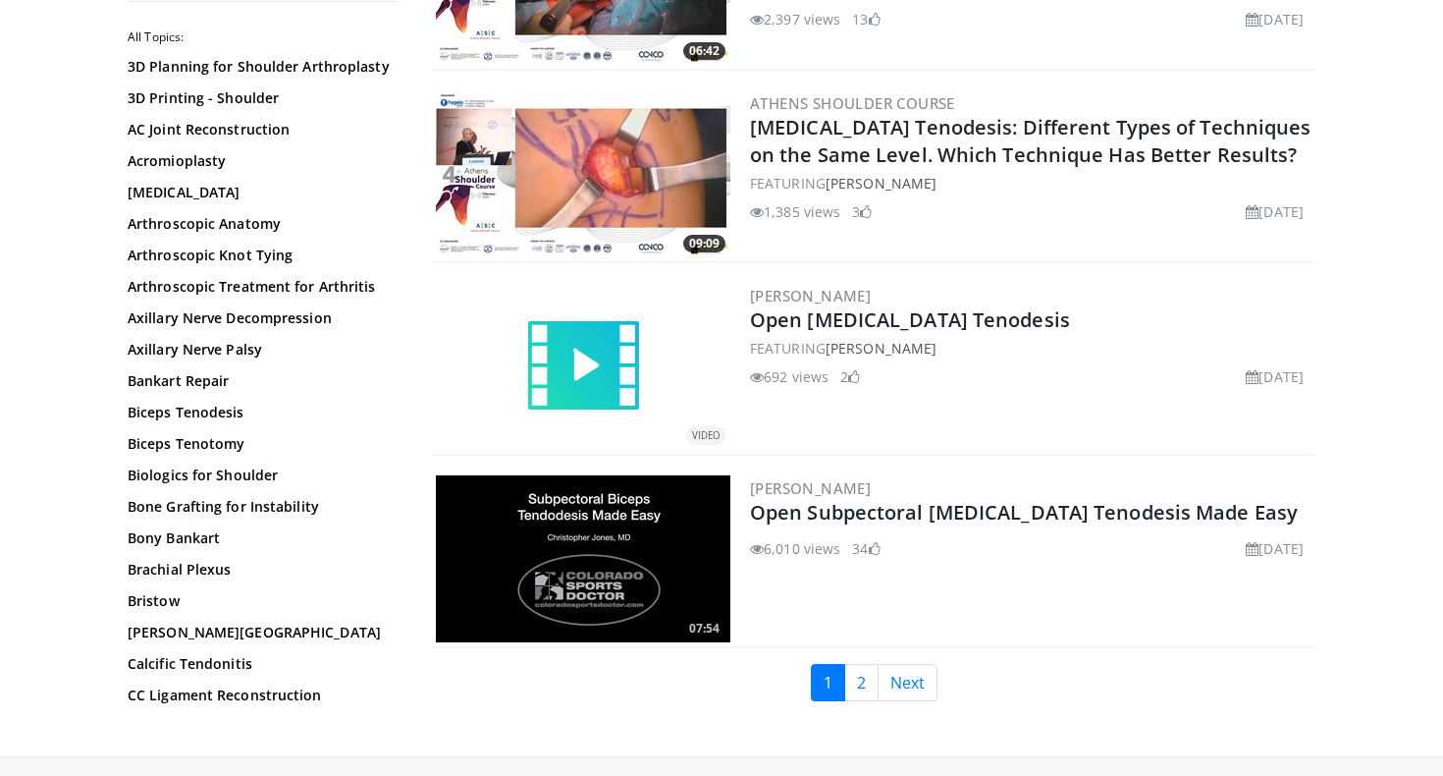
scroll to position [4424, 0]
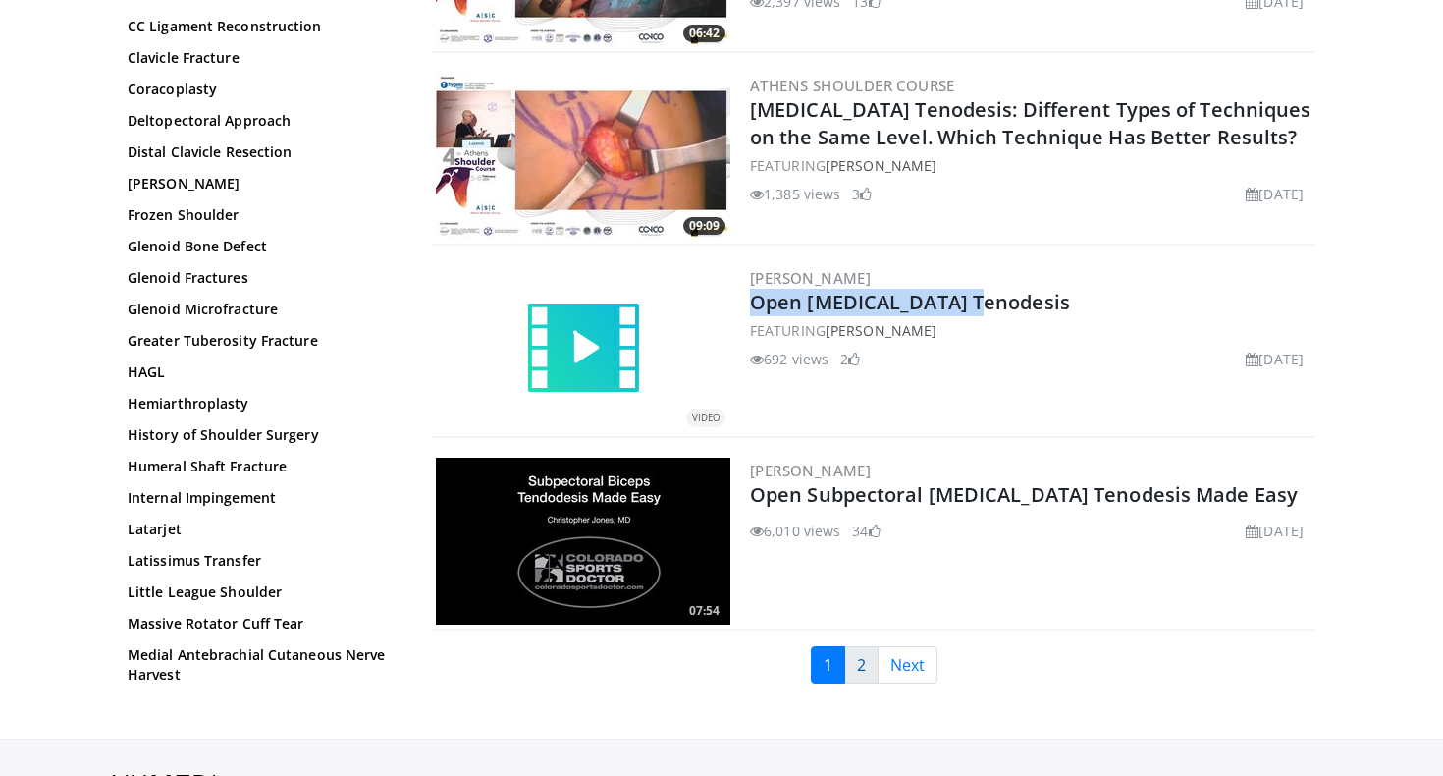
click at [862, 648] on link "2" at bounding box center [861, 664] width 34 height 37
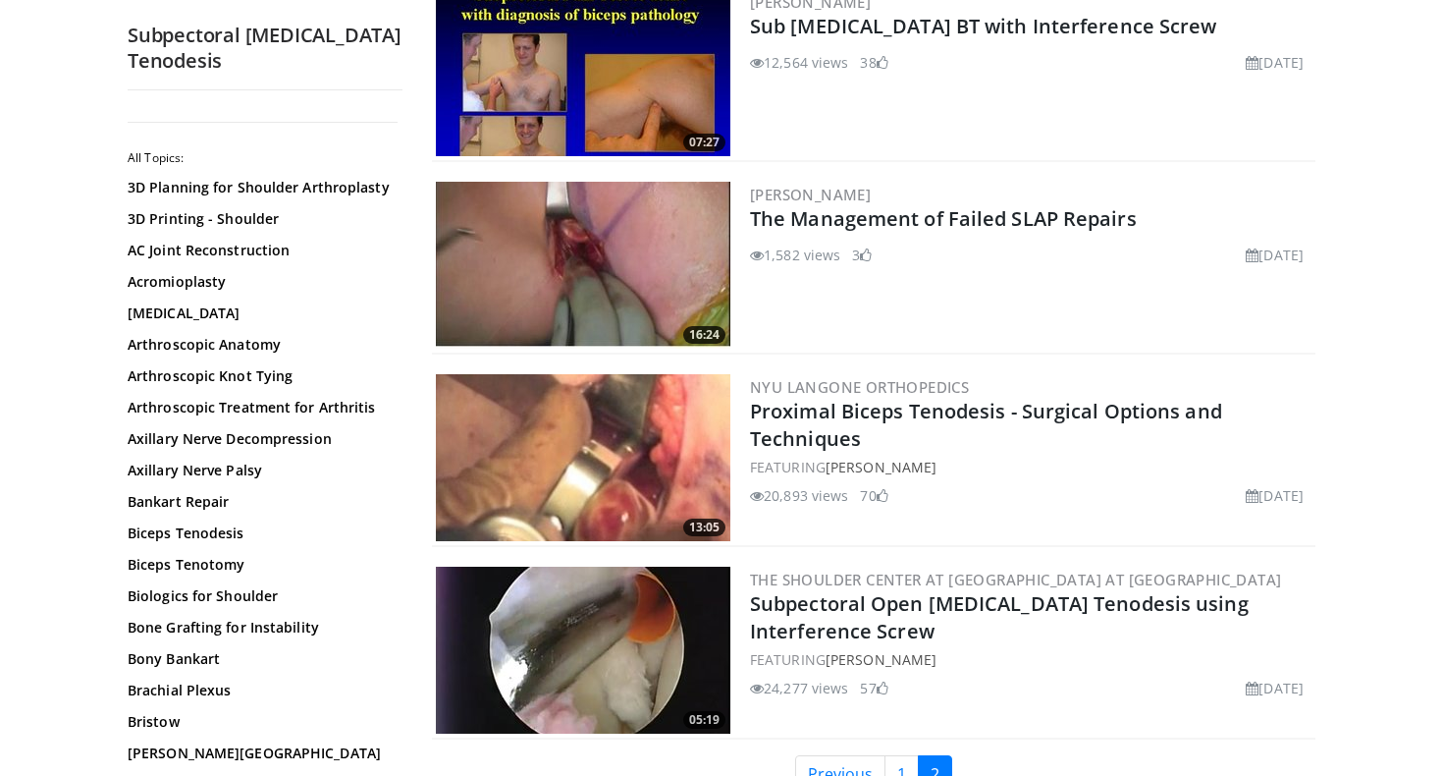
scroll to position [3113, 0]
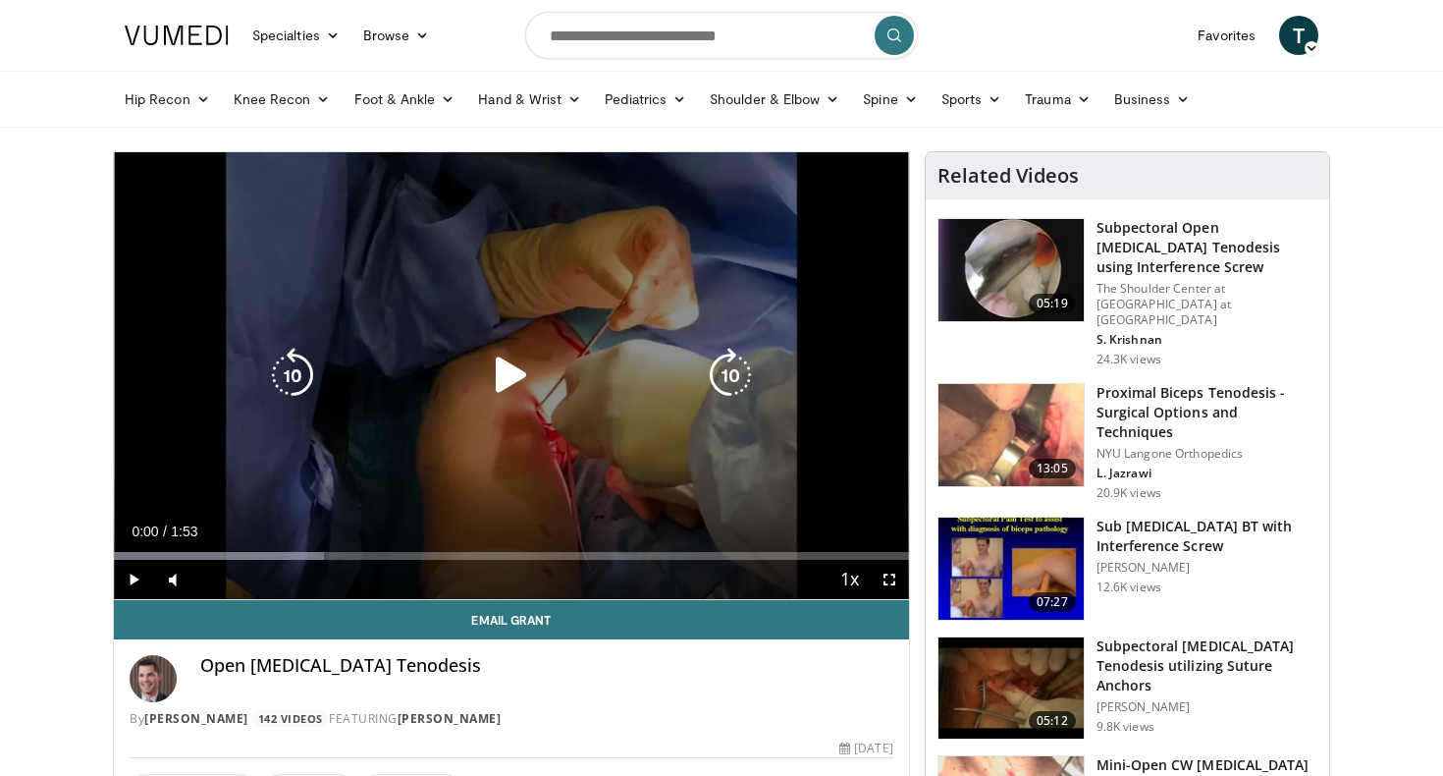
click at [517, 395] on icon "Video Player" at bounding box center [511, 375] width 55 height 55
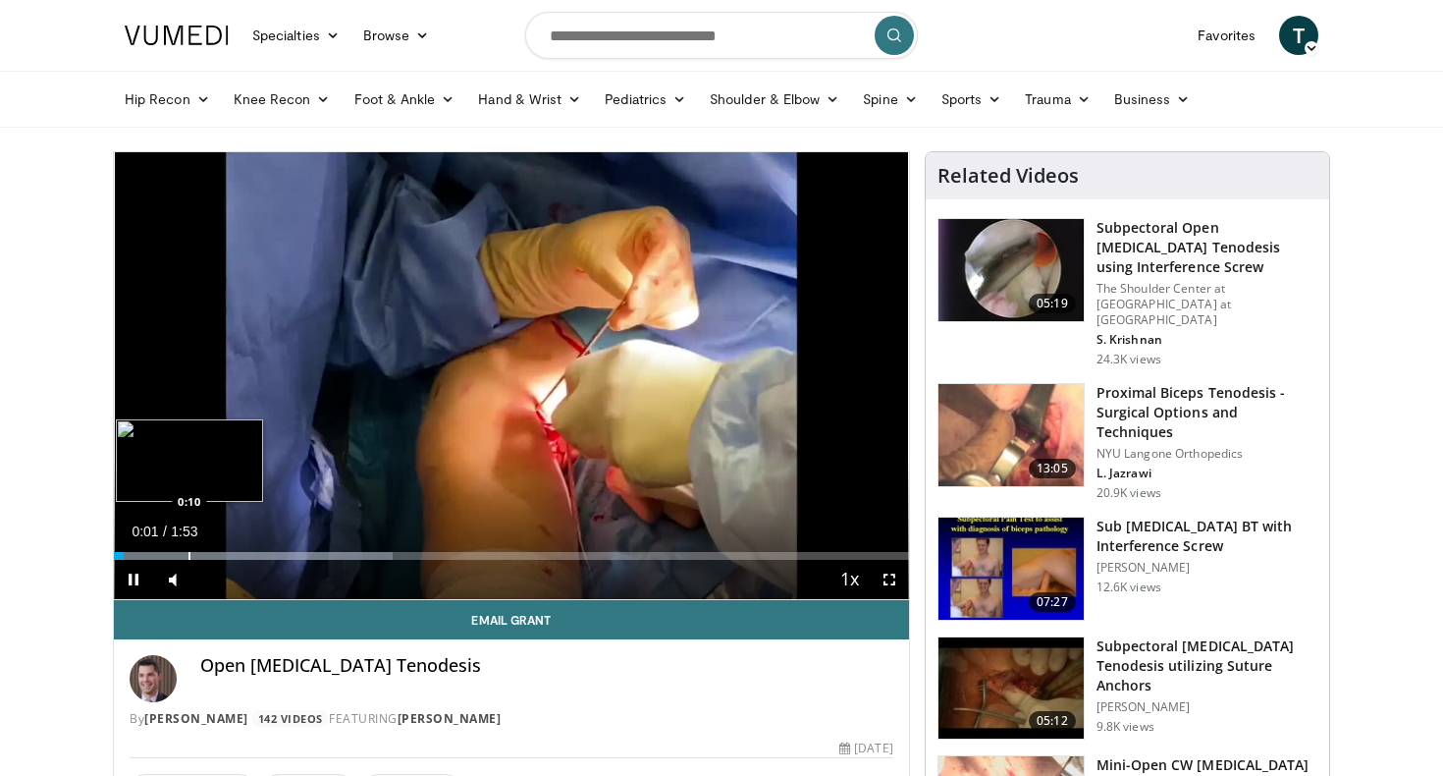
click at [189, 555] on div "Progress Bar" at bounding box center [190, 556] width 2 height 8
click at [180, 556] on div "Progress Bar" at bounding box center [181, 556] width 2 height 8
click at [157, 561] on span "Video Player" at bounding box center [172, 579] width 39 height 39
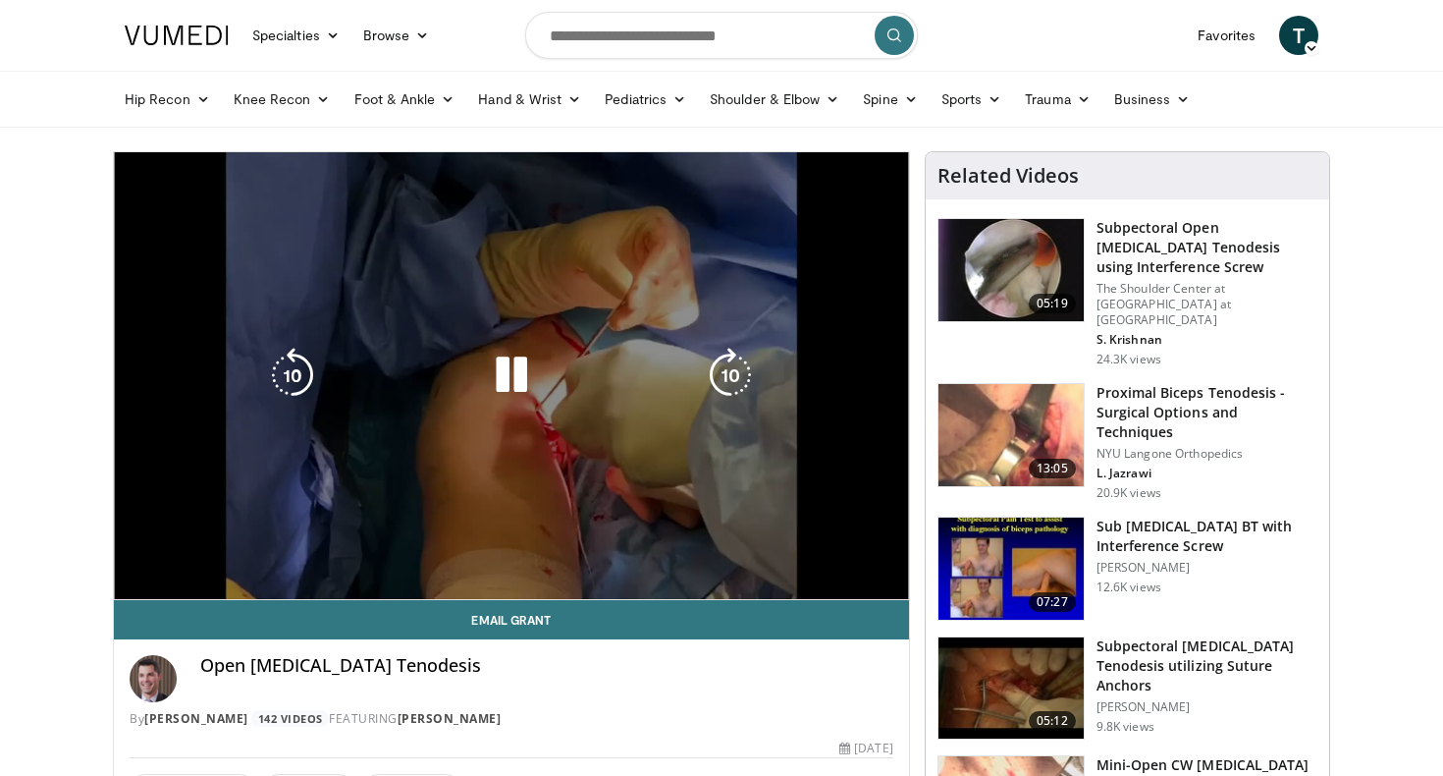
click at [153, 557] on div "0:11" at bounding box center [154, 556] width 80 height 8
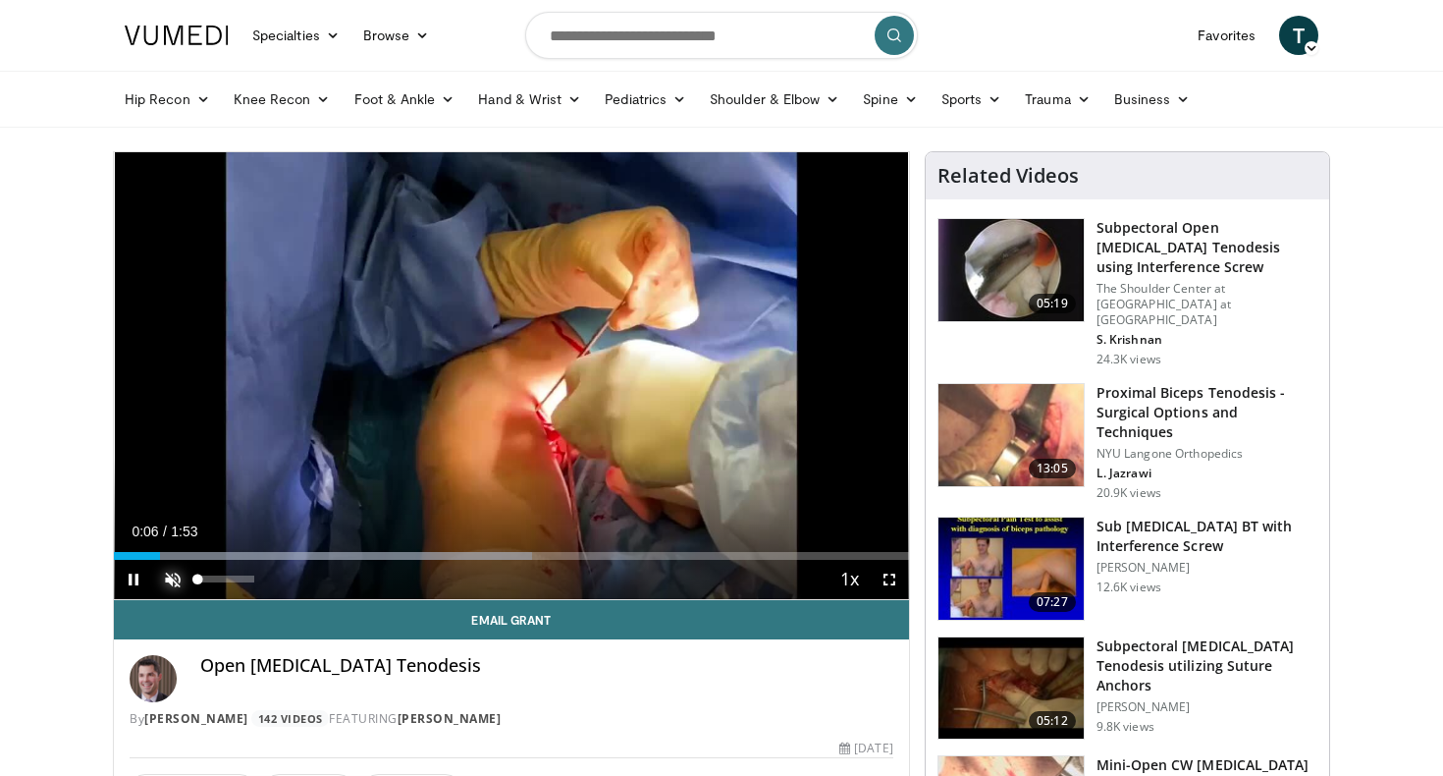
click at [172, 573] on span "Video Player" at bounding box center [172, 579] width 39 height 39
click at [883, 574] on span "Video Player" at bounding box center [889, 579] width 39 height 39
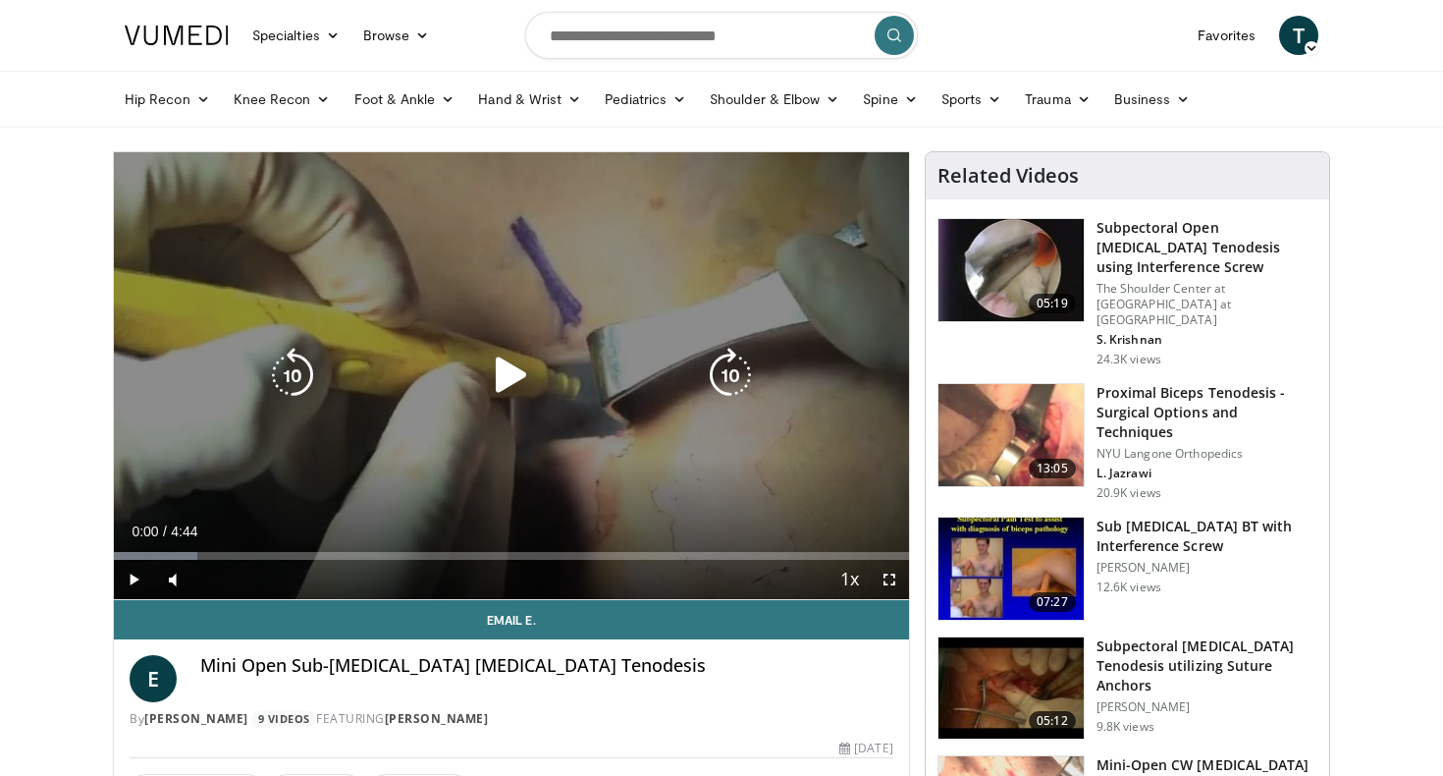
click at [529, 364] on icon "Video Player" at bounding box center [511, 375] width 55 height 55
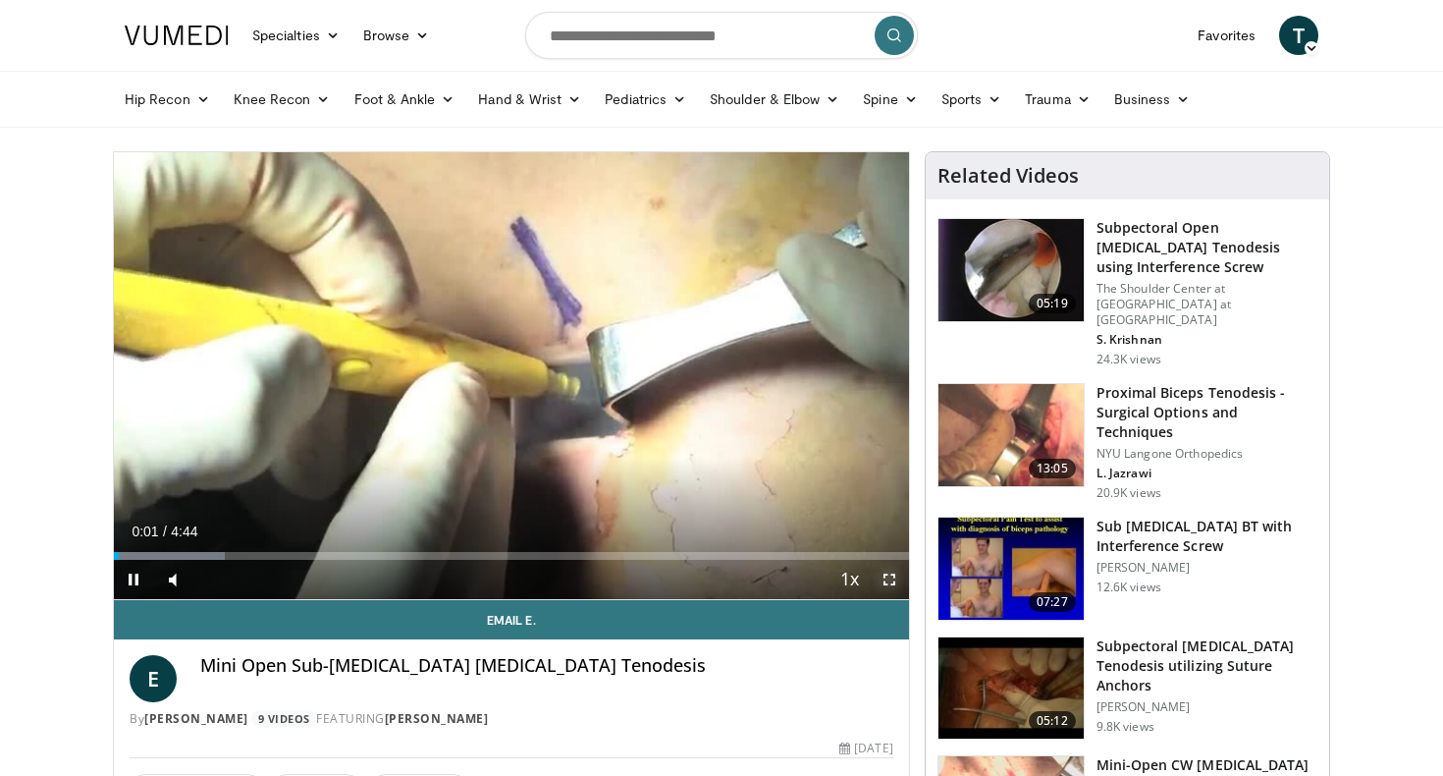
click at [888, 578] on span "Video Player" at bounding box center [889, 579] width 39 height 39
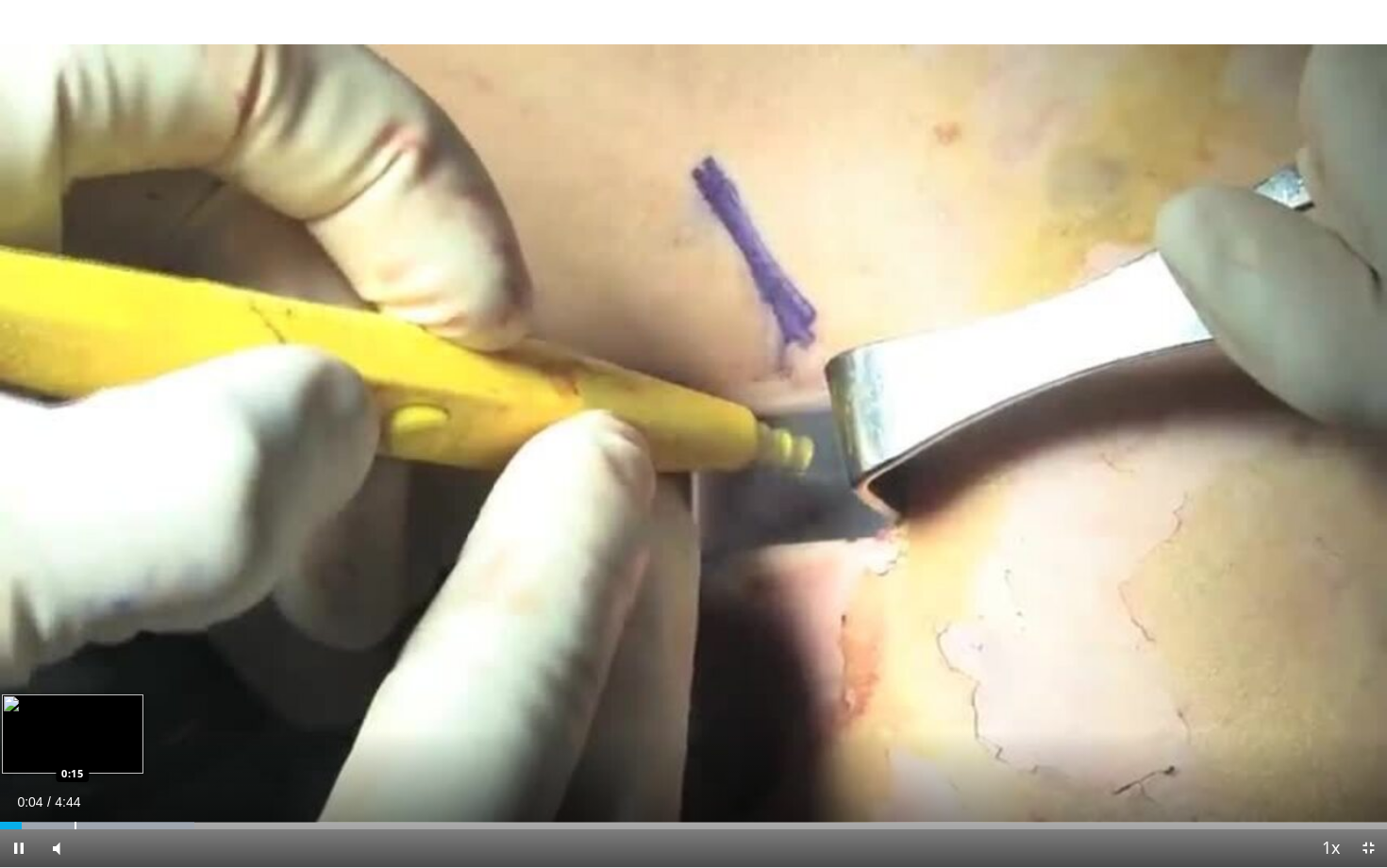
click at [75, 745] on div "Progress Bar" at bounding box center [76, 826] width 2 height 8
click at [67, 745] on div "Progress Bar" at bounding box center [68, 826] width 2 height 8
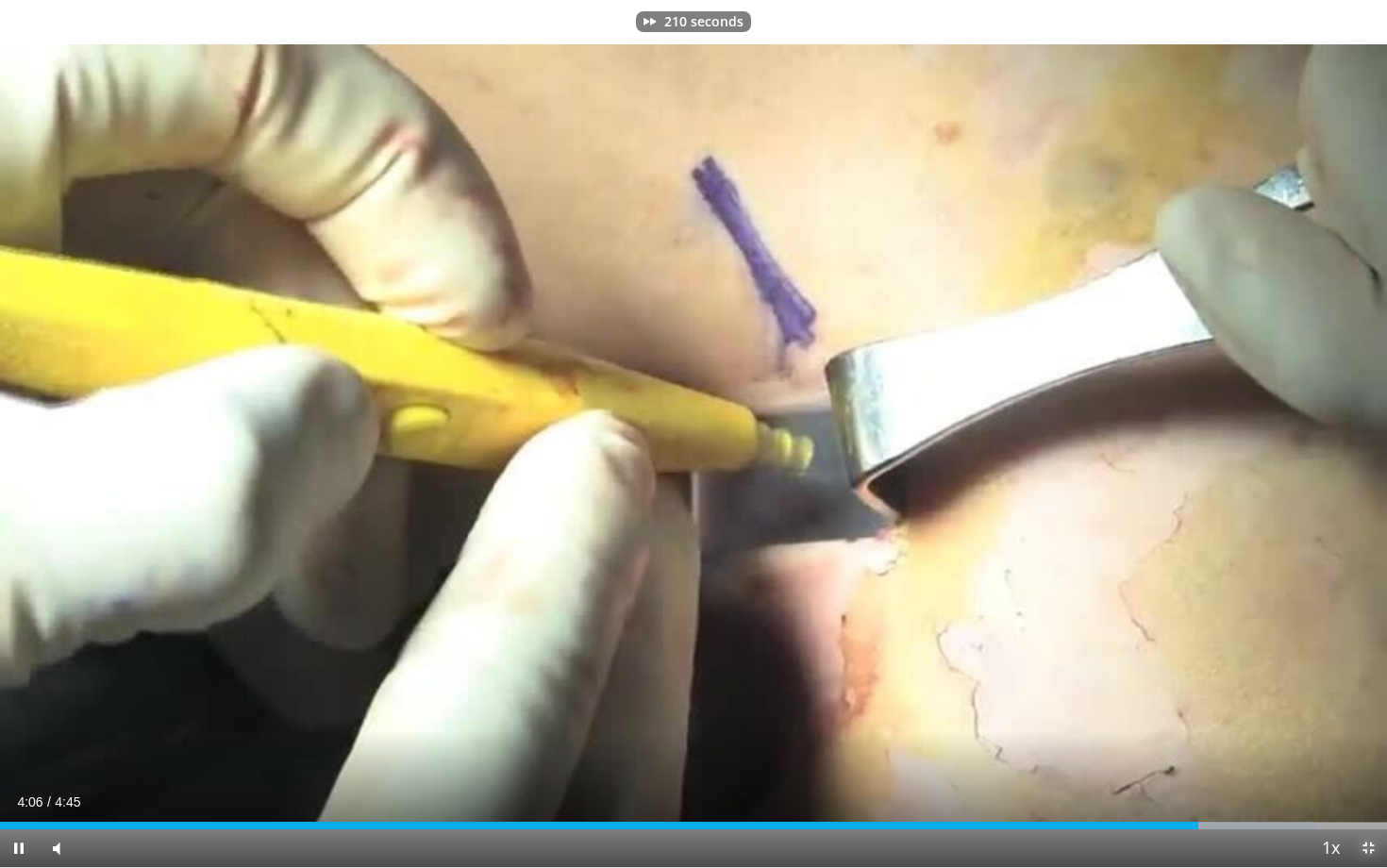
click at [1369, 745] on span "Video Player" at bounding box center [1368, 848] width 37 height 37
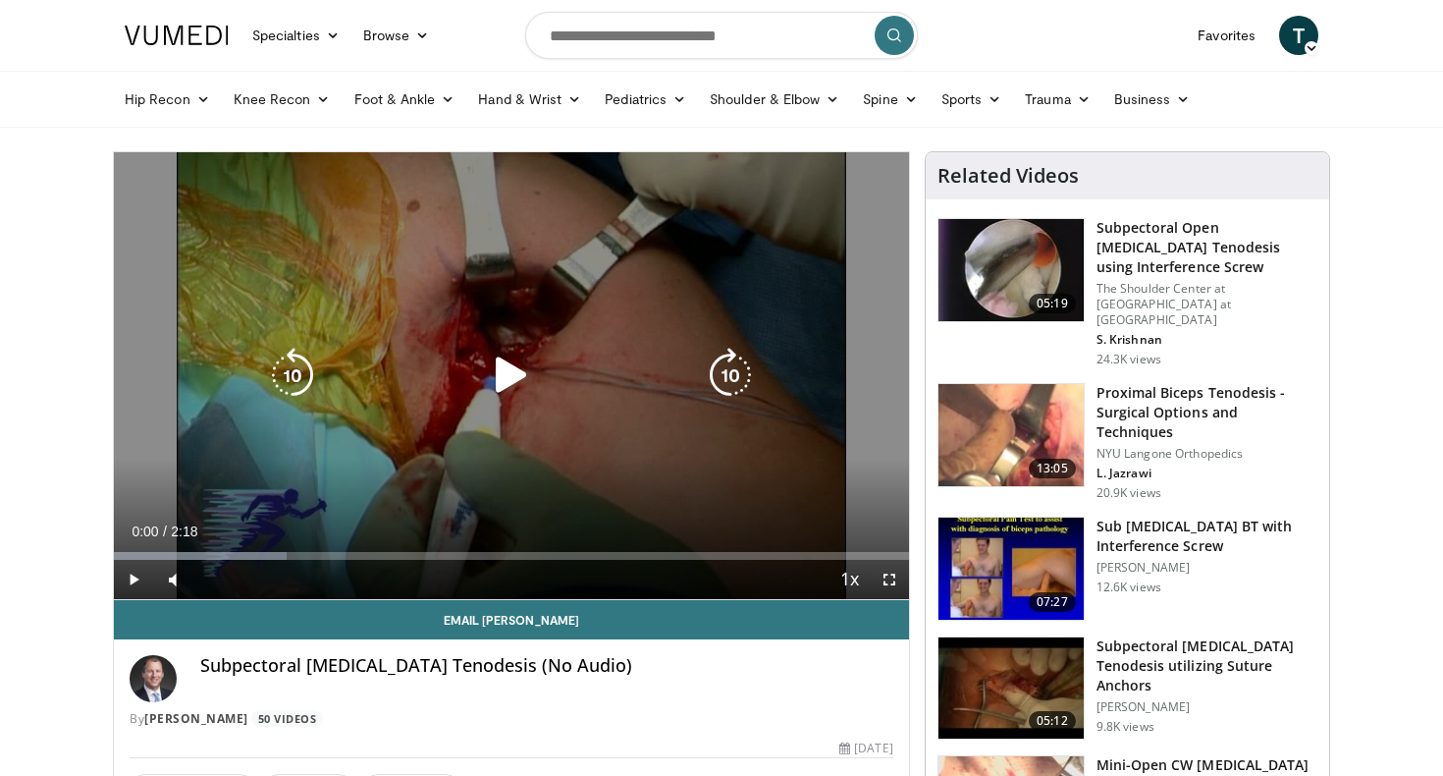
click at [508, 386] on icon "Video Player" at bounding box center [511, 375] width 55 height 55
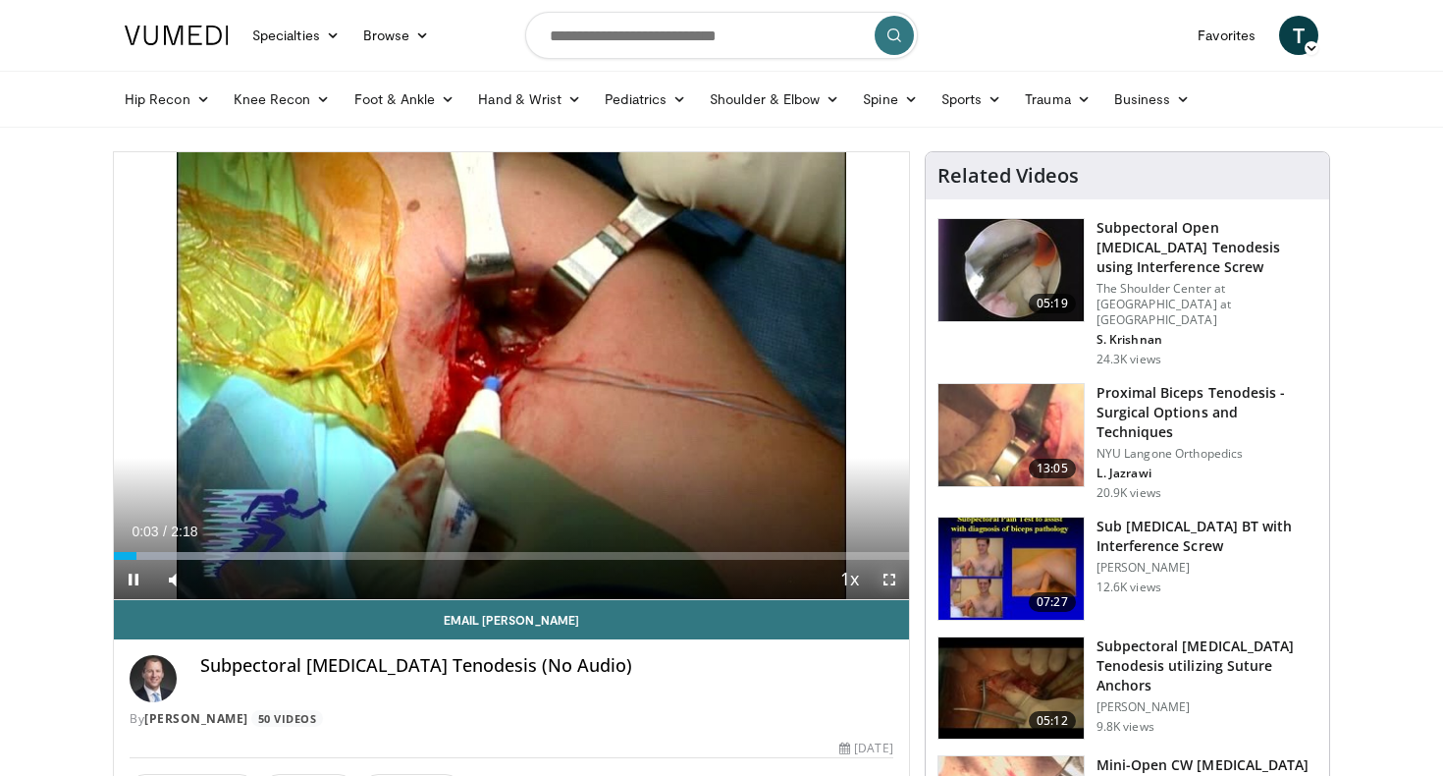
click at [890, 580] on span "Video Player" at bounding box center [889, 579] width 39 height 39
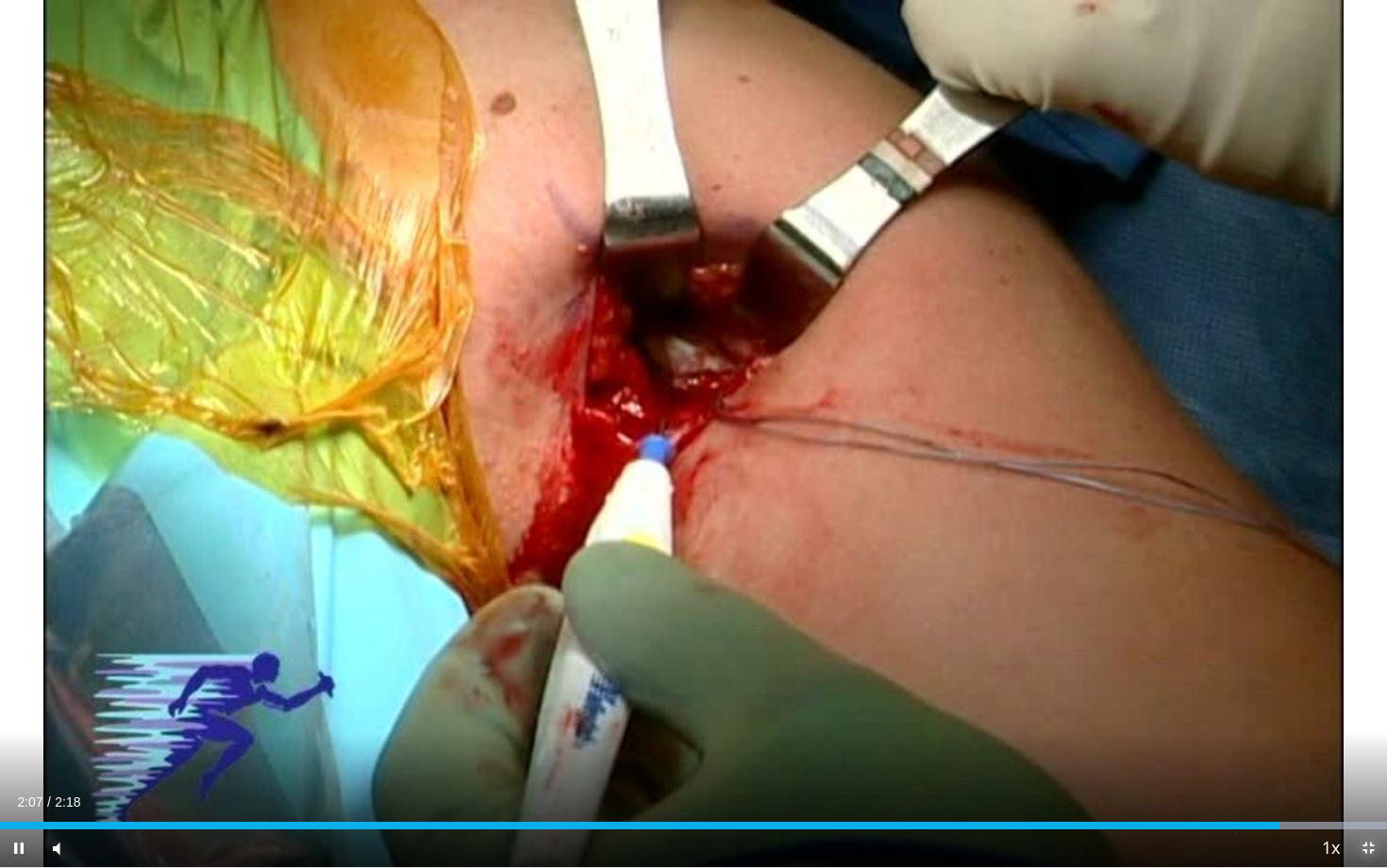
click at [1375, 745] on span "Video Player" at bounding box center [1368, 848] width 37 height 37
